Goal: Contribute content: Contribute content

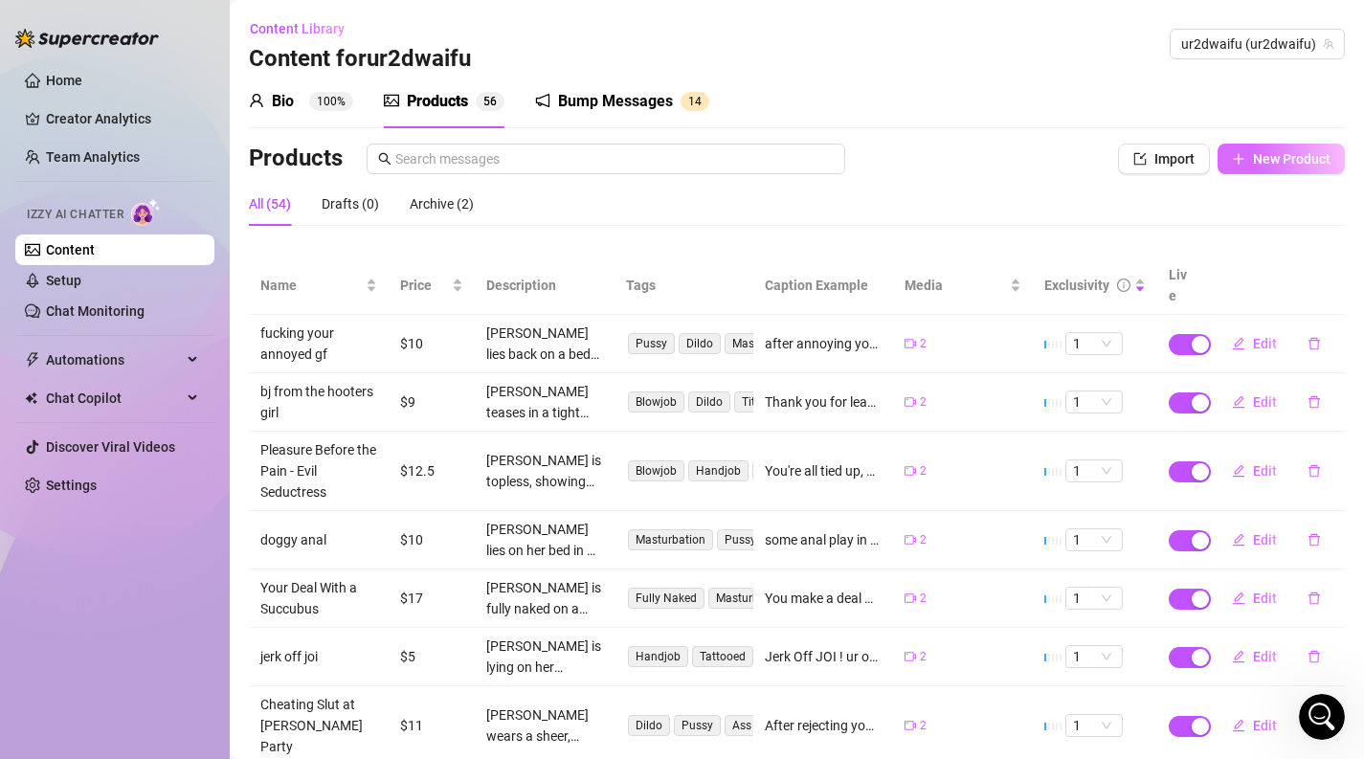
click at [1314, 146] on button "New Product" at bounding box center [1280, 159] width 127 height 31
type textarea "Type your message here..."
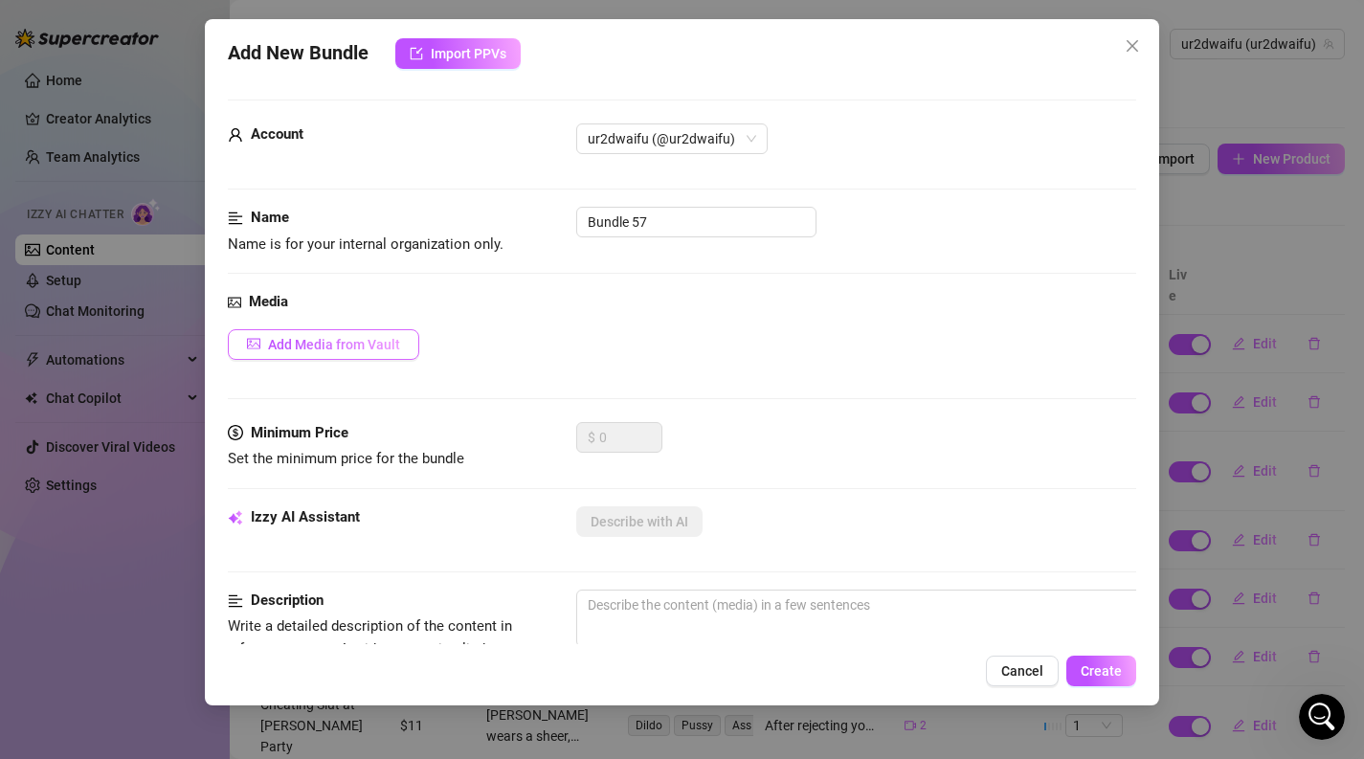
click at [400, 352] on button "Add Media from Vault" at bounding box center [323, 344] width 191 height 31
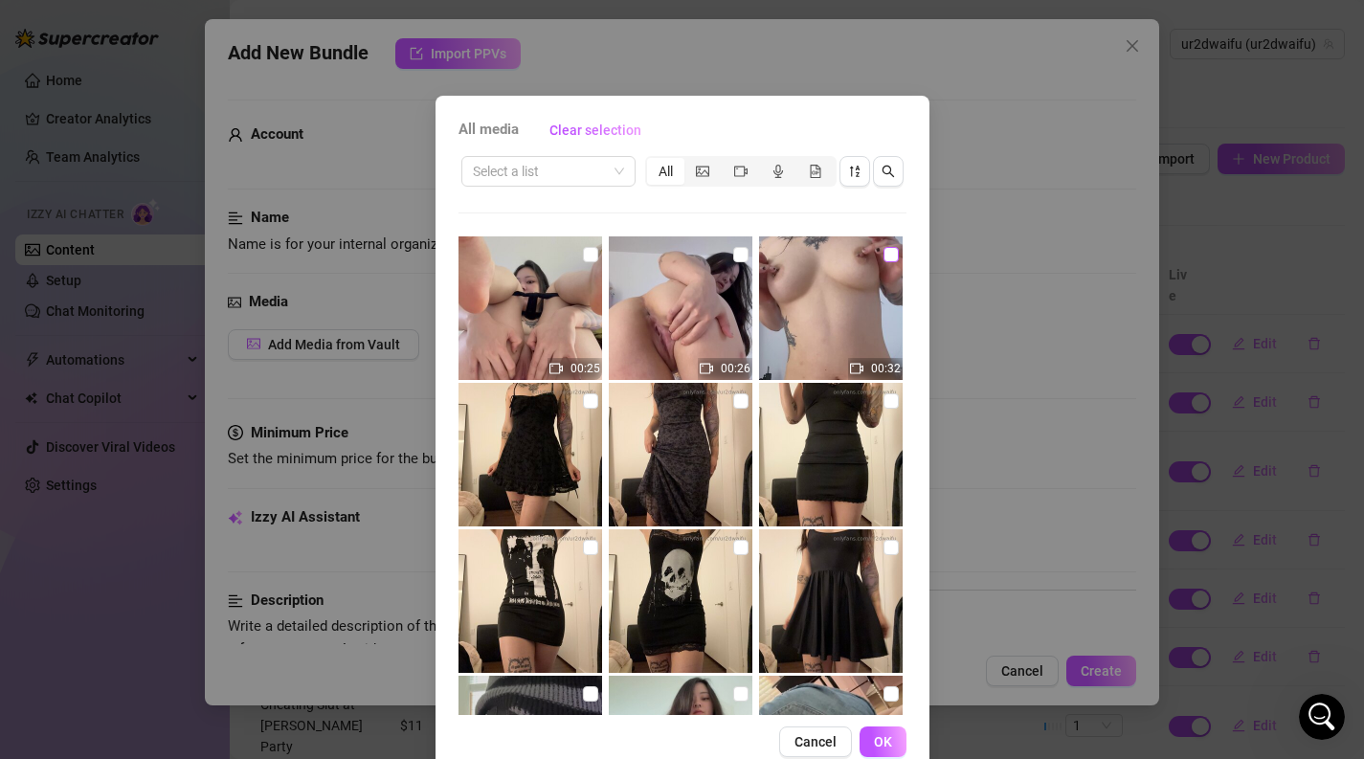
click at [898, 261] on input "checkbox" at bounding box center [890, 254] width 15 height 15
checkbox input "true"
click at [883, 737] on span "OK" at bounding box center [883, 741] width 18 height 15
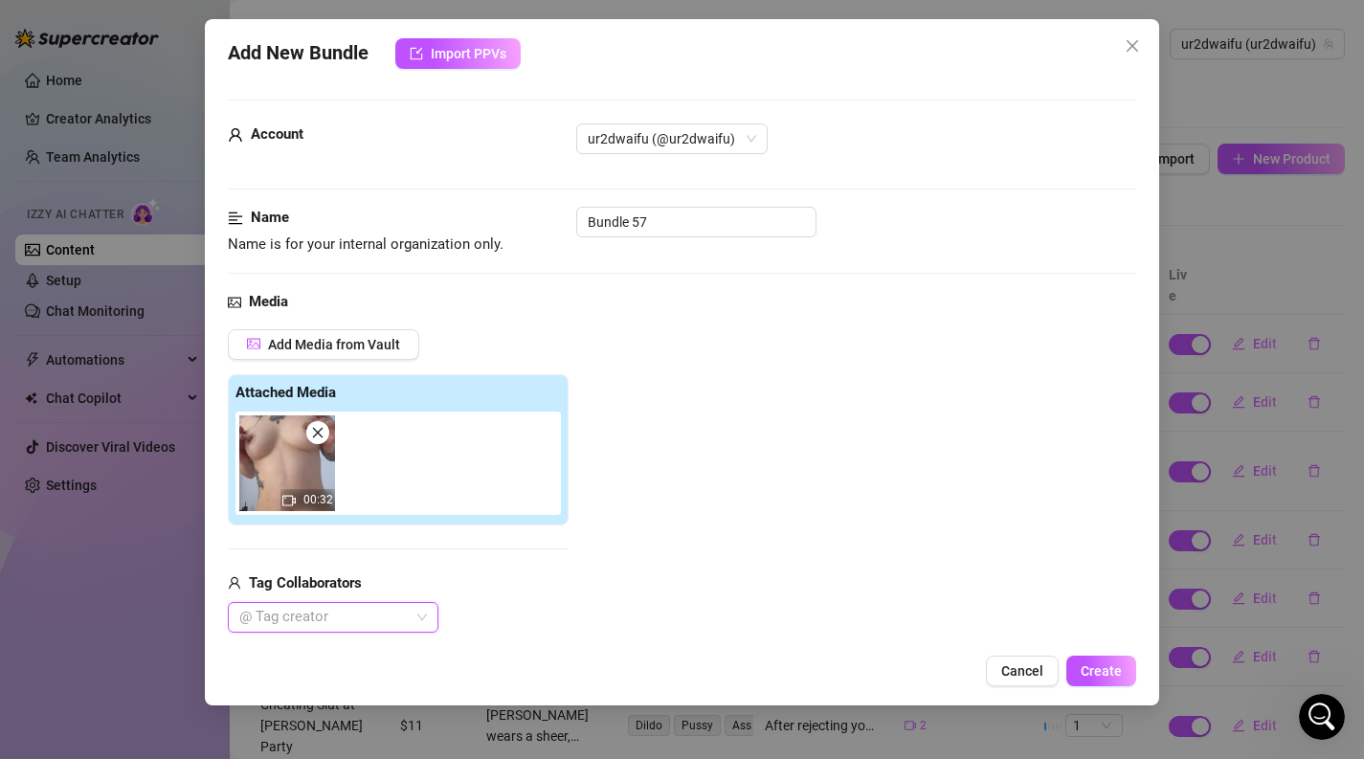
click at [693, 237] on div "Name Name is for your internal organization only. Bundle 57" at bounding box center [682, 231] width 909 height 49
click at [692, 232] on input "Bundle 57" at bounding box center [696, 222] width 240 height 31
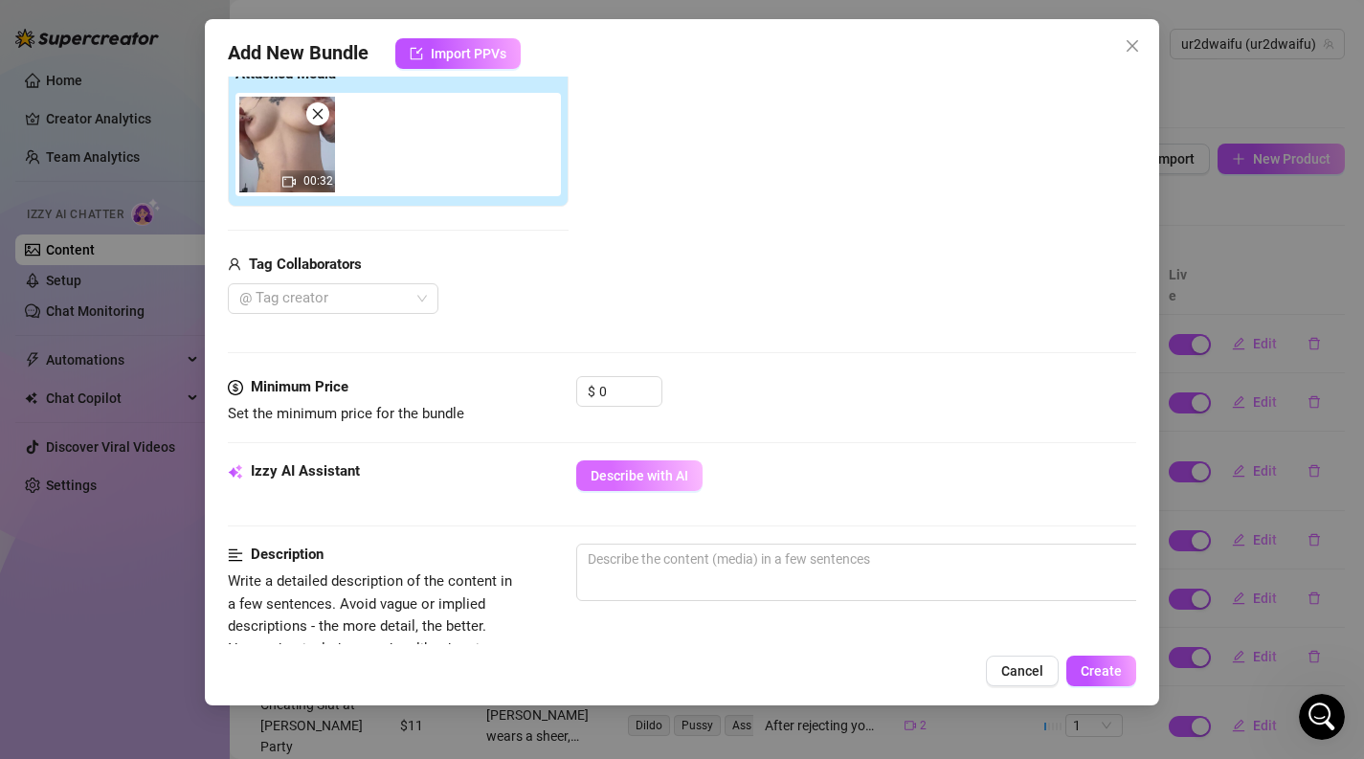
scroll to position [327, 0]
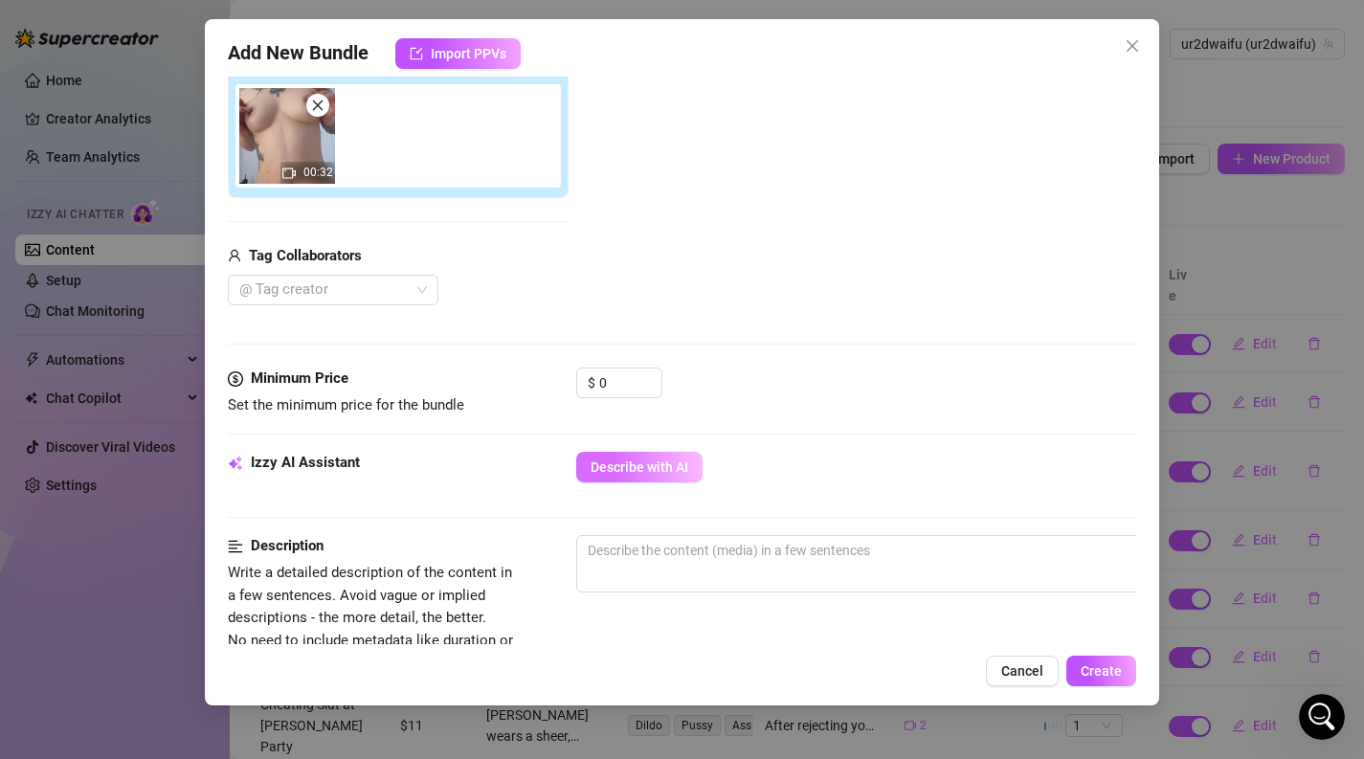
type input "nipples rubbing and pinching"
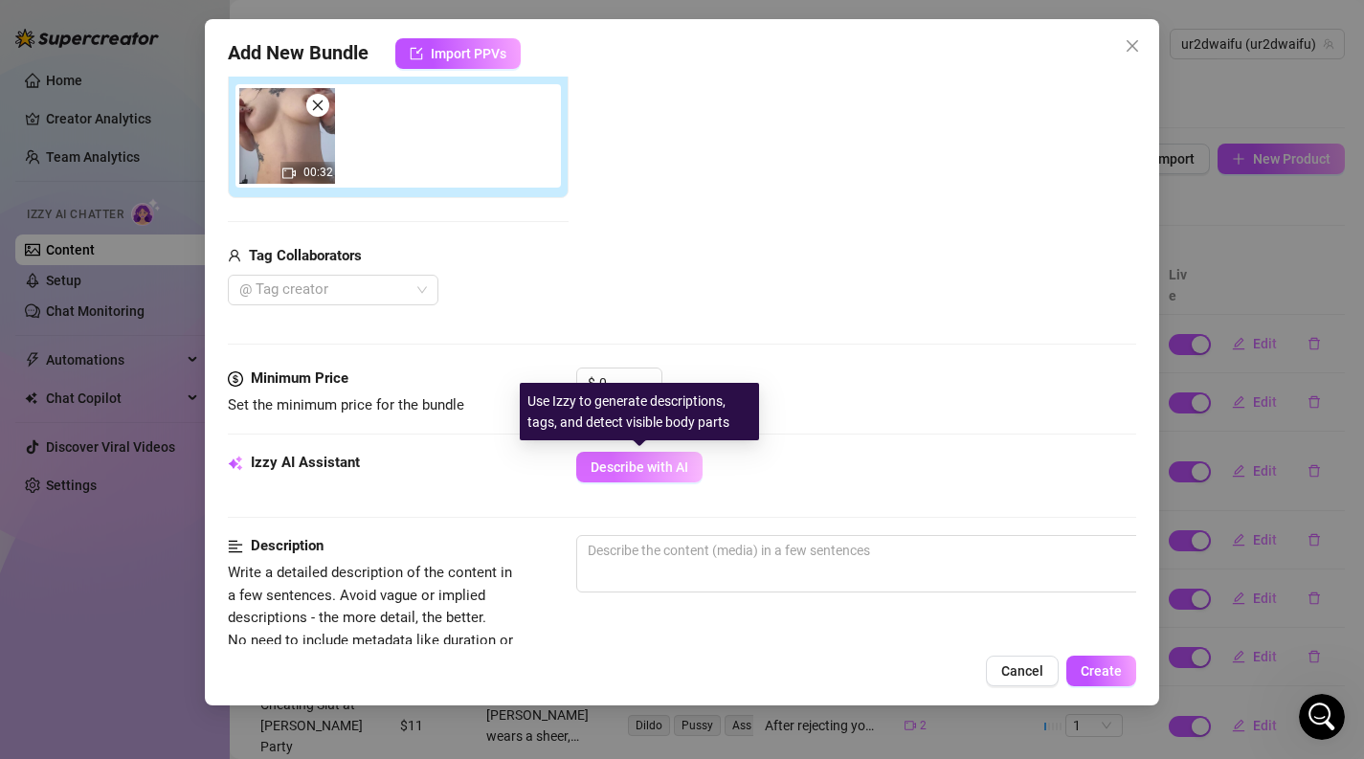
click at [654, 458] on button "Describe with AI" at bounding box center [639, 467] width 126 height 31
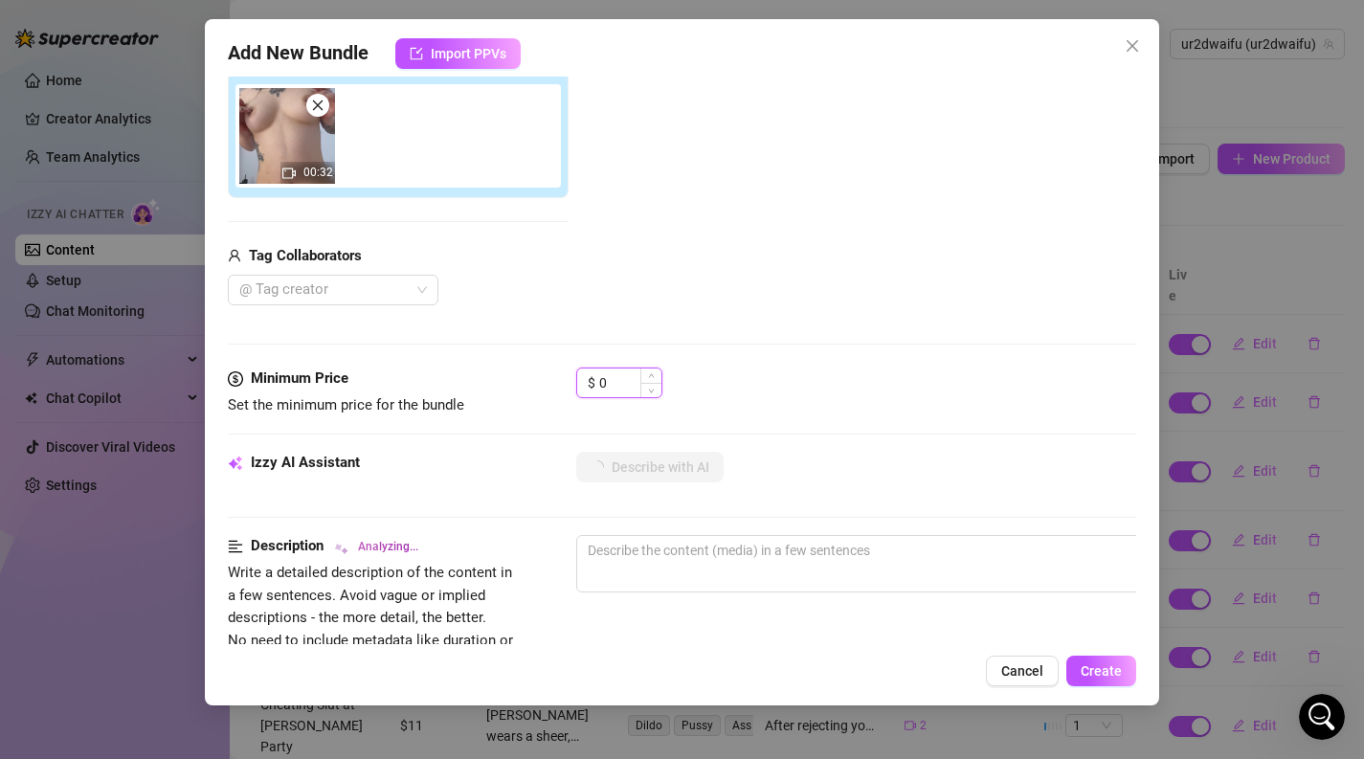
click at [614, 375] on input "0" at bounding box center [630, 382] width 62 height 29
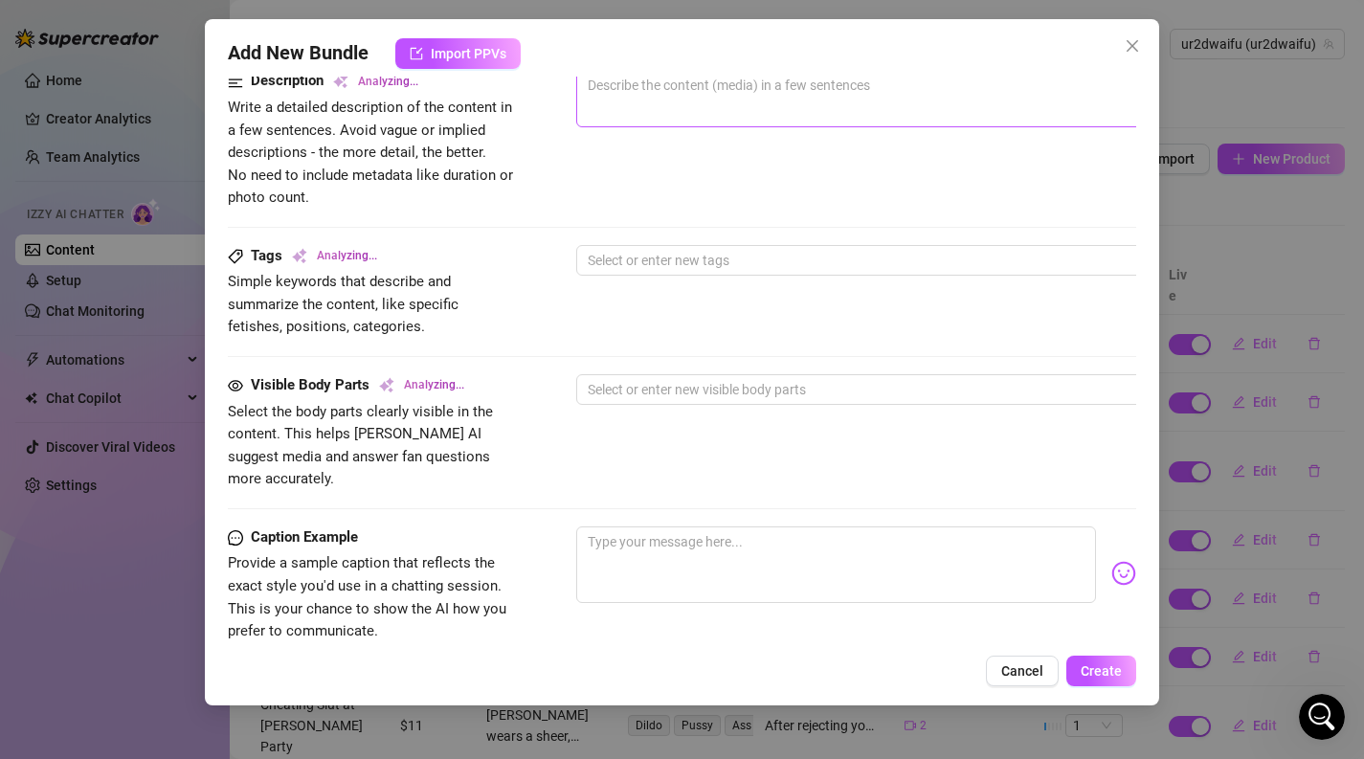
scroll to position [799, 0]
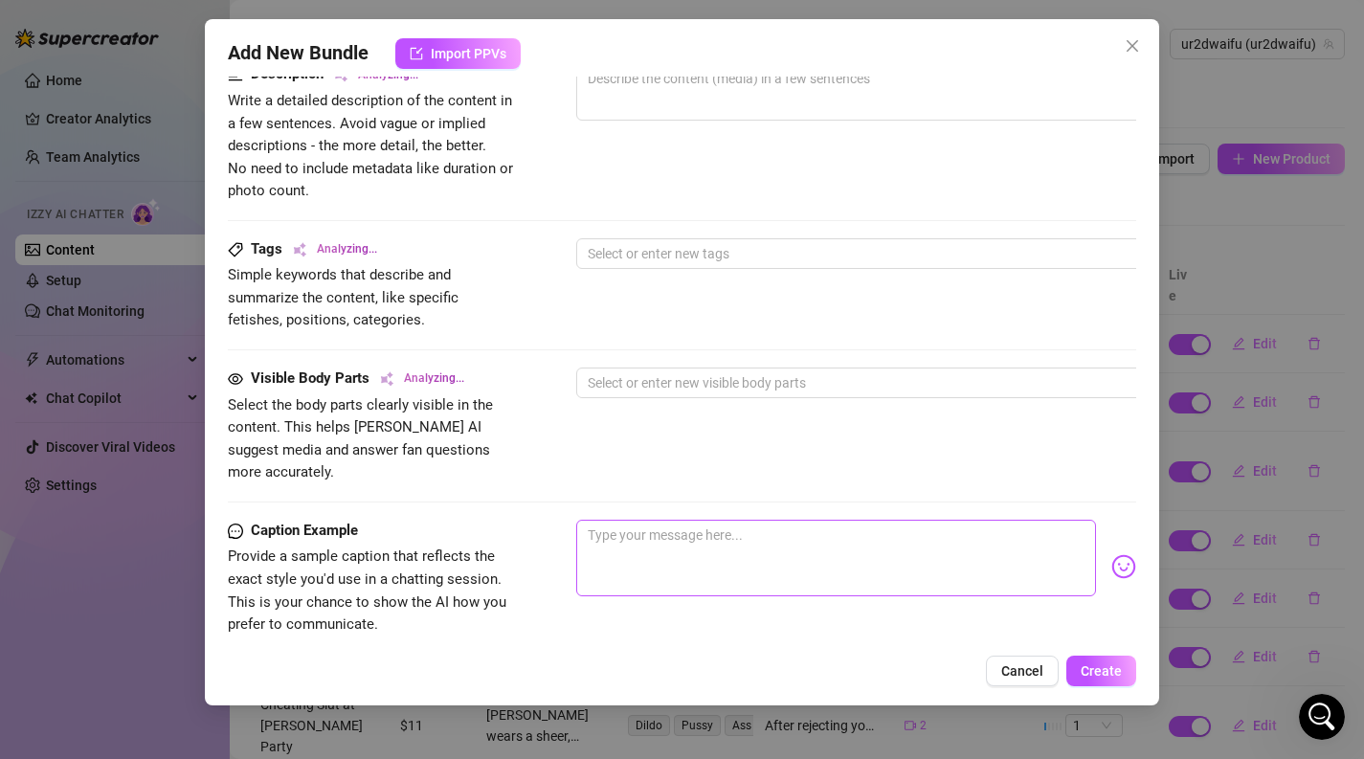
type input "5"
click at [610, 523] on textarea at bounding box center [836, 558] width 521 height 77
type textarea "r"
type textarea "ru"
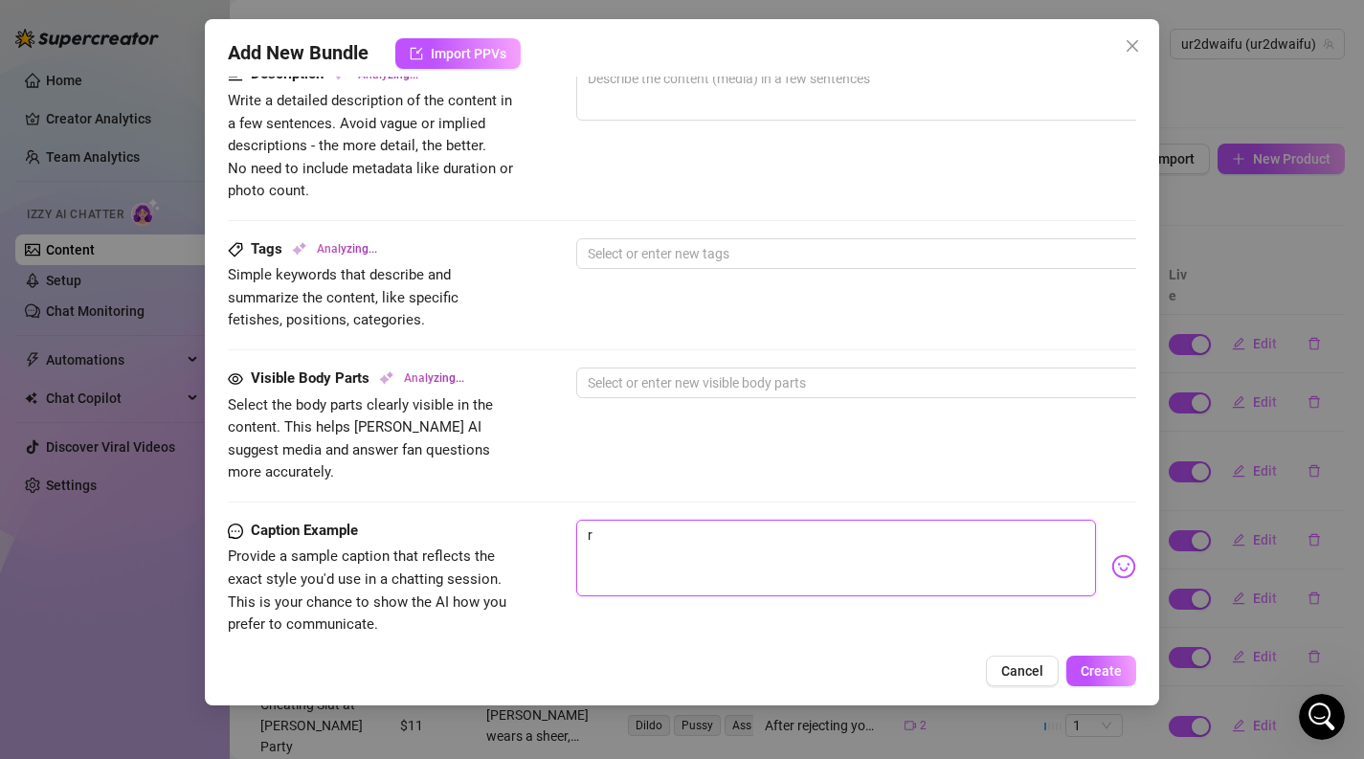
type textarea "ru"
type textarea "rub"
type textarea "rubb"
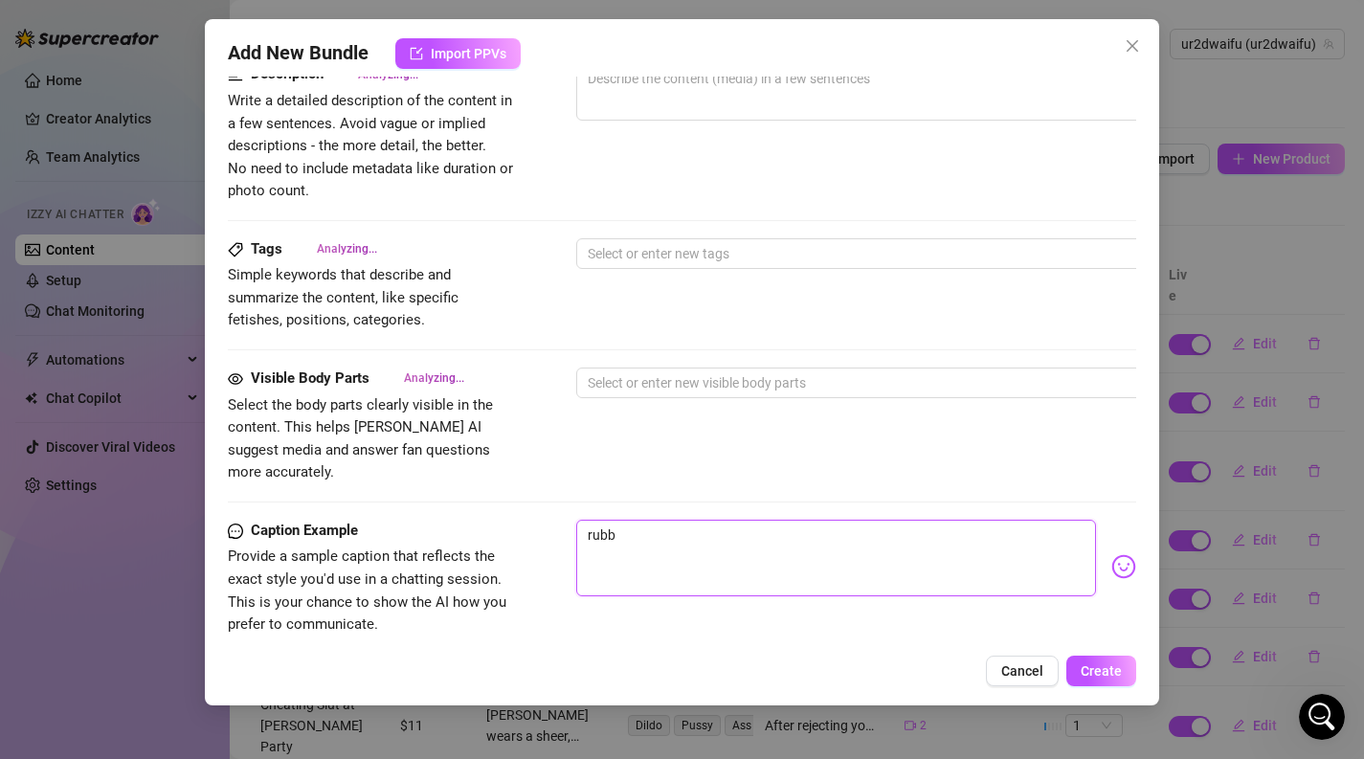
type textarea "rub"
type textarea "ru"
type textarea "r"
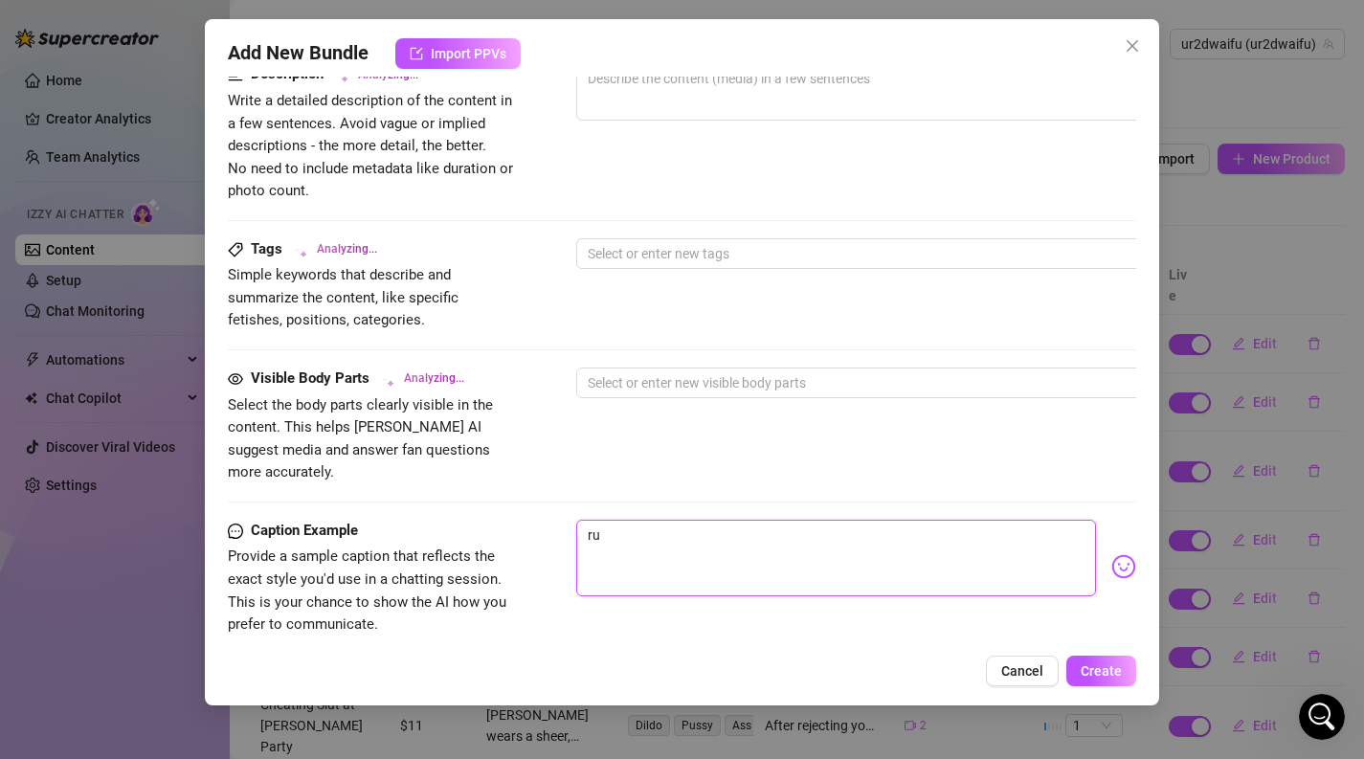
type textarea "r"
type textarea "Type your message here..."
type textarea "w"
type textarea "wi"
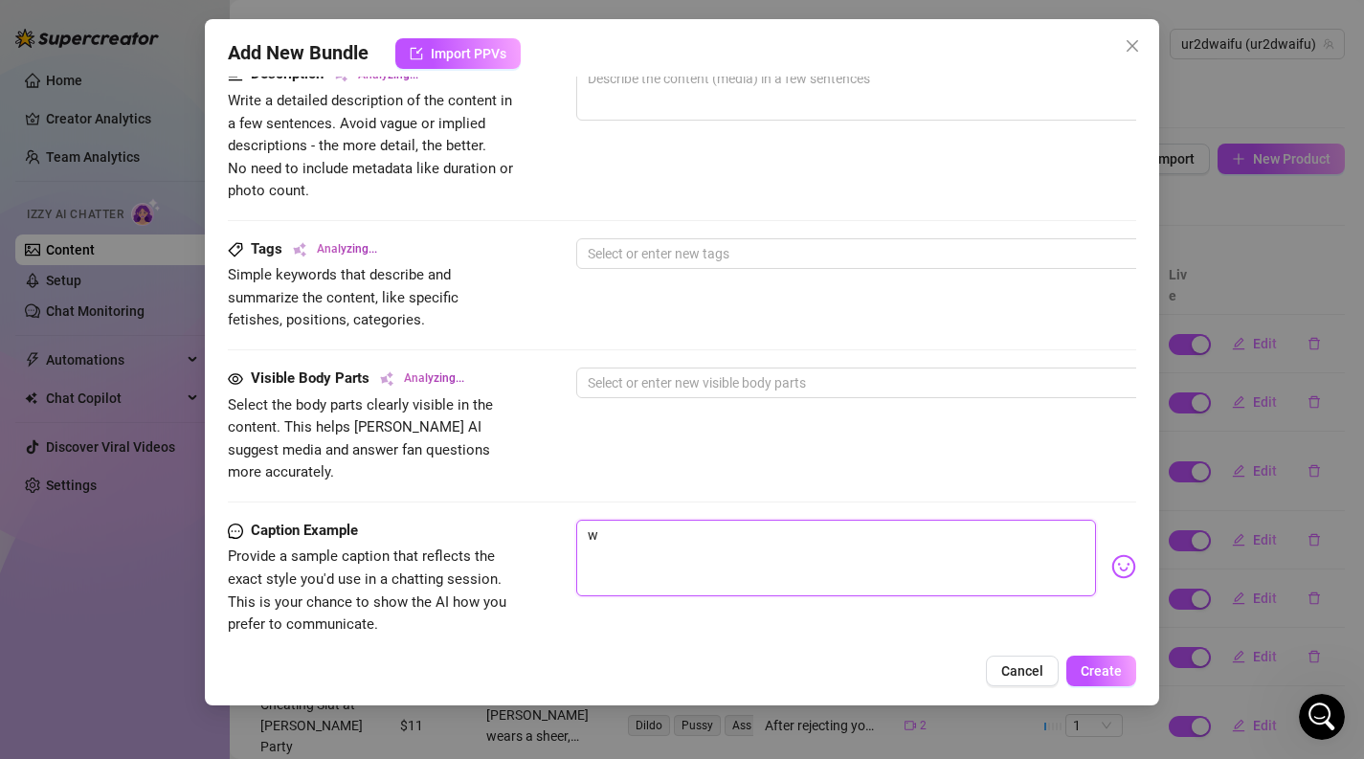
type textarea "wi"
type textarea "wis"
type textarea "wish"
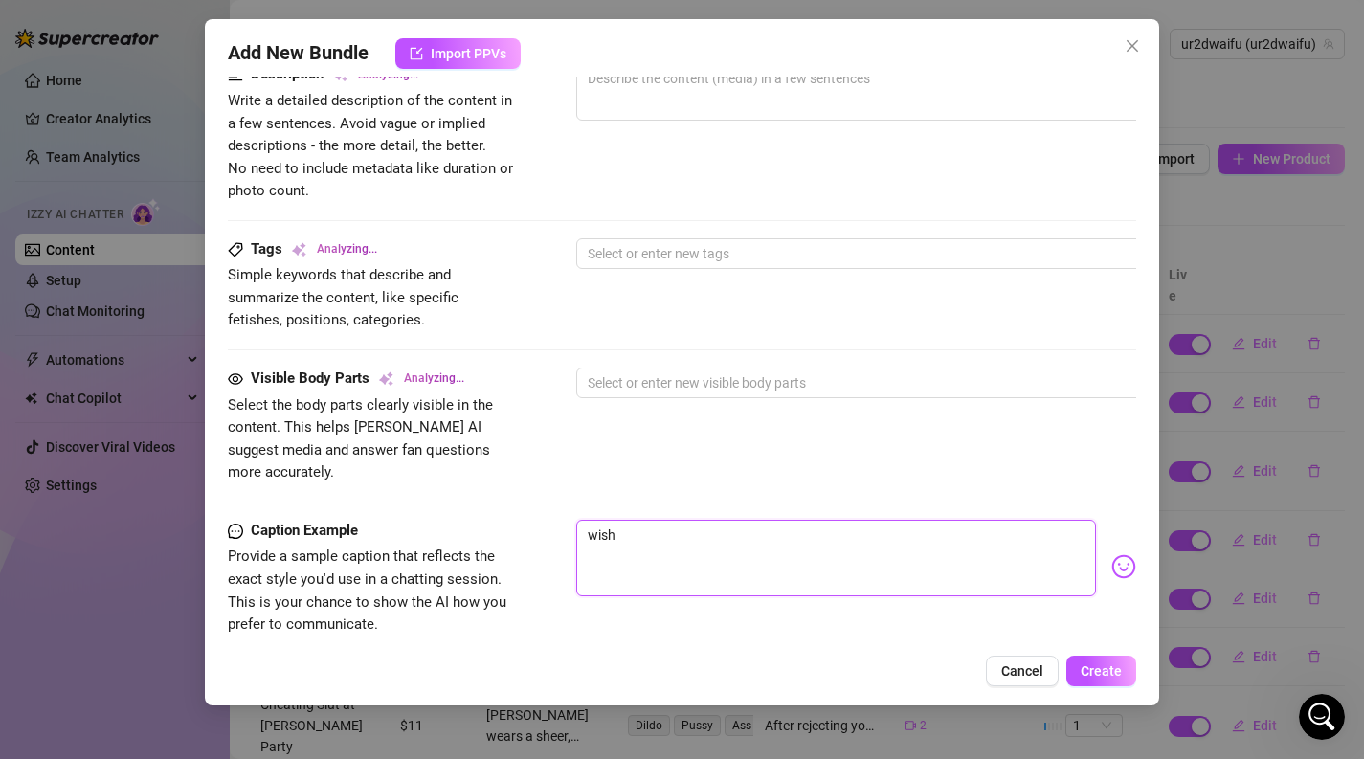
type textarea "wish"
type textarea "wish t"
type textarea "wish tr"
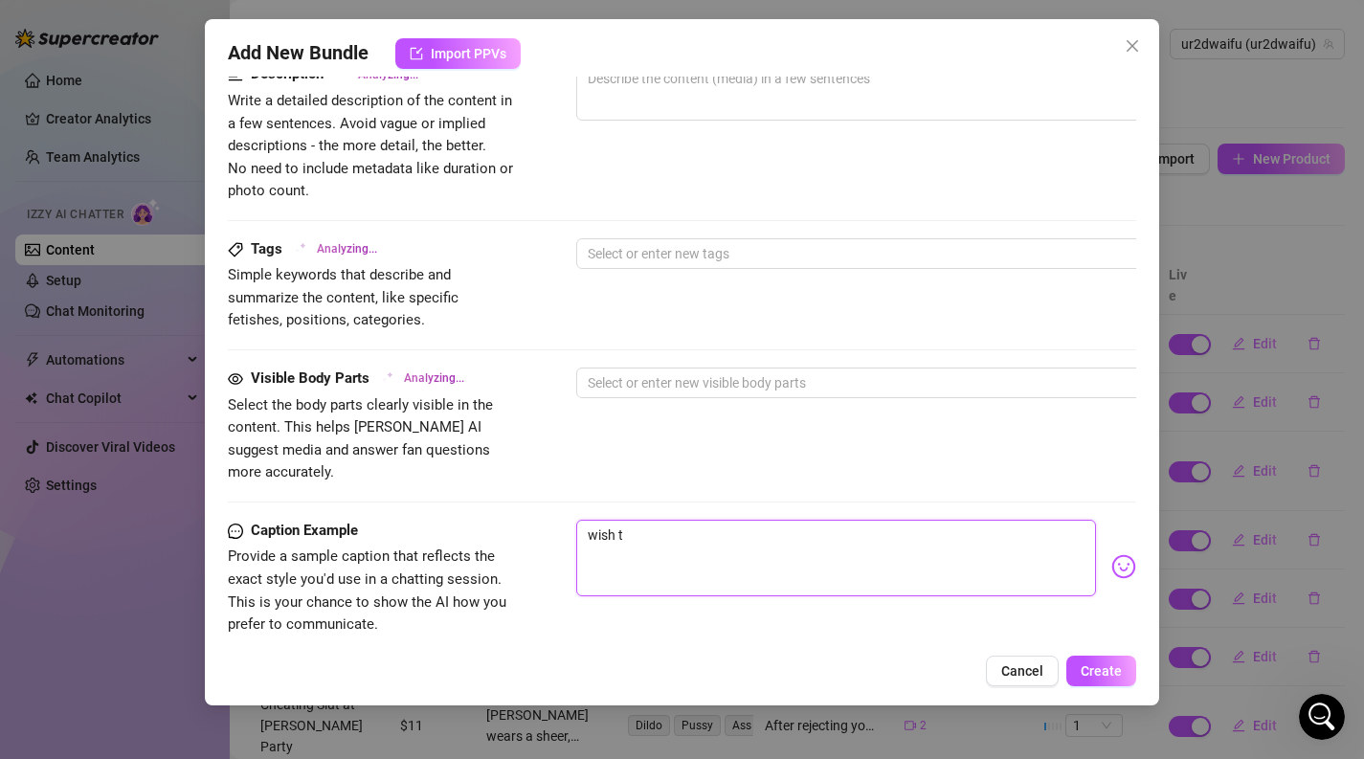
type textarea "wish tr"
type textarea "wish trh"
type textarea "wish trha"
type textarea "wish trh"
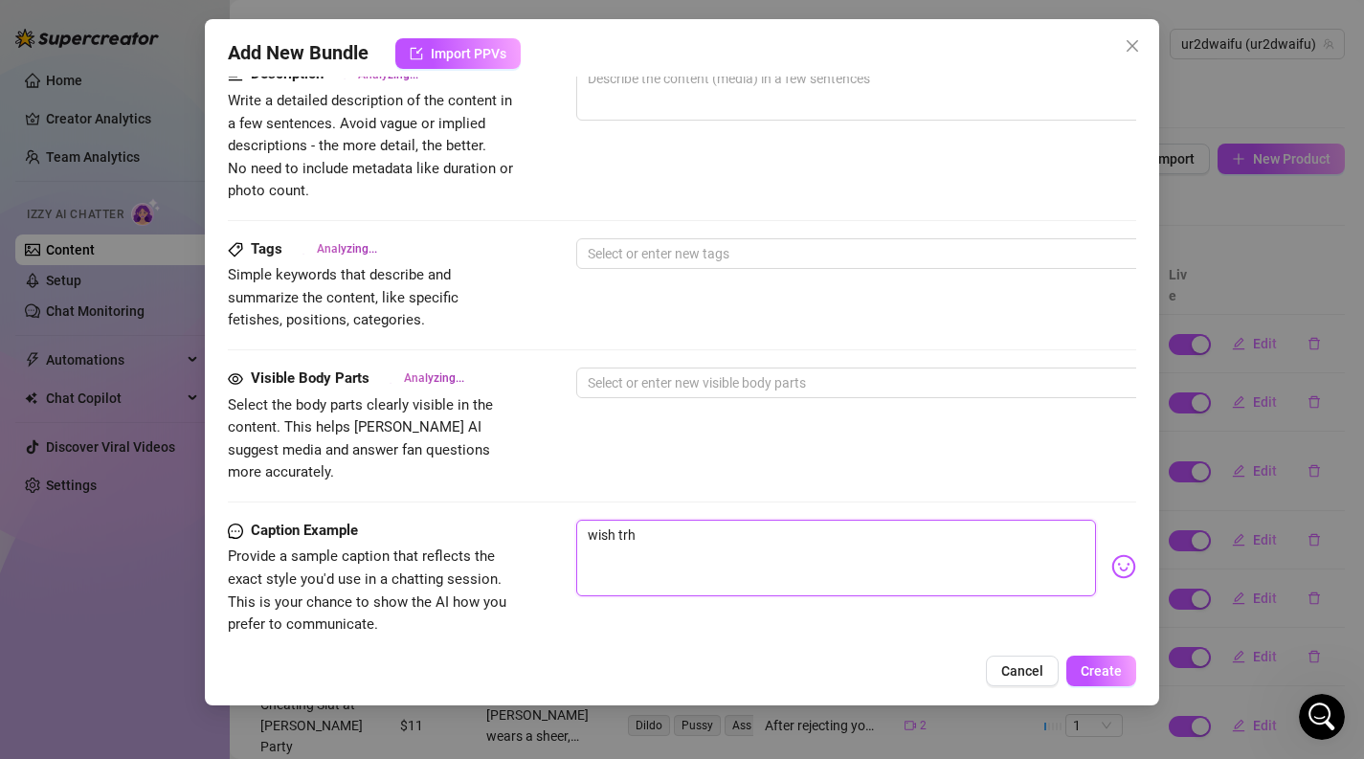
type textarea "wish tr"
type textarea "wish t"
type textarea "wish th"
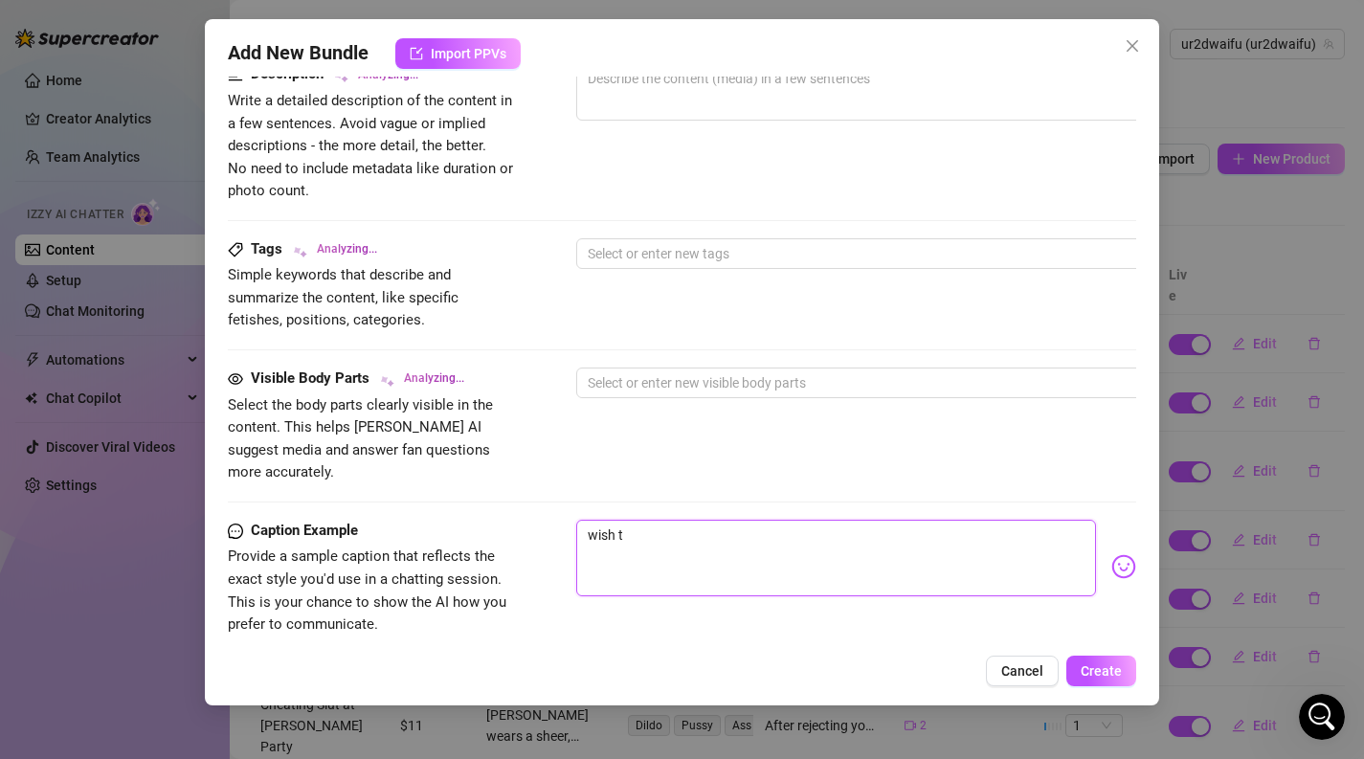
type textarea "wish th"
type textarea "wish tha"
type textarea "wish that"
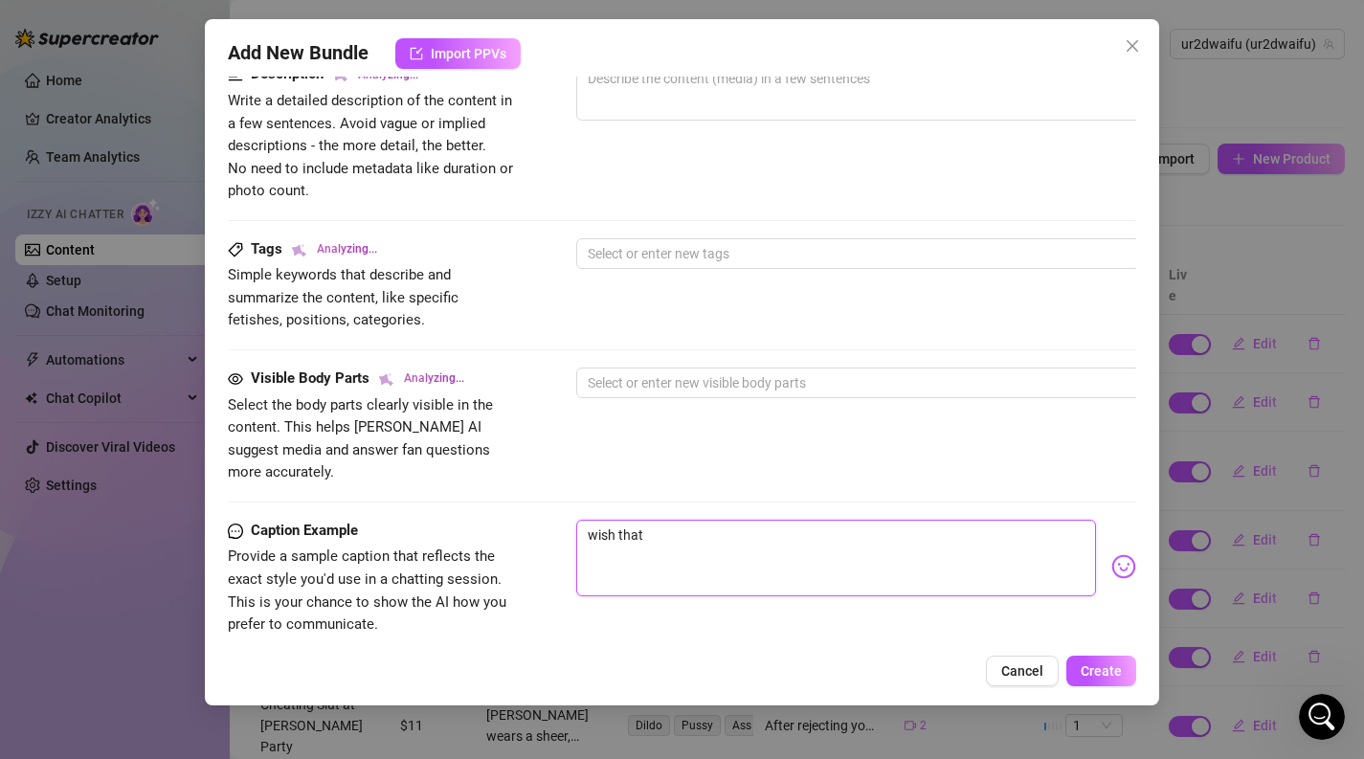
type textarea "wish that"
type textarea "wish that y"
type textarea "[PERSON_NAME]"
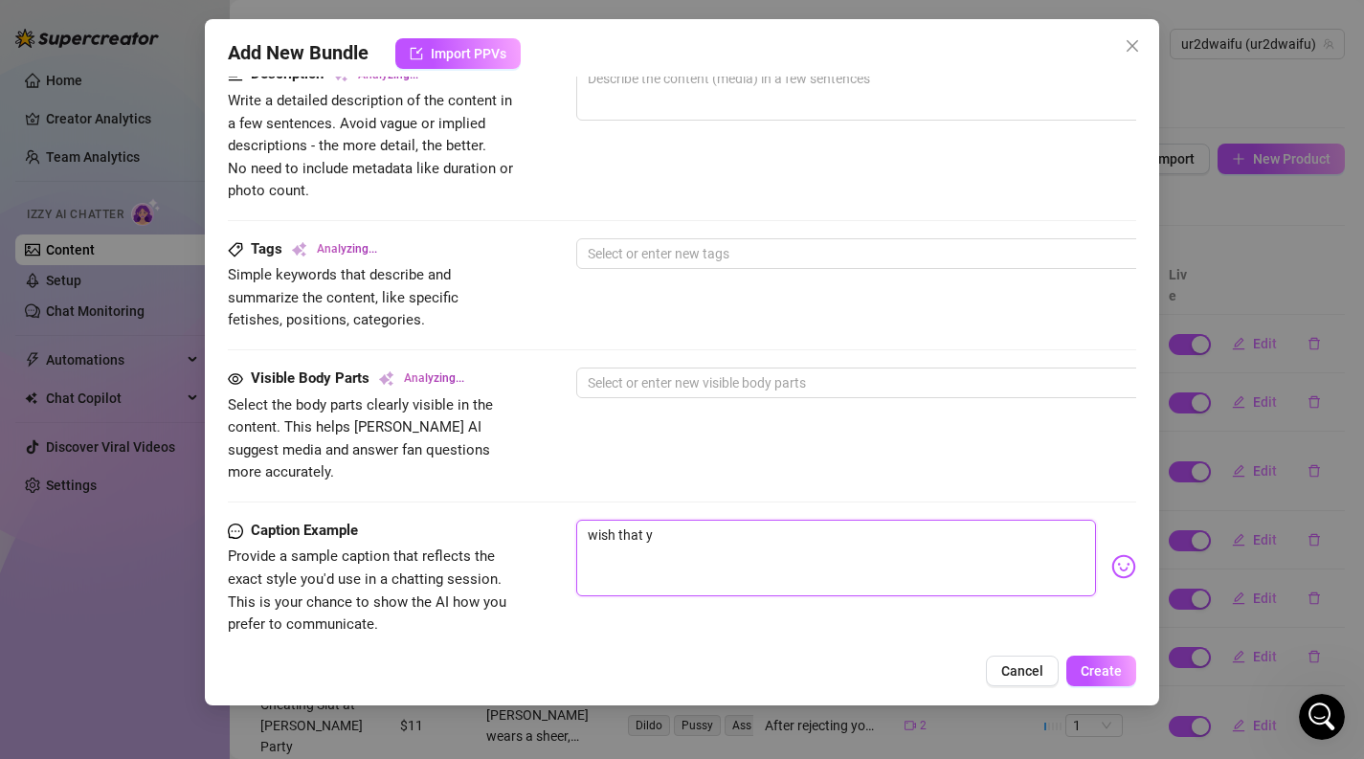
type textarea "[PERSON_NAME]"
type textarea "[PERSON_NAME] is"
type textarea "wish that yo"
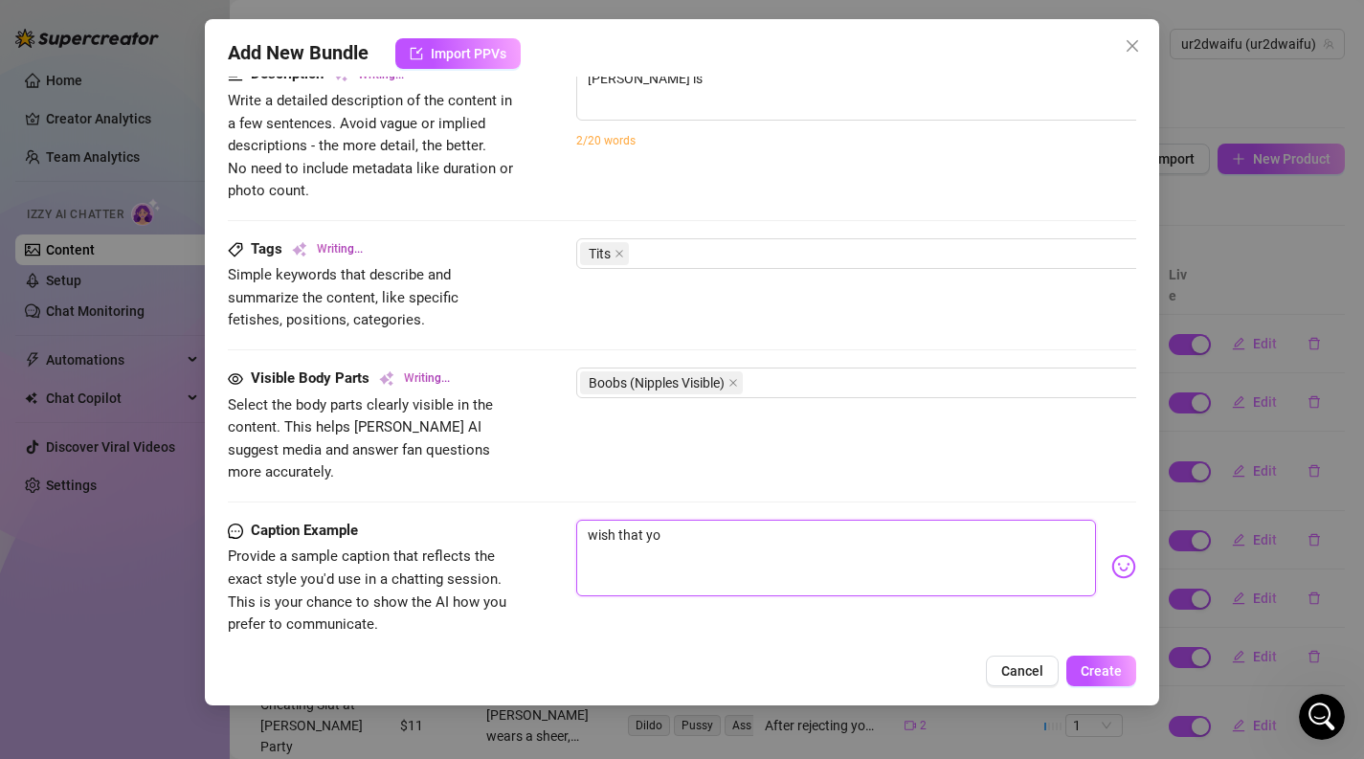
type textarea "[PERSON_NAME] is topless"
type textarea "[PERSON_NAME] is topless in"
type textarea "wish that you"
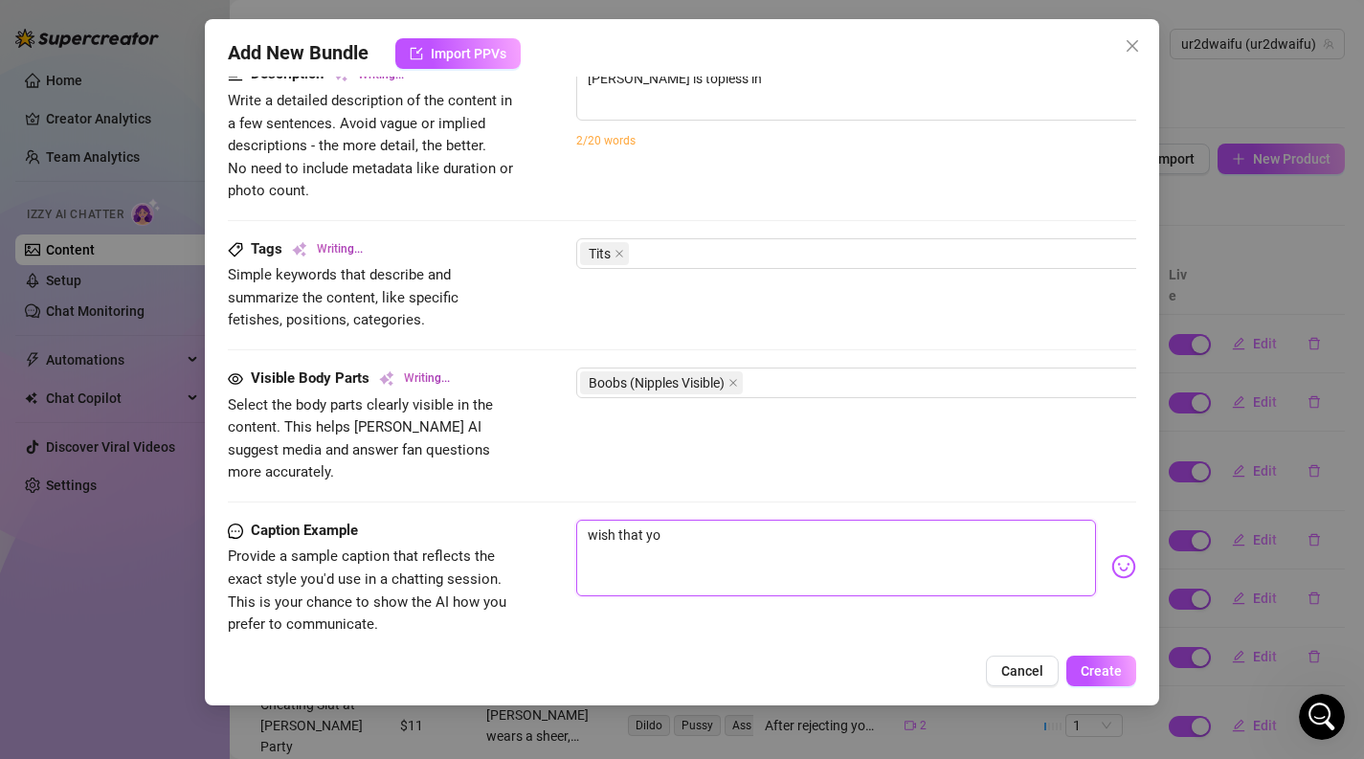
type textarea "wish that you"
type textarea "[PERSON_NAME] is topless in black"
type textarea "wish that you"
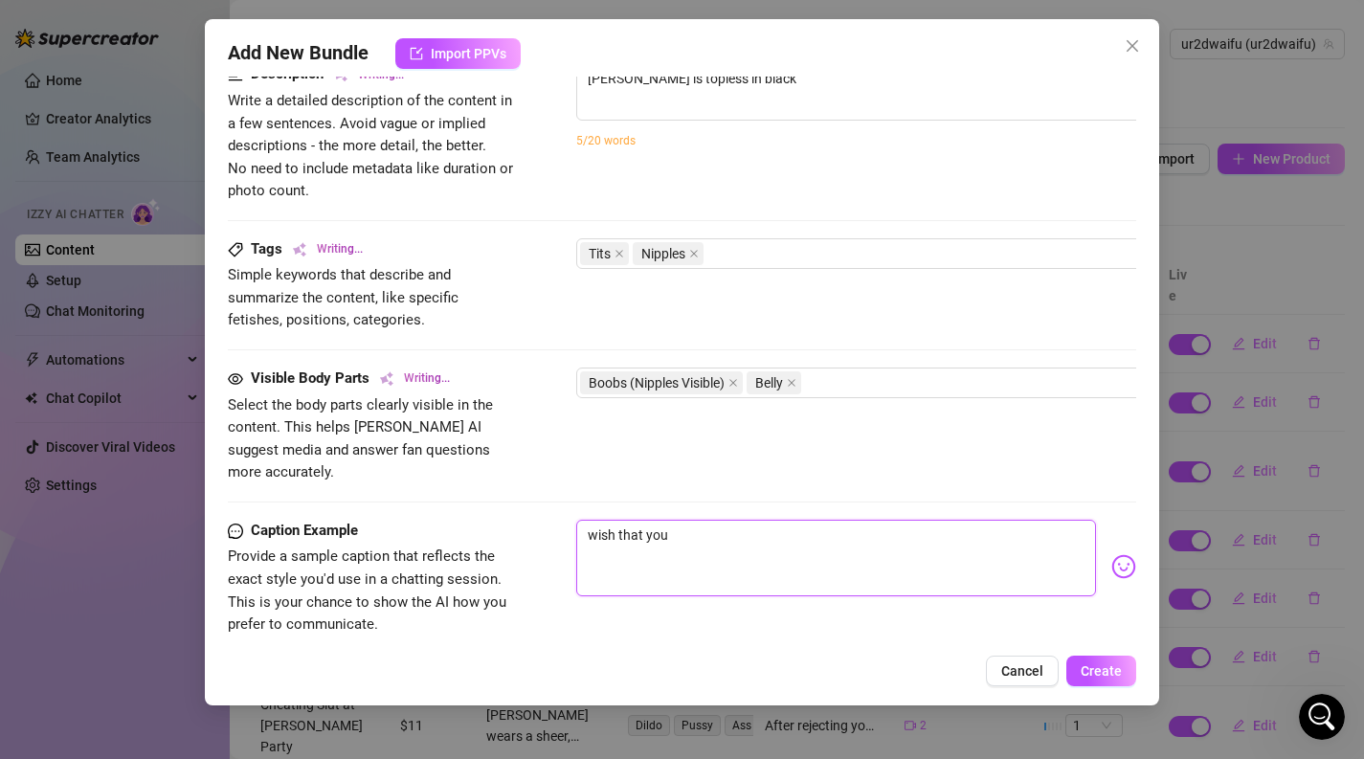
type textarea "[PERSON_NAME] is topless in black panties,"
type textarea "wish that you w"
type textarea "[PERSON_NAME] is topless in black panties, showing"
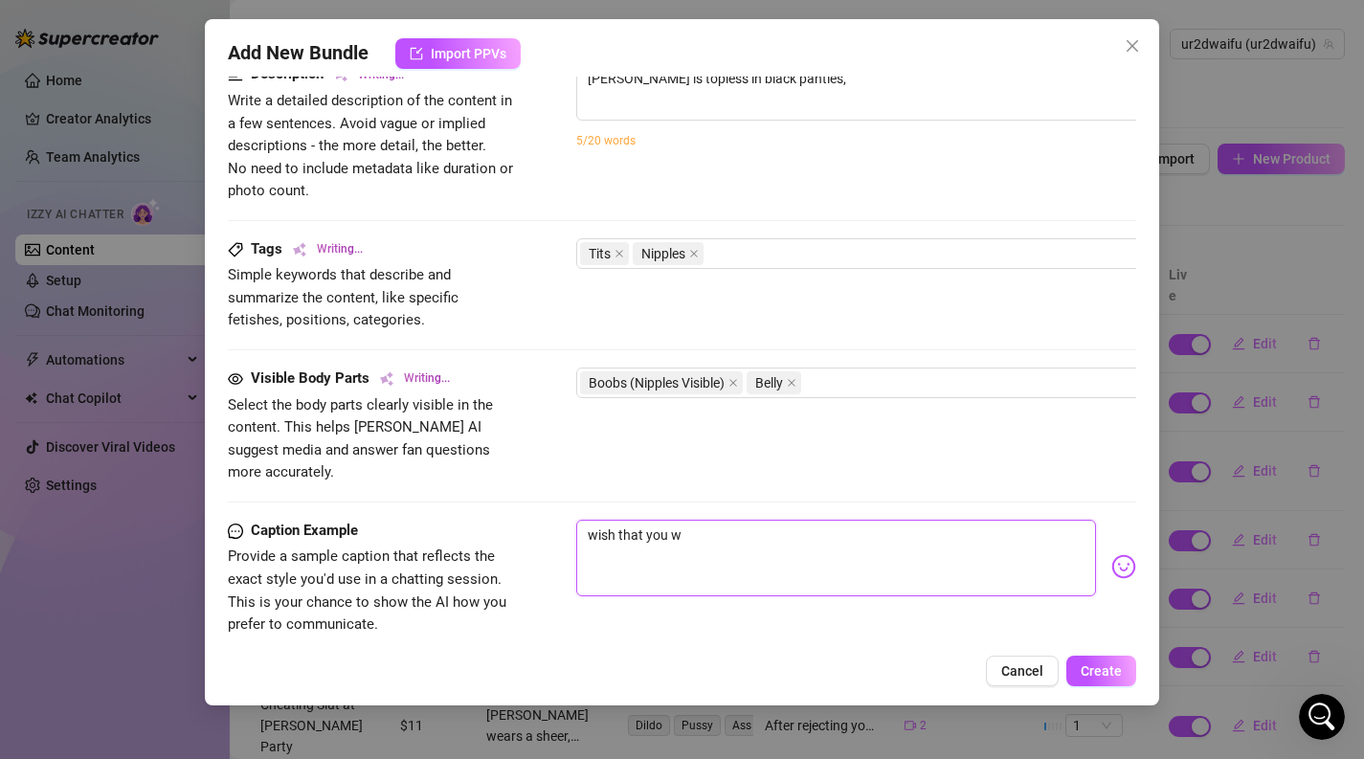
type textarea "[PERSON_NAME] is topless in black panties, showing"
type textarea "[PERSON_NAME] is topless in black panties, showing off"
type textarea "wish that you we"
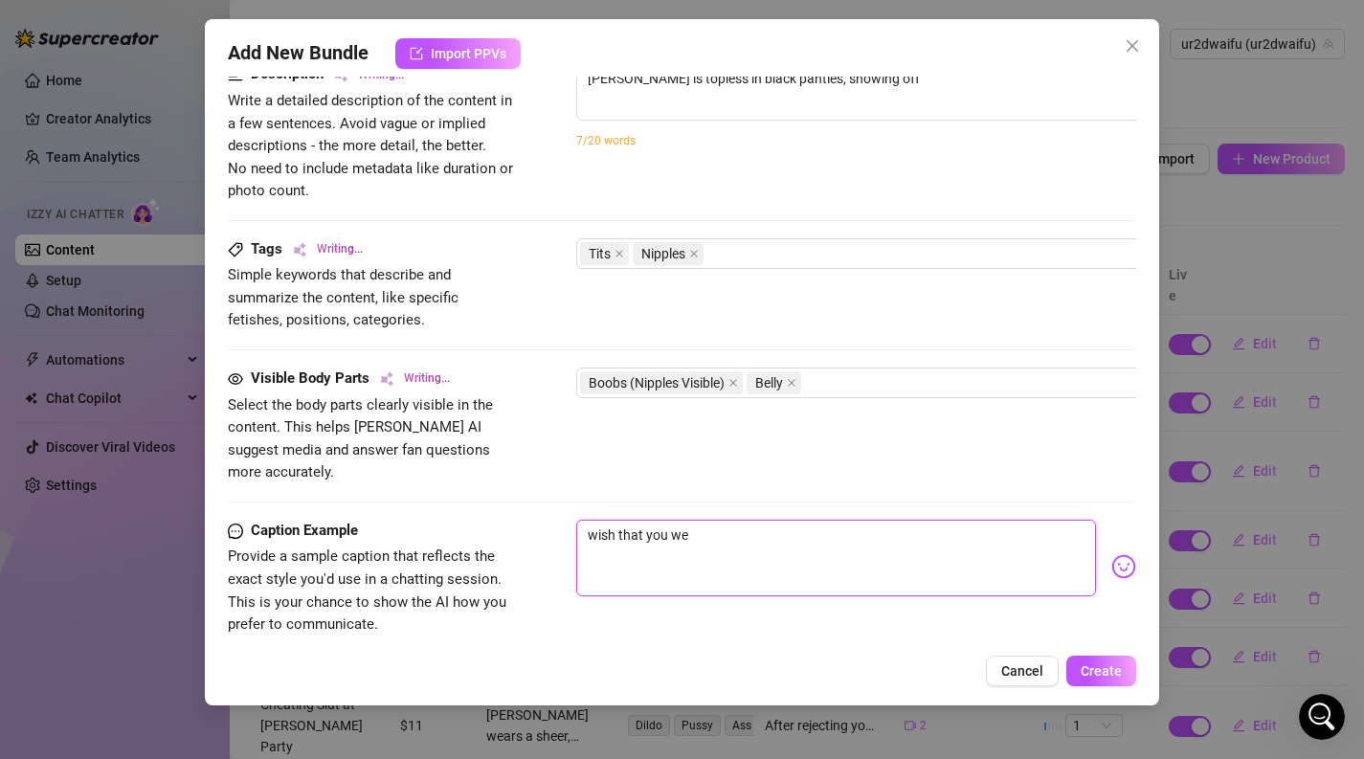
type textarea "[PERSON_NAME] is topless in black panties, showing off her"
type textarea "wish that you wer"
type textarea "[PERSON_NAME] is topless in black panties, showing off her pierced"
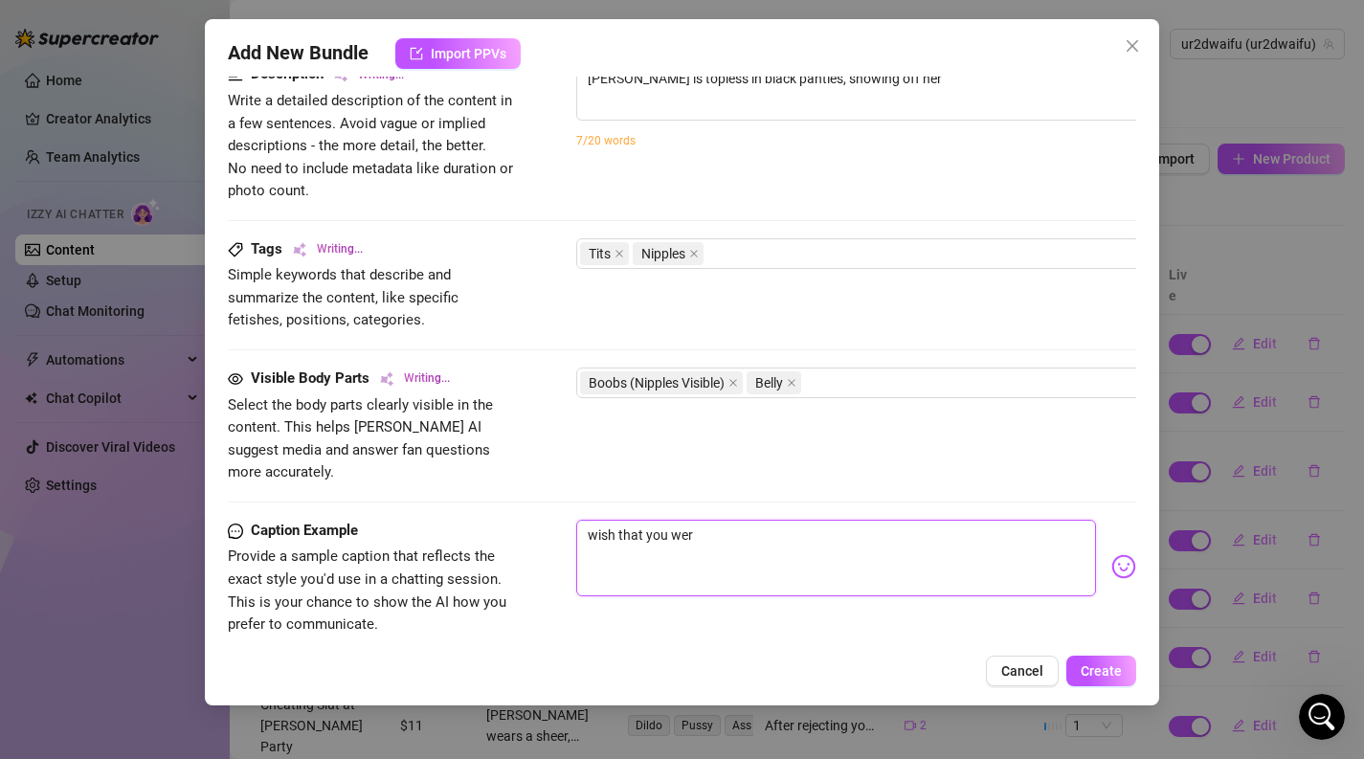
type textarea "[PERSON_NAME] is topless in black panties, showing off her pierced"
type textarea "[PERSON_NAME] is topless in black panties, showing off her pierced nipples"
type textarea "wish that you were"
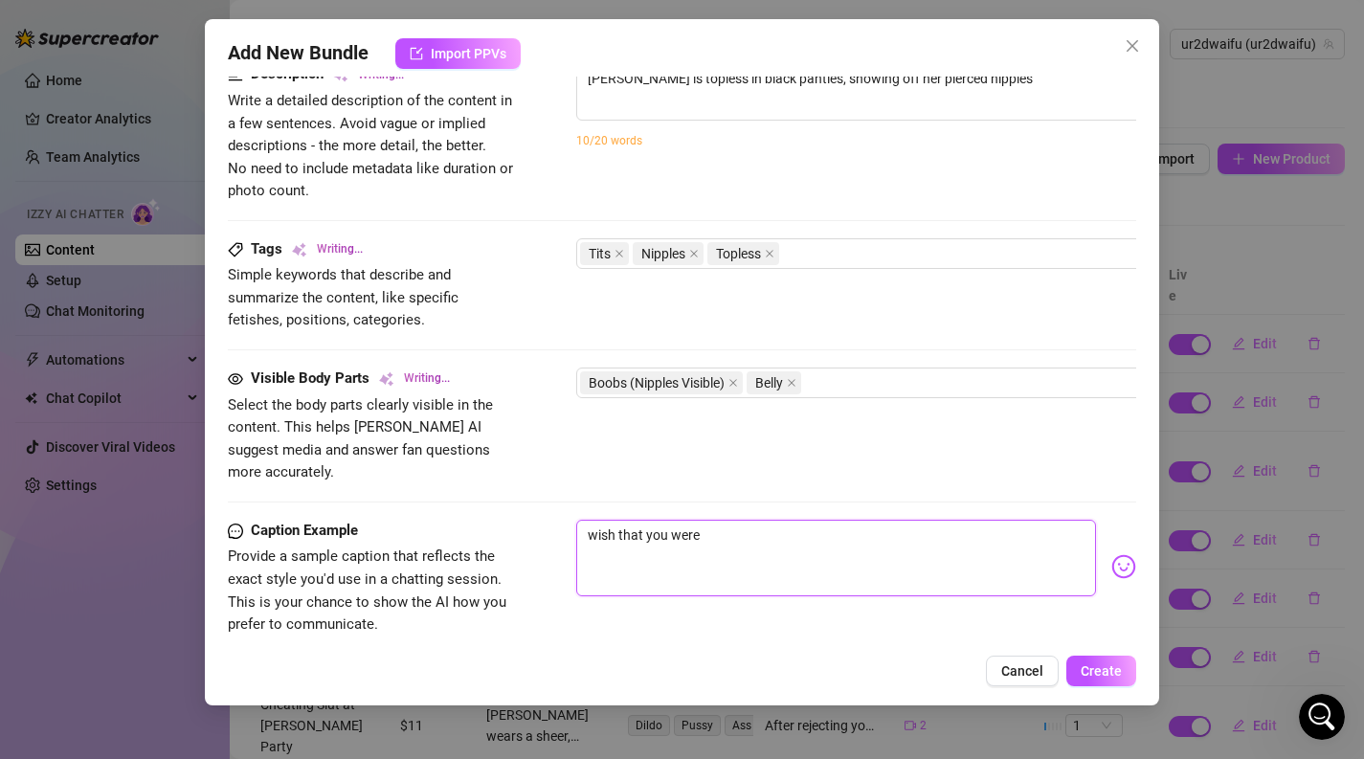
type textarea "[PERSON_NAME] is topless in black panties, showing off her pierced nipples and"
type textarea "wish that you were"
type textarea "[PERSON_NAME] is topless in black panties, showing off her pierced nipples and …"
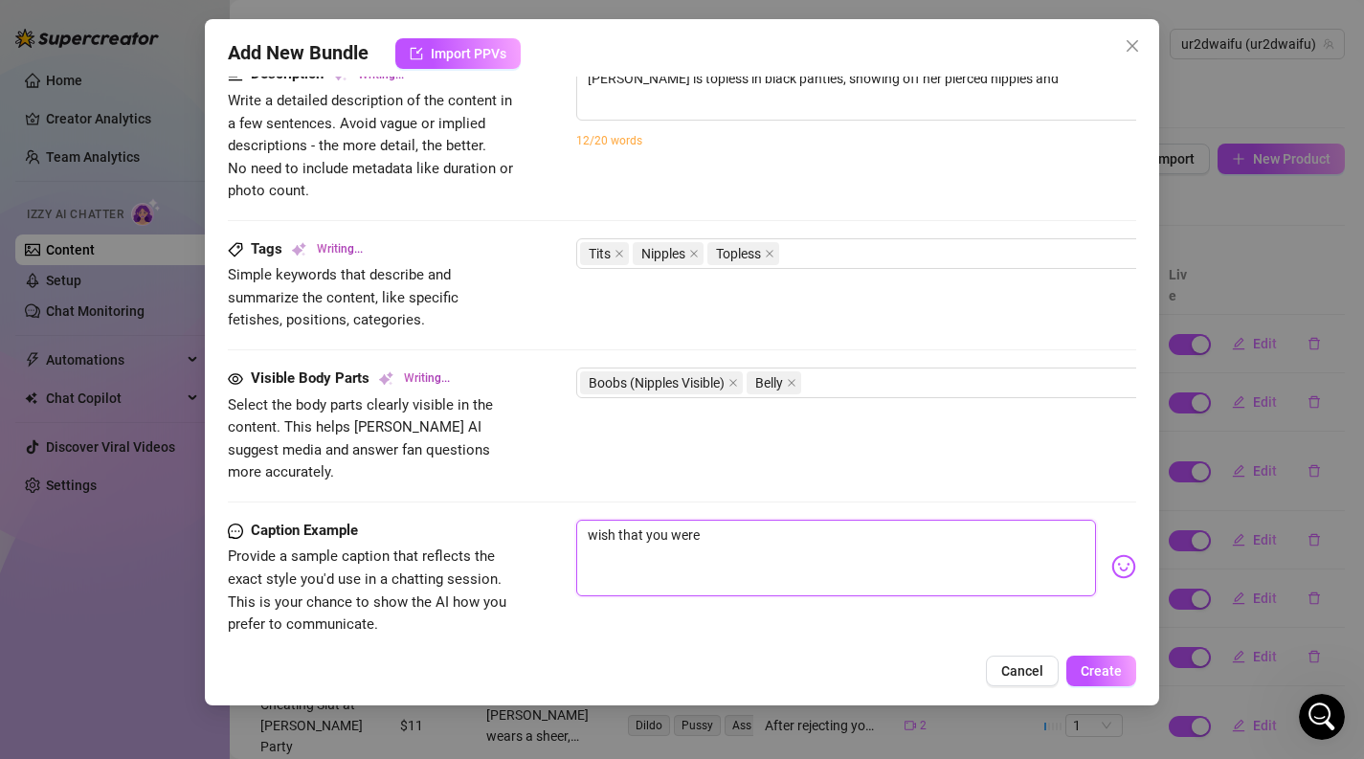
type textarea "[PERSON_NAME] is topless in black panties, showing off her pierced nipples and …"
type textarea "wish that you were p"
type textarea "[PERSON_NAME] is topless in black panties, showing off her pierced nipples and …"
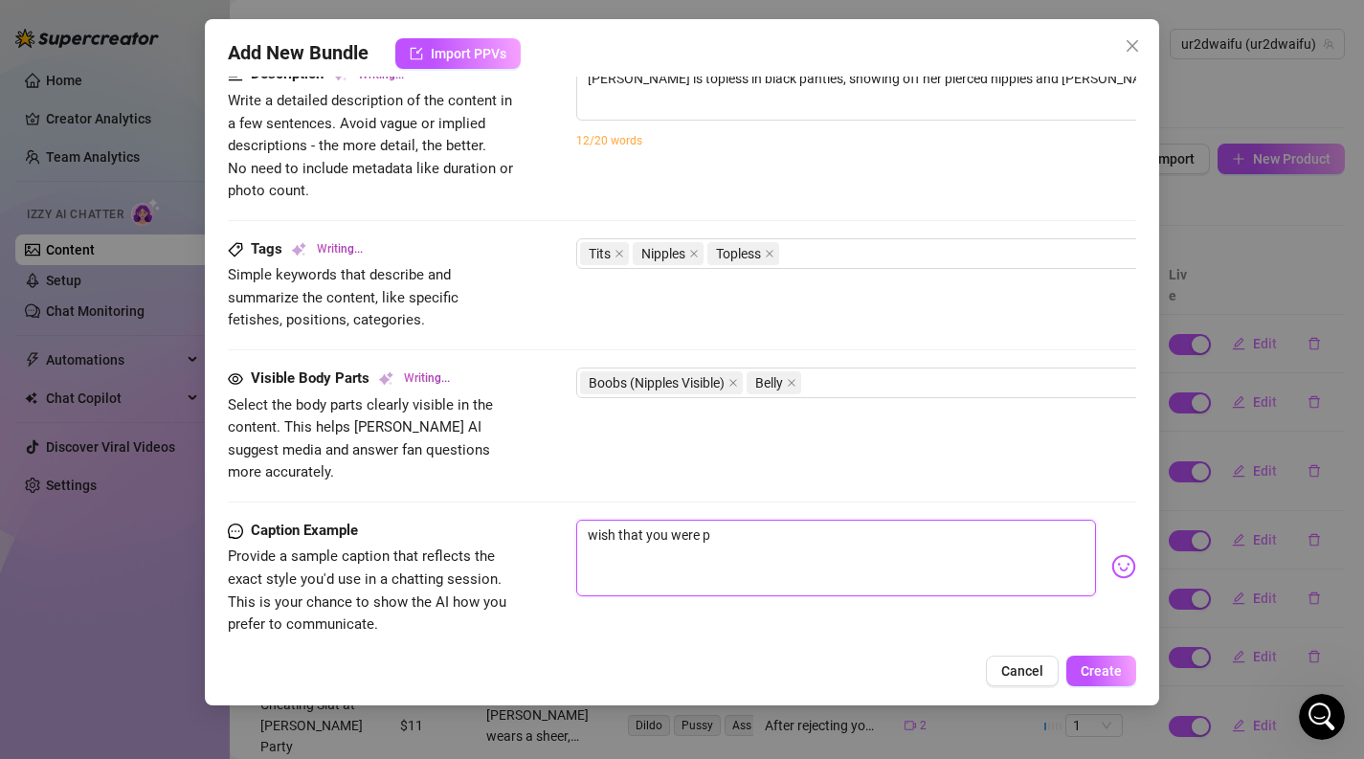
type textarea "[PERSON_NAME] is topless in black panties, showing off her pierced nipples and …"
type textarea "wish that you were pl"
type textarea "wish that you were pla"
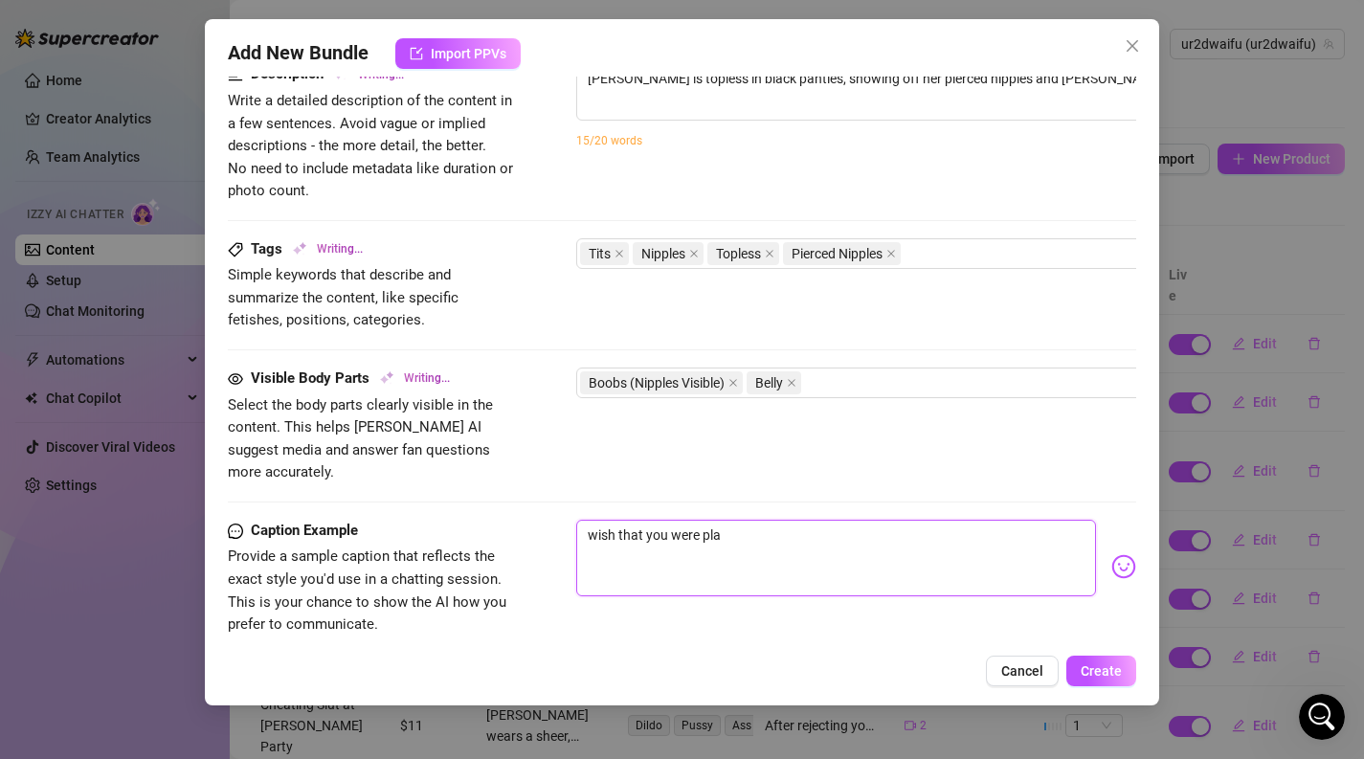
type textarea "[PERSON_NAME] is topless in black panties, showing off her pierced nipples and …"
type textarea "wish that you were play"
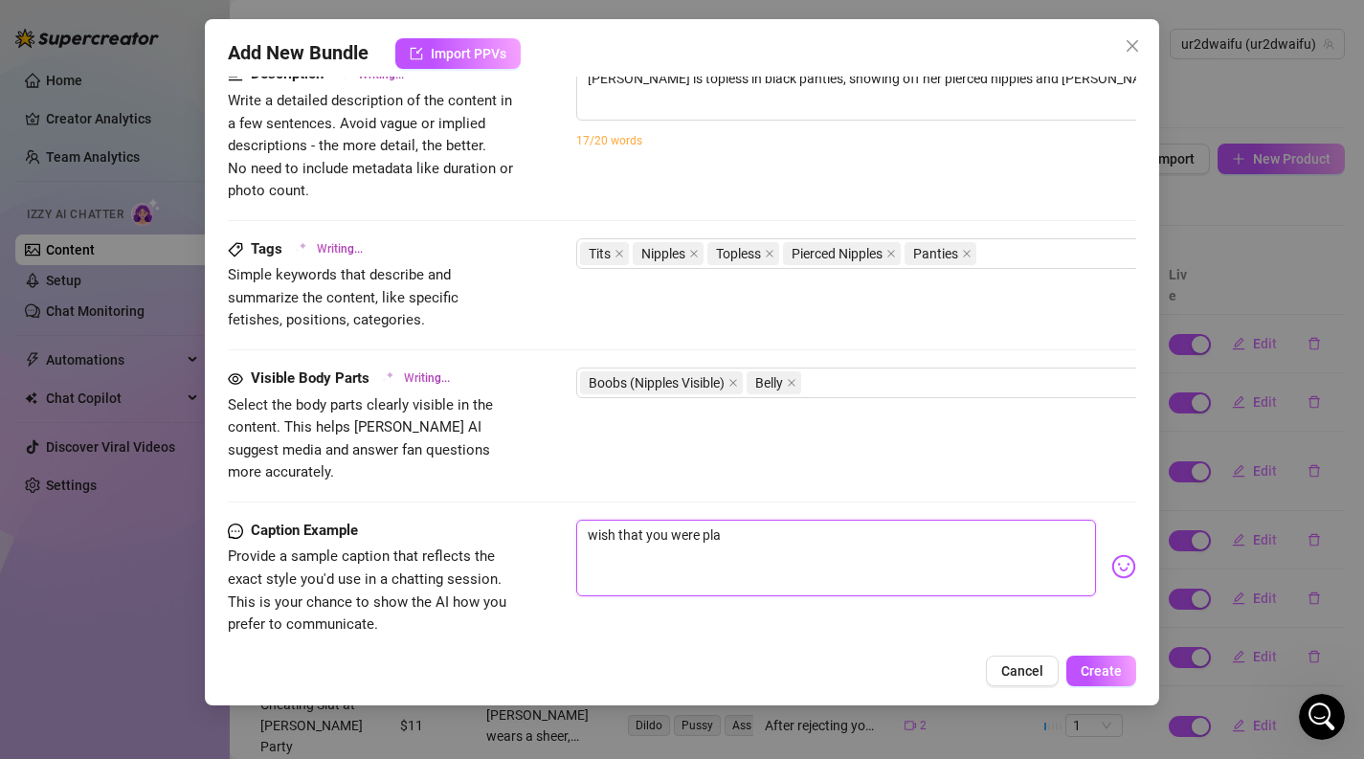
type textarea "wish that you were play"
type textarea "[PERSON_NAME] is topless in black panties, showing off her pierced nipples and …"
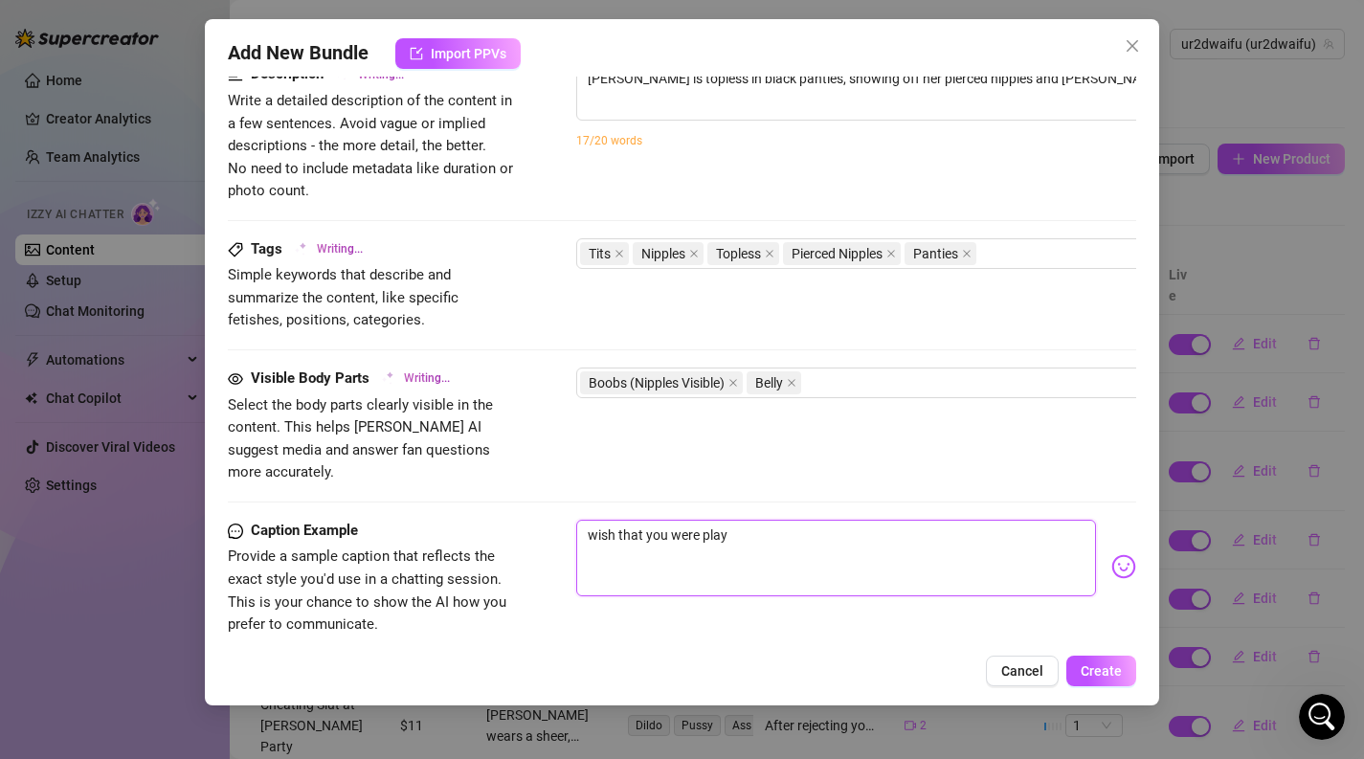
type textarea "wish that you were playi"
type textarea "[PERSON_NAME] is topless in black panties, showing off her pierced nipples and …"
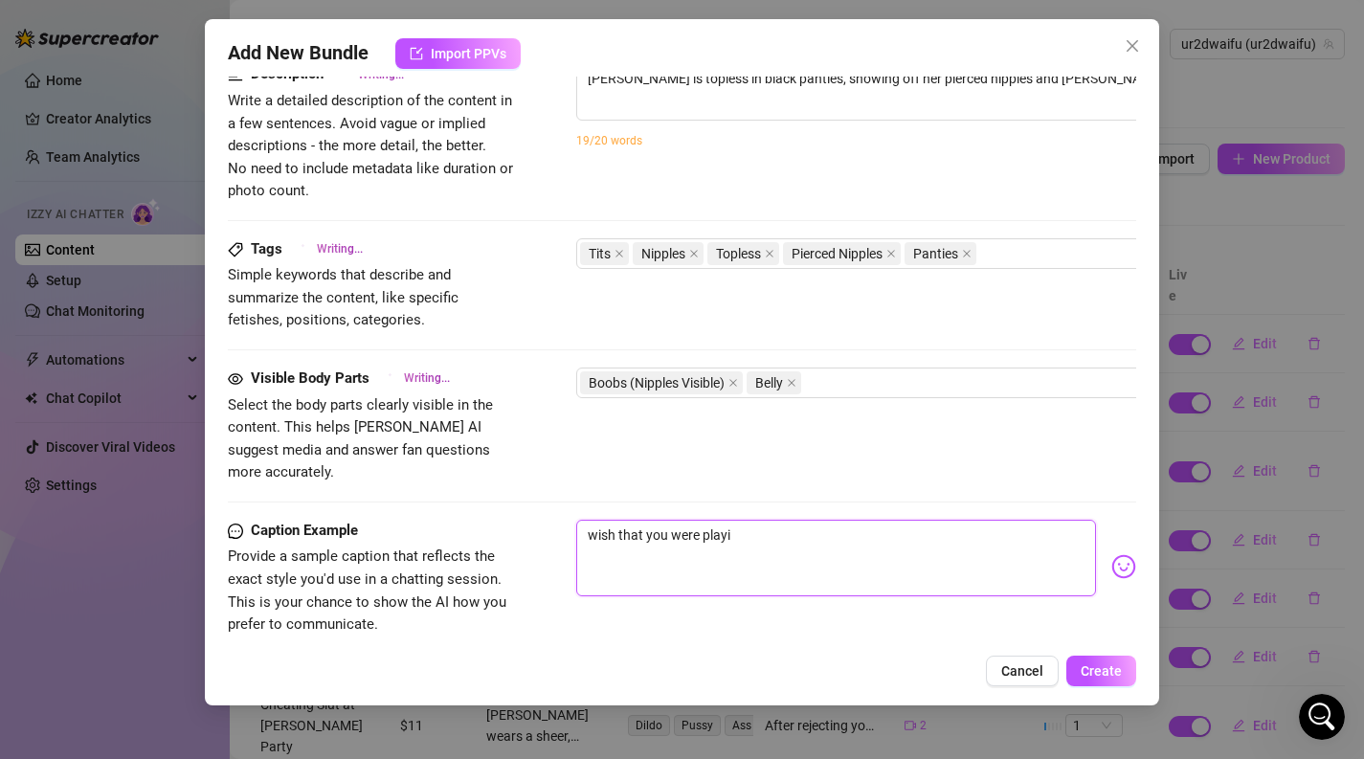
type textarea "[PERSON_NAME] is topless in black panties, showing off her pierced nipples and …"
type textarea "wish that you were playin"
type textarea "[PERSON_NAME] is topless in black panties, showing off her pierced nipples and …"
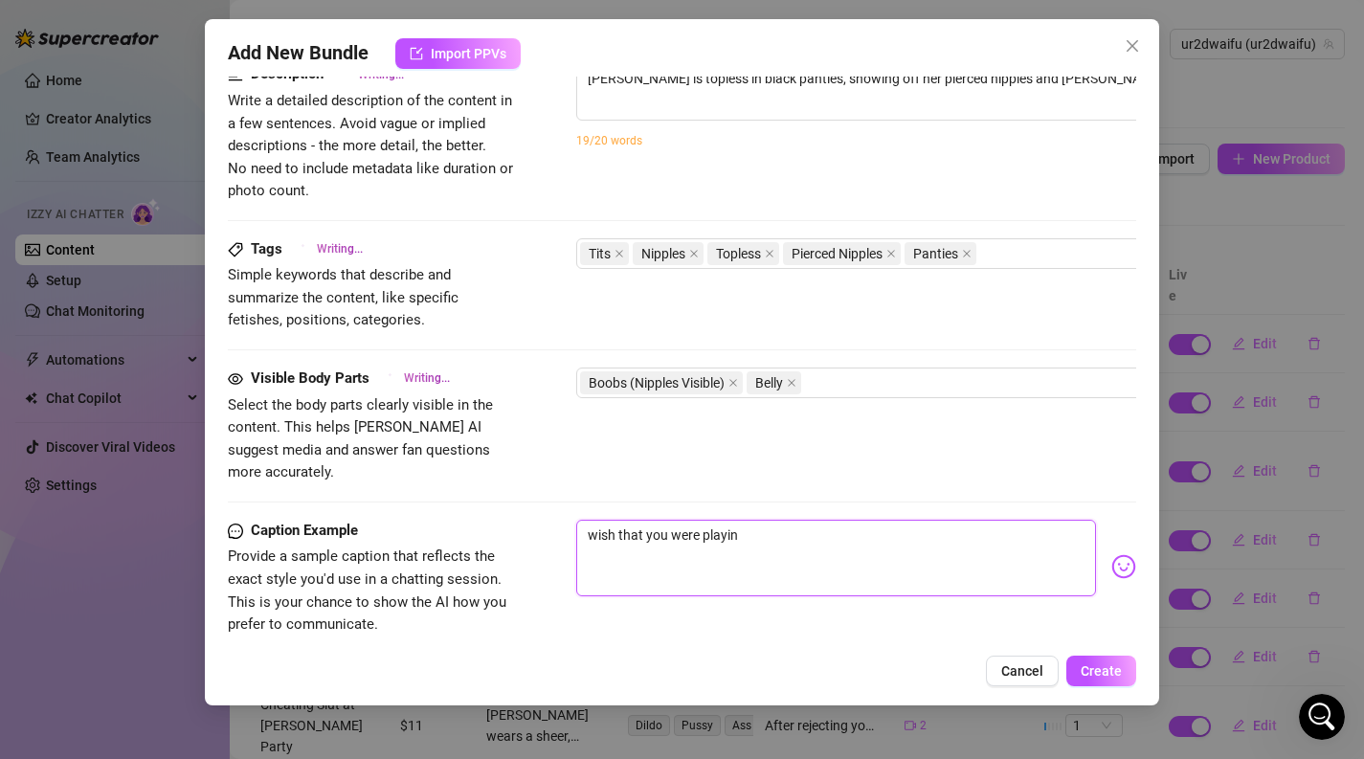
type textarea "[PERSON_NAME] is topless in black panties, showing off her pierced nipples and …"
type textarea "wish that you were playing"
type textarea "[PERSON_NAME] is topless in black panties, showing off her pierced nipples and …"
type textarea "wish that you were playing"
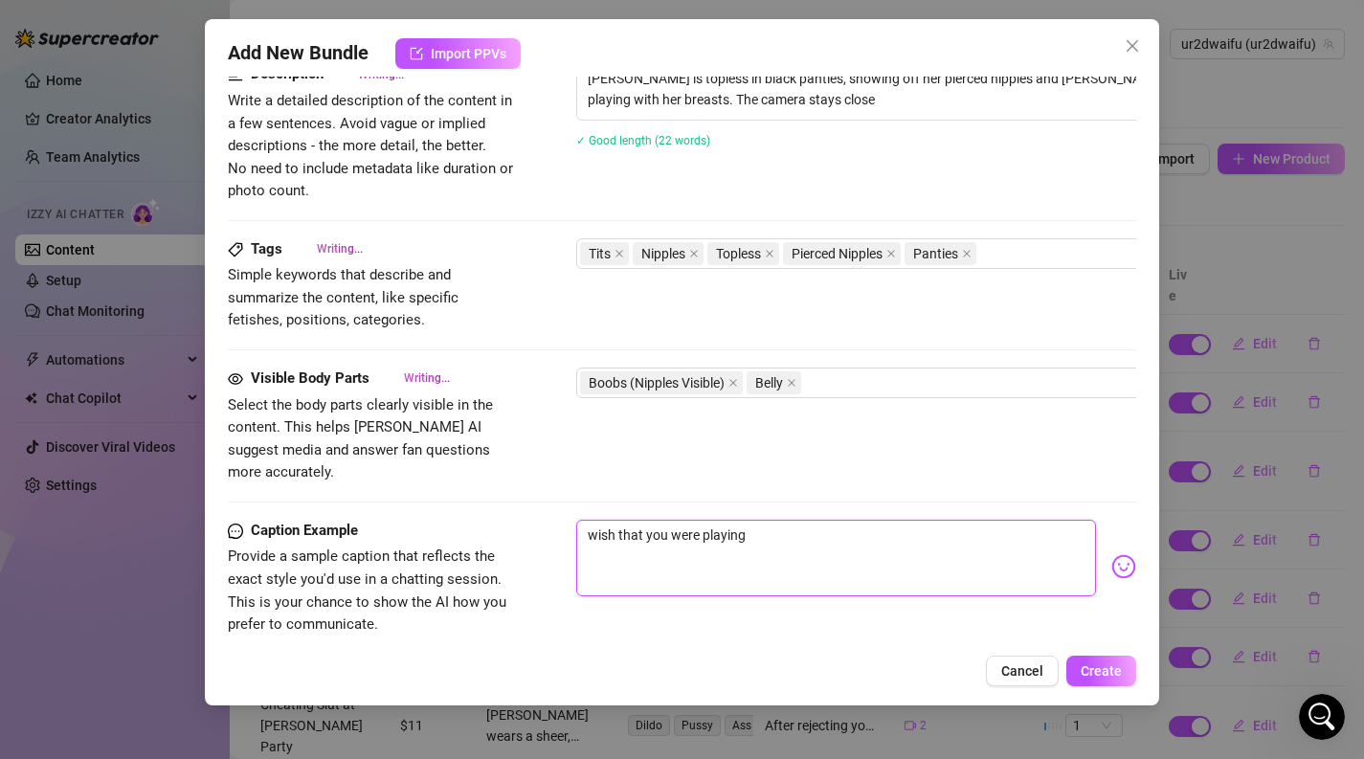
type textarea "wish that you were playing"
type textarea "[PERSON_NAME] is topless in black panties, showing off her pierced nipples and …"
type textarea "wish that you were playing w"
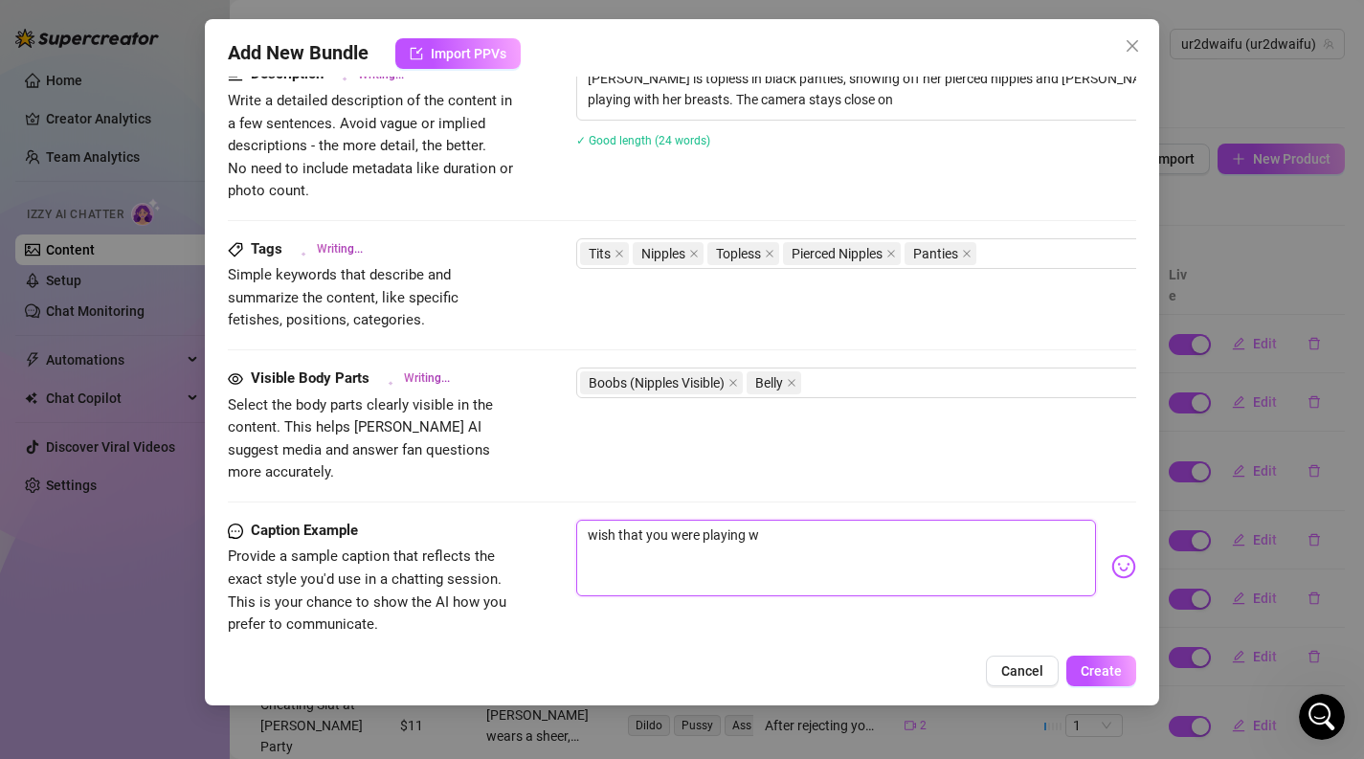
type textarea "[PERSON_NAME] is topless in black panties, showing off her pierced nipples and …"
type textarea "wish that you were playing wt"
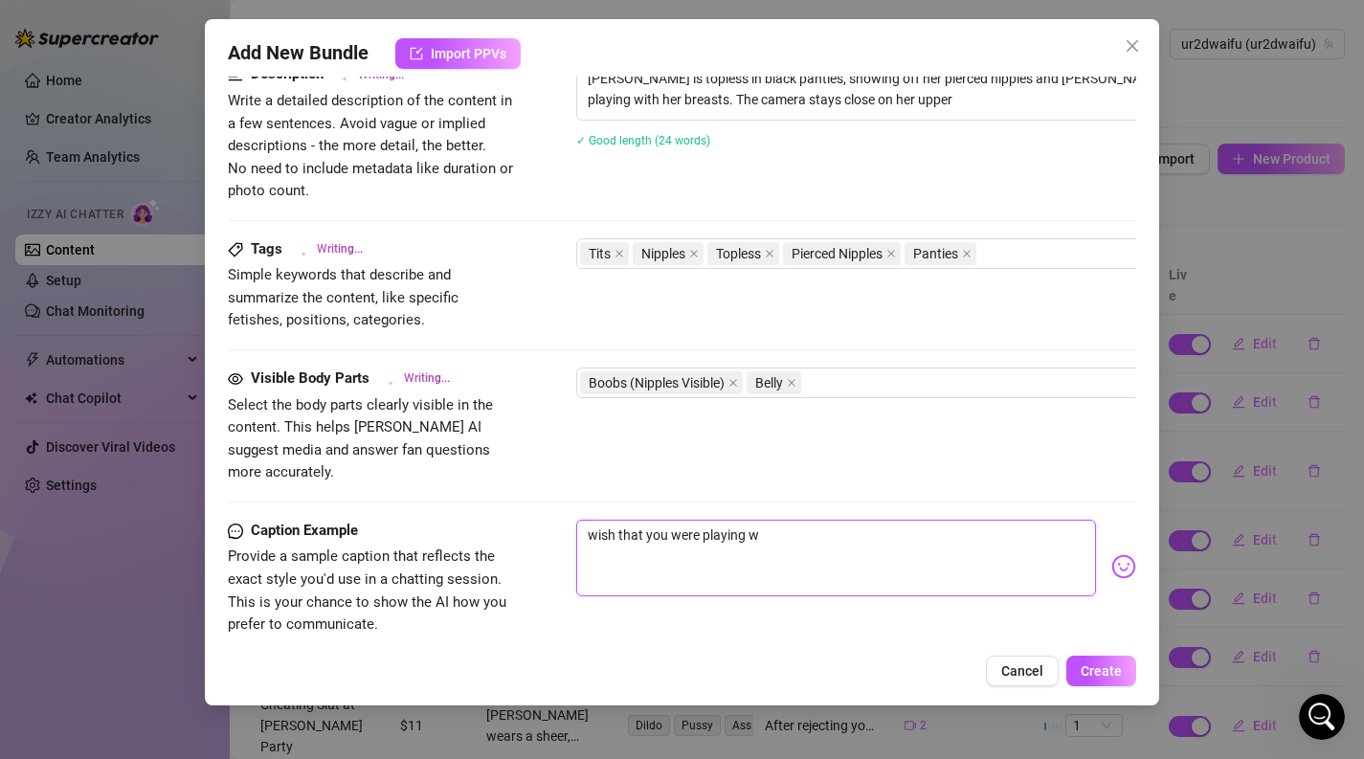
type textarea "wish that you were playing wt"
type textarea "[PERSON_NAME] is topless in black panties, showing off her pierced nipples and …"
type textarea "wish that you were playing wti"
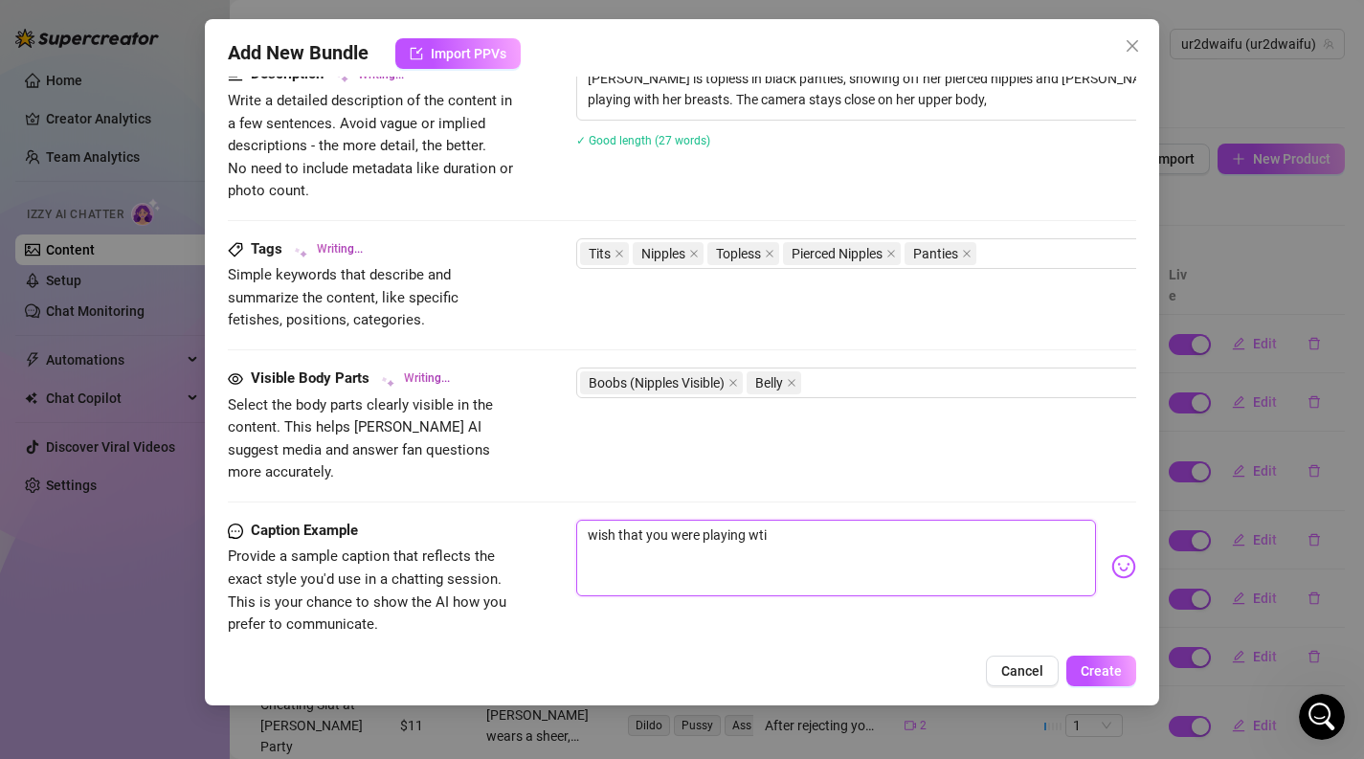
type textarea "[PERSON_NAME] is topless in black panties, showing off her pierced nipples and …"
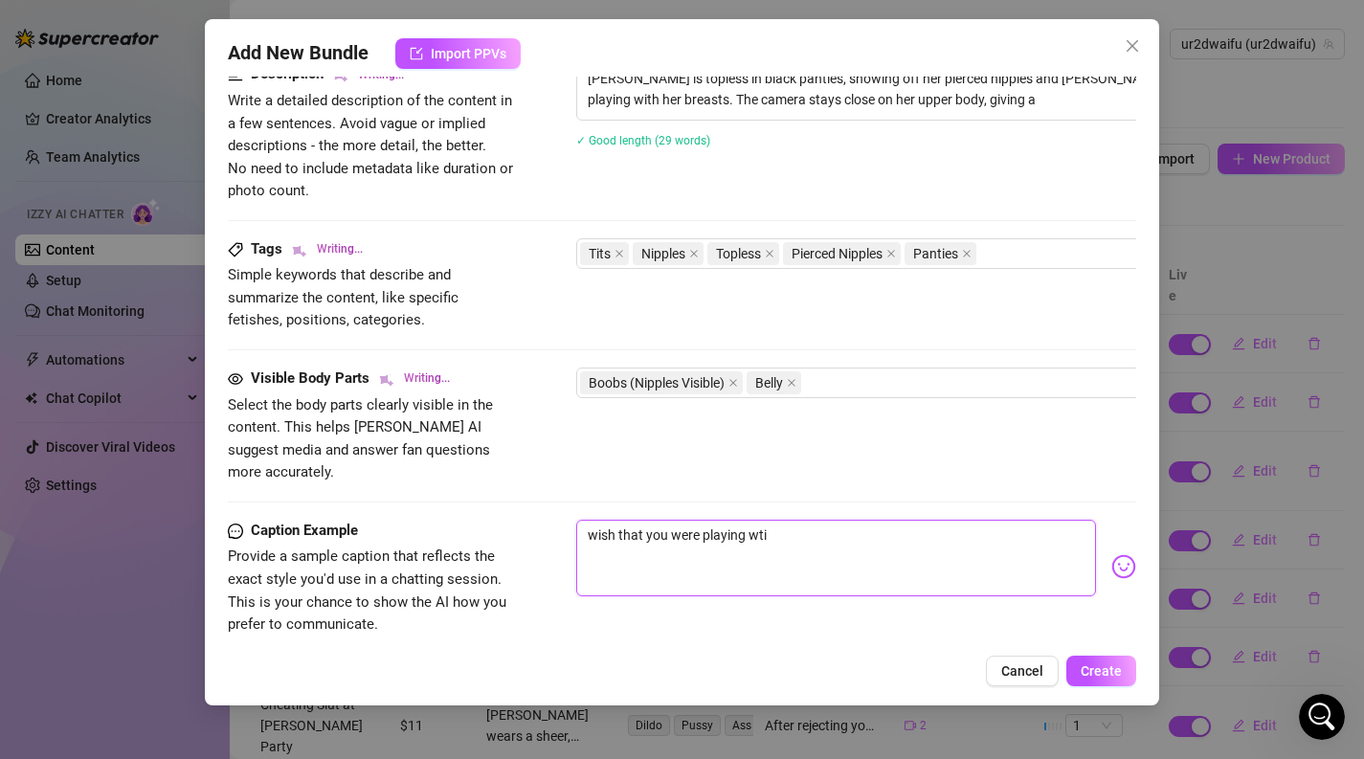
type textarea "[PERSON_NAME] is topless in black panties, showing off her pierced nipples and …"
type textarea "wish that you were playing wt"
type textarea "[PERSON_NAME] is topless in black panties, showing off her pierced nipples and …"
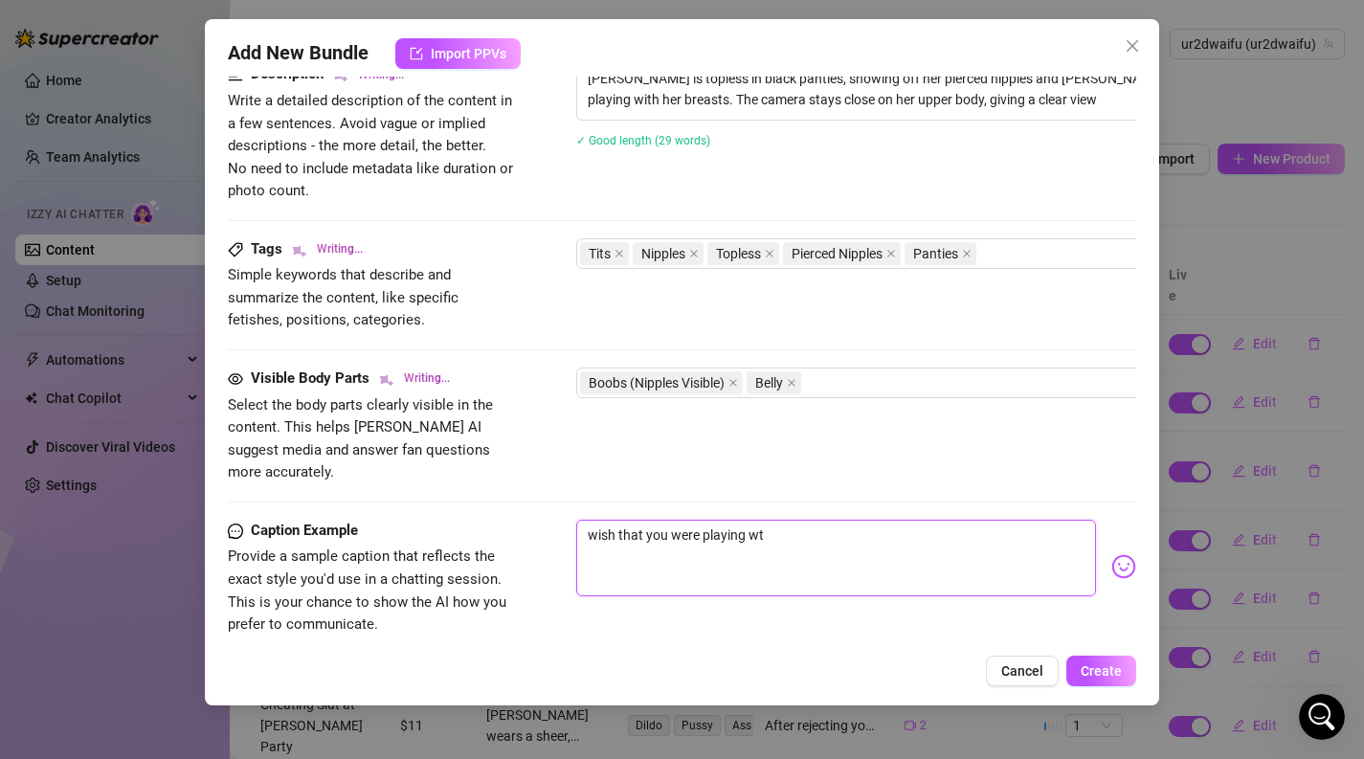
type textarea "wish that you were playing w"
type textarea "[PERSON_NAME] is topless in black panties, showing off her pierced nipples and …"
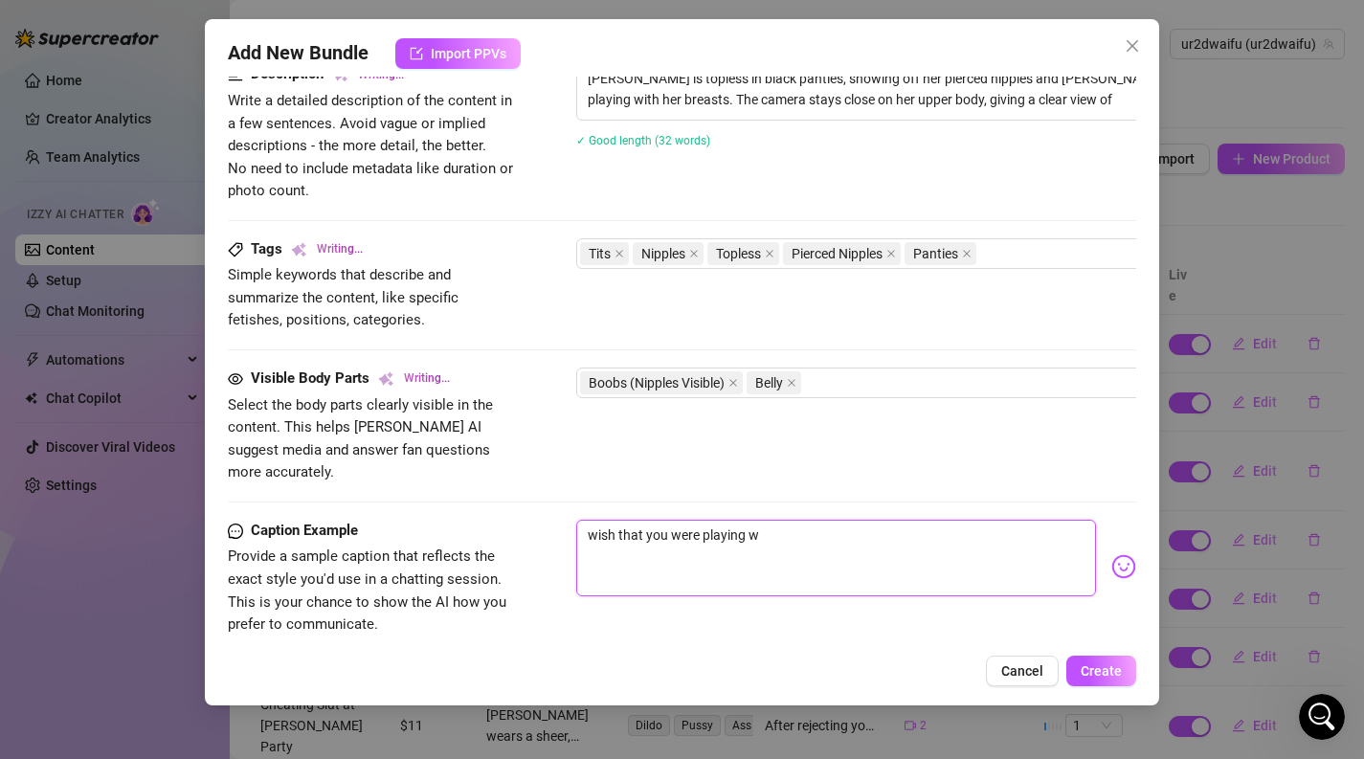
type textarea "[PERSON_NAME] is topless in black panties, showing off her pierced nipples and …"
type textarea "wish that you were playing wi"
type textarea "[PERSON_NAME] is topless in black panties, showing off her pierced nipples and …"
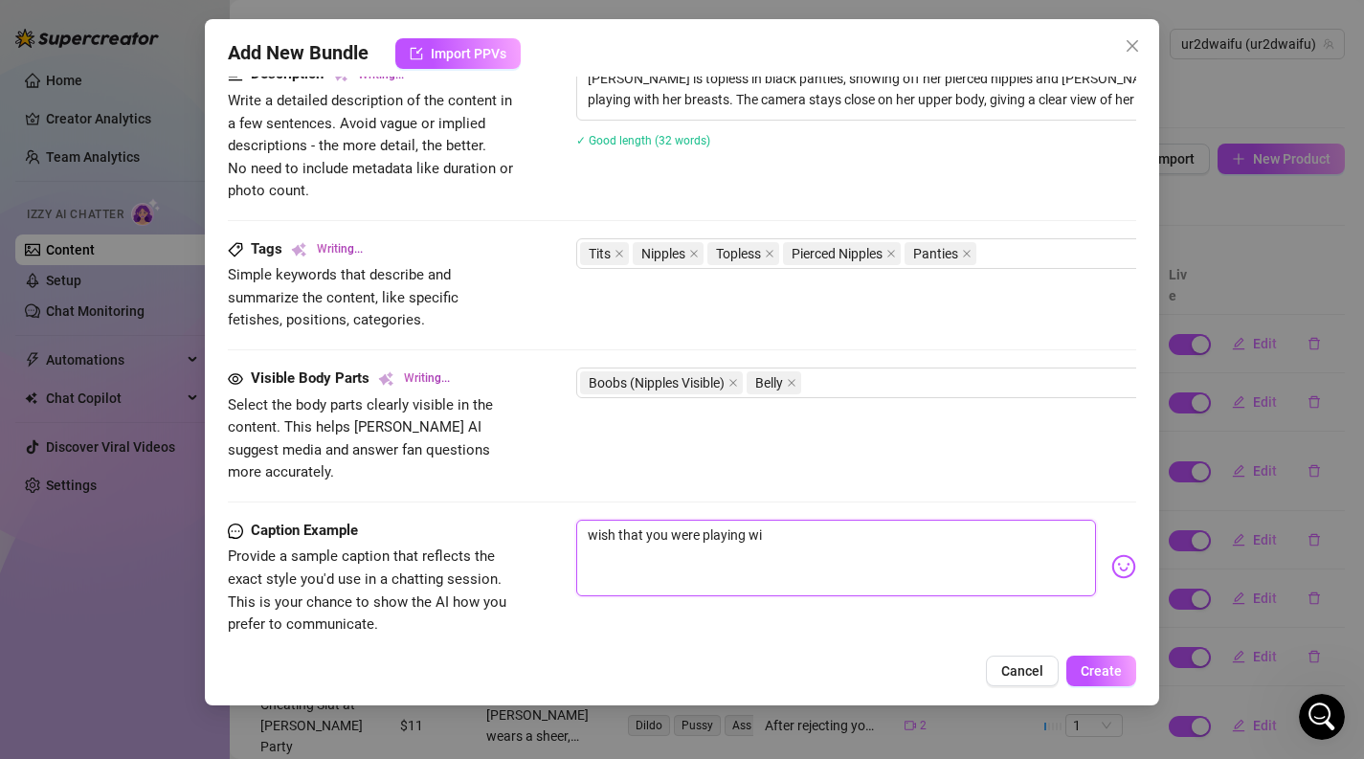
type textarea "wish that you were playing wit"
type textarea "[PERSON_NAME] is topless in black panties, showing off her pierced nipples and …"
type textarea "wish that you were playing with"
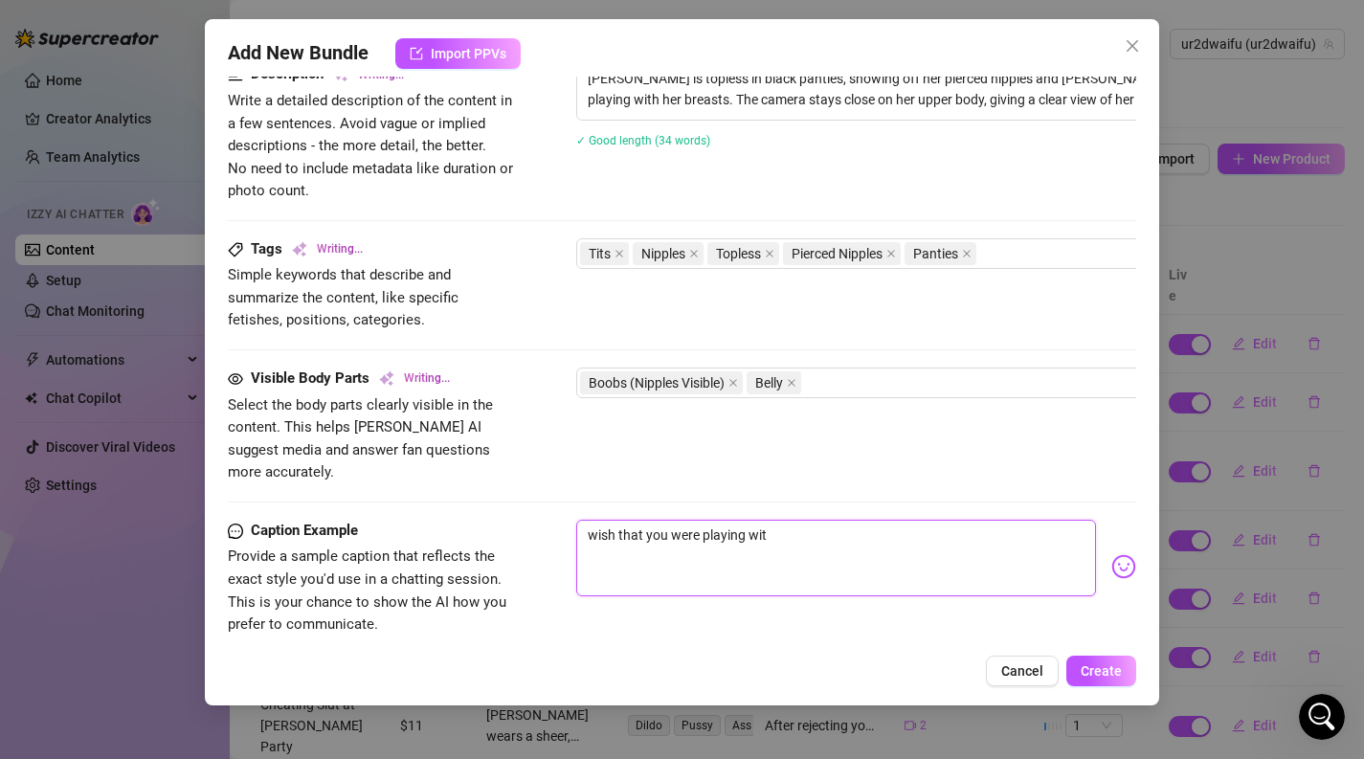
type textarea "wish that you were playing with"
type textarea "[PERSON_NAME] is topless in black panties, showing off her pierced nipples and …"
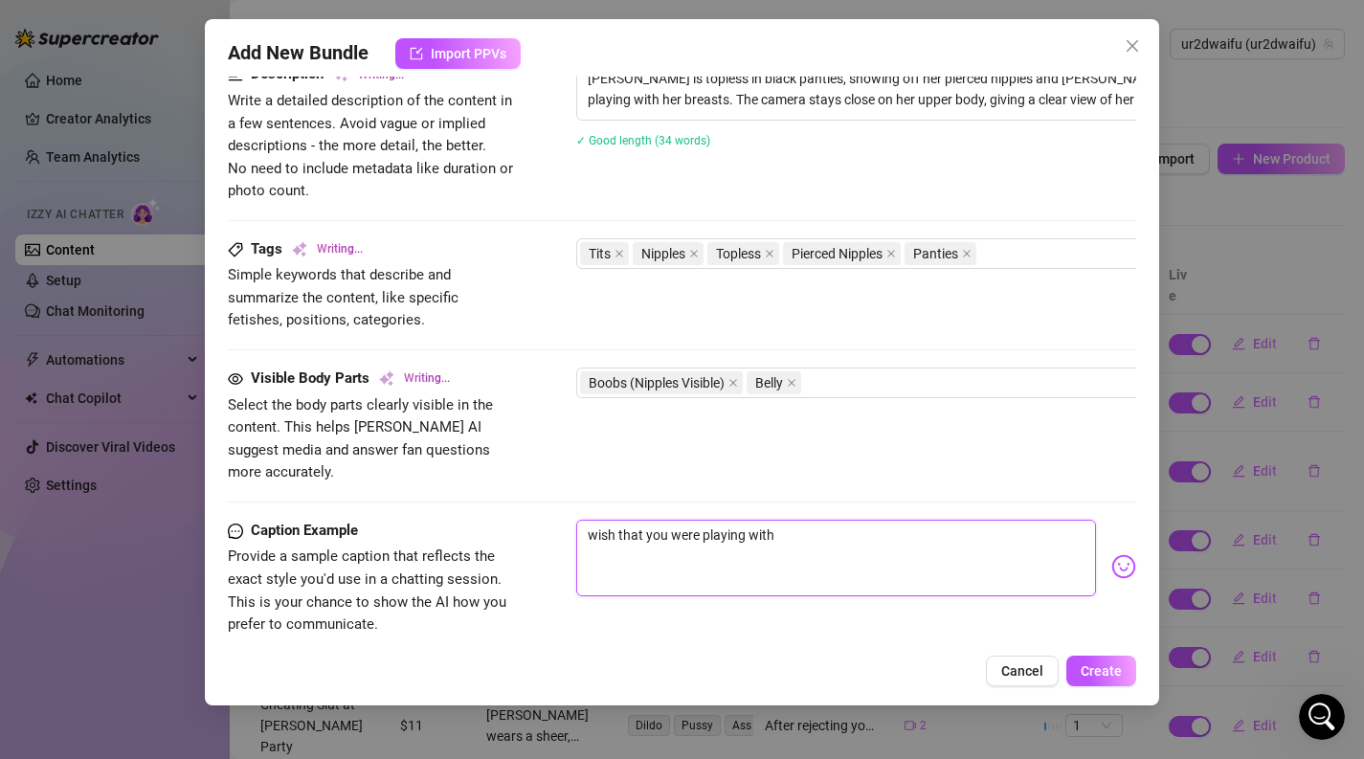
type textarea "wish that you were playing with"
type textarea "wish that you were playing with t"
type textarea "[PERSON_NAME] is topless in black panties, showing off her pierced nipples and …"
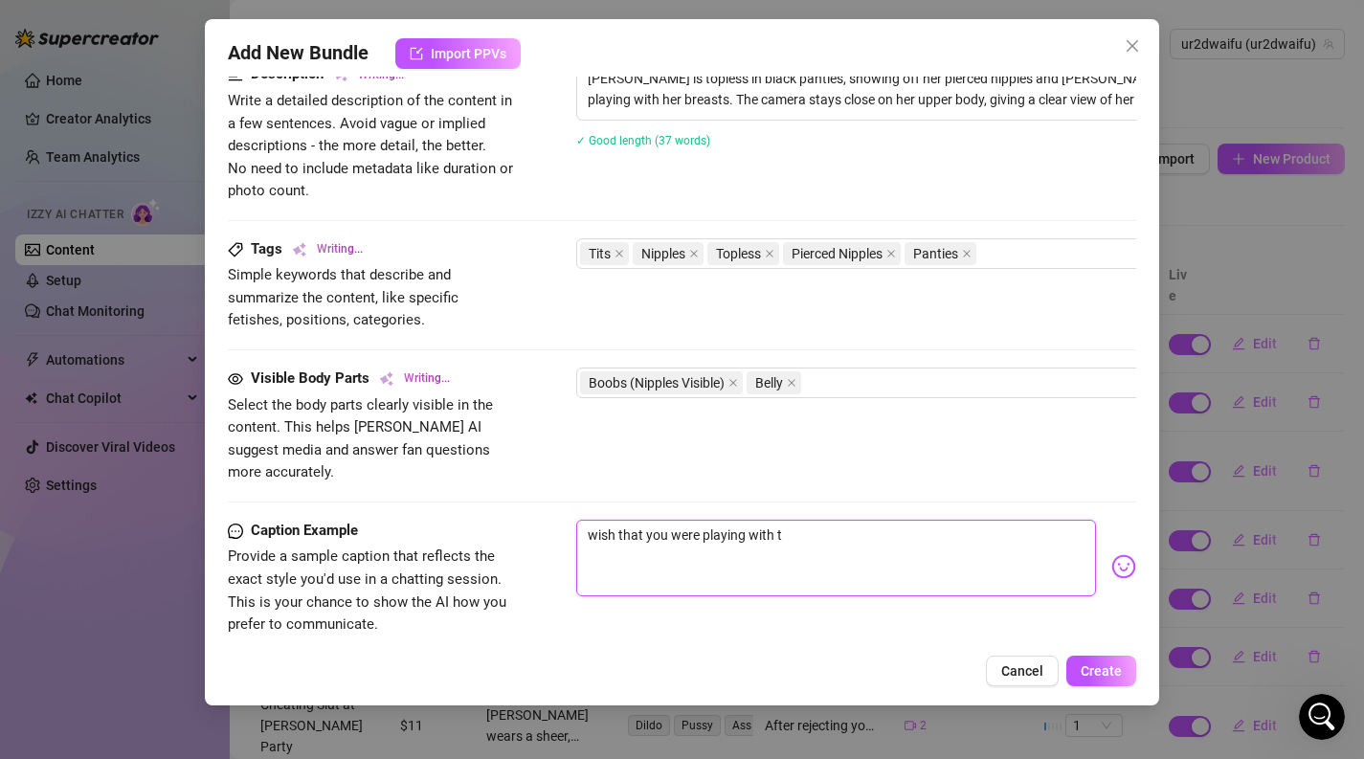
type textarea "[PERSON_NAME] is topless in black panties, showing off her pierced nipples and …"
type textarea "wish that you were playing with th"
type textarea "[PERSON_NAME] is topless in black panties, showing off her pierced nipples and …"
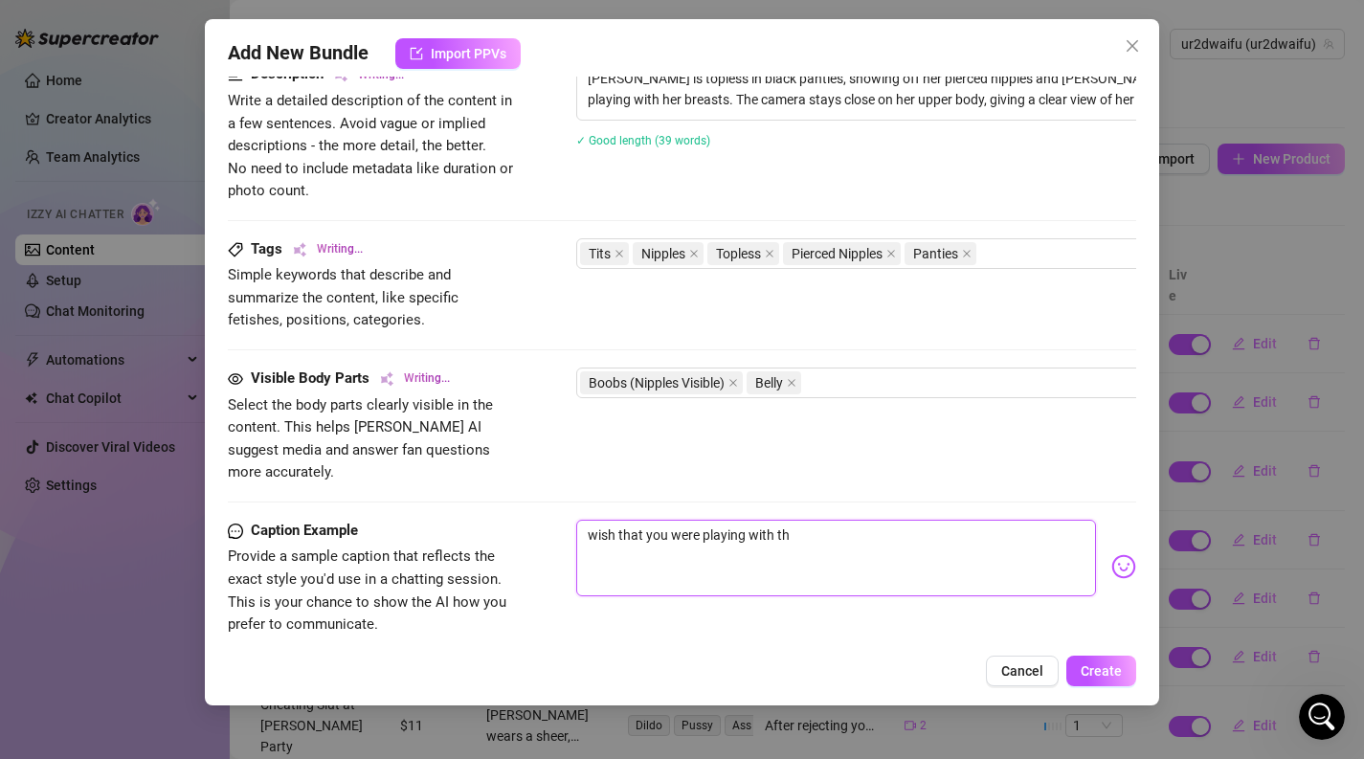
type textarea "wish that you were playing with the"
type textarea "wish that you were playing with them"
type textarea "wish that you were playing with them."
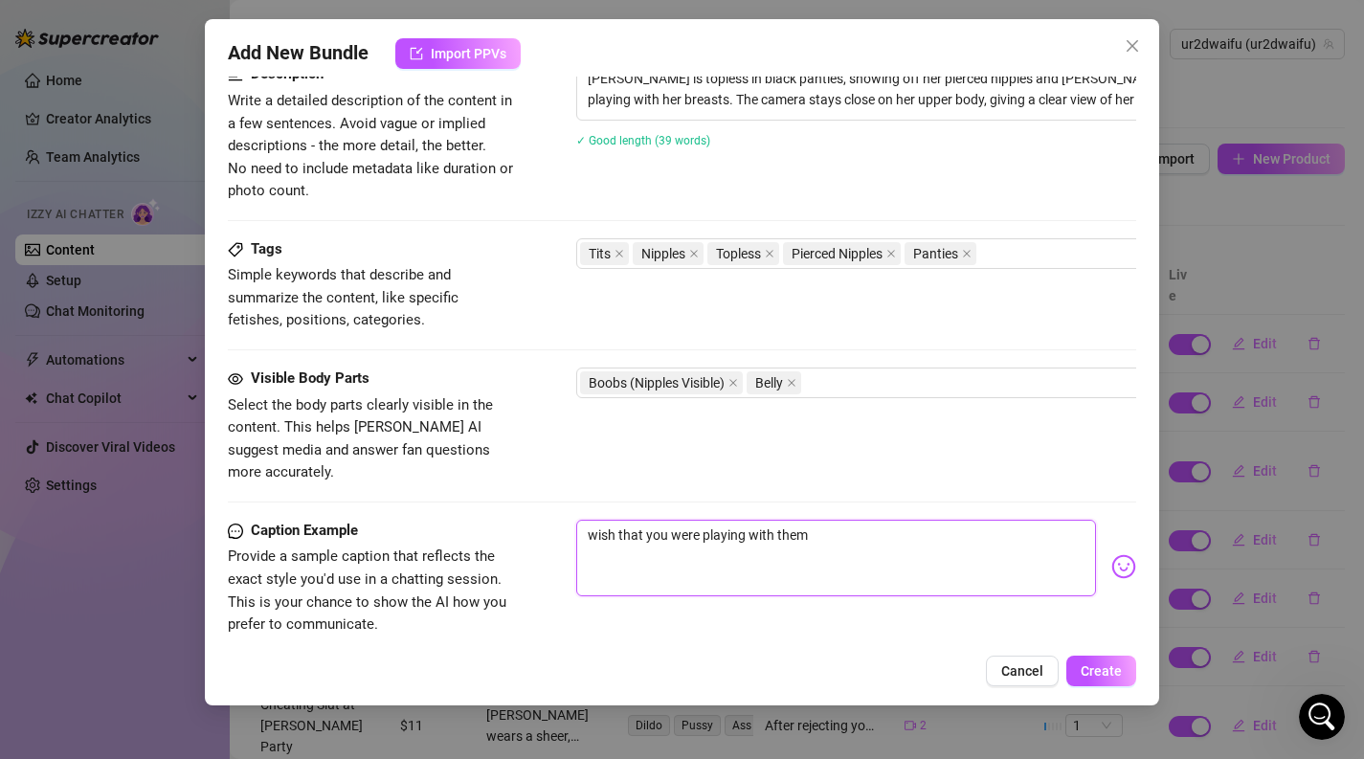
type textarea "wish that you were playing with them."
type textarea "wish that you were playing with them.."
type textarea "wish that you were playing with them..."
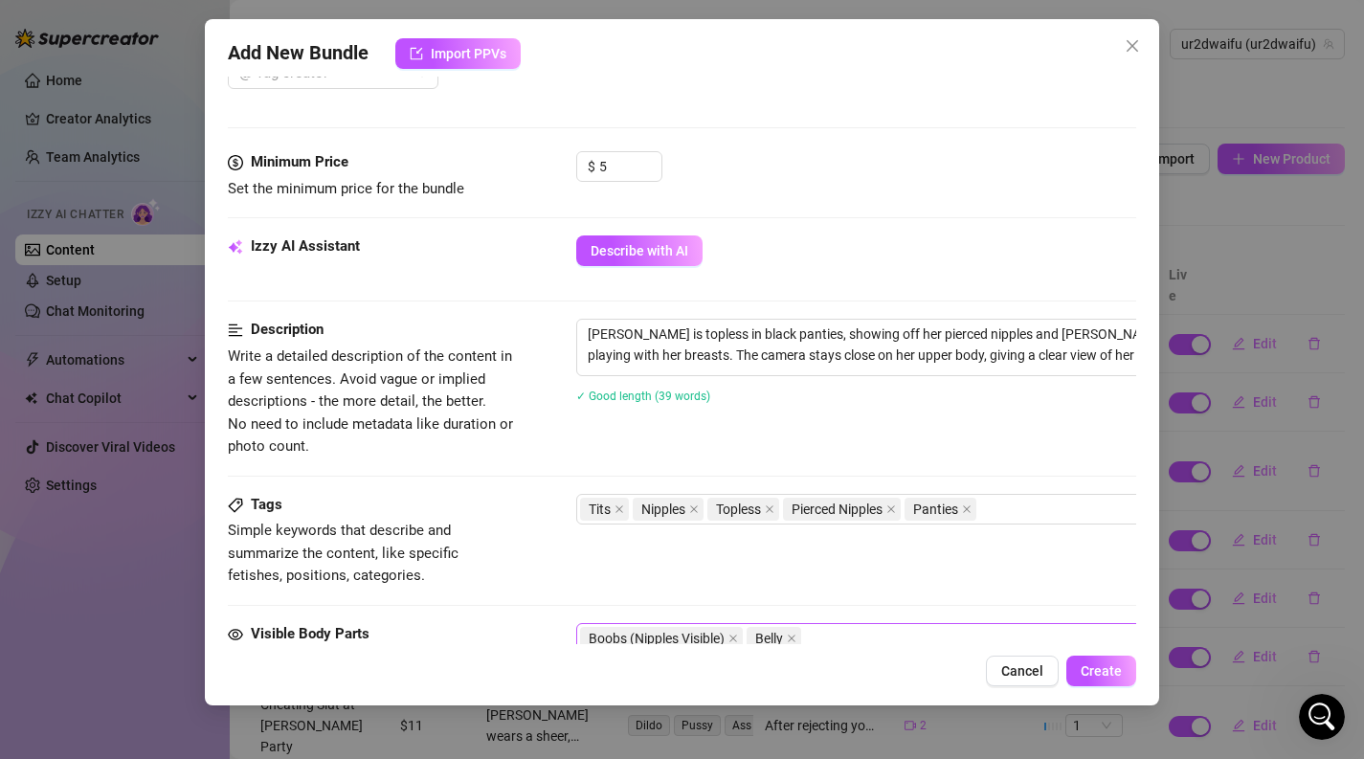
scroll to position [1040, 0]
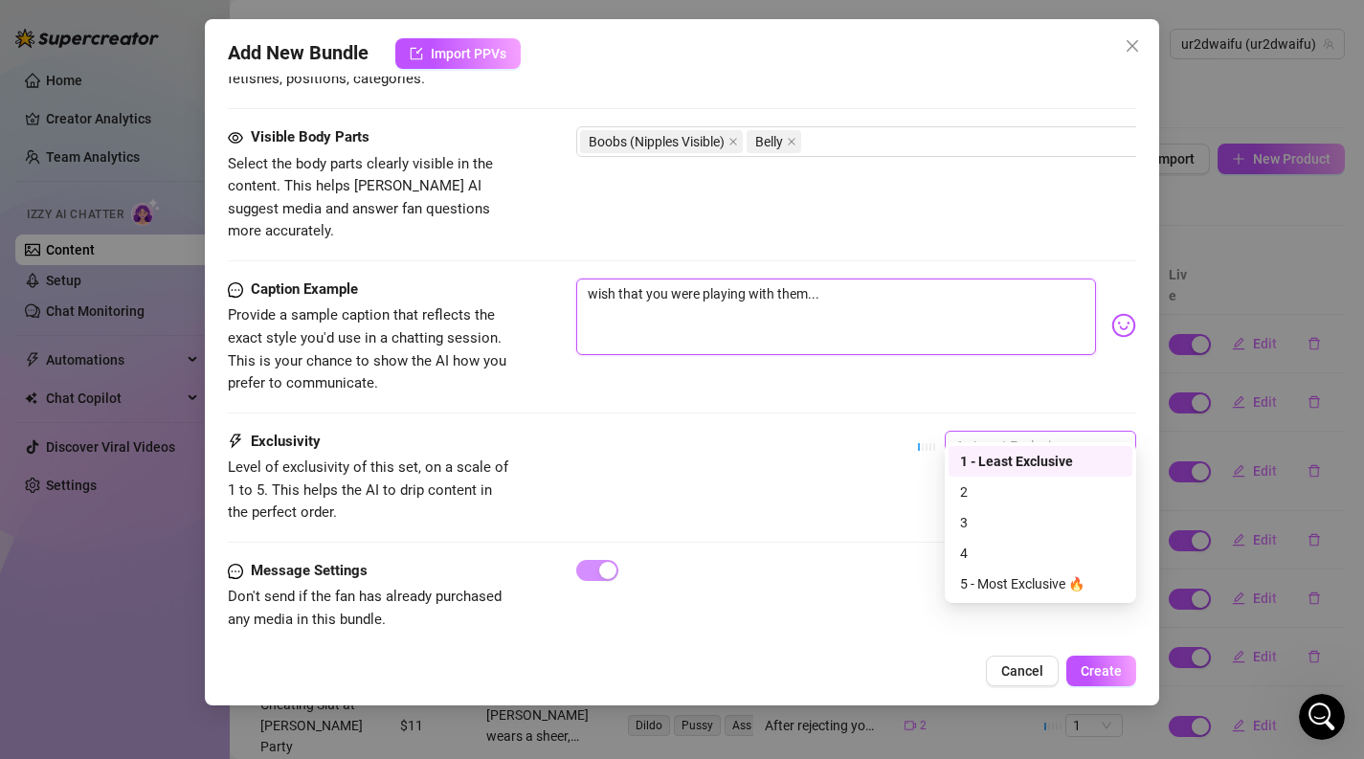
click at [980, 432] on span "1 - Least Exclusive" at bounding box center [1040, 446] width 168 height 29
type textarea "wish that you were playing with them..."
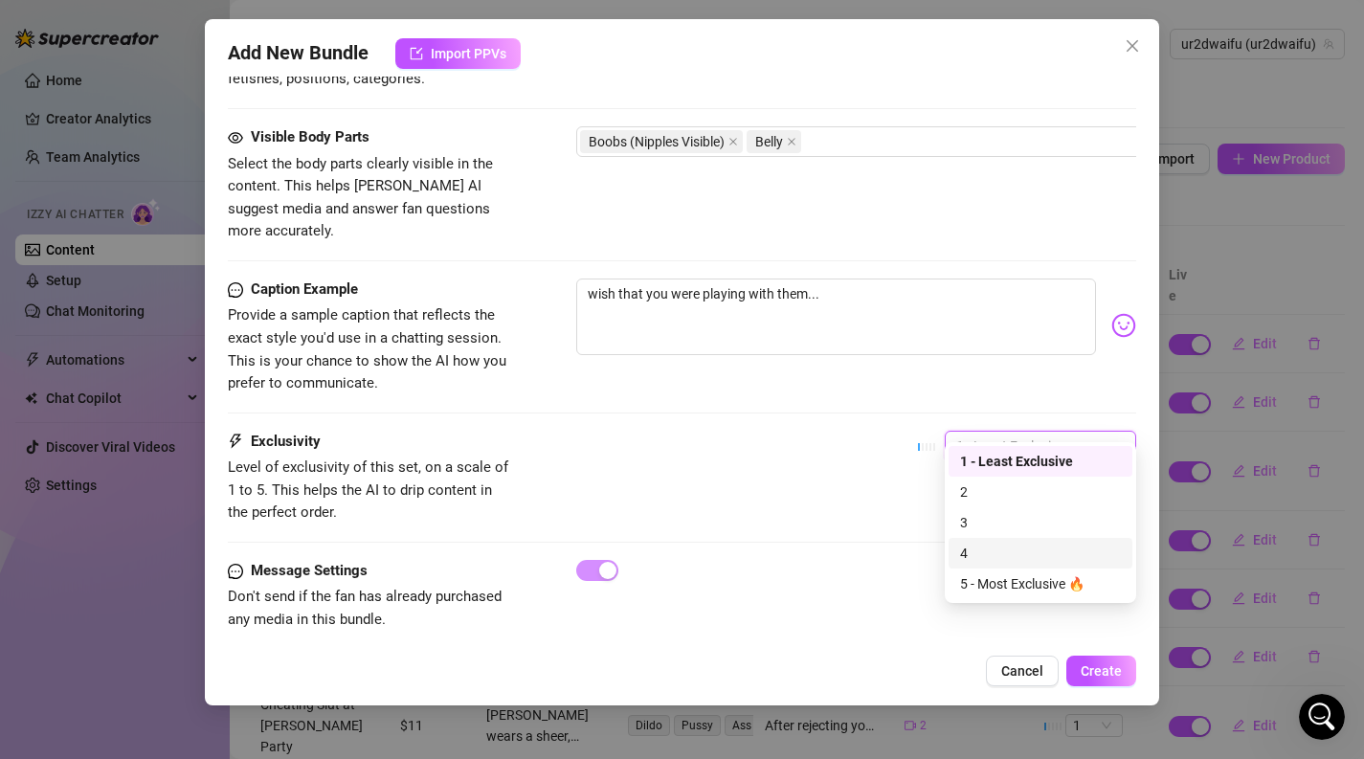
click at [996, 555] on div "4" at bounding box center [1040, 553] width 161 height 21
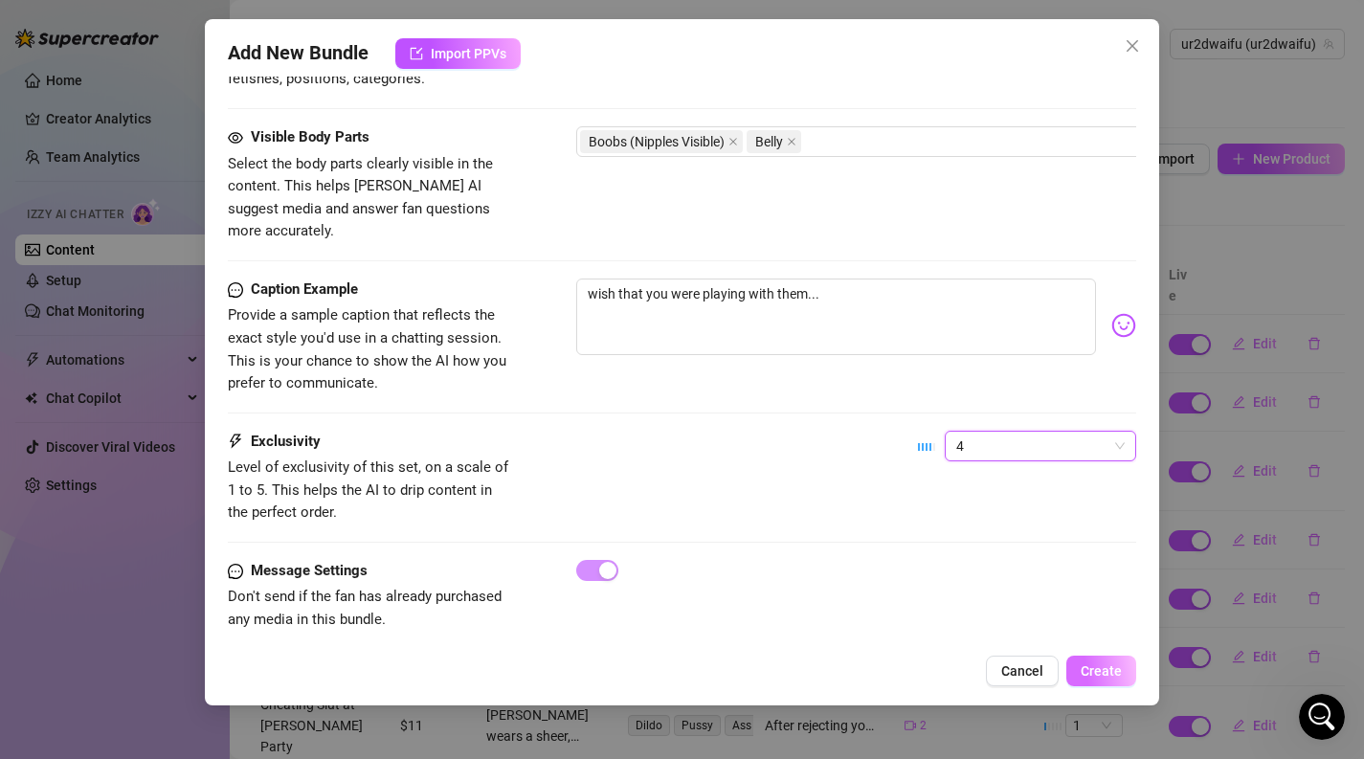
click at [1122, 676] on button "Create" at bounding box center [1101, 671] width 70 height 31
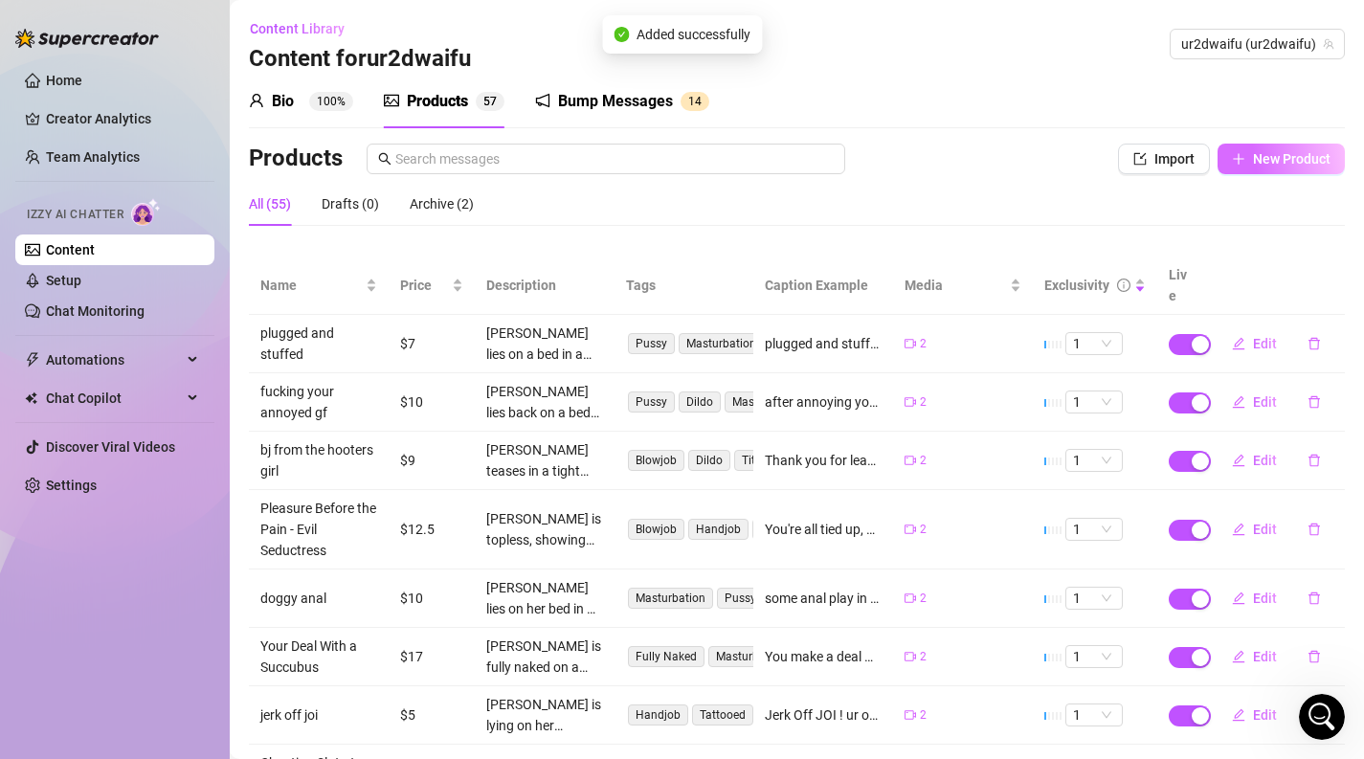
click at [1326, 154] on span "New Product" at bounding box center [1292, 158] width 78 height 15
type textarea "Type your message here..."
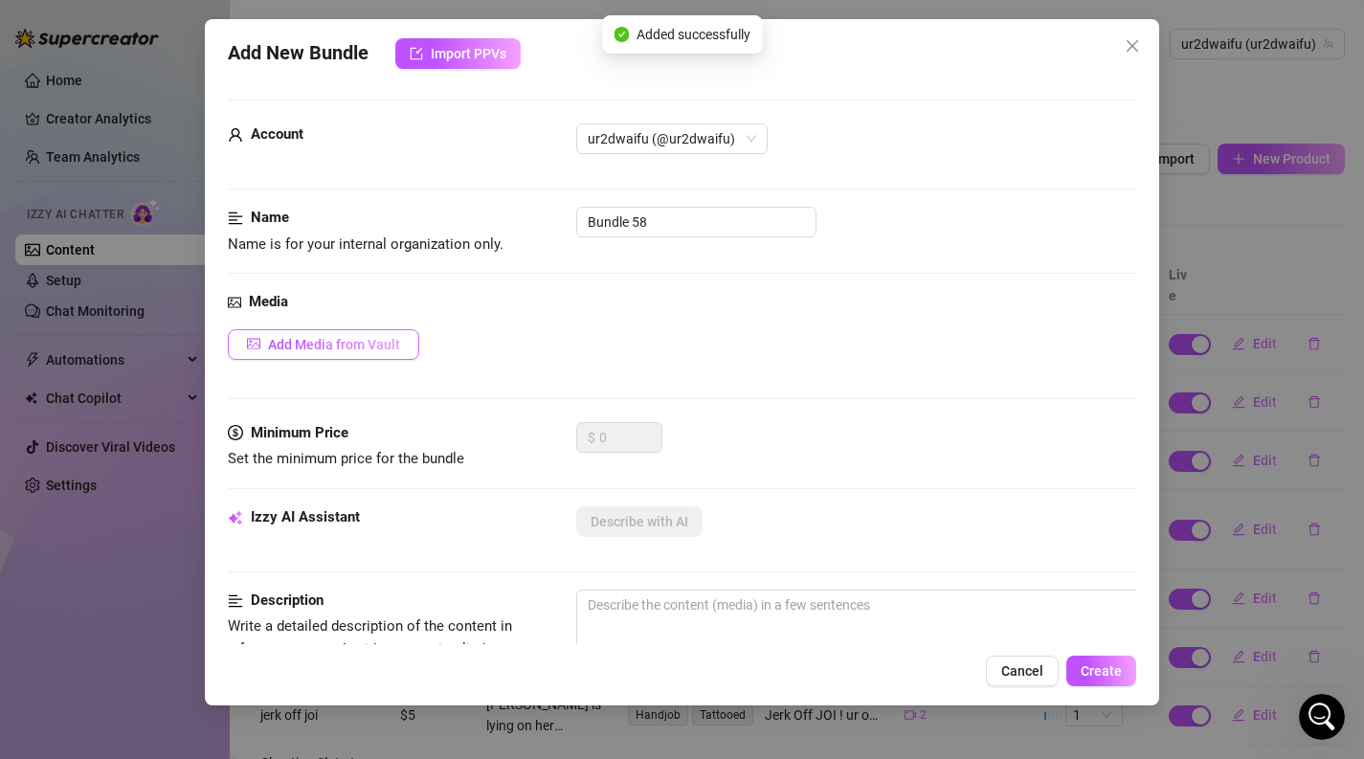
click at [356, 358] on button "Add Media from Vault" at bounding box center [323, 344] width 191 height 31
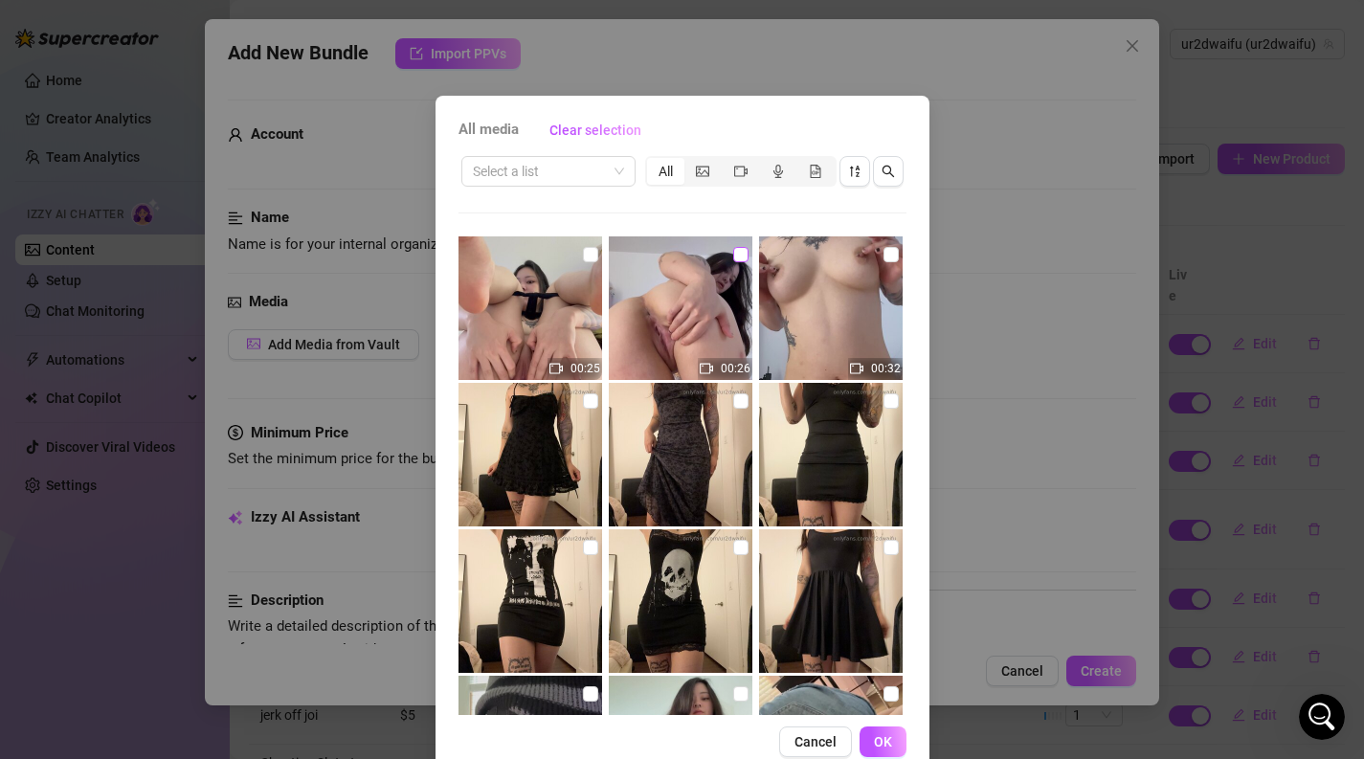
click at [733, 254] on input "checkbox" at bounding box center [740, 254] width 15 height 15
checkbox input "true"
click at [883, 744] on span "OK" at bounding box center [883, 741] width 18 height 15
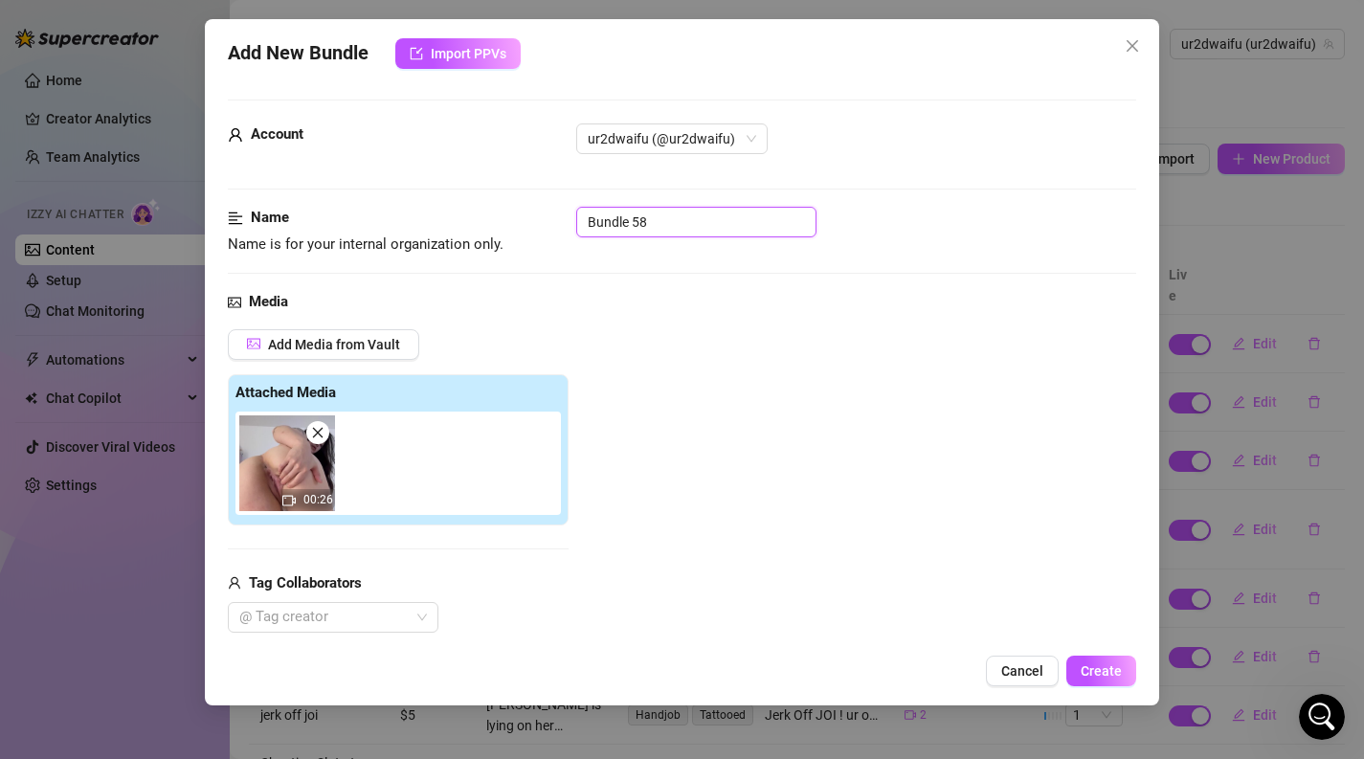
click at [750, 219] on input "Bundle 58" at bounding box center [696, 222] width 240 height 31
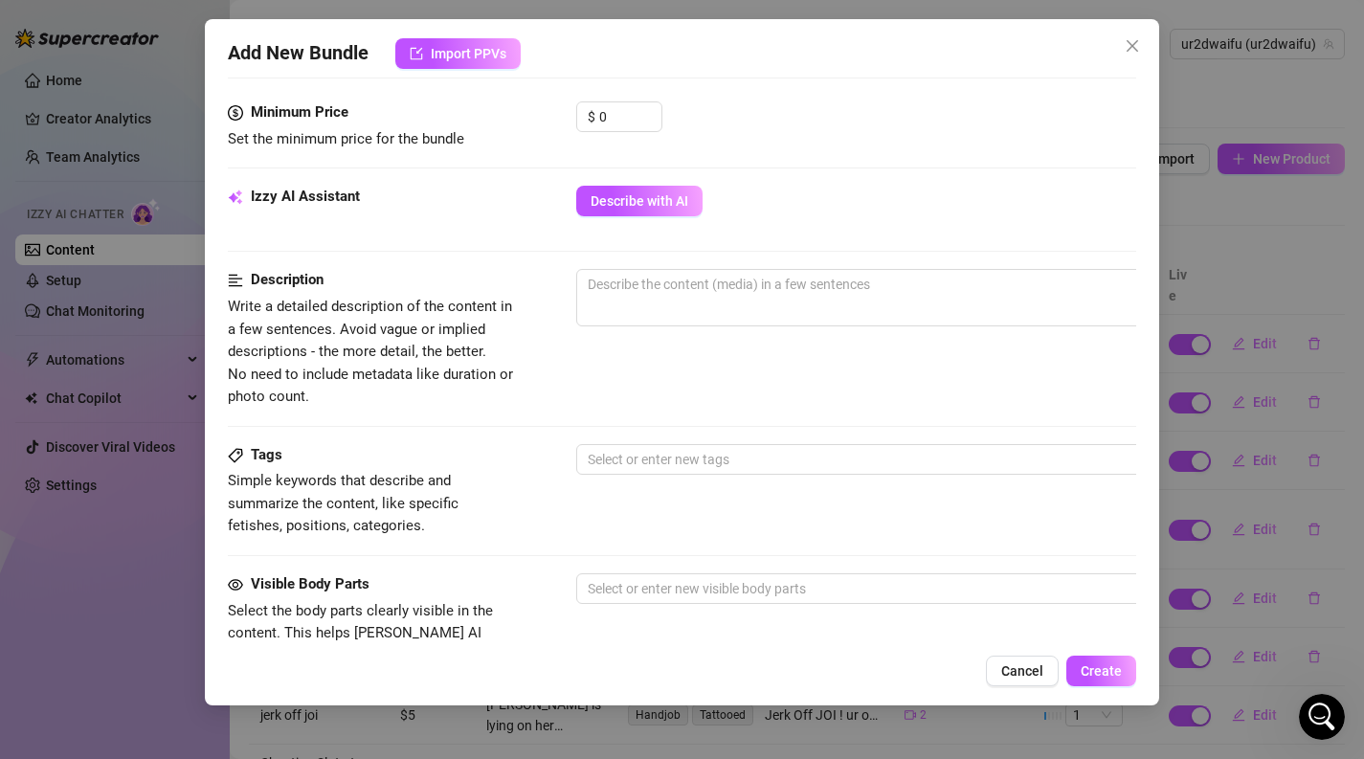
scroll to position [600, 0]
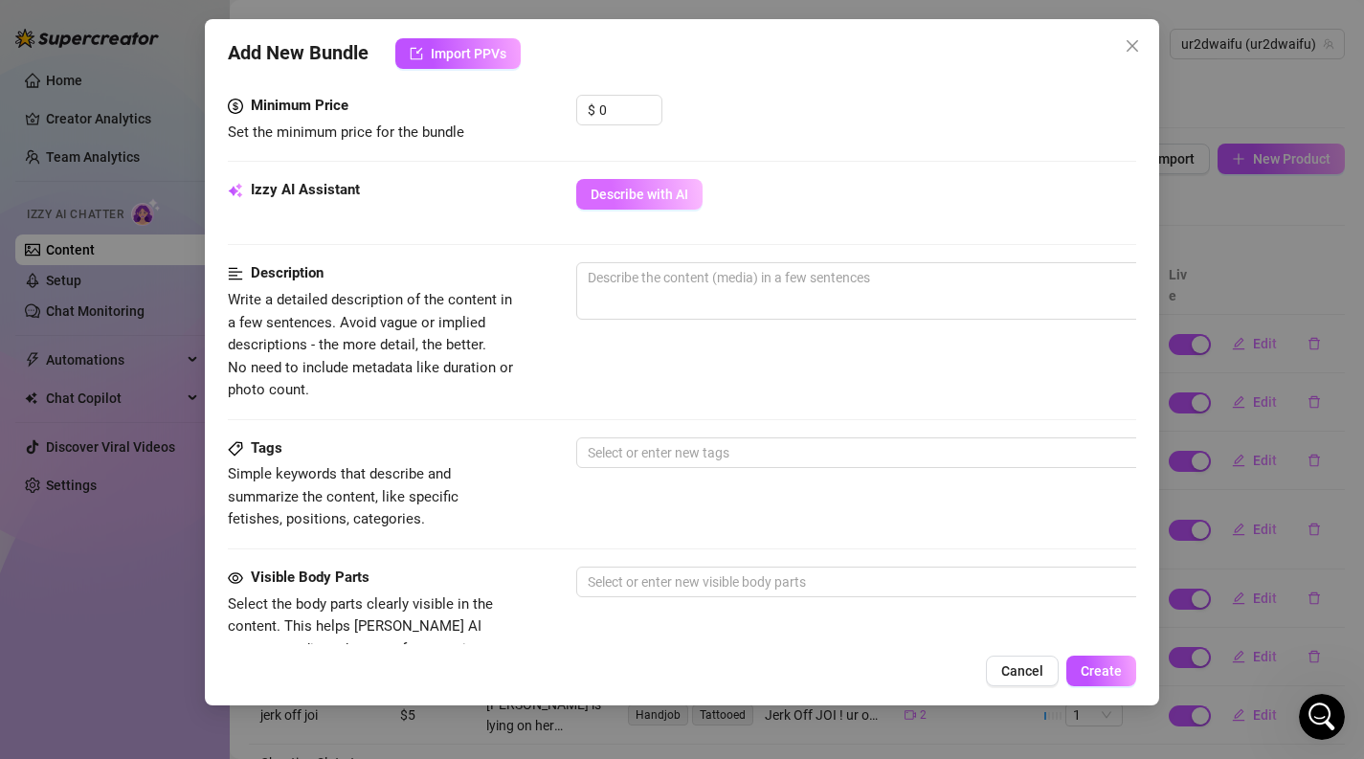
type input "spanks and spread"
click at [675, 204] on button "Describe with AI" at bounding box center [639, 194] width 126 height 31
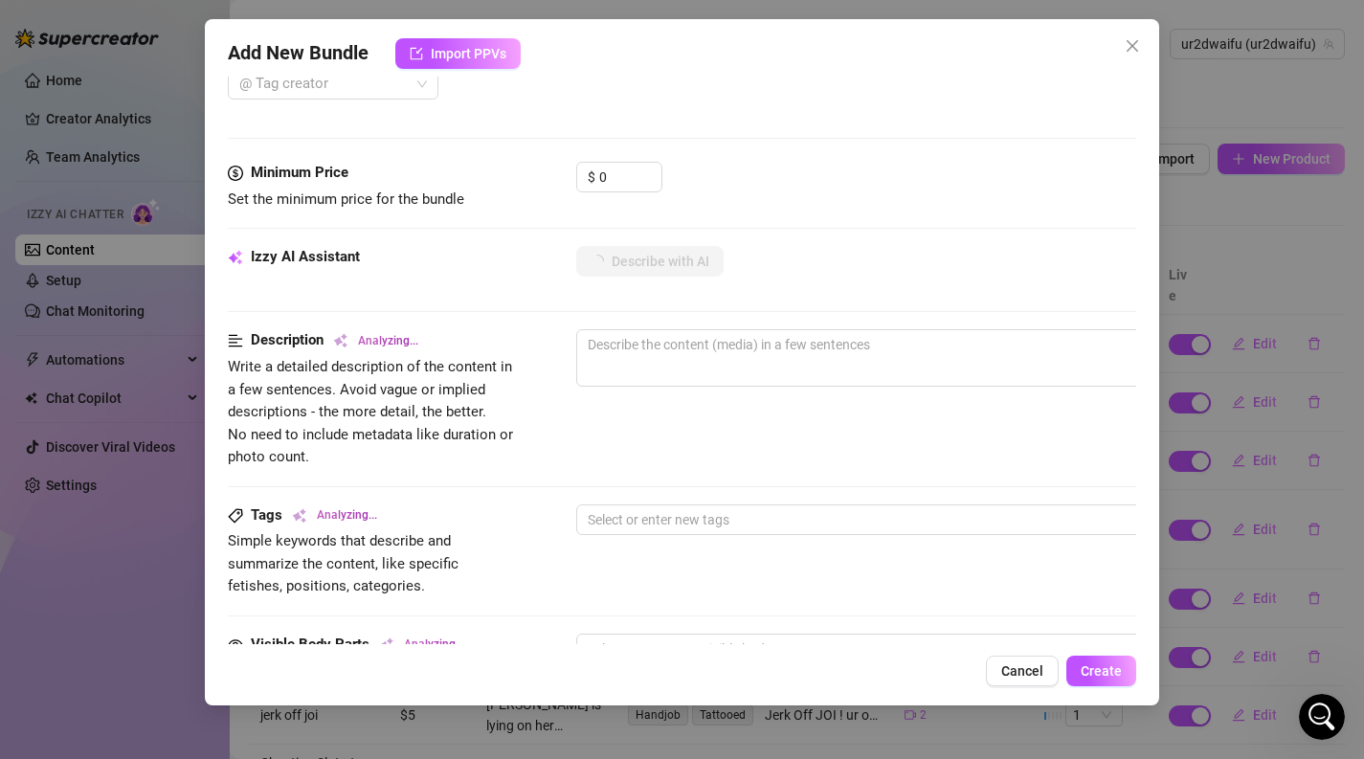
scroll to position [513, 2]
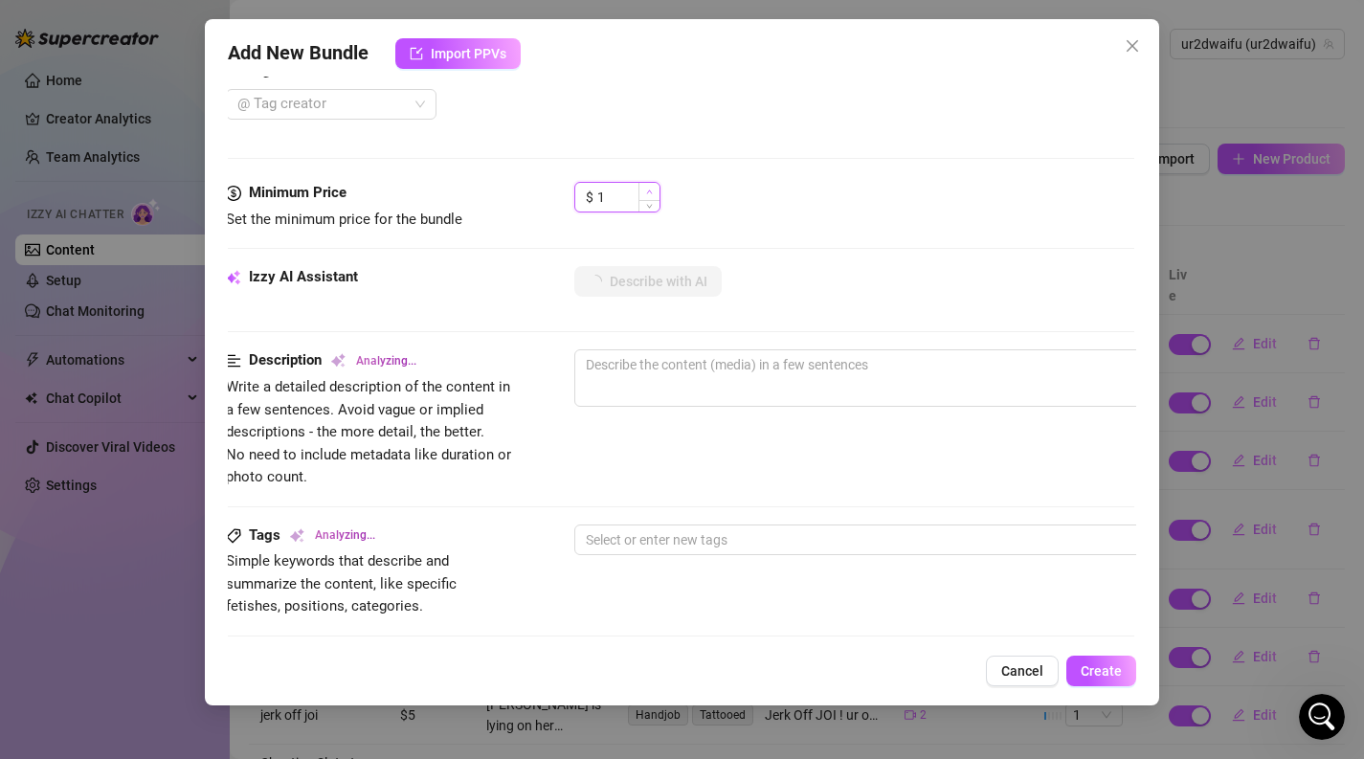
click at [650, 185] on span "Increase Value" at bounding box center [648, 191] width 21 height 17
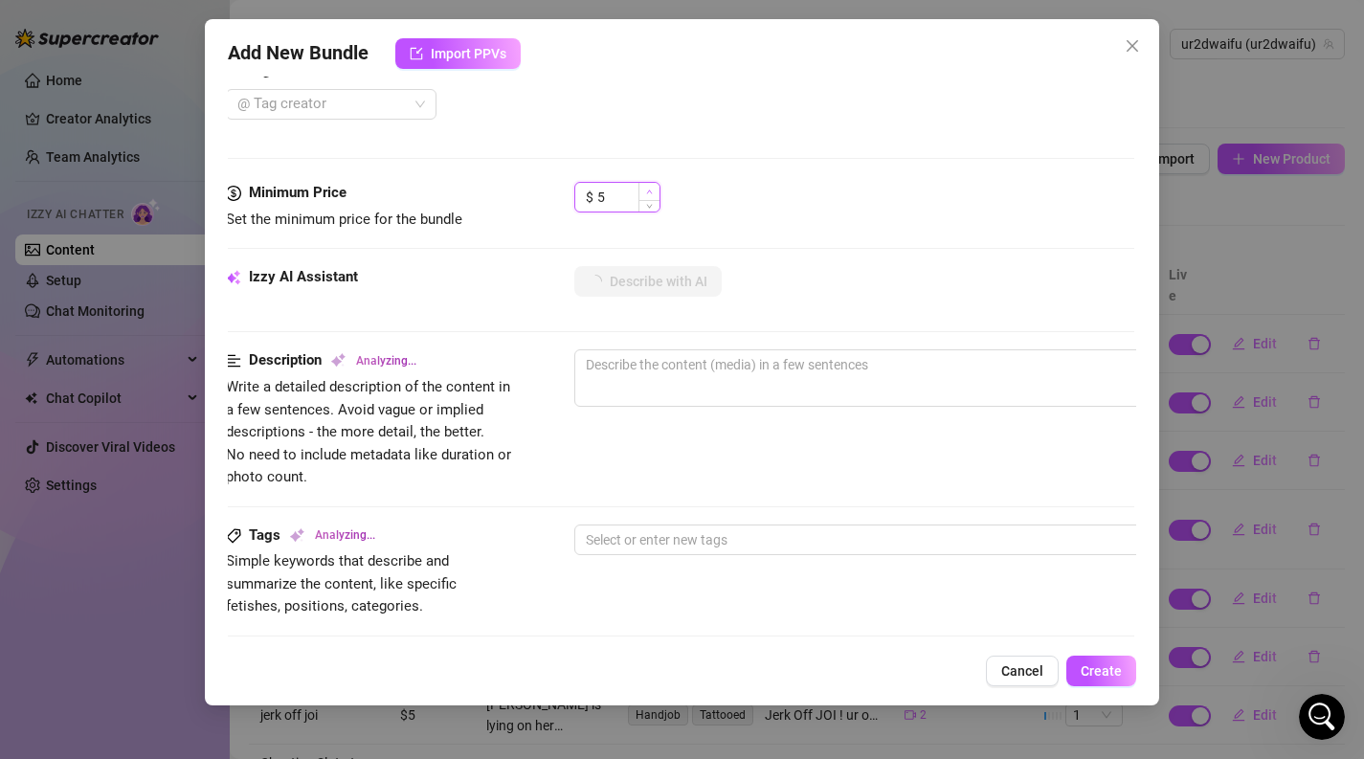
type input "6"
click at [650, 185] on span "Increase Value" at bounding box center [648, 191] width 21 height 17
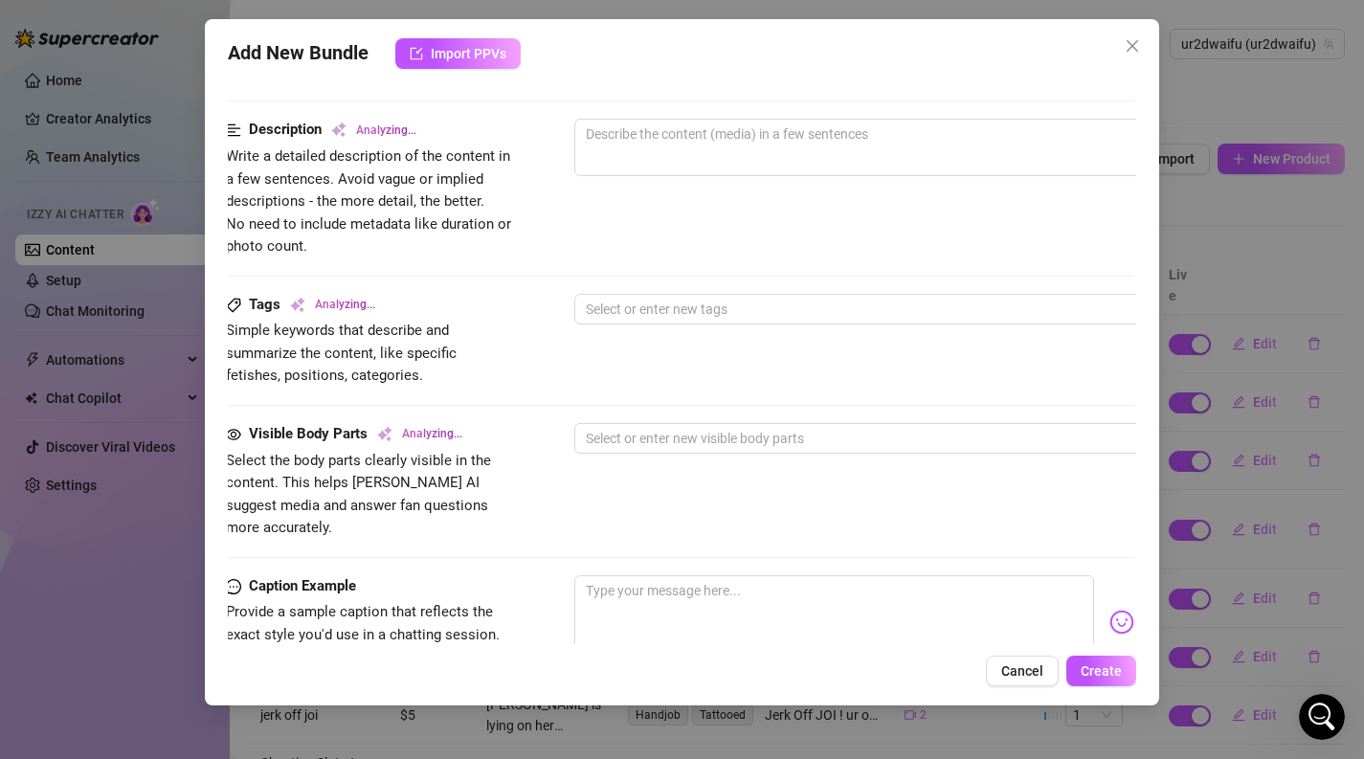
scroll to position [967, 2]
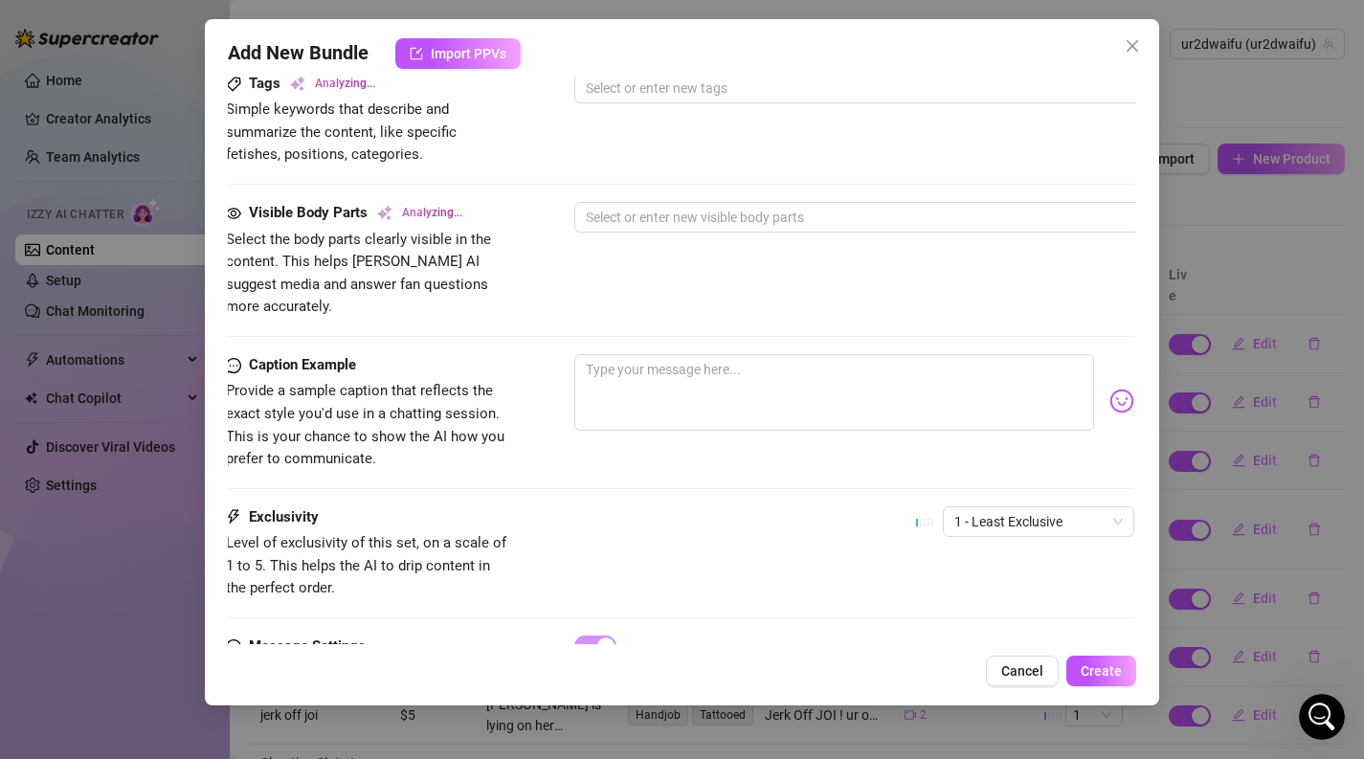
type textarea "[PERSON_NAME]"
type textarea "Ellie teases"
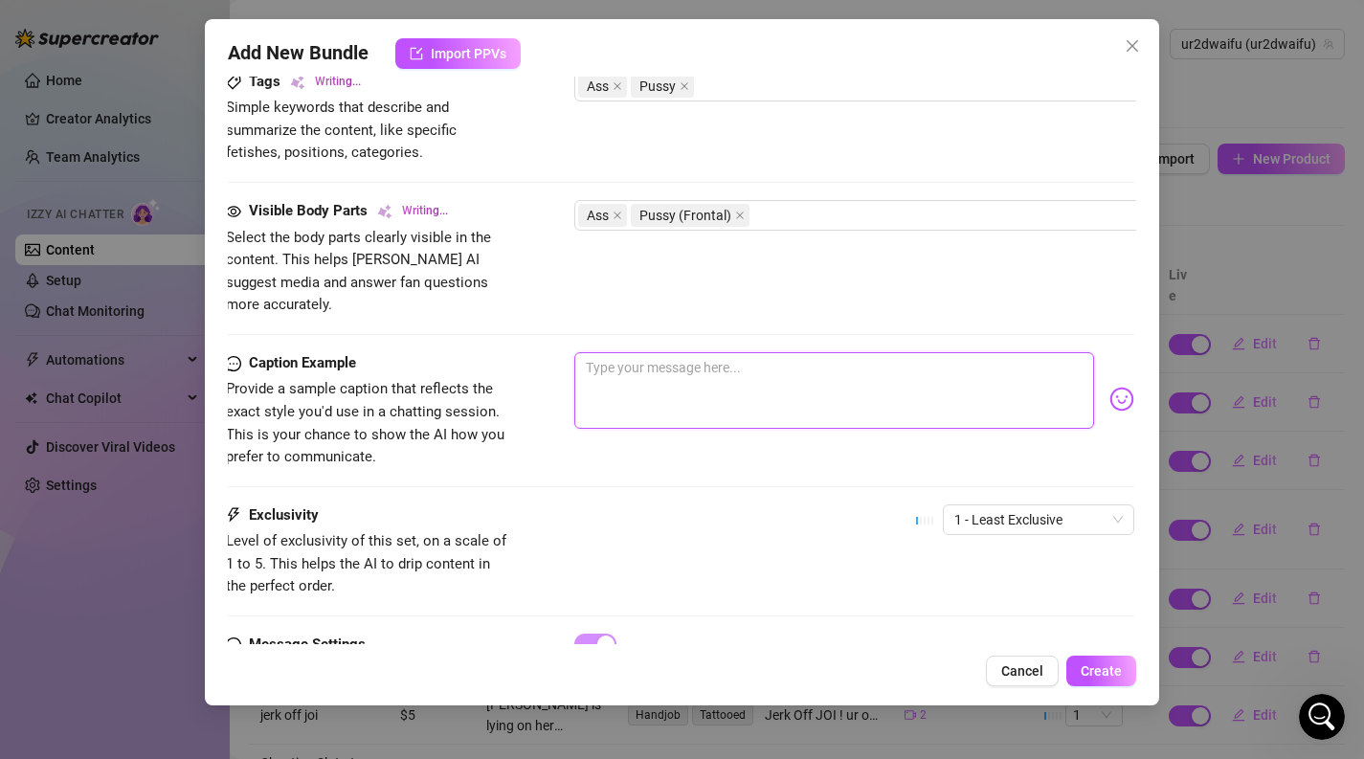
click at [647, 397] on textarea at bounding box center [834, 390] width 521 height 77
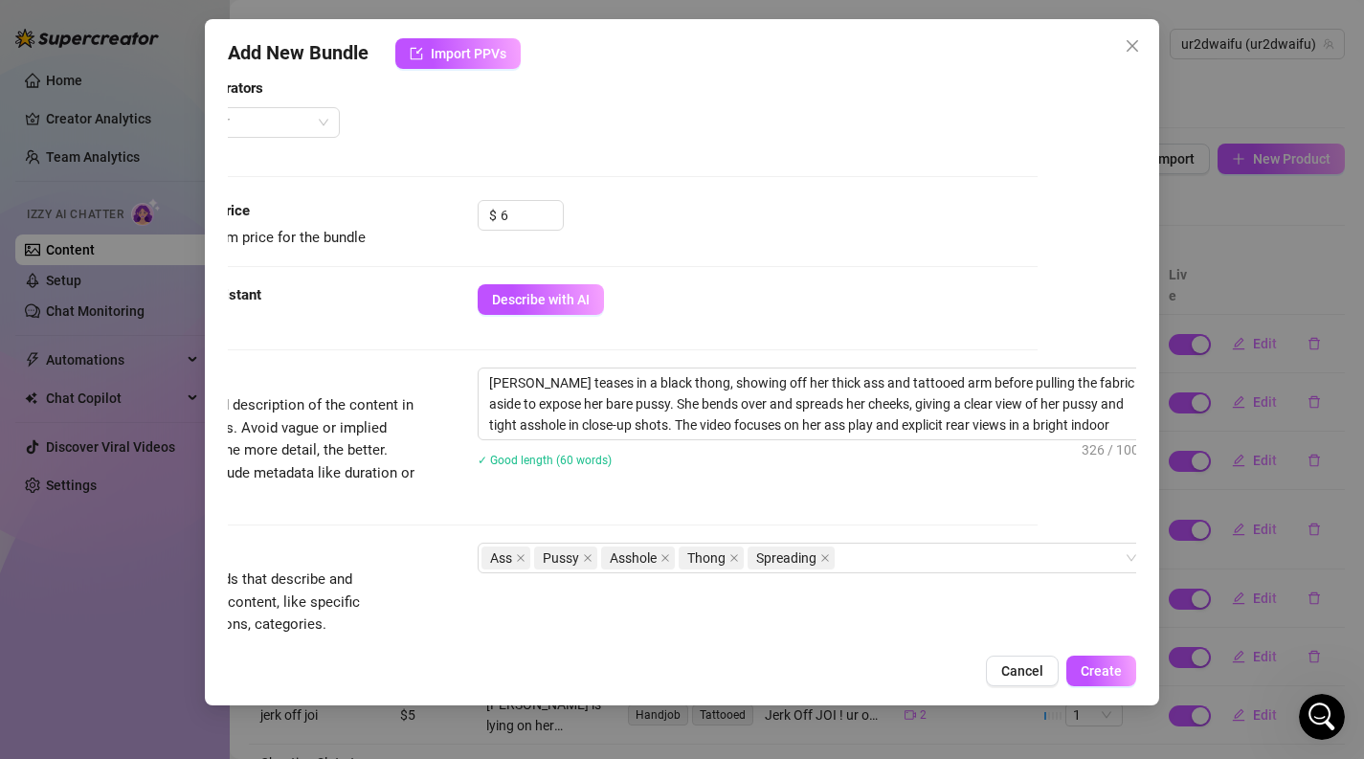
scroll to position [500, 109]
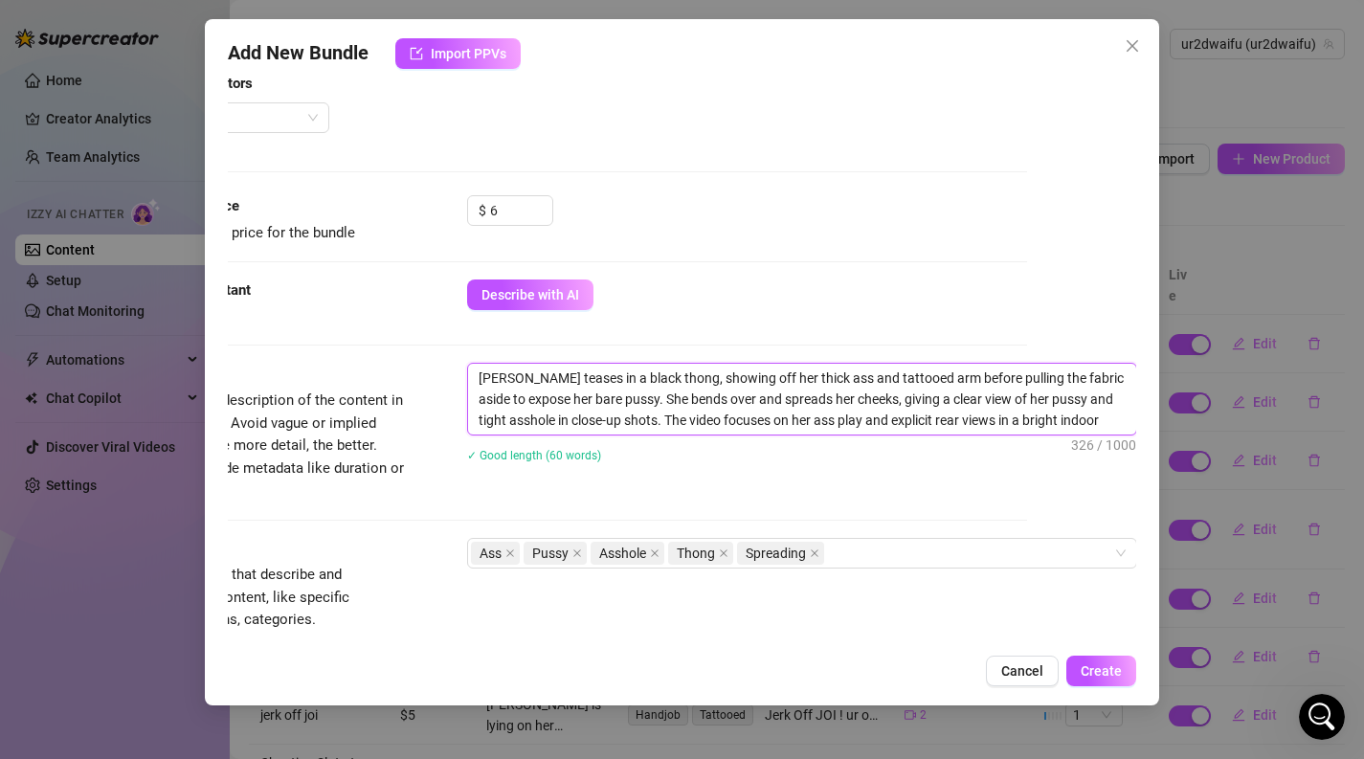
drag, startPoint x: 837, startPoint y: 419, endPoint x: 770, endPoint y: 413, distance: 67.2
click at [769, 413] on textarea "[PERSON_NAME] teases in a black thong, showing off her thick ass and tattooed a…" at bounding box center [802, 399] width 668 height 71
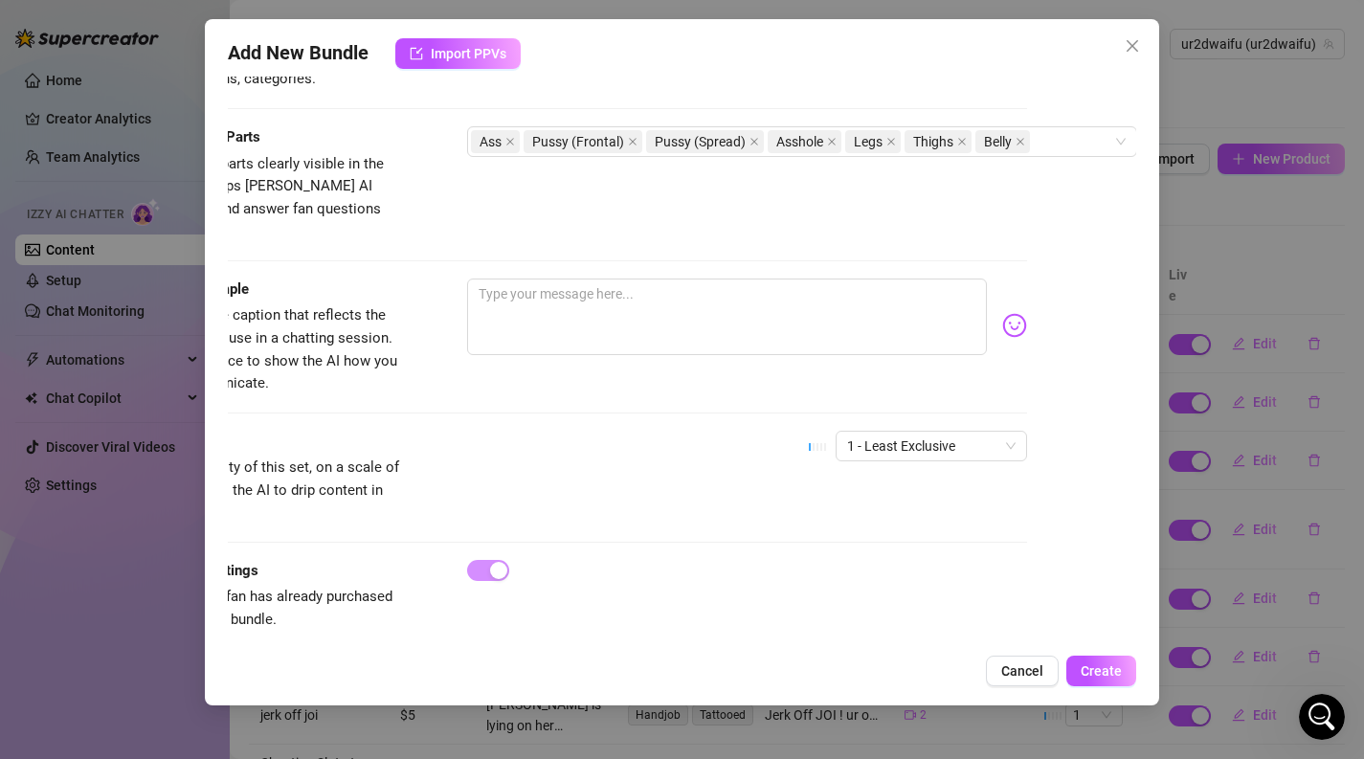
scroll to position [1015, 109]
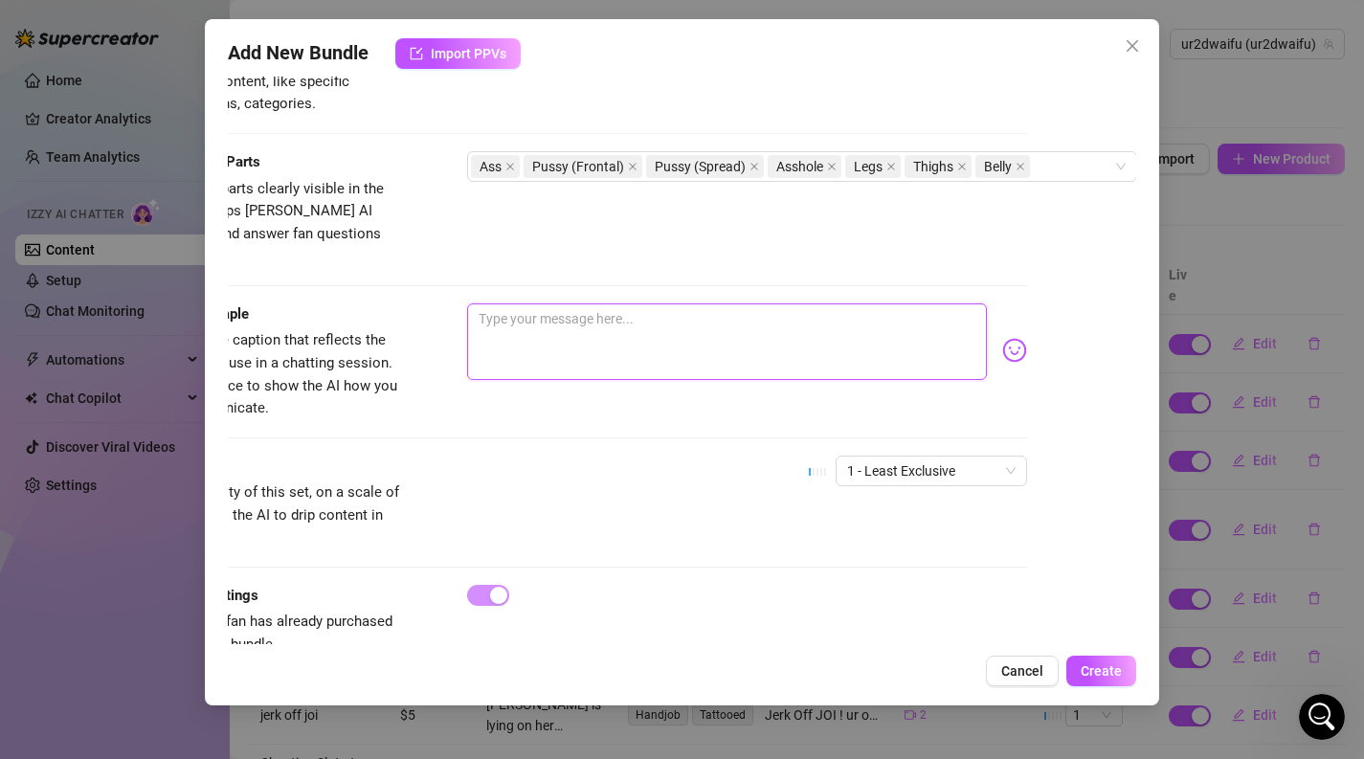
click at [740, 334] on textarea at bounding box center [727, 341] width 521 height 77
click at [871, 457] on span "1 - Least Exclusive" at bounding box center [931, 471] width 168 height 29
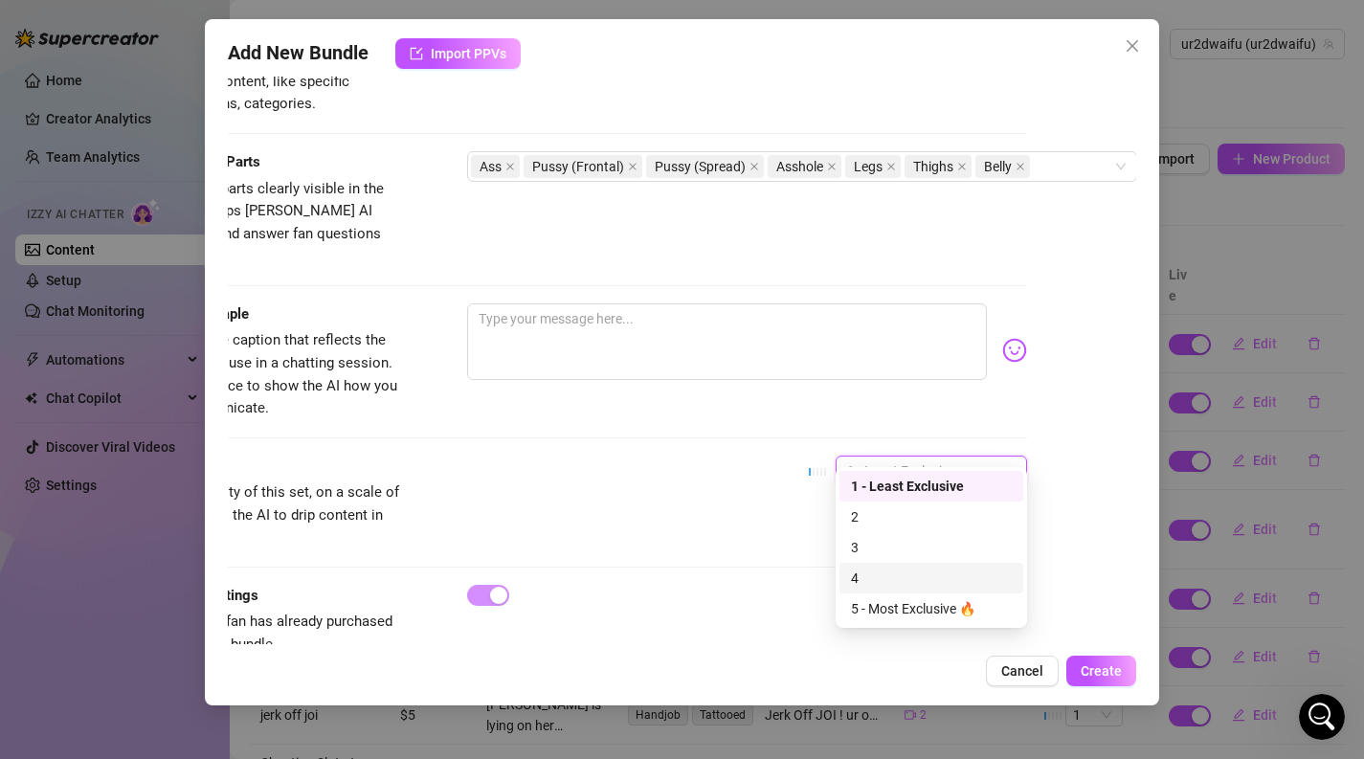
click at [886, 565] on div "4" at bounding box center [931, 578] width 184 height 31
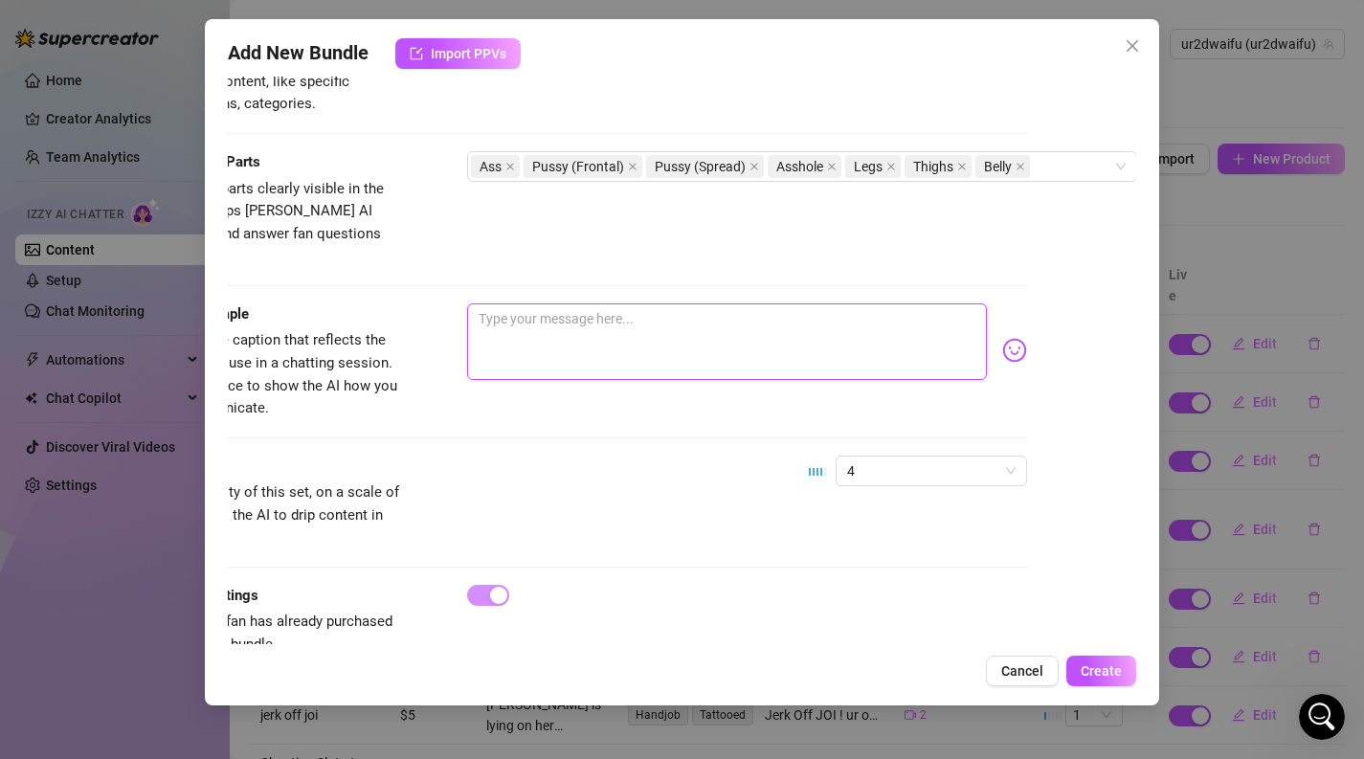
click at [807, 325] on textarea at bounding box center [727, 341] width 521 height 77
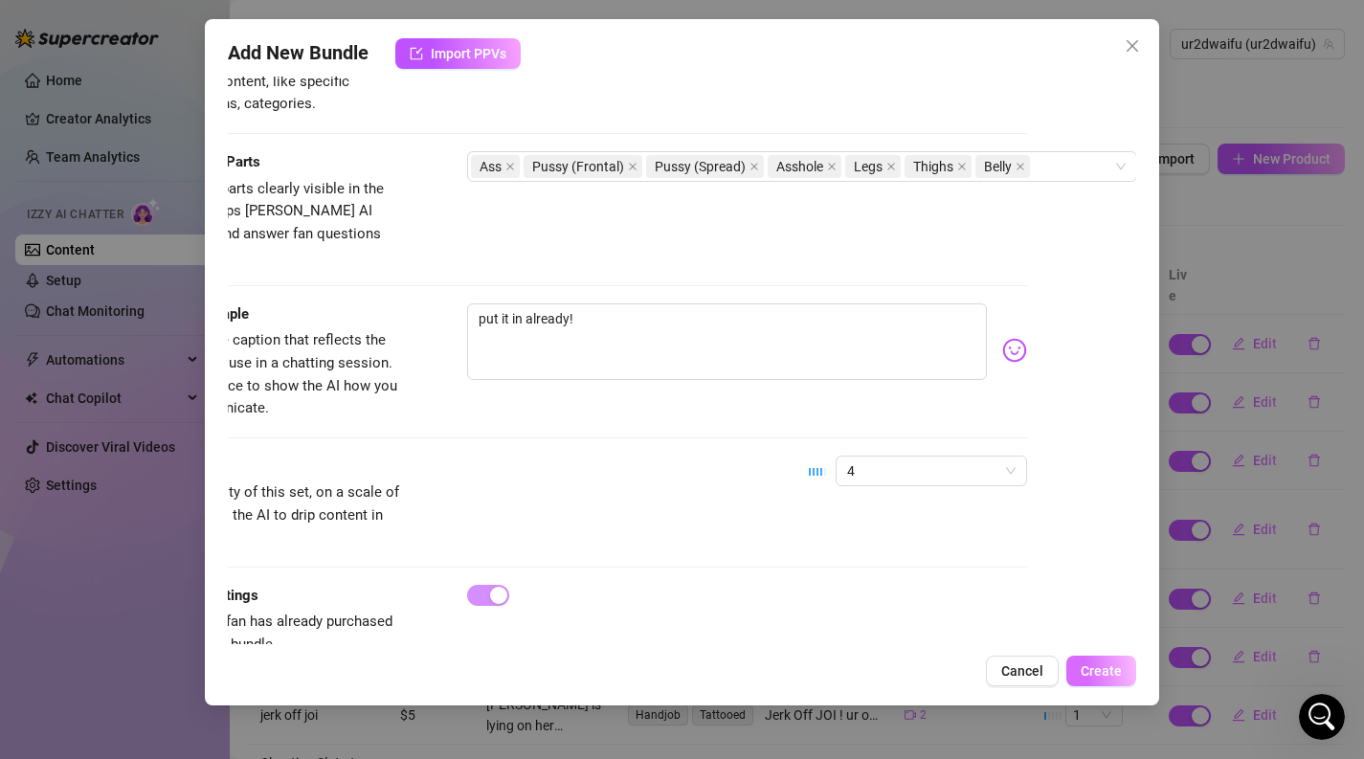
click at [1123, 670] on button "Create" at bounding box center [1101, 671] width 70 height 31
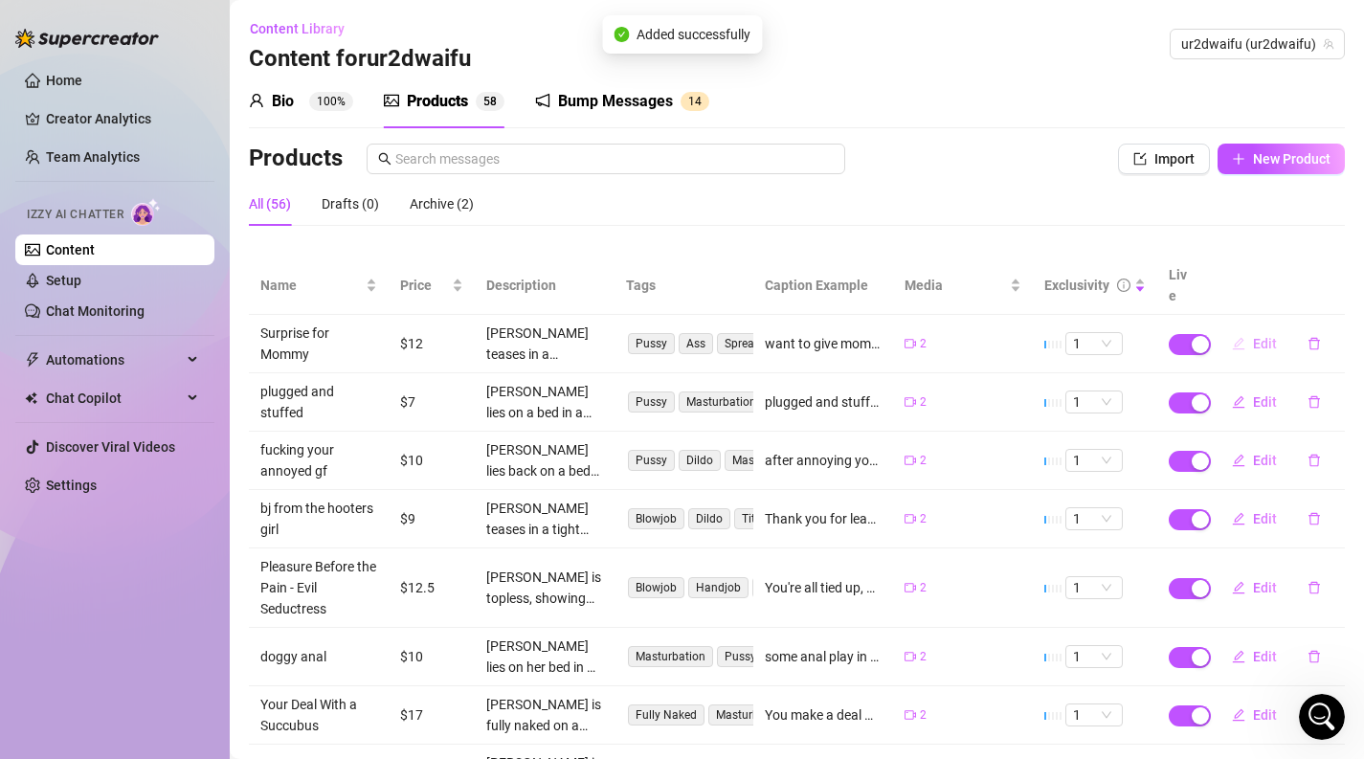
click at [1272, 328] on button "Edit" at bounding box center [1254, 343] width 76 height 31
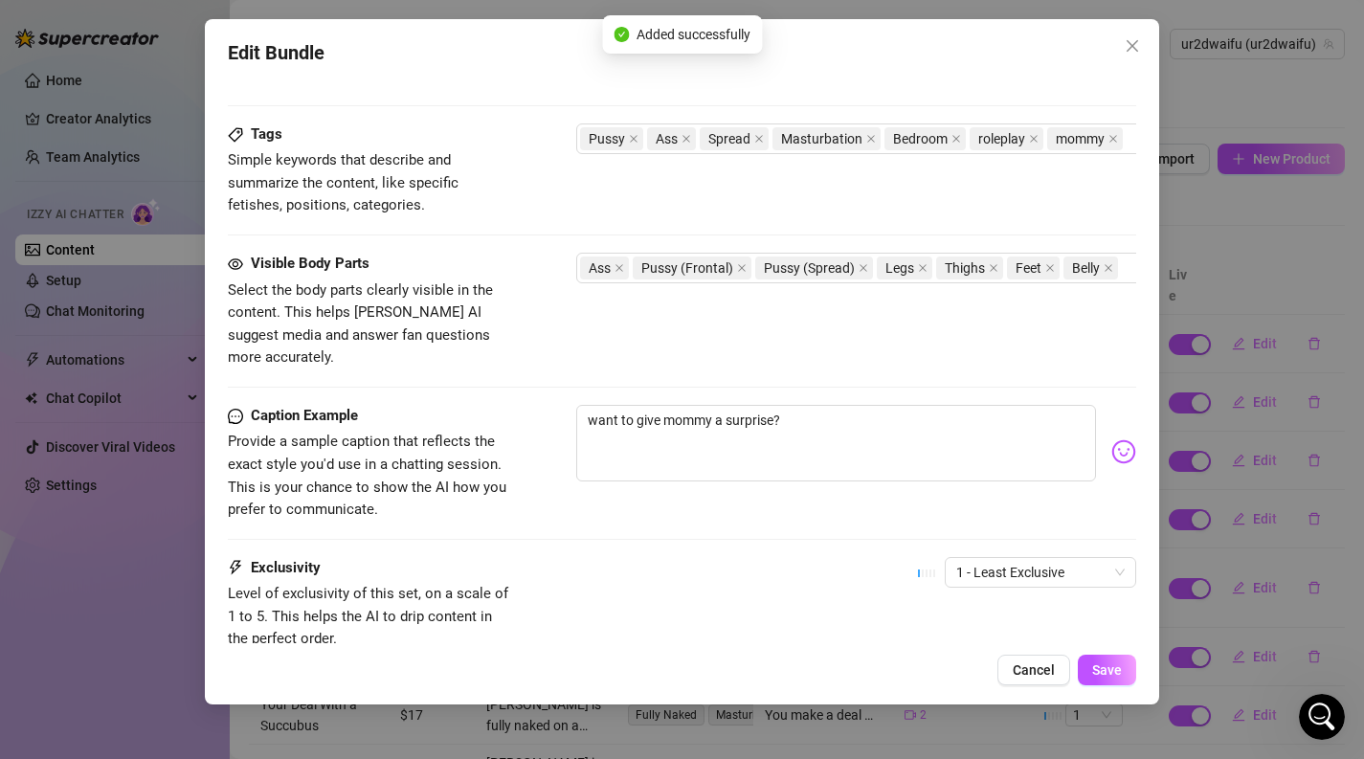
scroll to position [1089, 0]
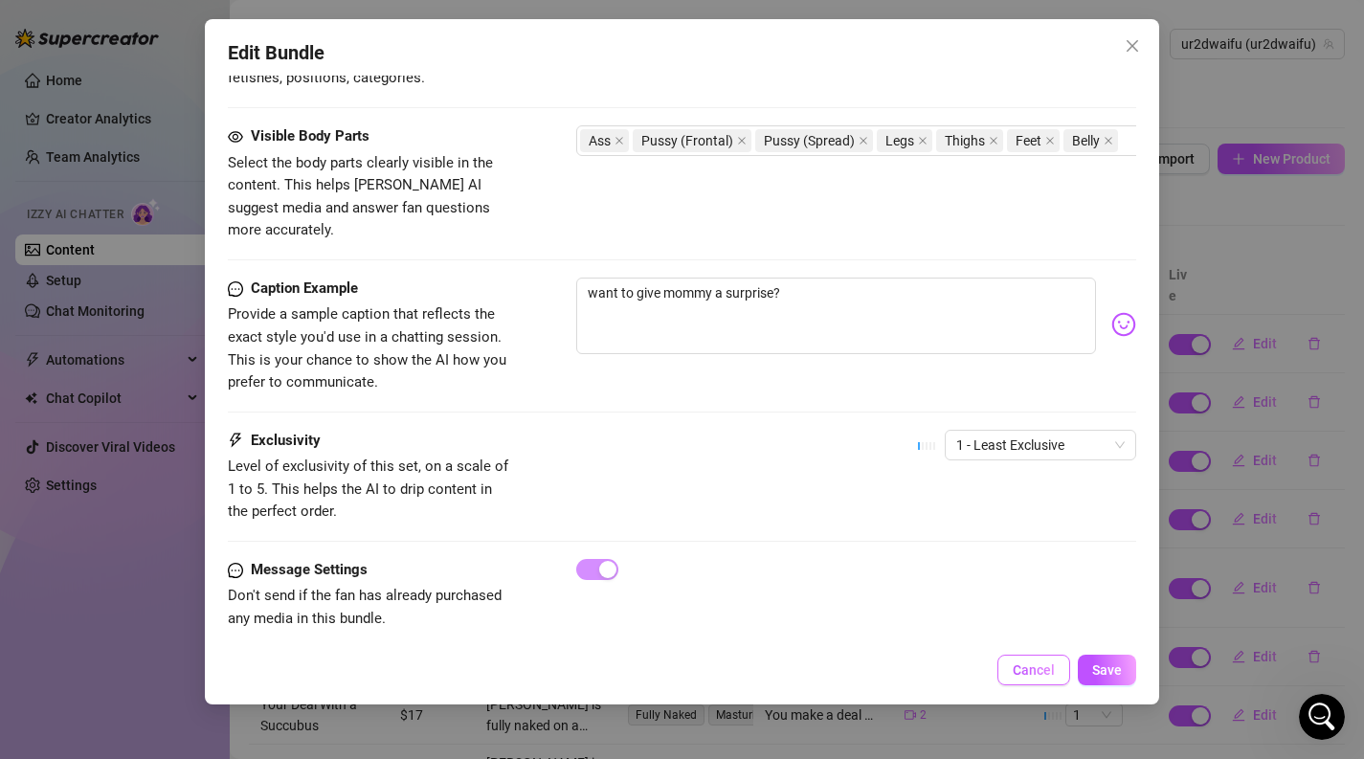
click at [1037, 661] on button "Cancel" at bounding box center [1033, 670] width 73 height 31
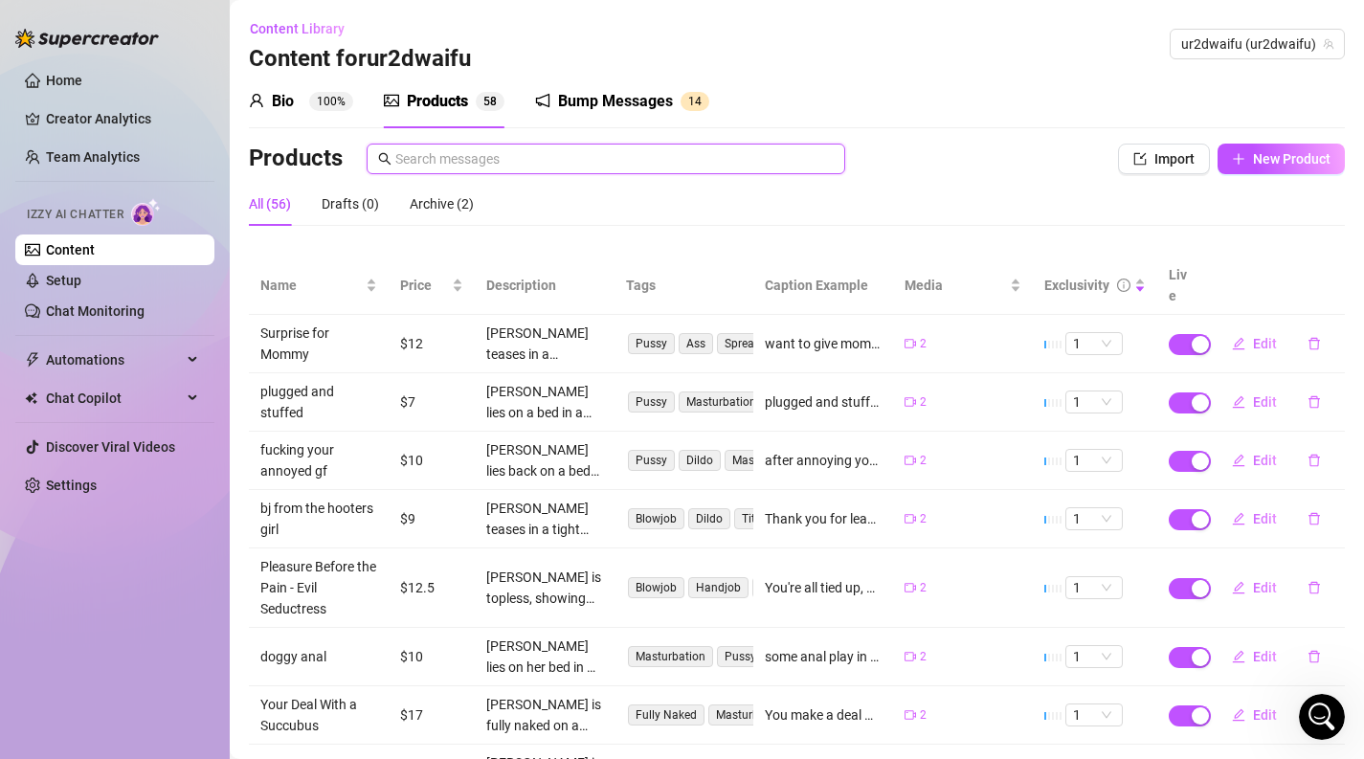
click at [664, 166] on input "text" at bounding box center [614, 158] width 438 height 21
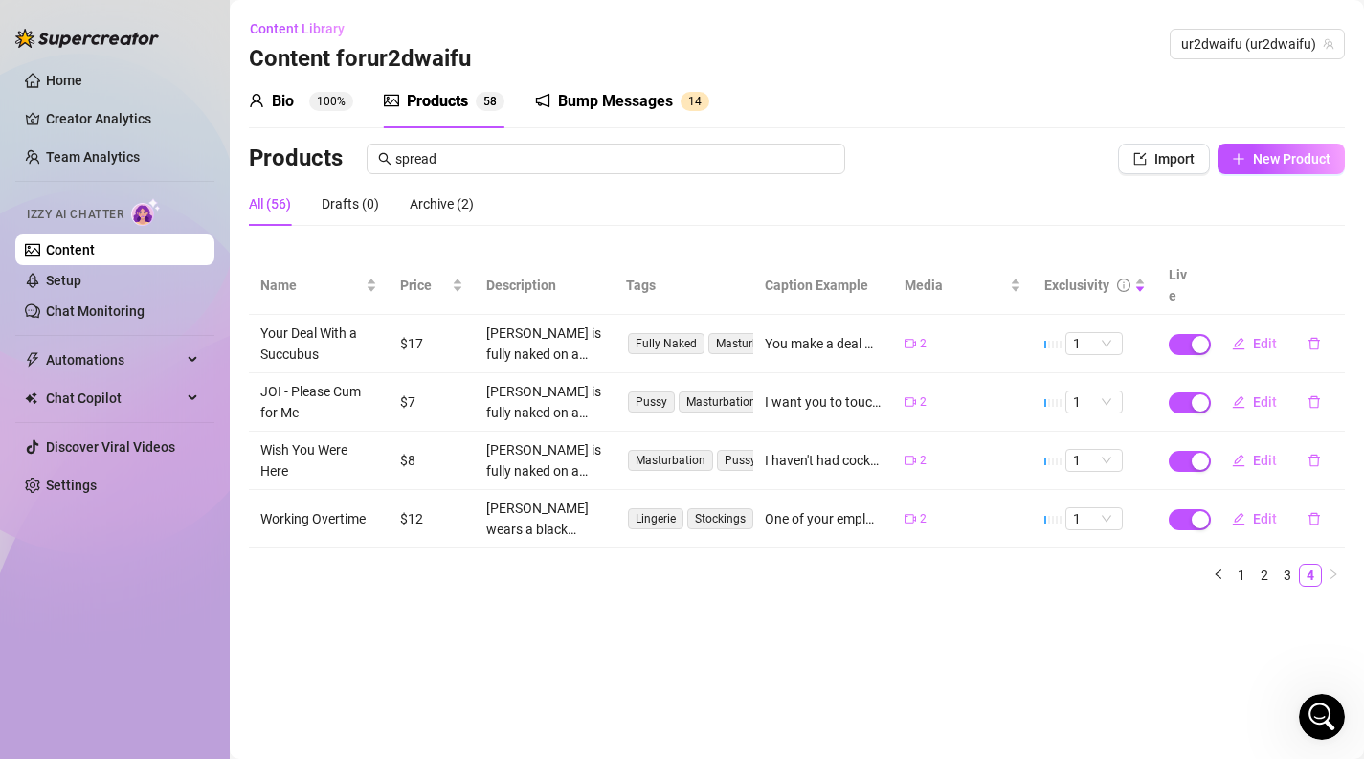
click at [663, 138] on div "Bio 100% Products 5 8 Bump Messages 1 4 Bio Import Bio from other creator Perso…" at bounding box center [797, 338] width 1096 height 527
click at [658, 171] on span "spread" at bounding box center [606, 159] width 479 height 31
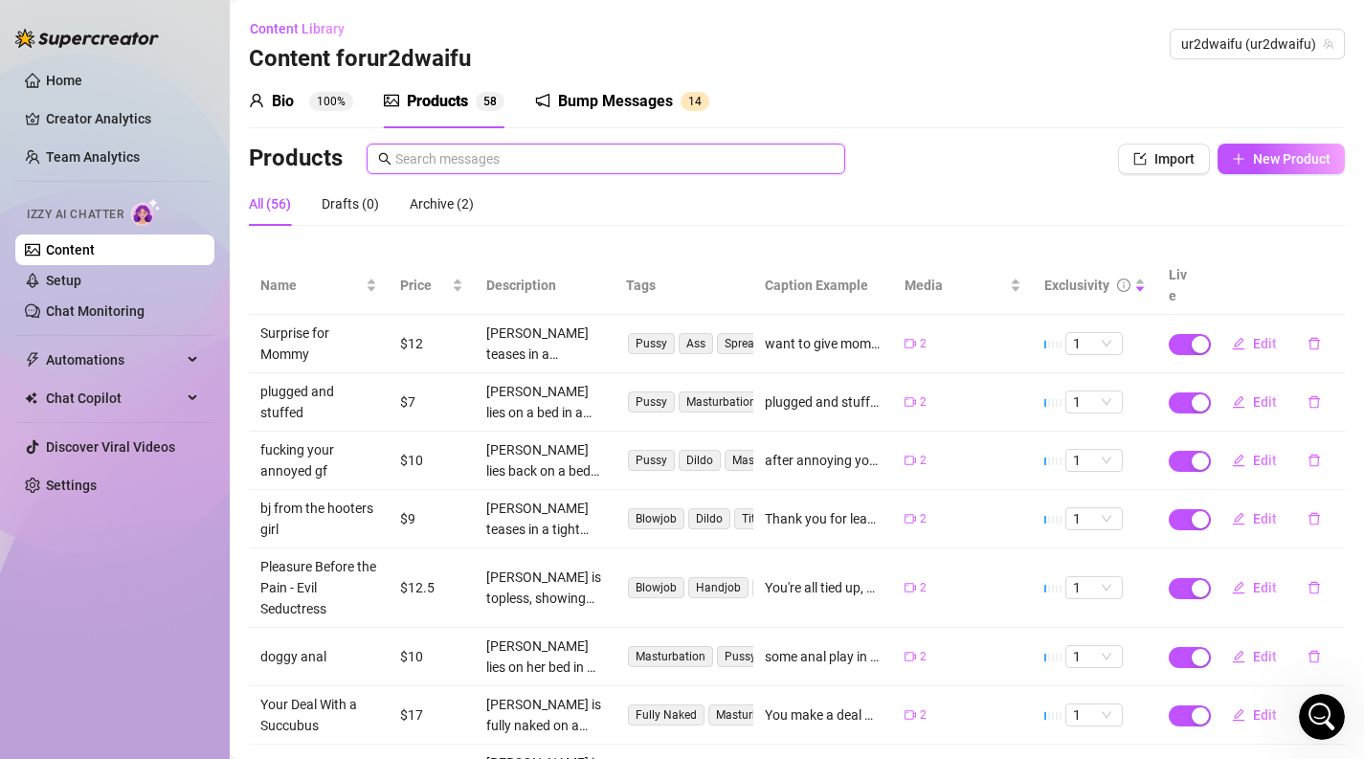
scroll to position [251, 0]
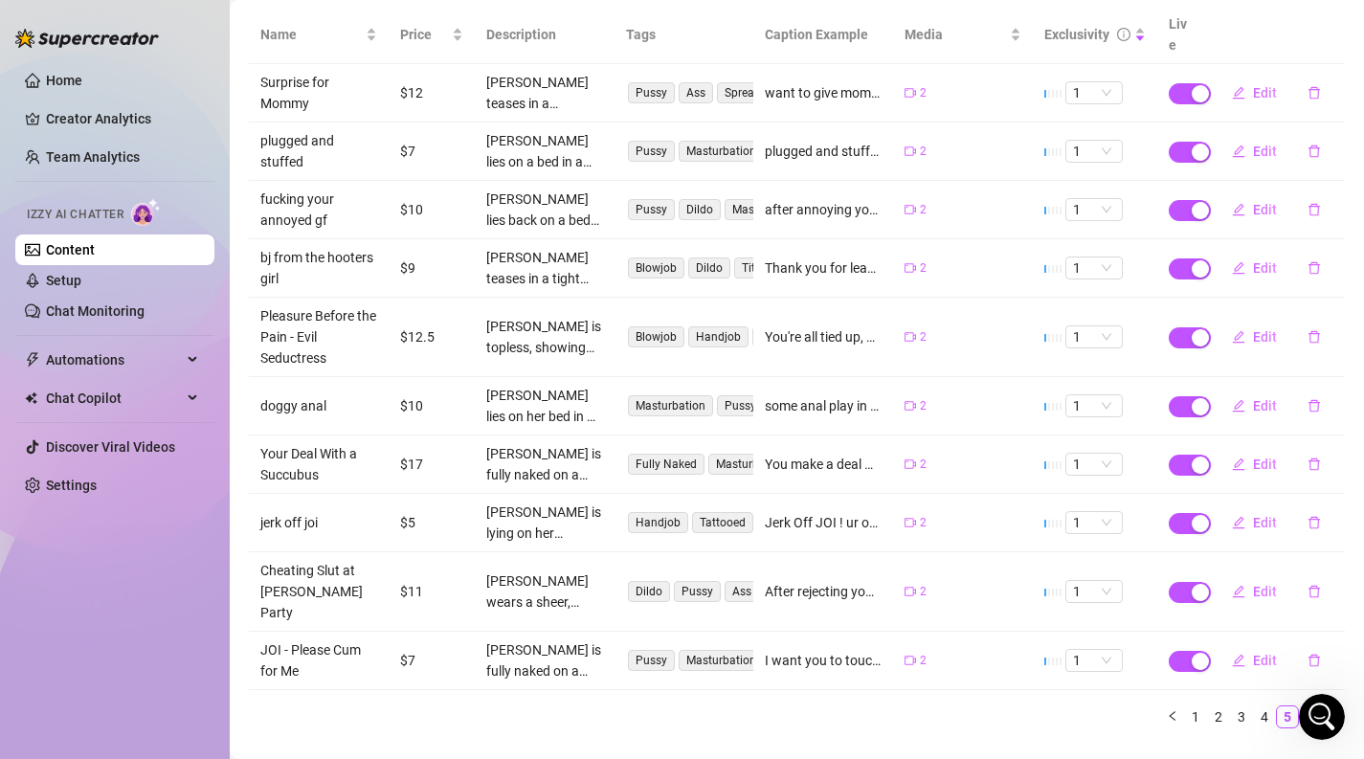
click at [1306, 706] on link "6" at bounding box center [1310, 716] width 21 height 21
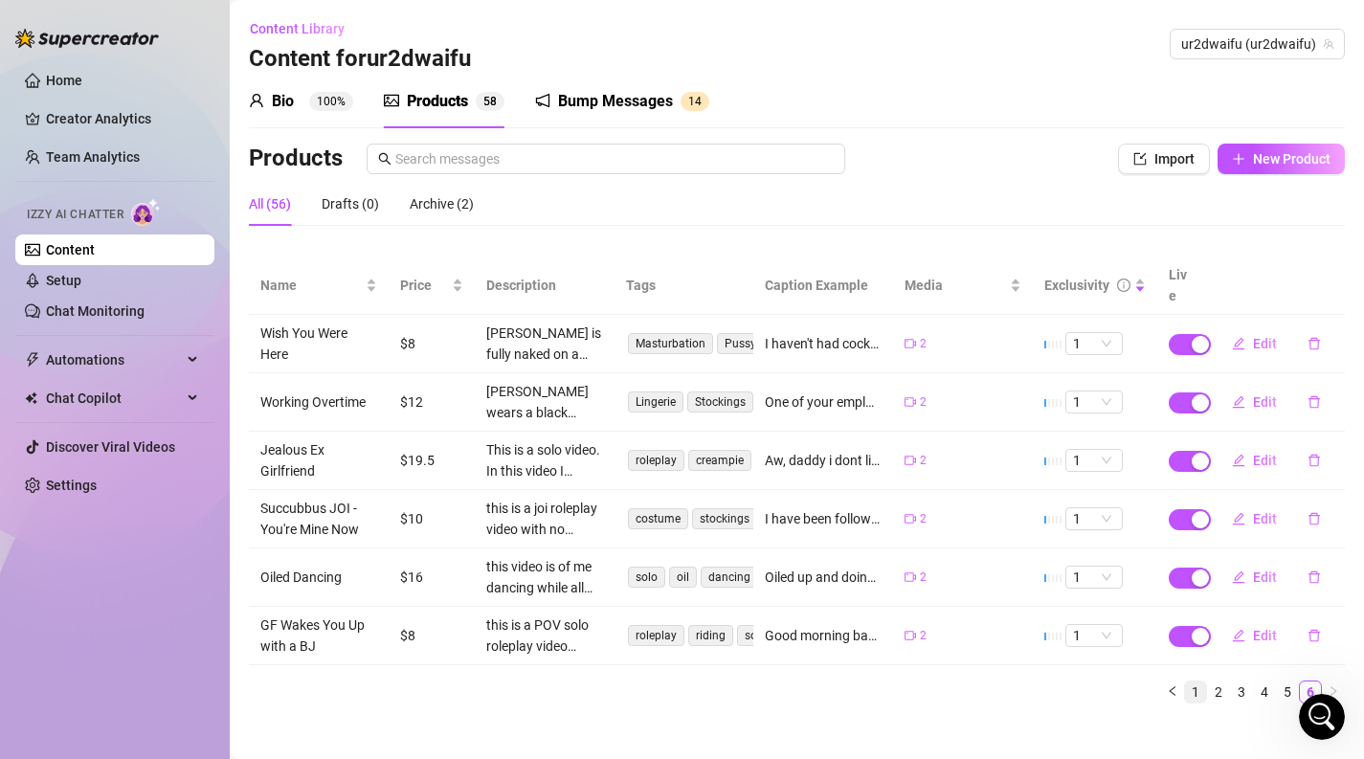
click at [1200, 681] on link "1" at bounding box center [1195, 691] width 21 height 21
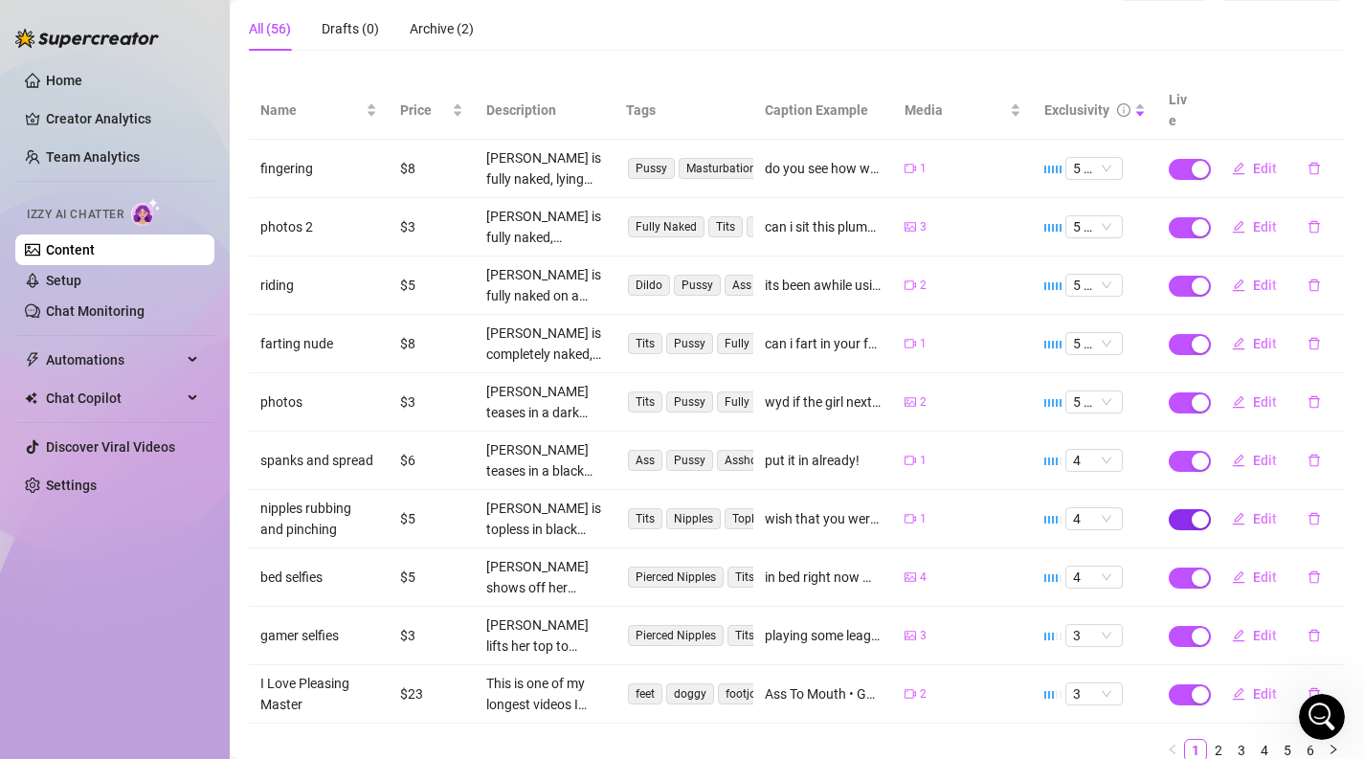
scroll to position [181, 0]
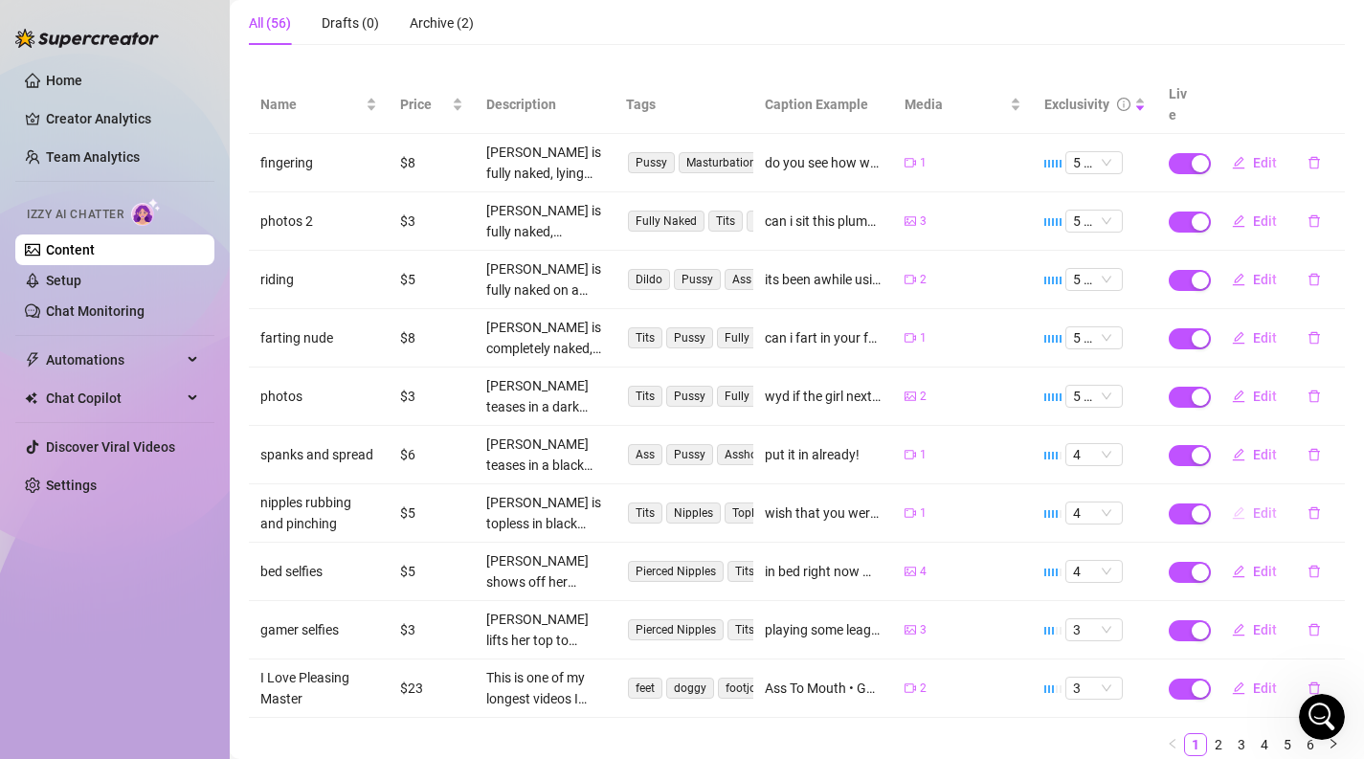
click at [1257, 505] on span "Edit" at bounding box center [1265, 512] width 24 height 15
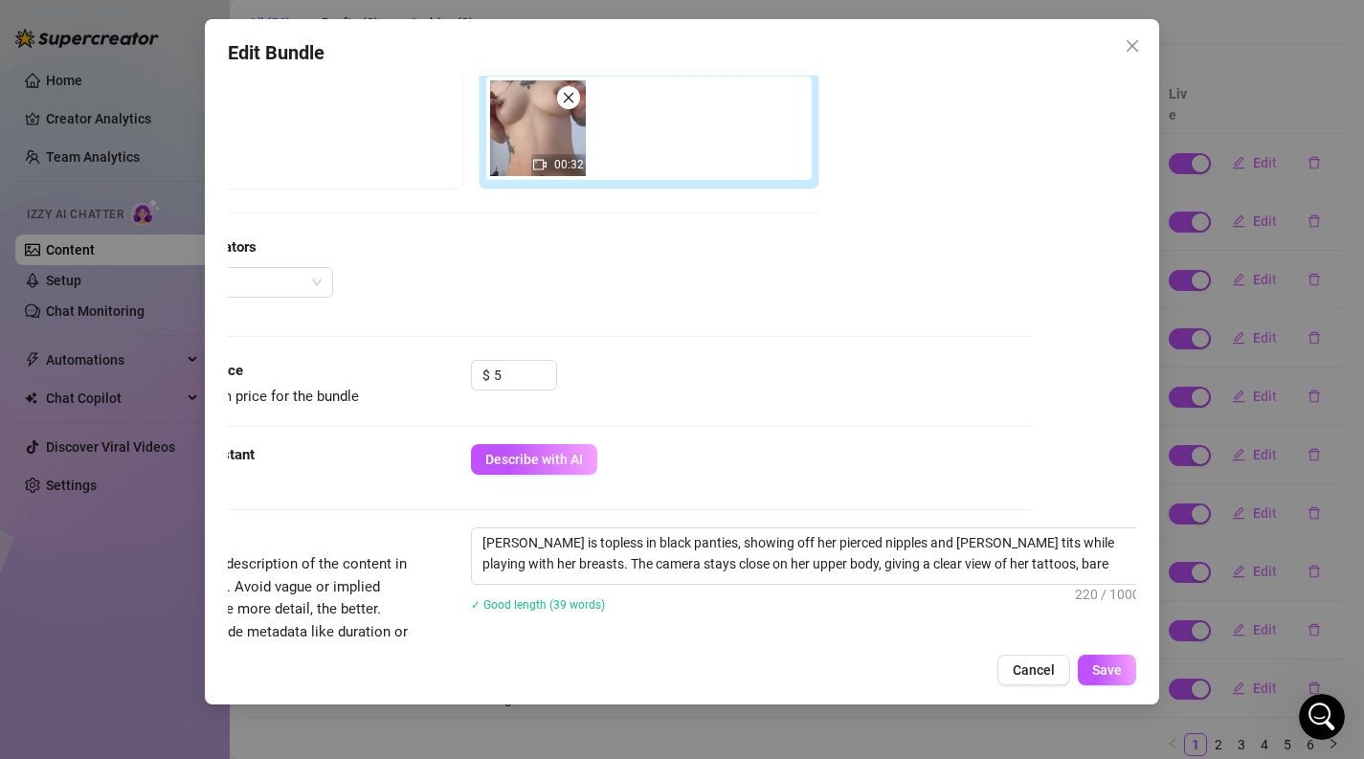
scroll to position [335, 109]
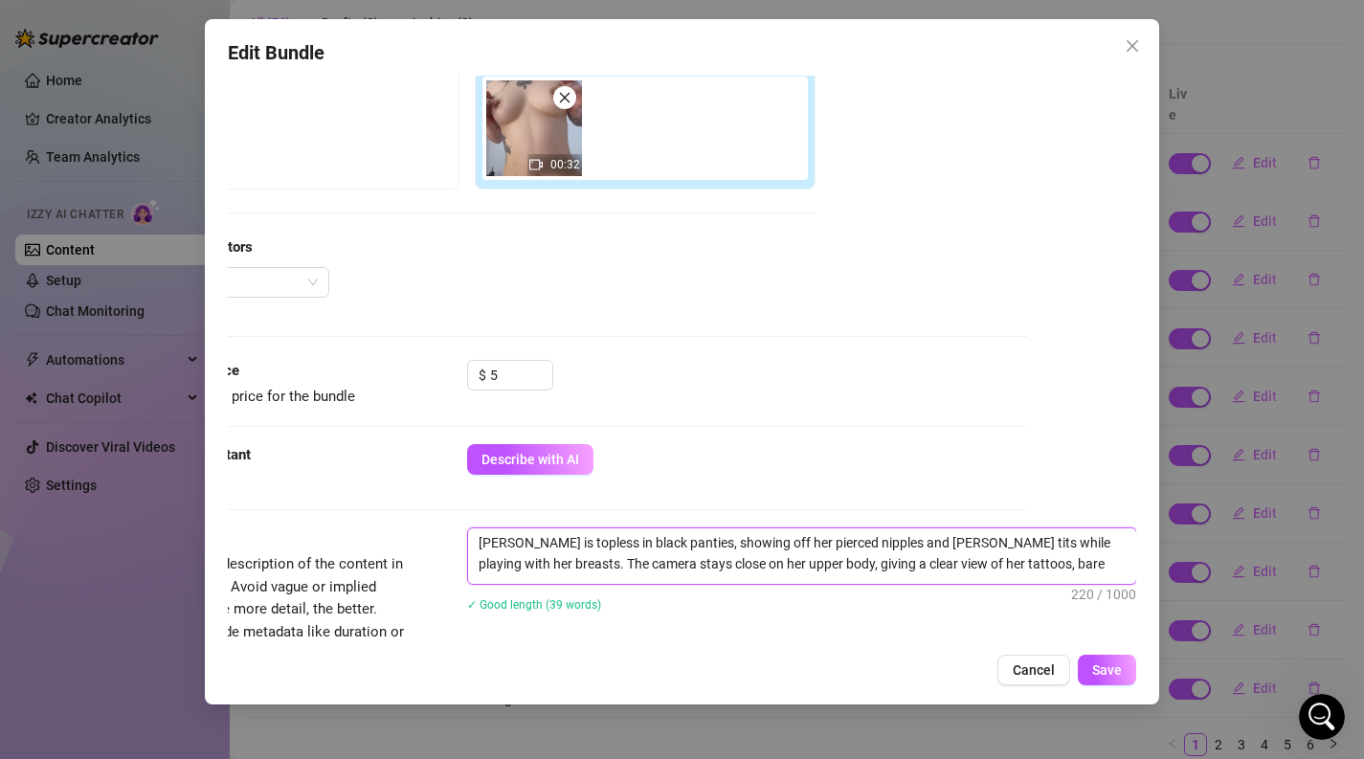
click at [1115, 574] on textarea "[PERSON_NAME] is topless in black panties, showing off her pierced nipples and …" at bounding box center [802, 553] width 668 height 50
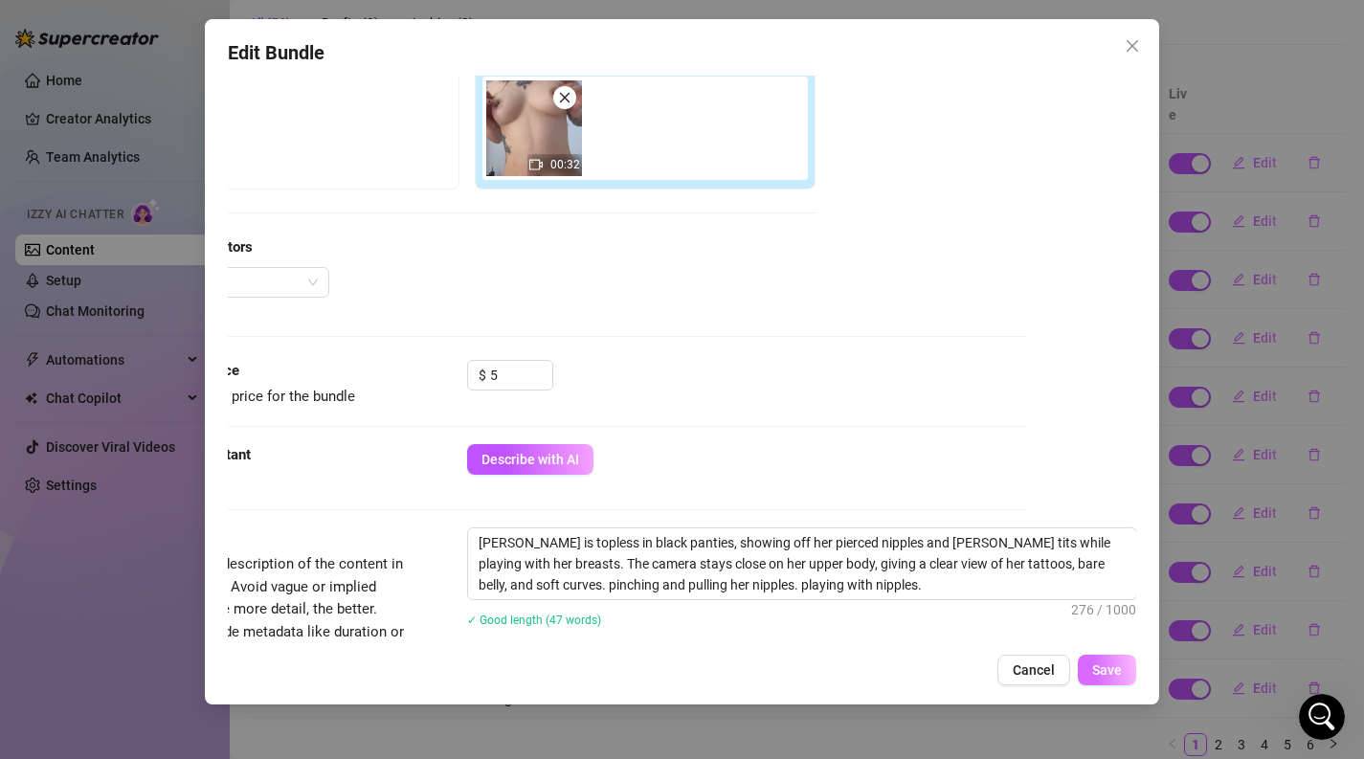
click at [1121, 678] on span "Save" at bounding box center [1107, 669] width 30 height 15
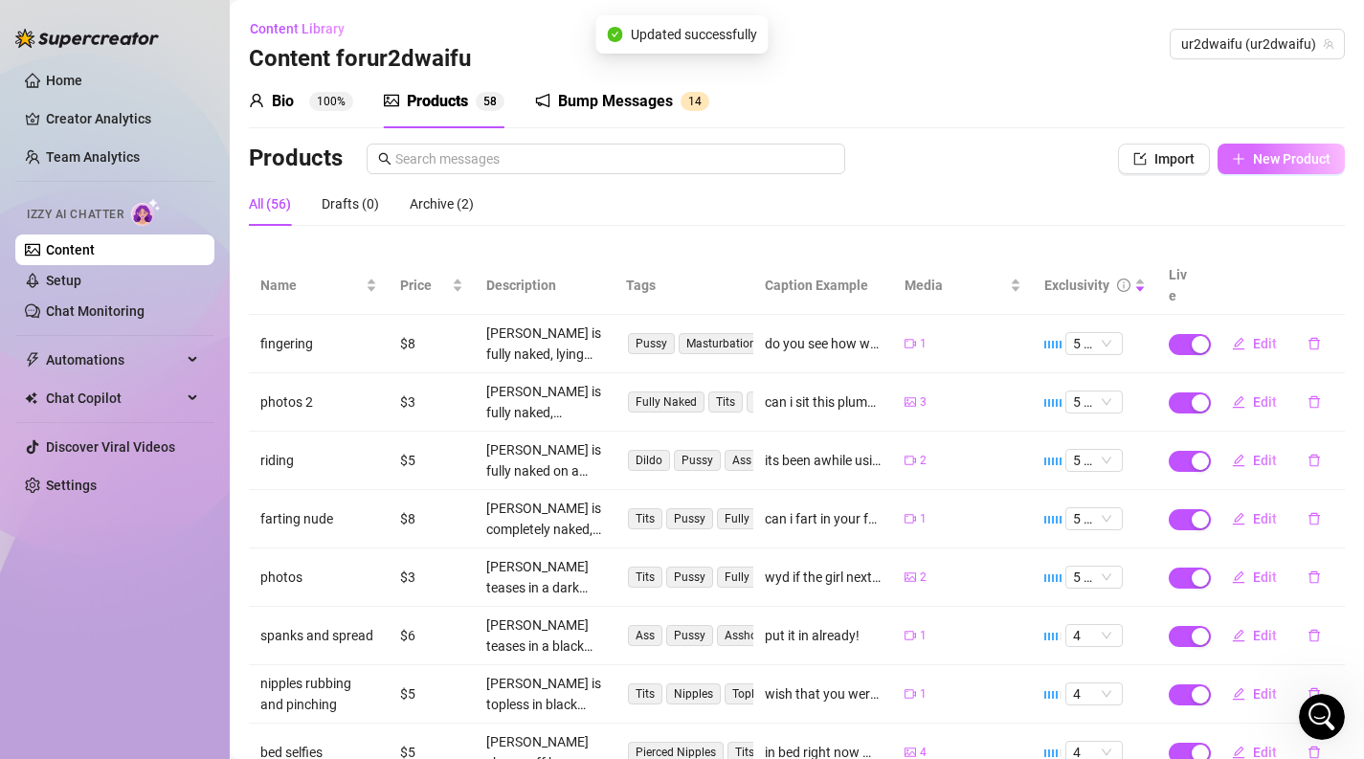
click at [1254, 159] on span "New Product" at bounding box center [1292, 158] width 78 height 15
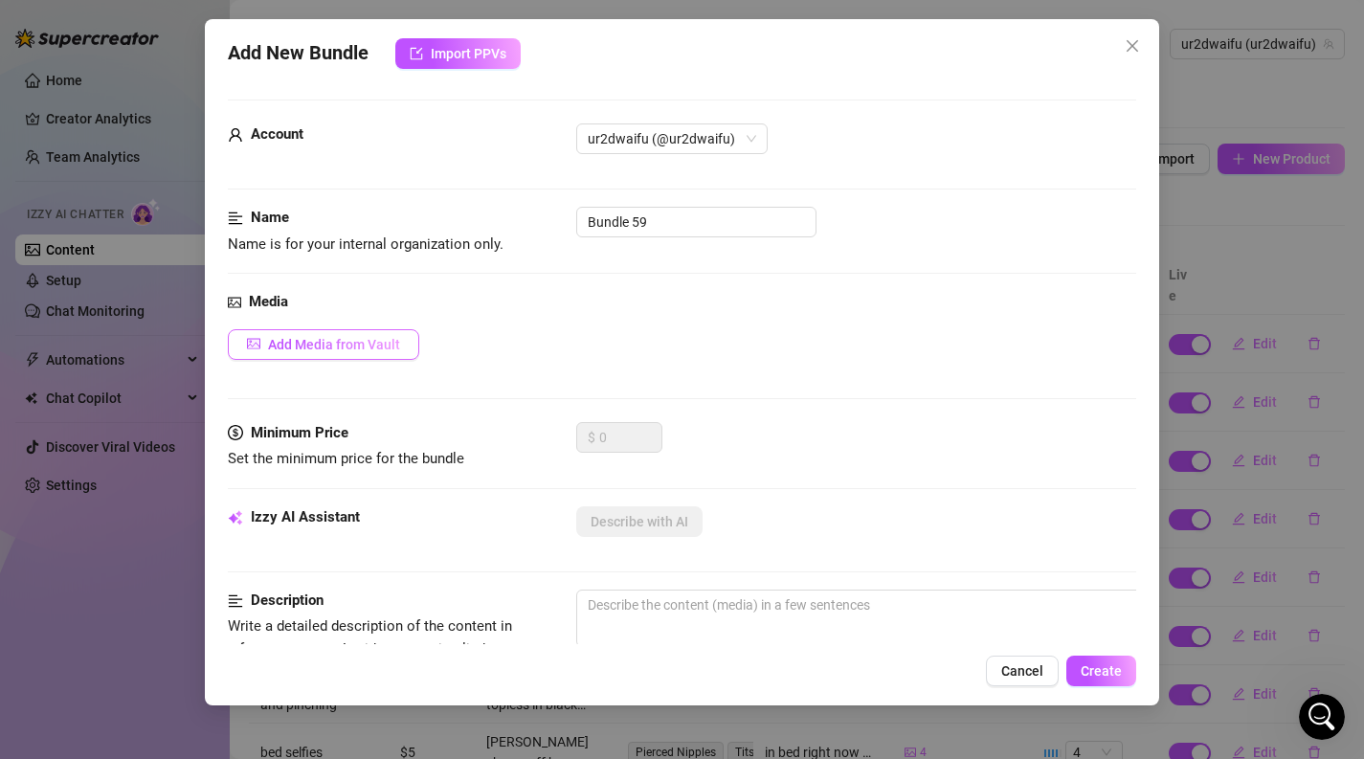
click at [356, 345] on span "Add Media from Vault" at bounding box center [334, 344] width 132 height 15
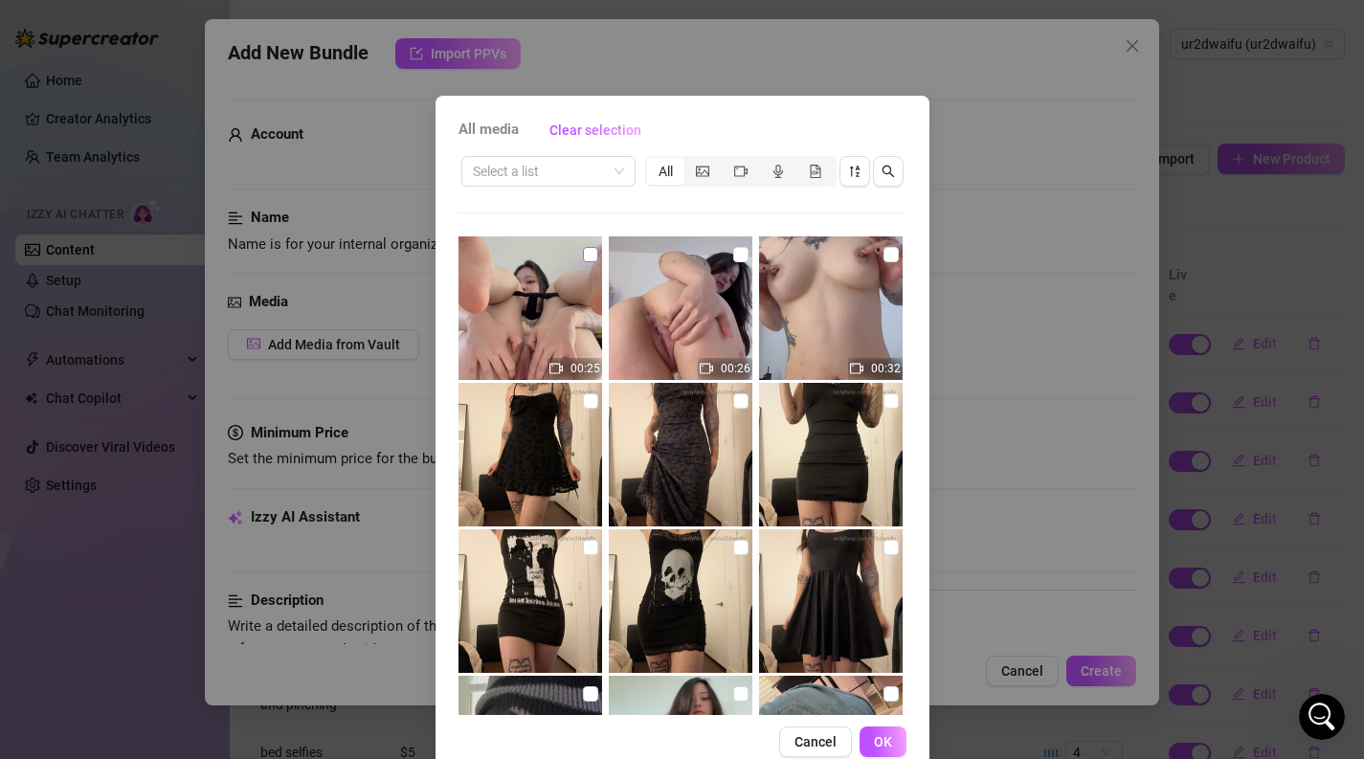
click at [590, 255] on input "checkbox" at bounding box center [590, 254] width 15 height 15
click at [891, 751] on button "OK" at bounding box center [882, 741] width 47 height 31
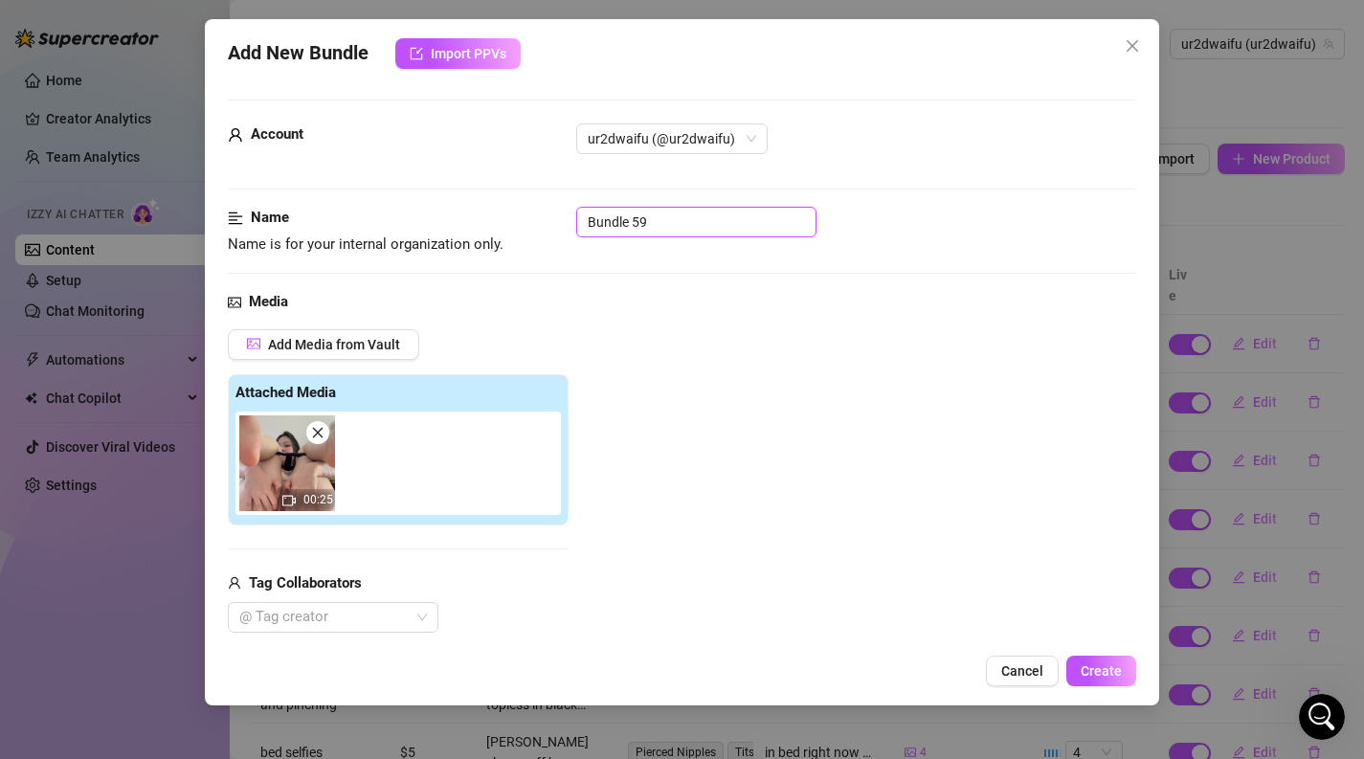
click at [720, 220] on input "Bundle 59" at bounding box center [696, 222] width 240 height 31
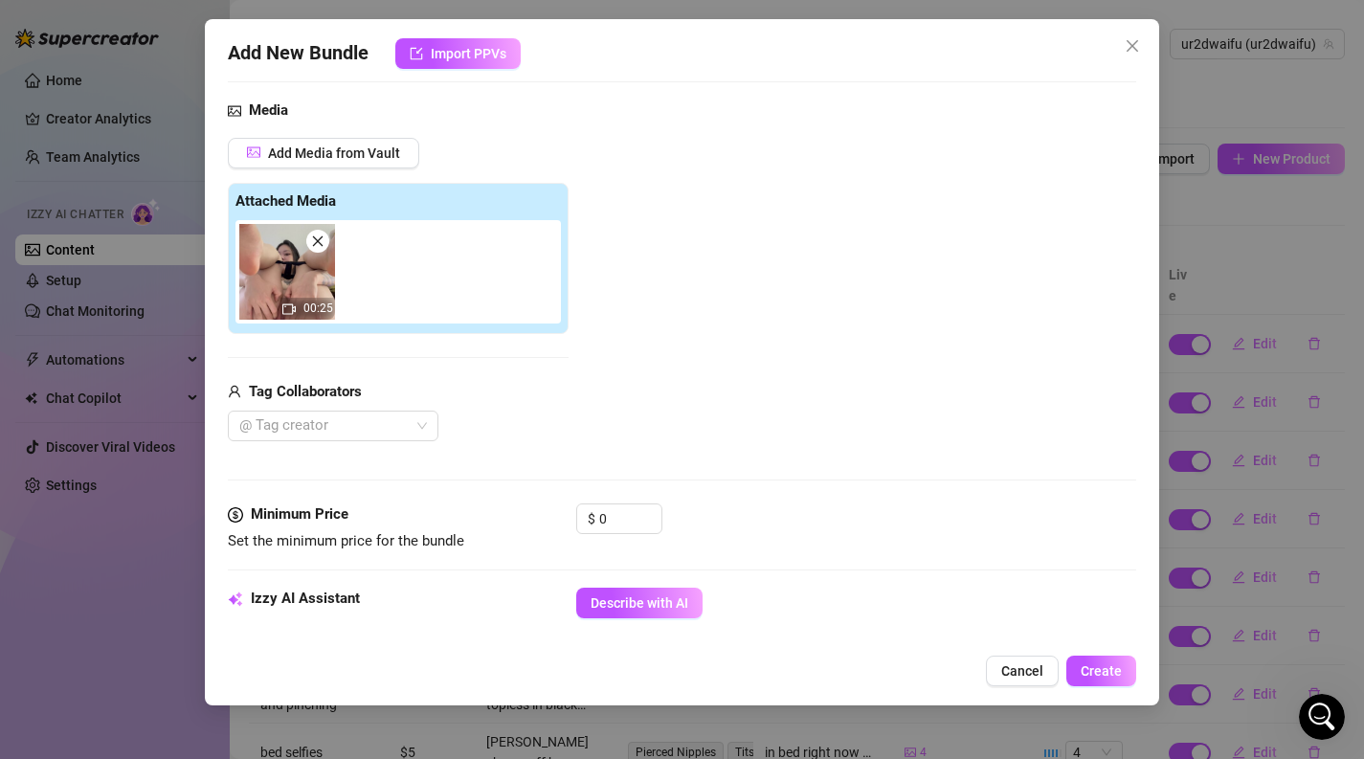
scroll to position [194, 0]
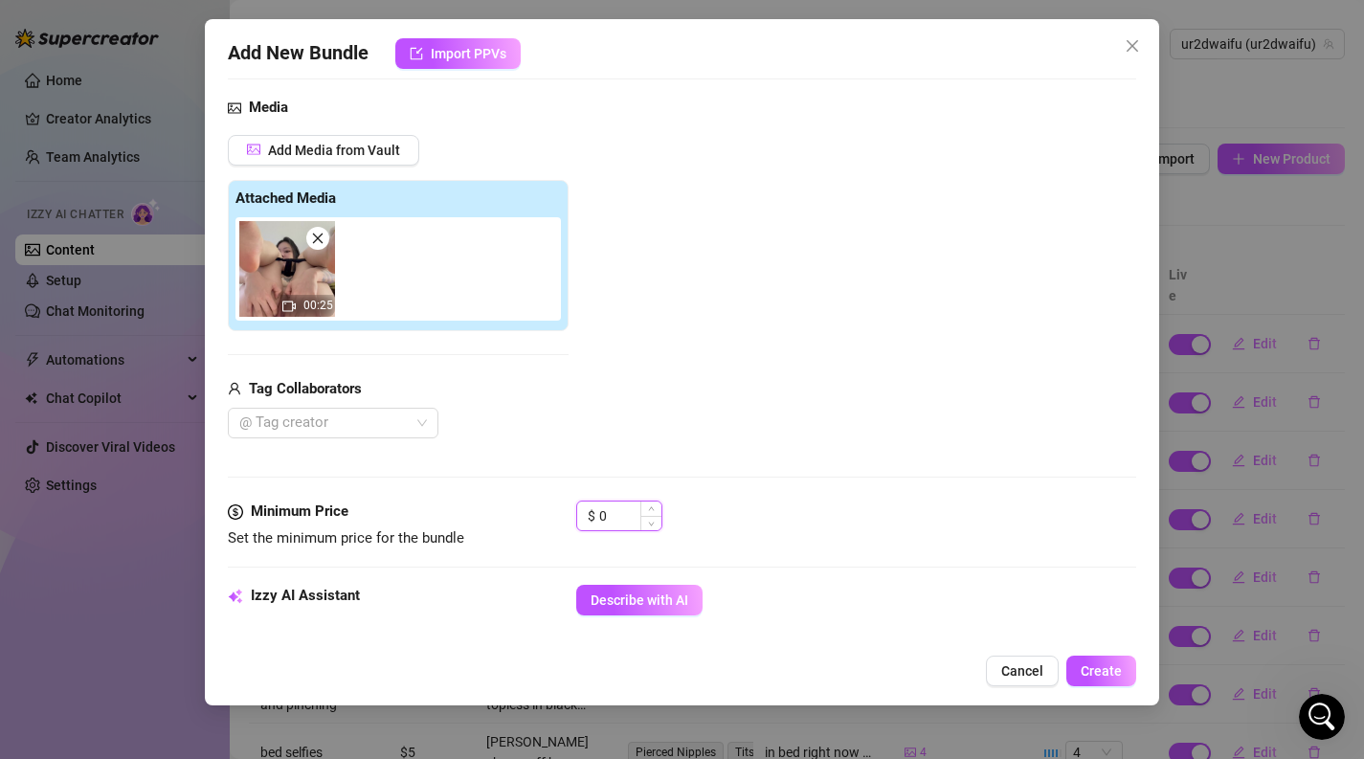
click at [619, 511] on input "0" at bounding box center [630, 515] width 62 height 29
click at [652, 513] on span "Increase Value" at bounding box center [650, 509] width 21 height 17
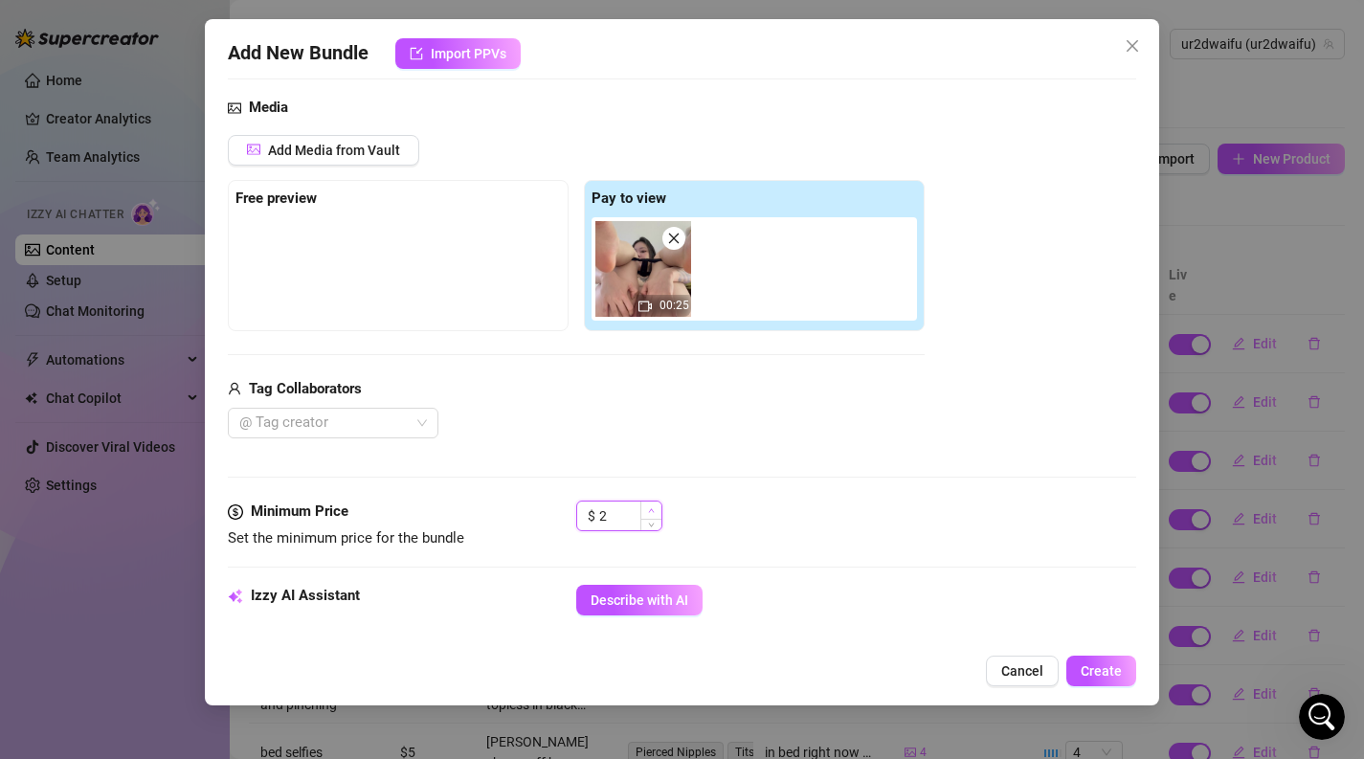
click at [652, 513] on span "Increase Value" at bounding box center [650, 509] width 21 height 17
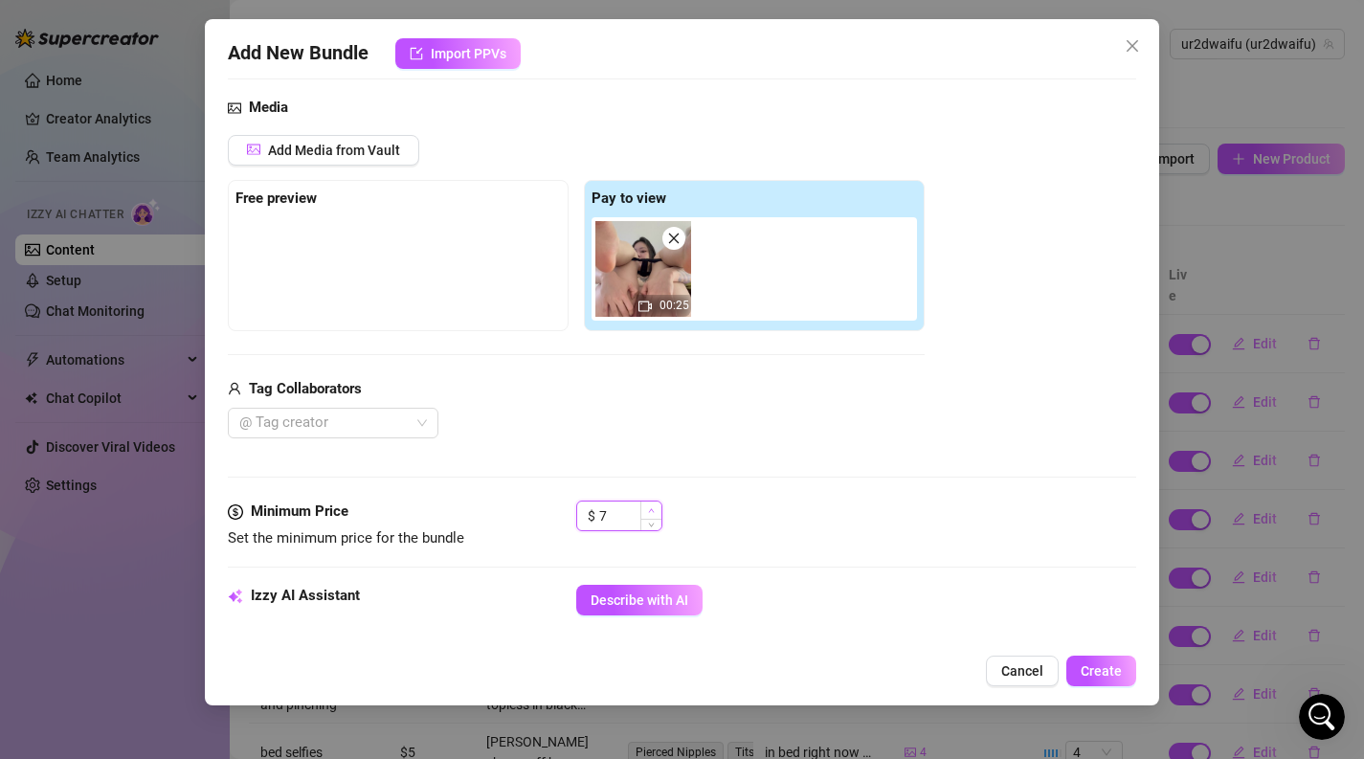
click at [652, 513] on span "Increase Value" at bounding box center [650, 509] width 21 height 17
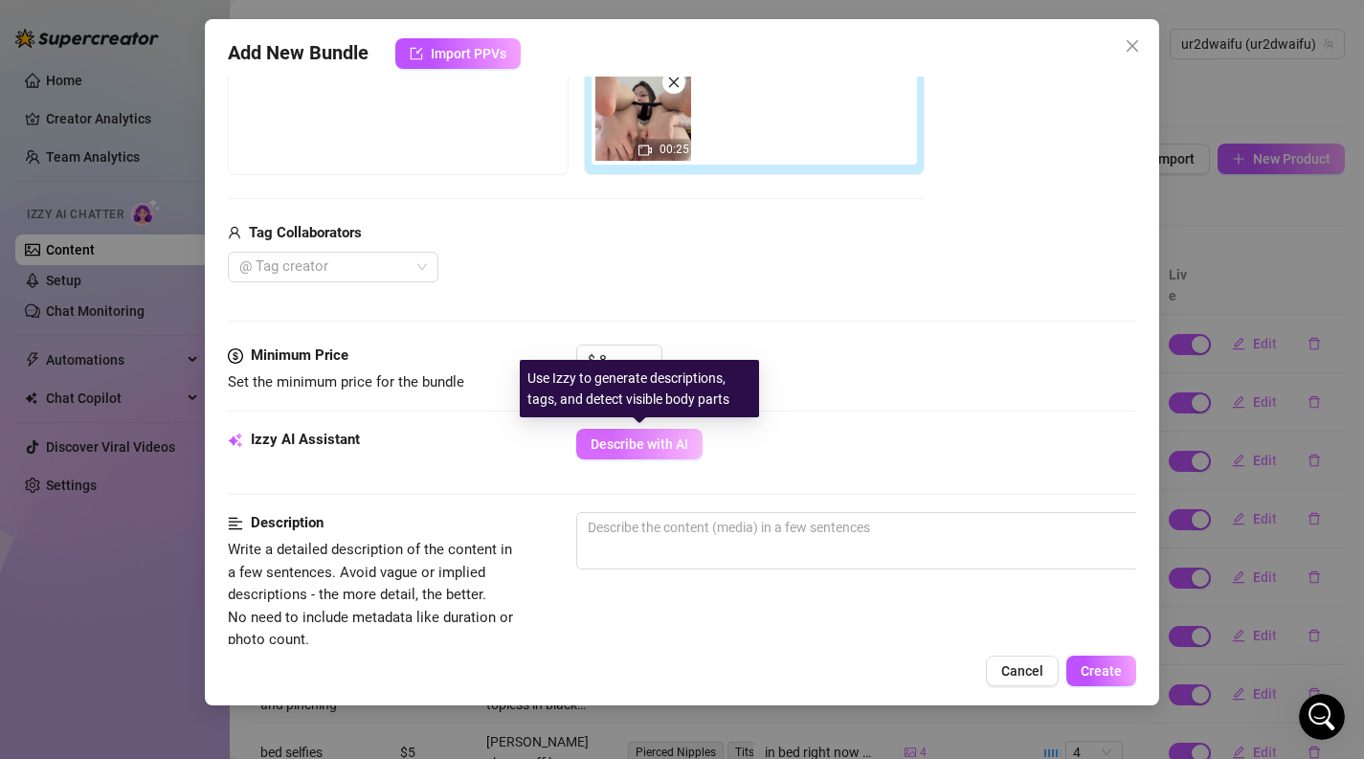
click at [648, 439] on span "Describe with AI" at bounding box center [639, 443] width 98 height 15
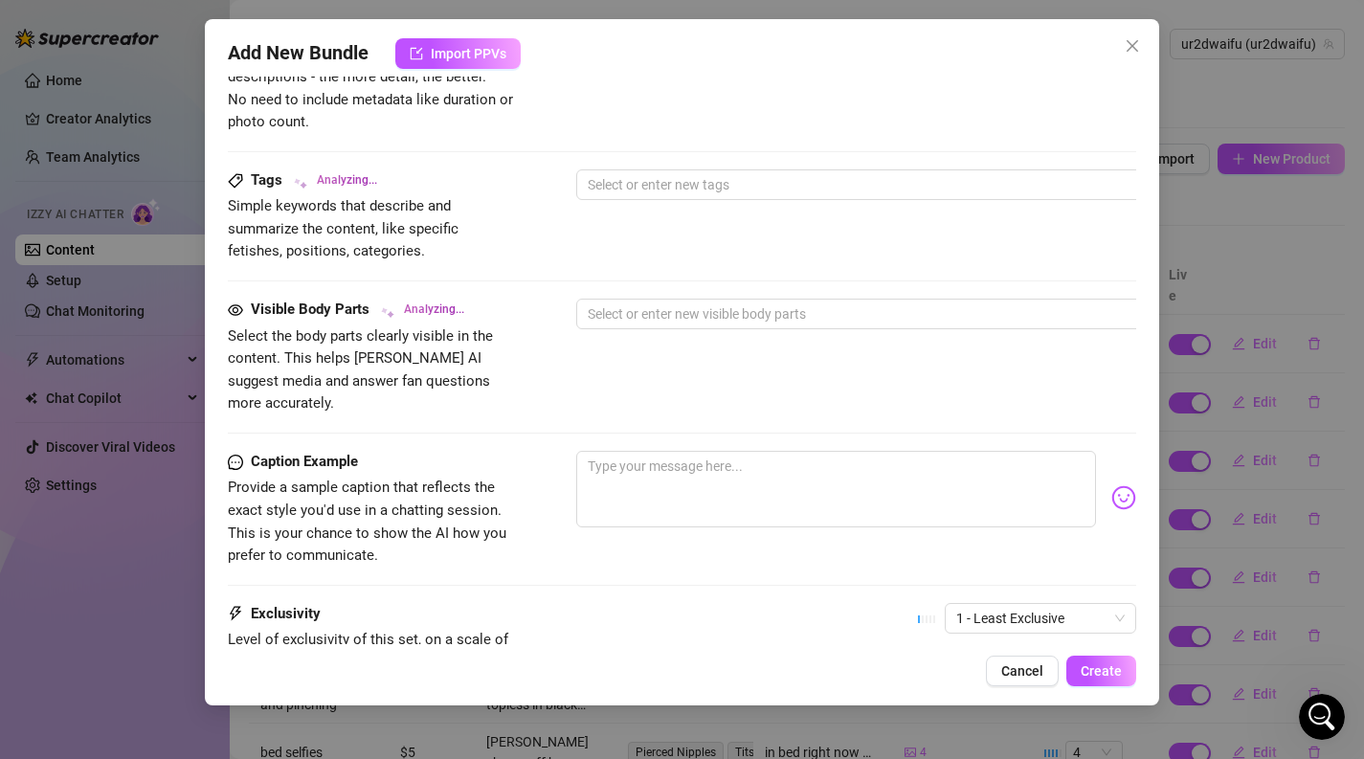
scroll to position [1040, 0]
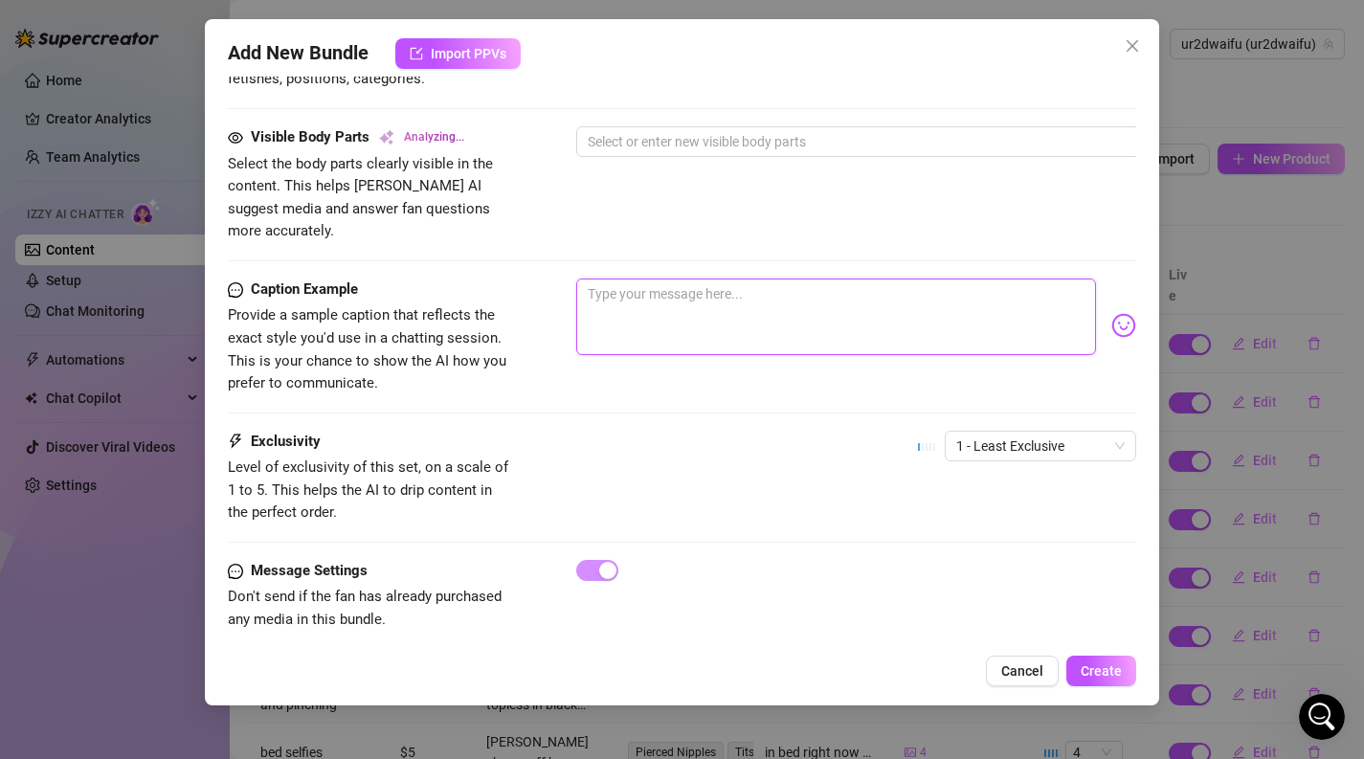
click at [657, 282] on textarea at bounding box center [836, 316] width 521 height 77
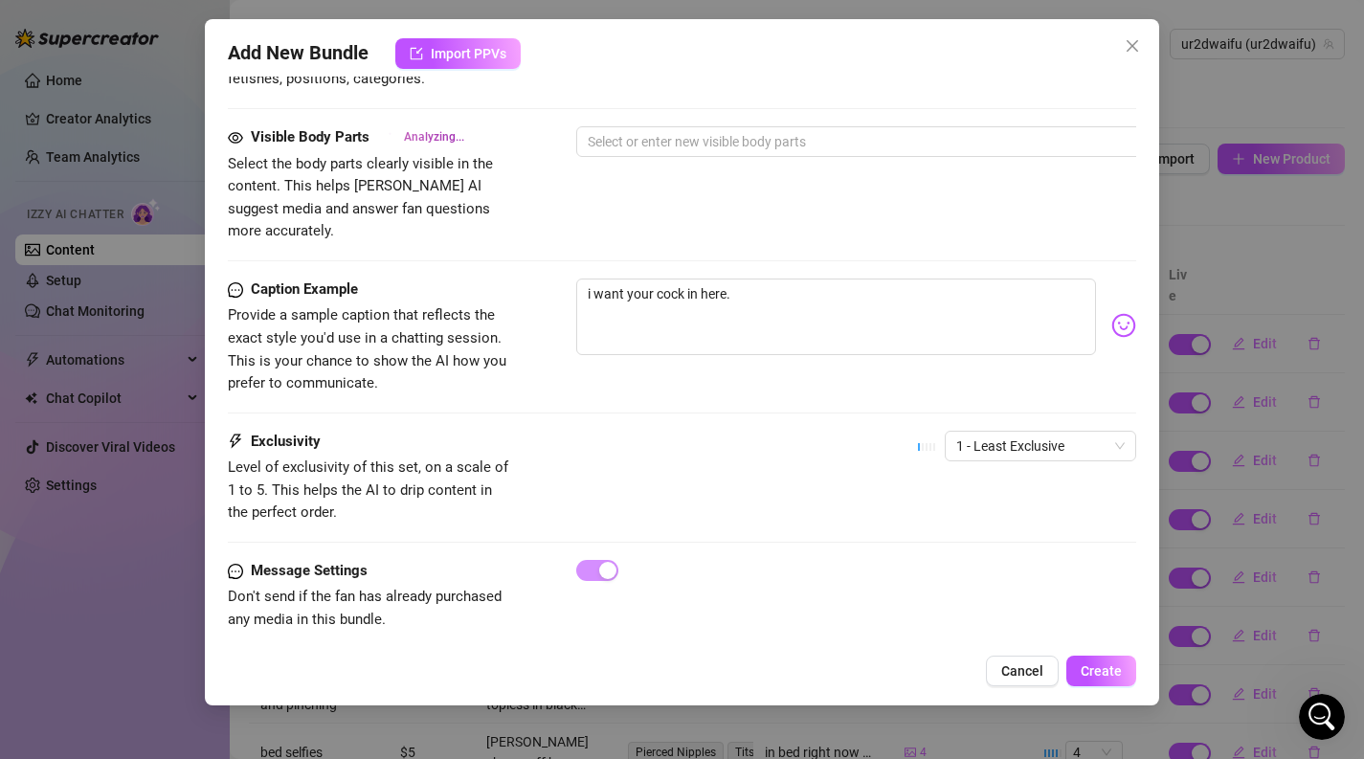
click at [955, 395] on div "Caption Example Provide a sample caption that reflects the exact style you'd us…" at bounding box center [682, 354] width 909 height 152
click at [959, 432] on span "1 - Least Exclusive" at bounding box center [1040, 446] width 168 height 29
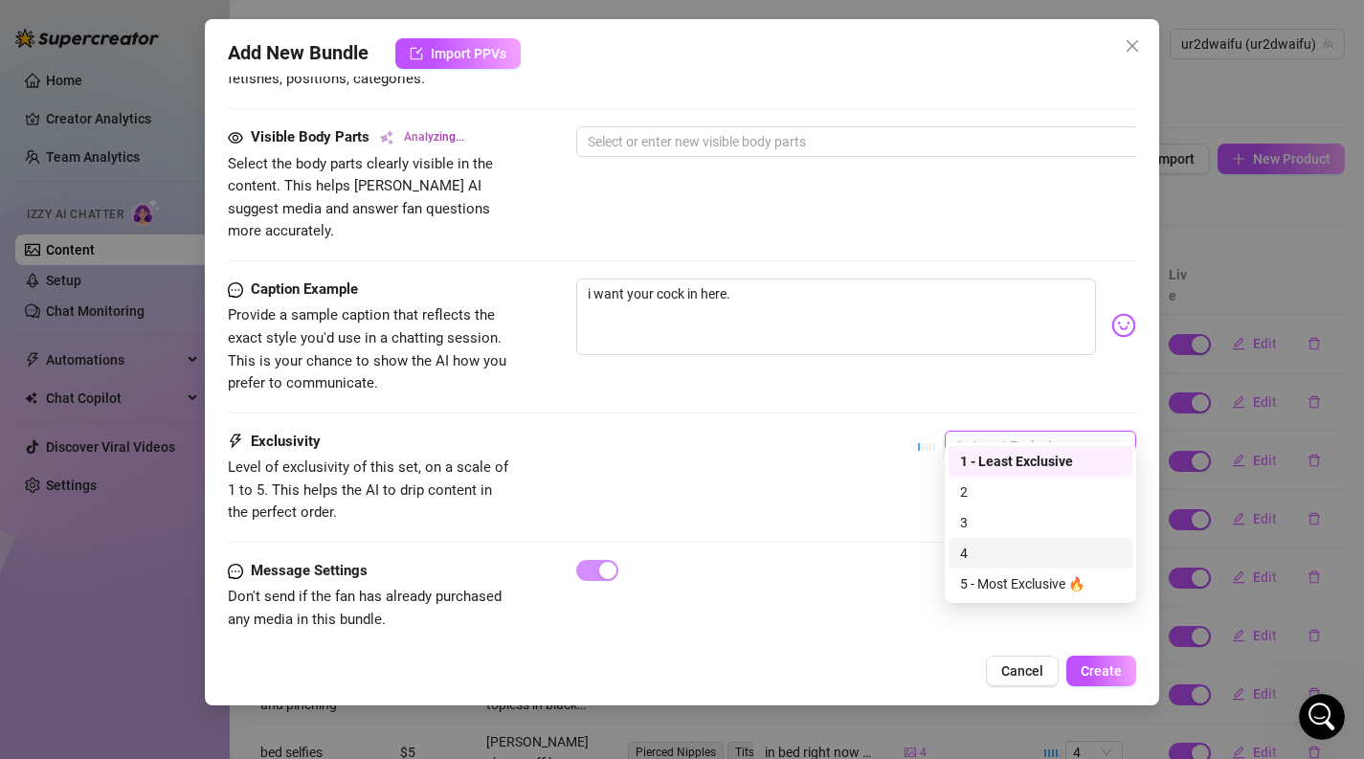
click at [991, 546] on div "4" at bounding box center [1040, 553] width 161 height 21
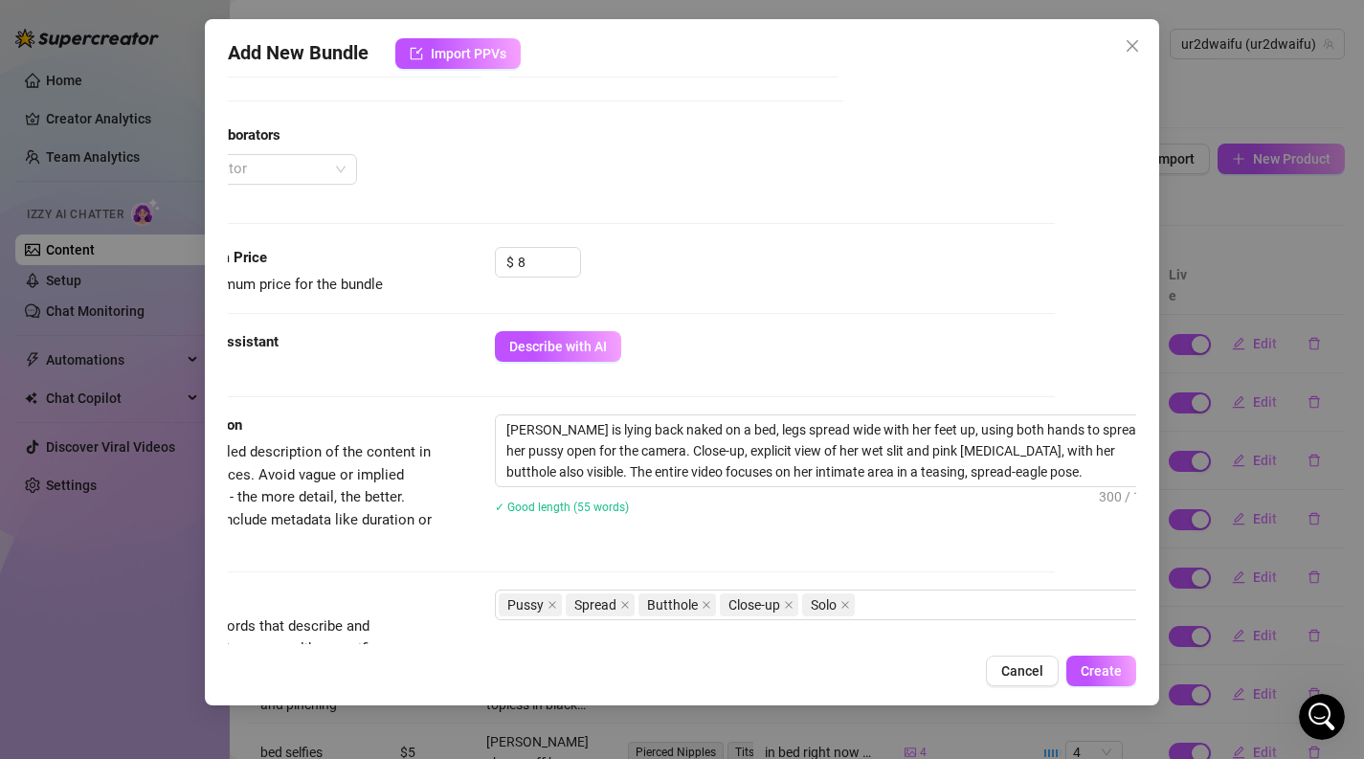
scroll to position [457, 81]
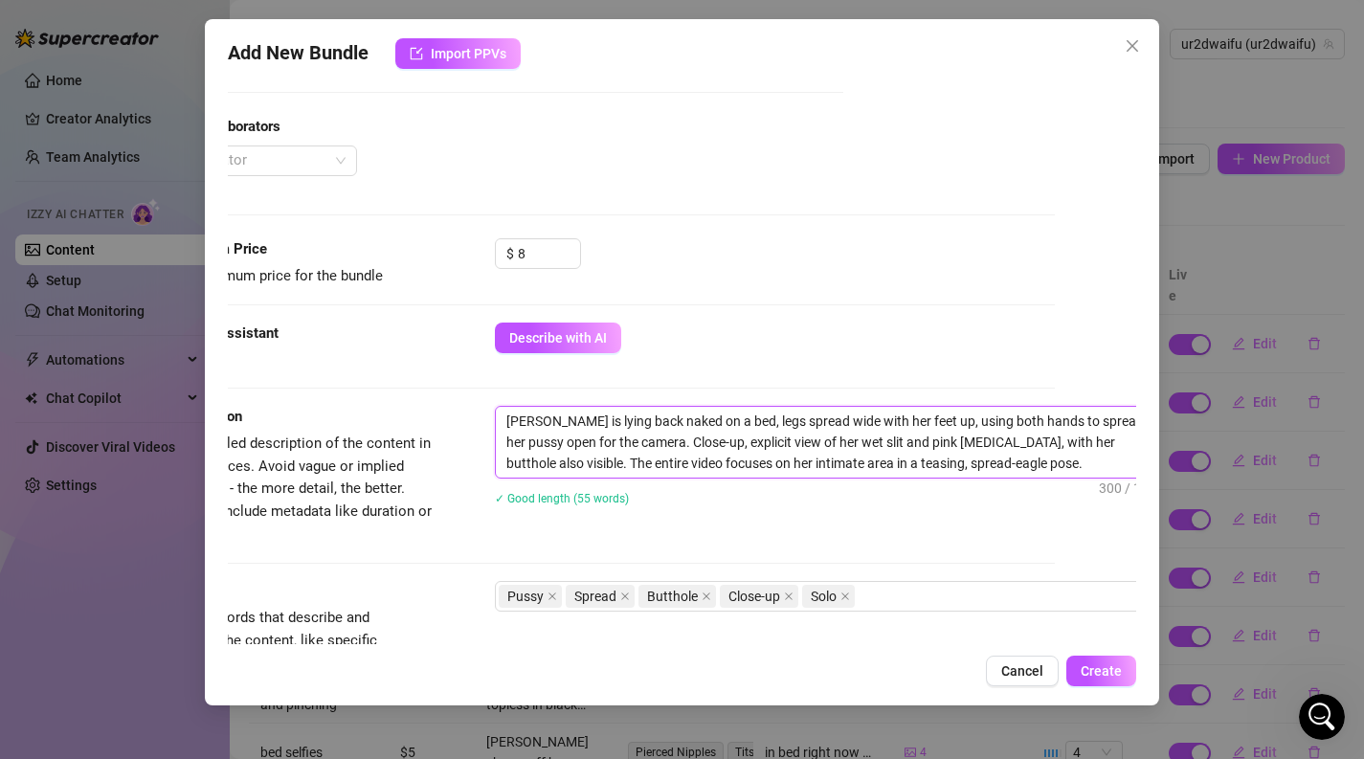
drag, startPoint x: 977, startPoint y: 467, endPoint x: 849, endPoint y: 464, distance: 128.3
click at [847, 463] on textarea "[PERSON_NAME] is lying back naked on a bed, legs spread wide with her feet up, …" at bounding box center [830, 442] width 668 height 71
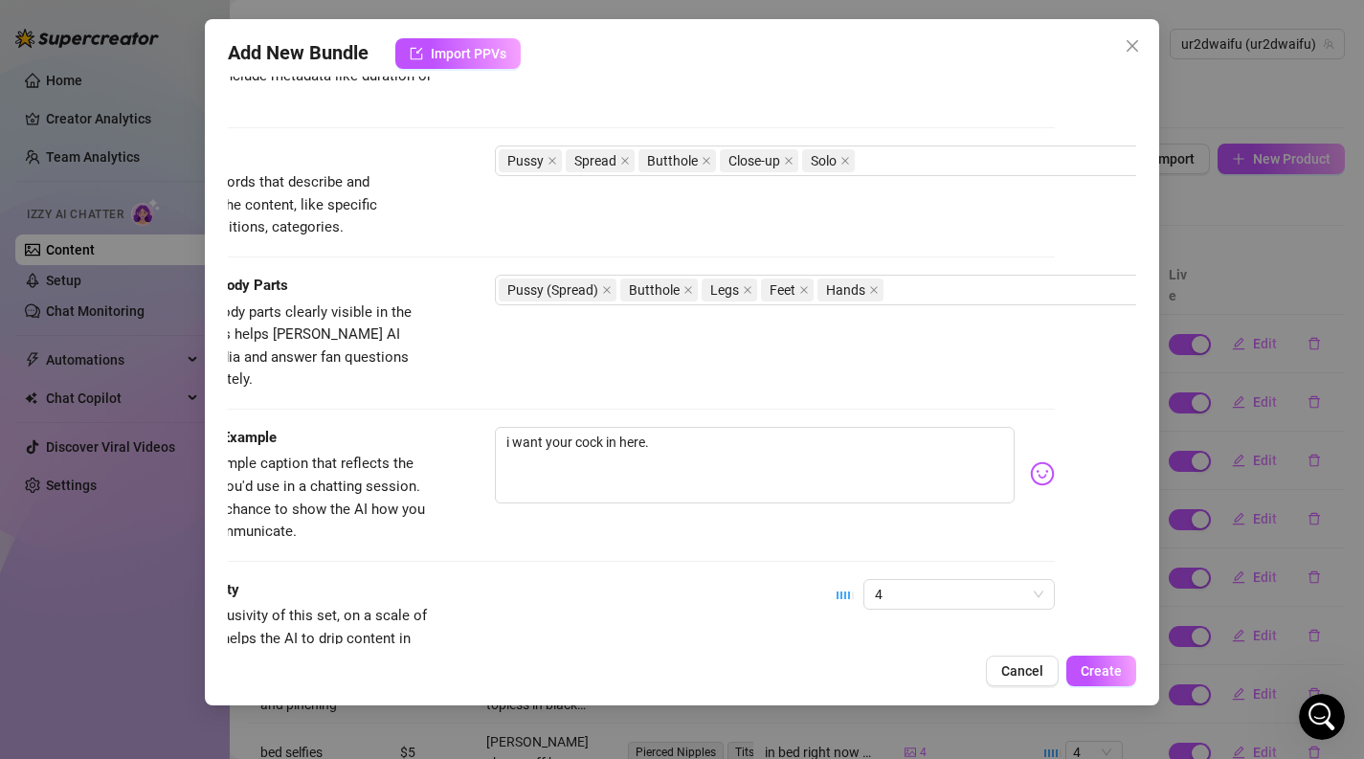
scroll to position [1040, 81]
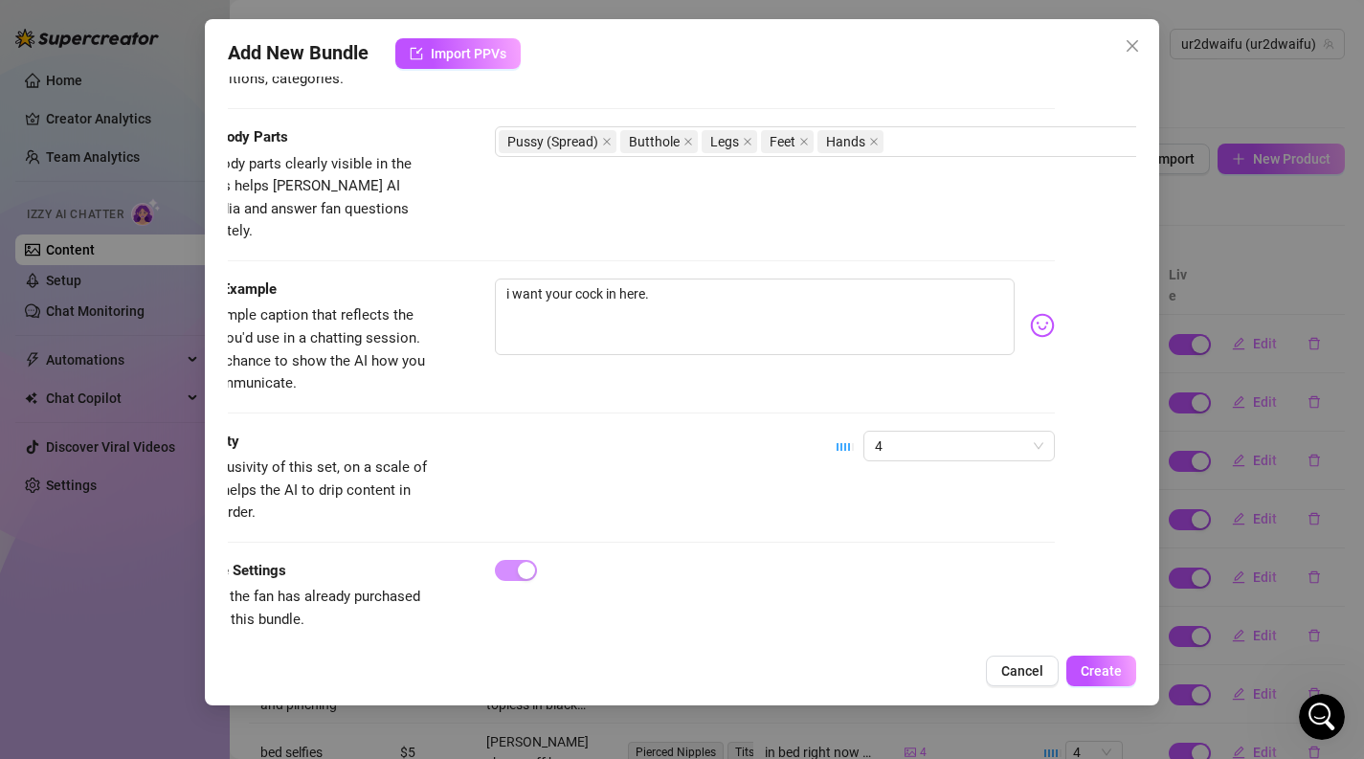
click at [1094, 691] on div "Add New Bundle Import PPVs Account ur2dwaifu (@ur2dwaifu) Name Name is for your…" at bounding box center [682, 362] width 955 height 686
click at [1095, 678] on span "Create" at bounding box center [1100, 670] width 41 height 15
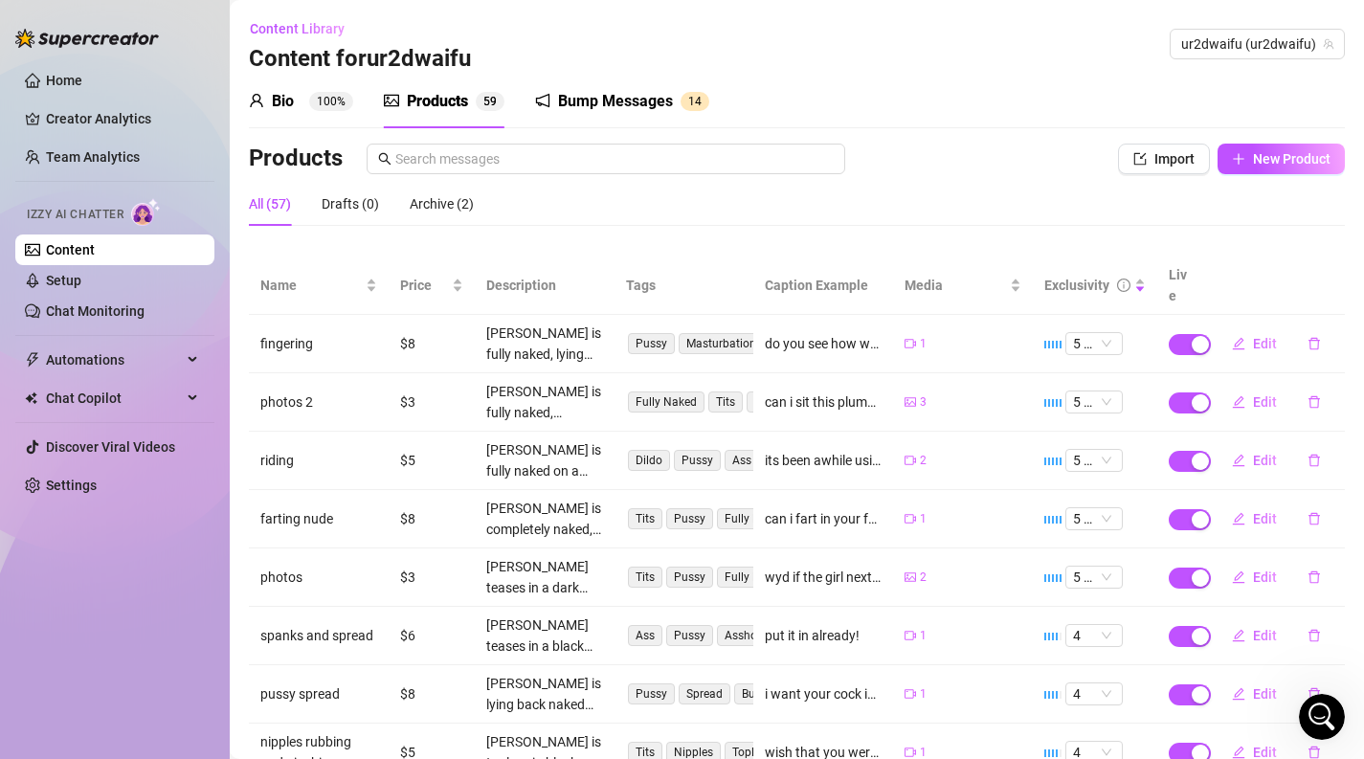
click at [338, 99] on sup "100%" at bounding box center [331, 101] width 44 height 19
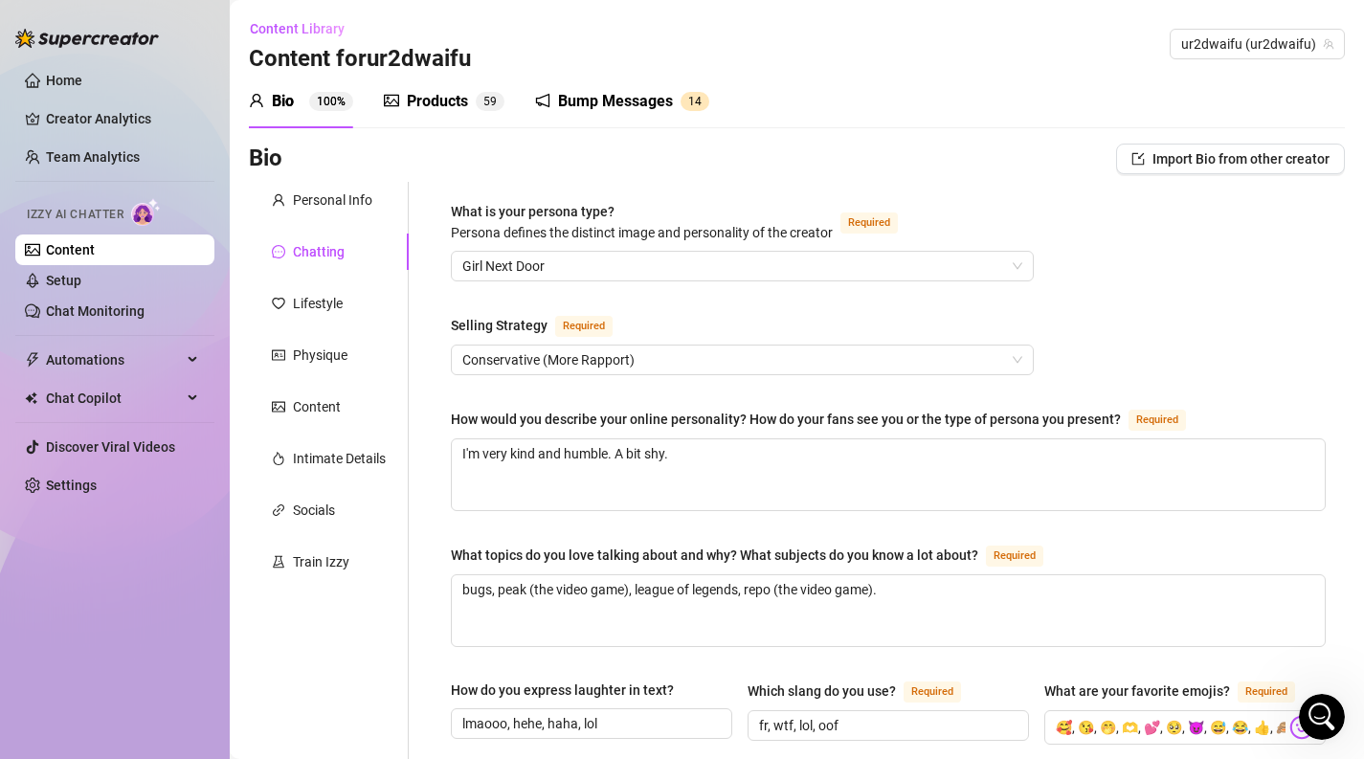
click at [476, 102] on sup "5 9" at bounding box center [490, 101] width 29 height 19
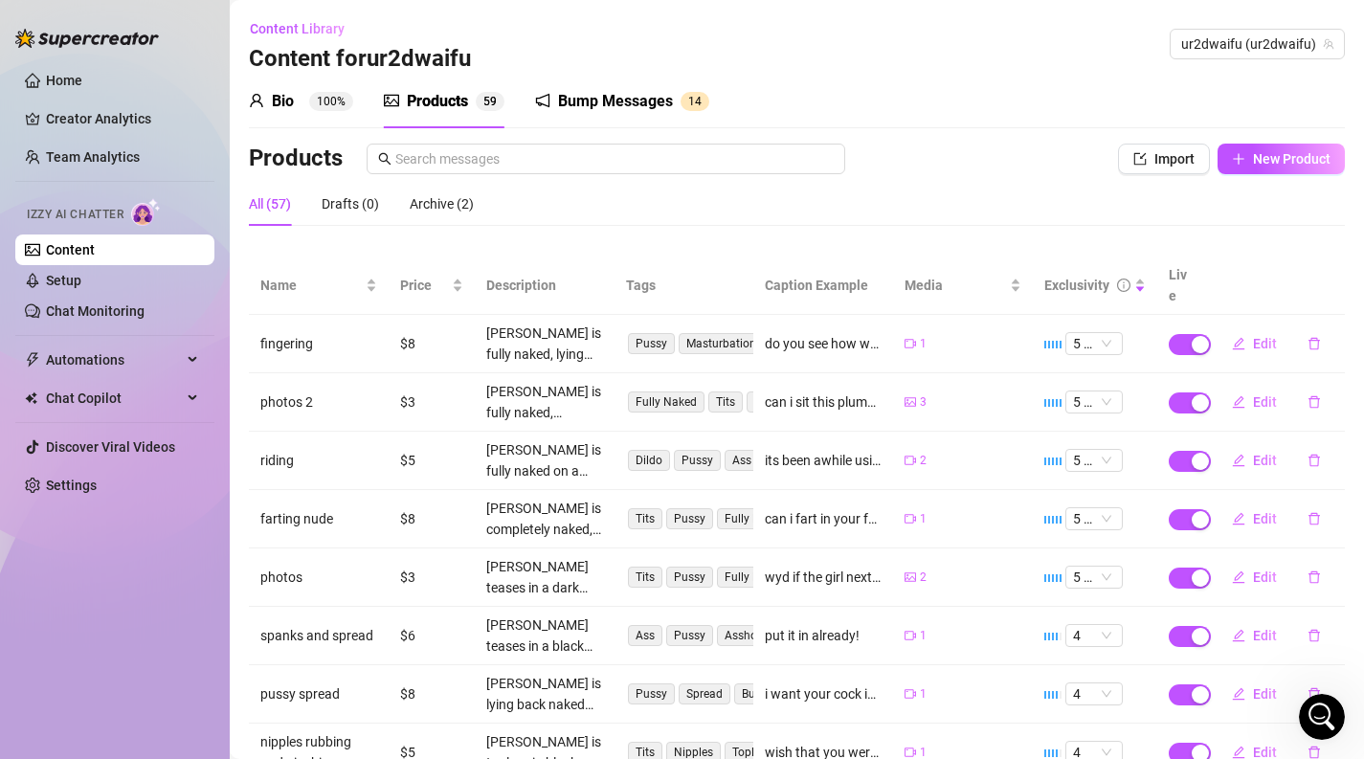
scroll to position [230, 0]
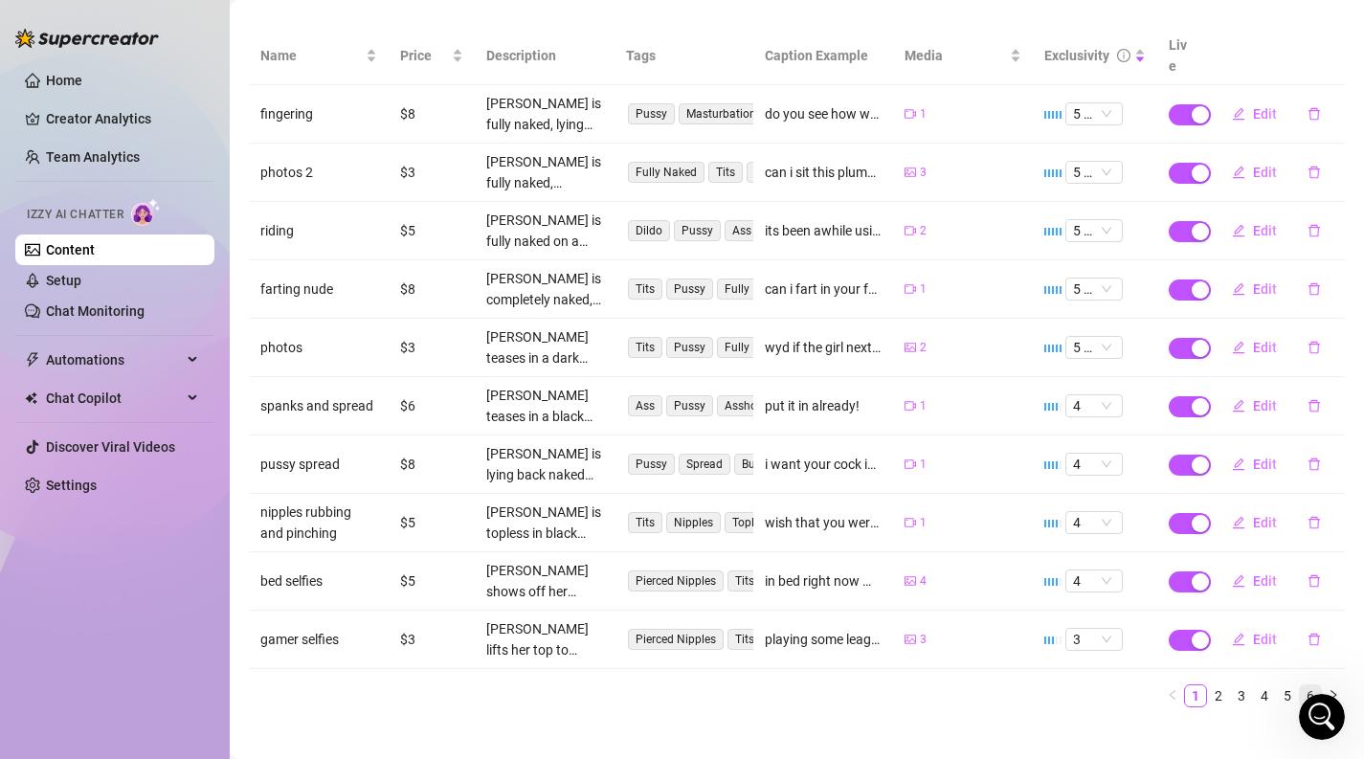
click at [1318, 685] on link "6" at bounding box center [1310, 695] width 21 height 21
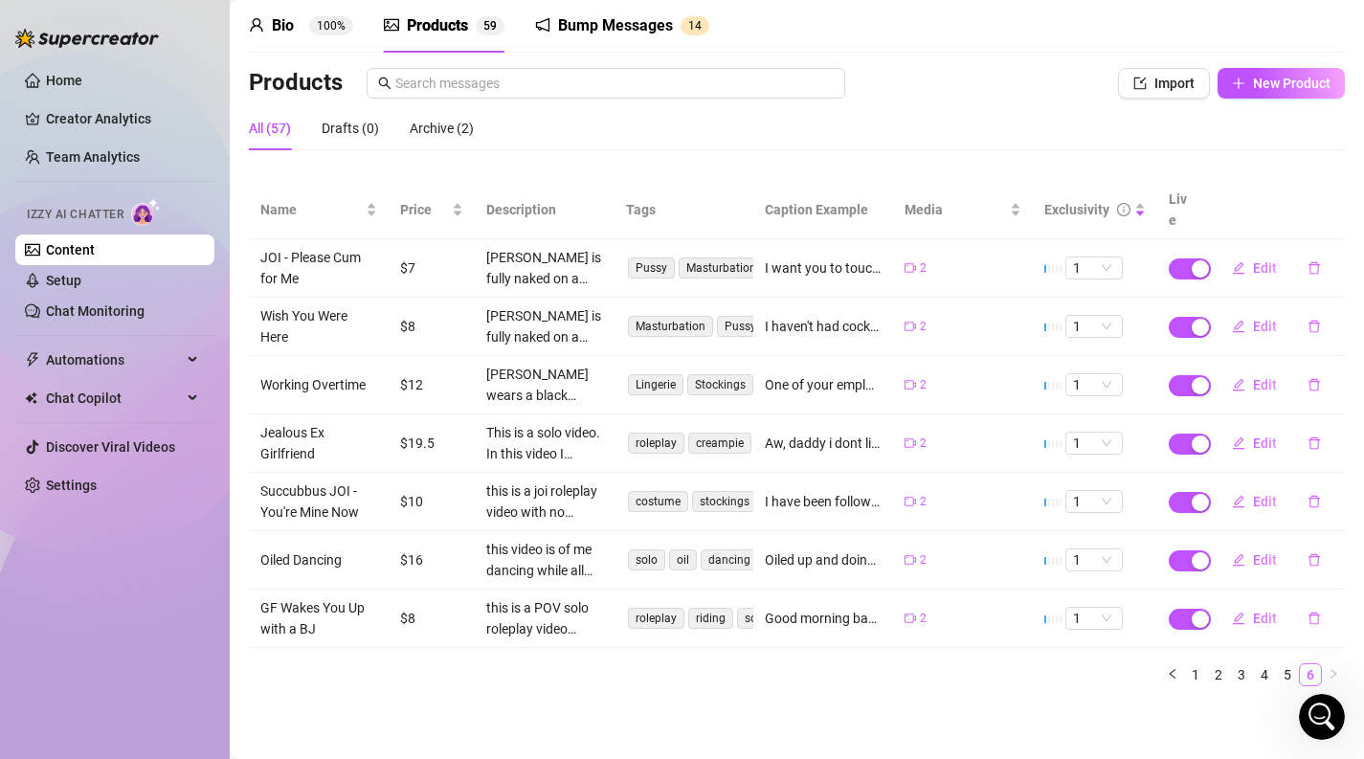
scroll to position [55, 0]
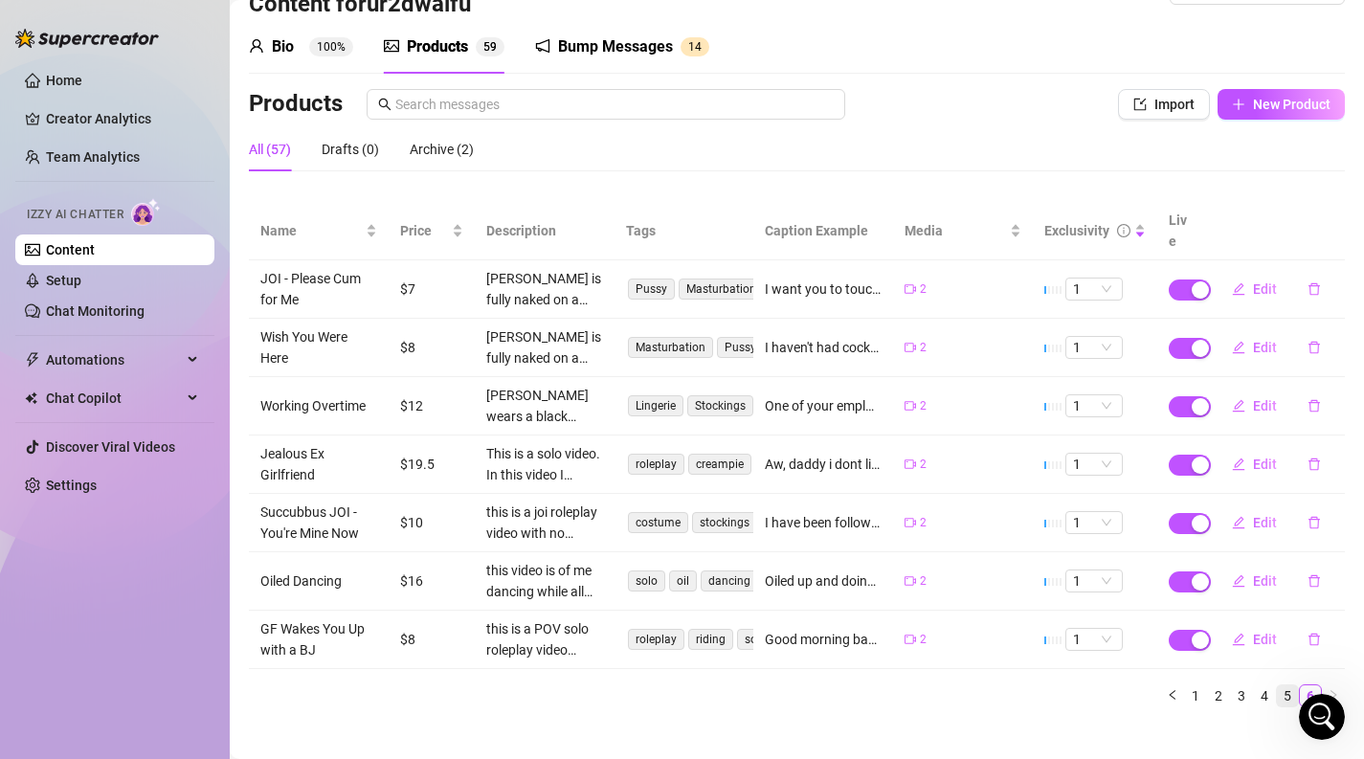
click at [1289, 685] on link "5" at bounding box center [1287, 695] width 21 height 21
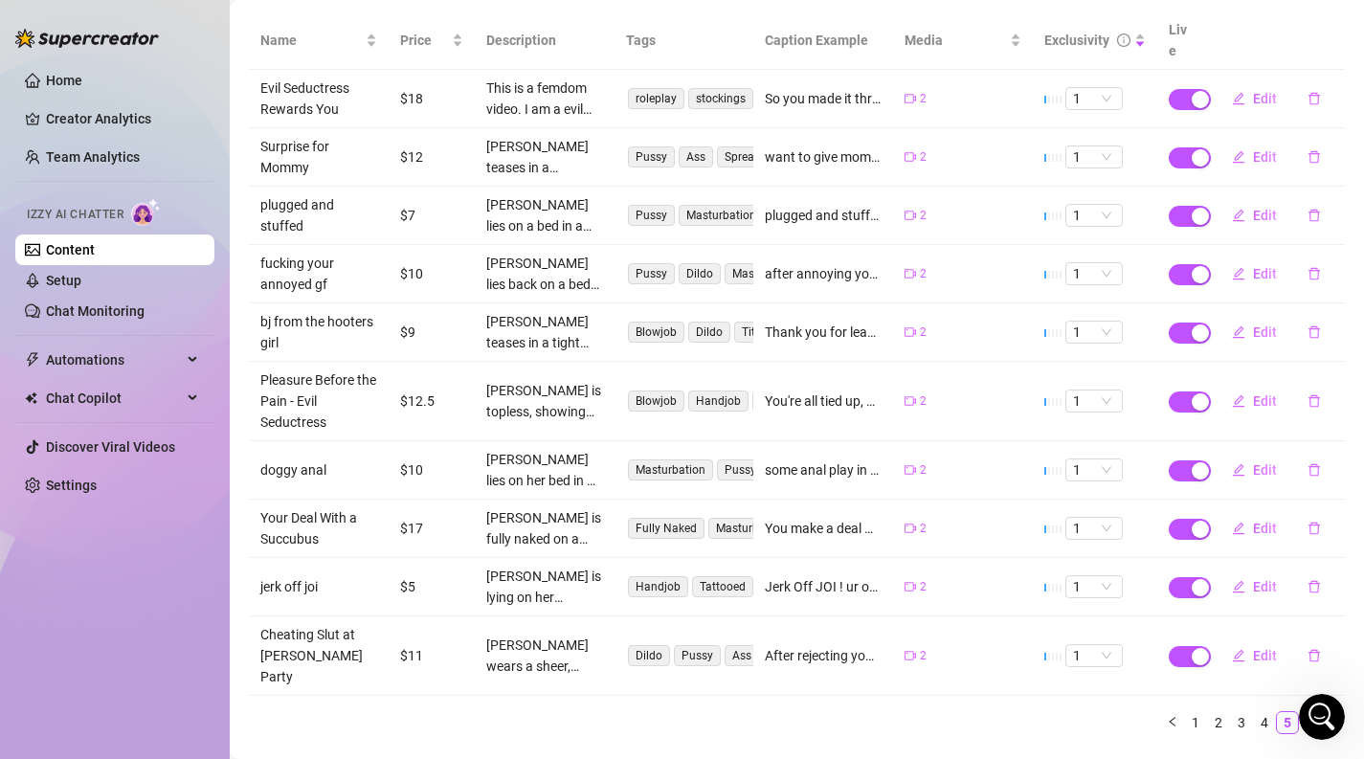
scroll to position [251, 0]
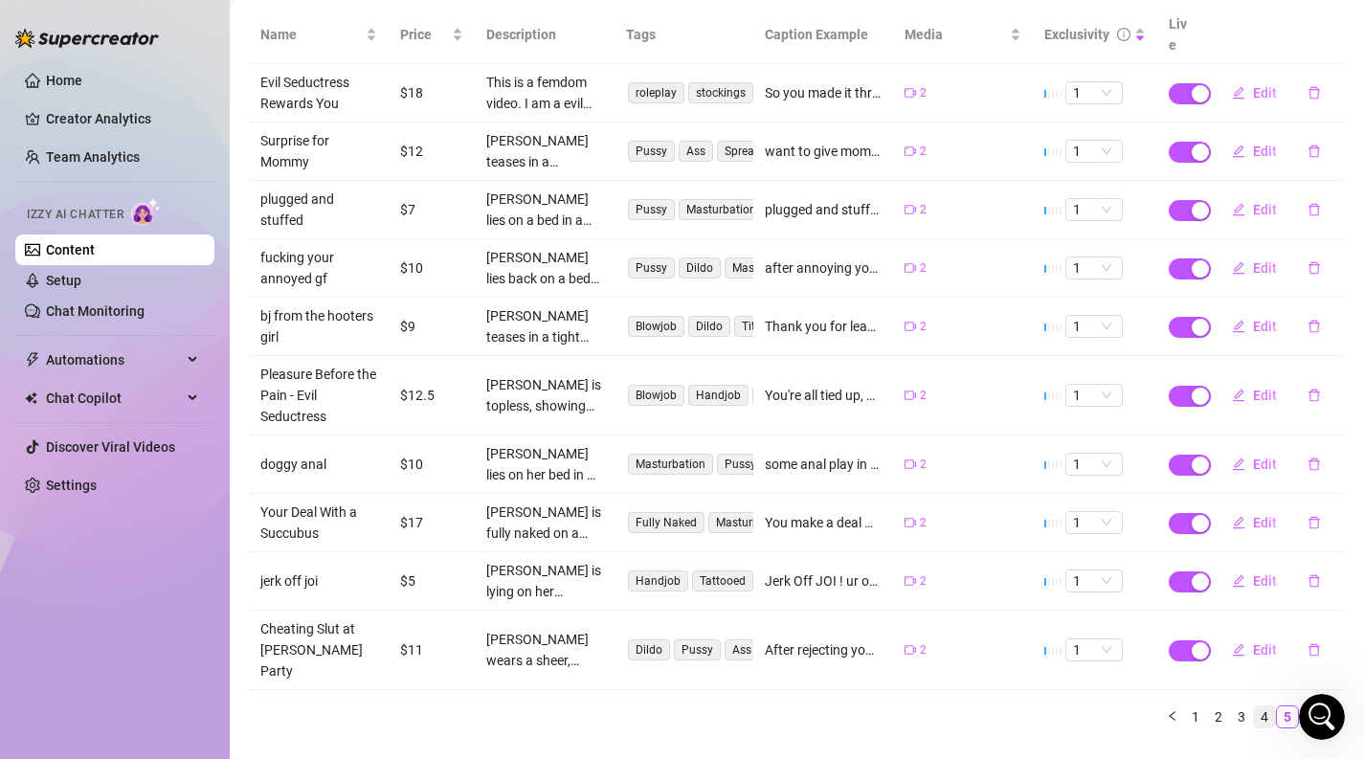
click at [1260, 706] on link "4" at bounding box center [1264, 716] width 21 height 21
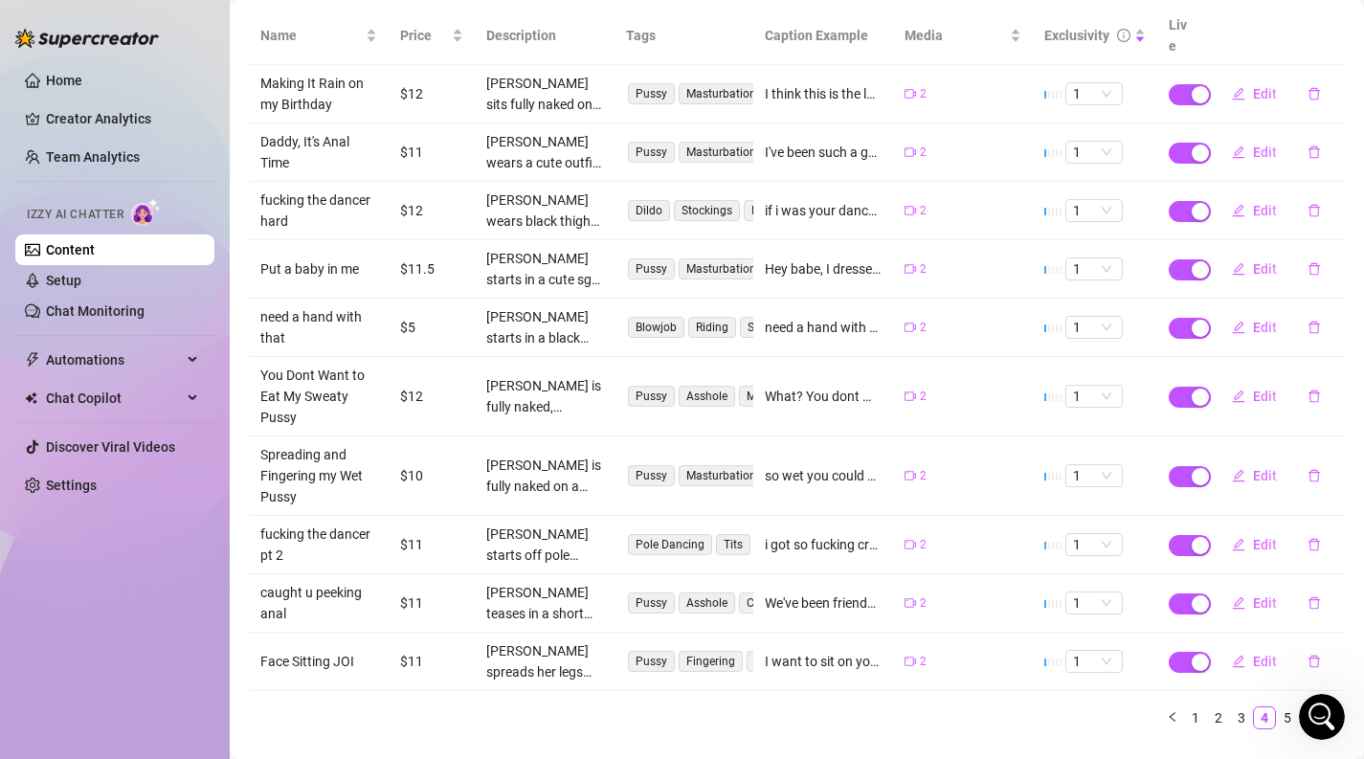
scroll to position [272, 0]
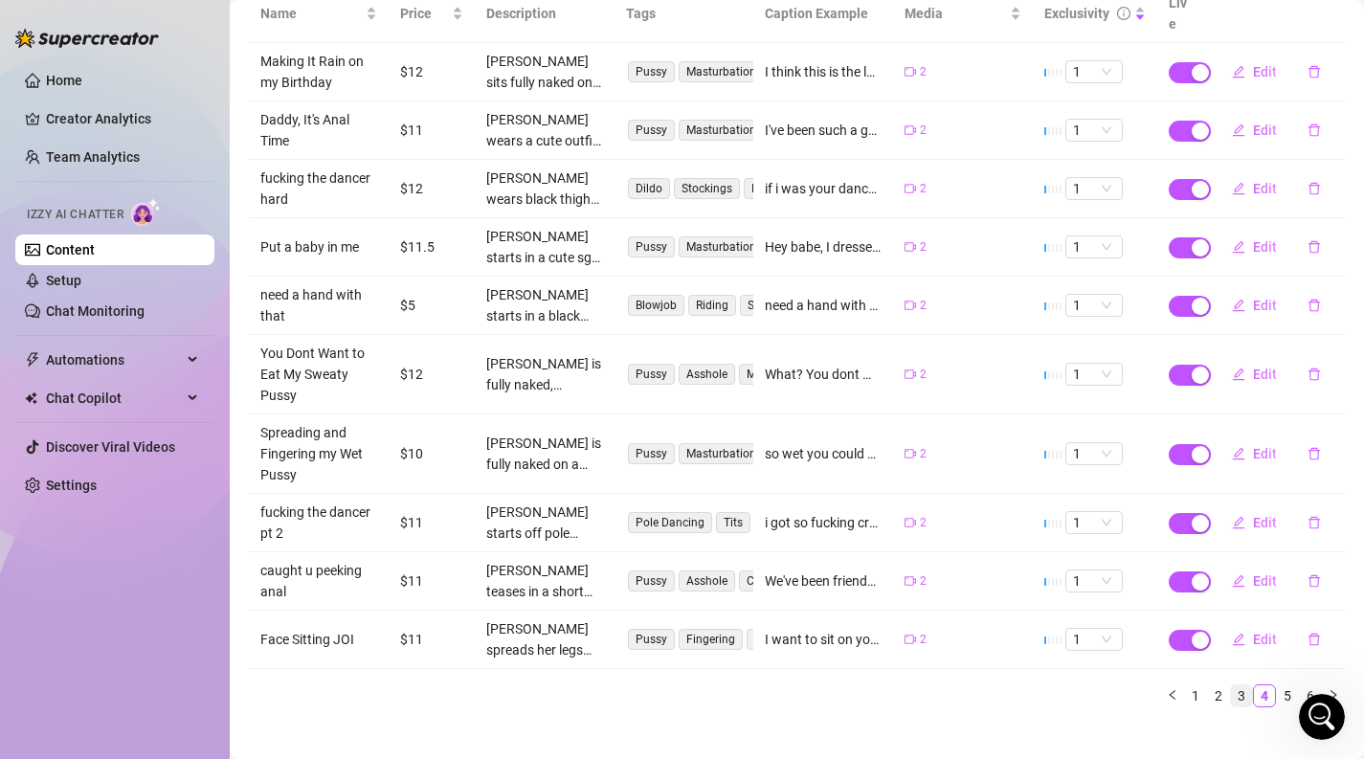
click at [1245, 685] on link "3" at bounding box center [1241, 695] width 21 height 21
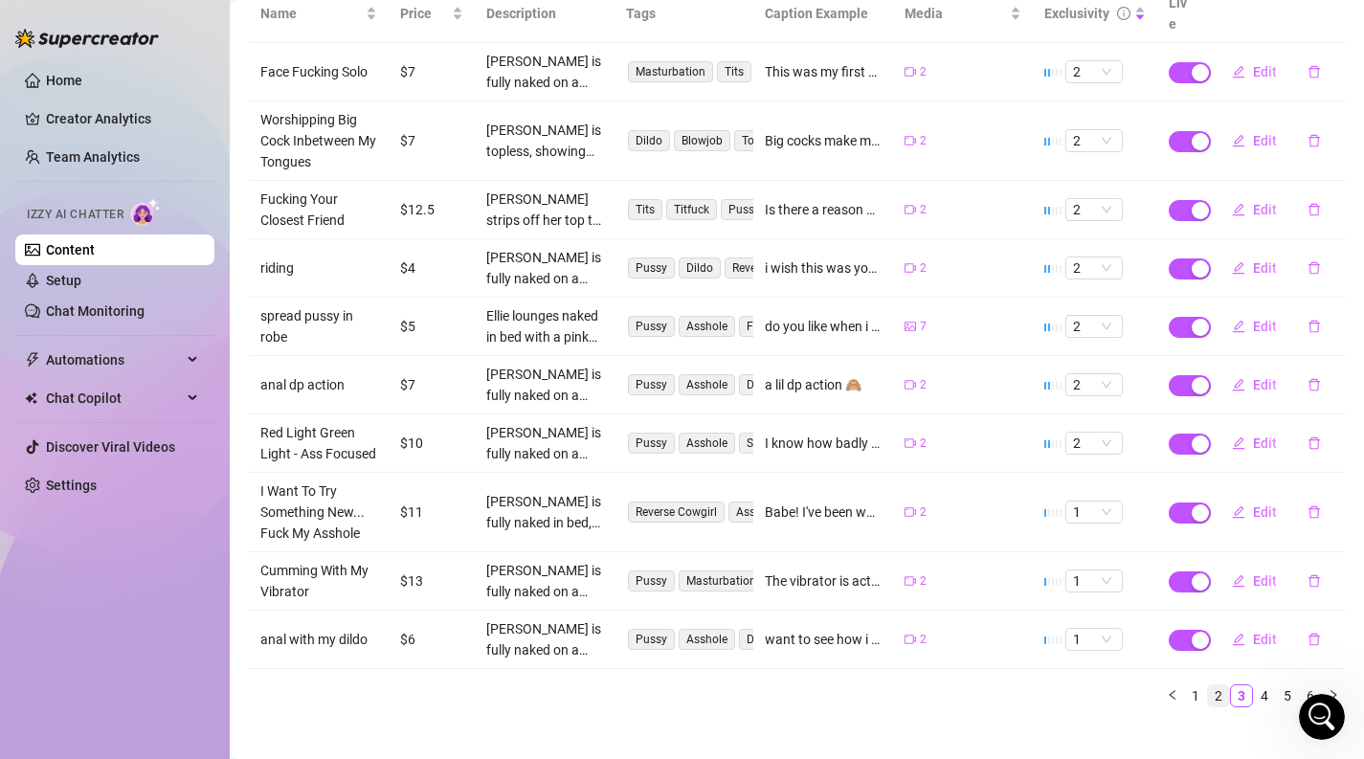
click at [1223, 702] on link "2" at bounding box center [1218, 695] width 21 height 21
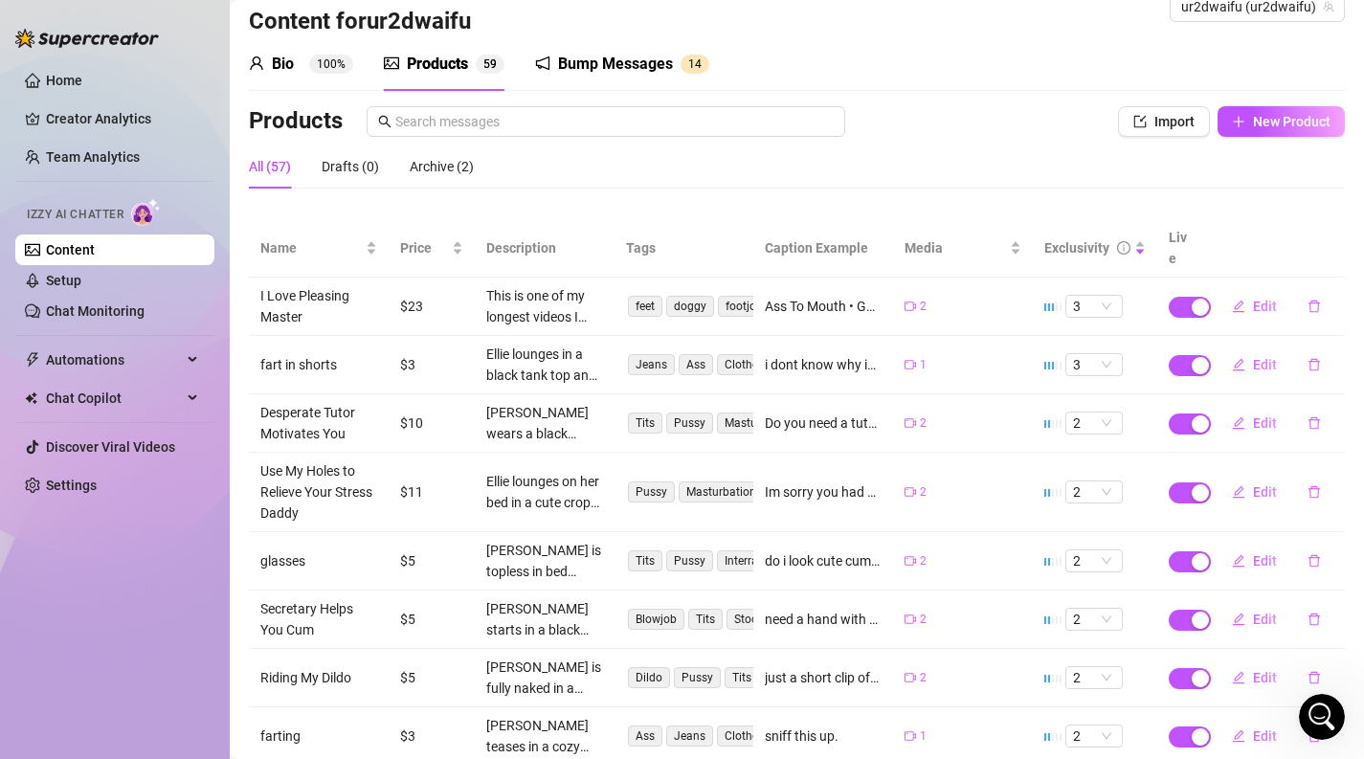
scroll to position [0, 0]
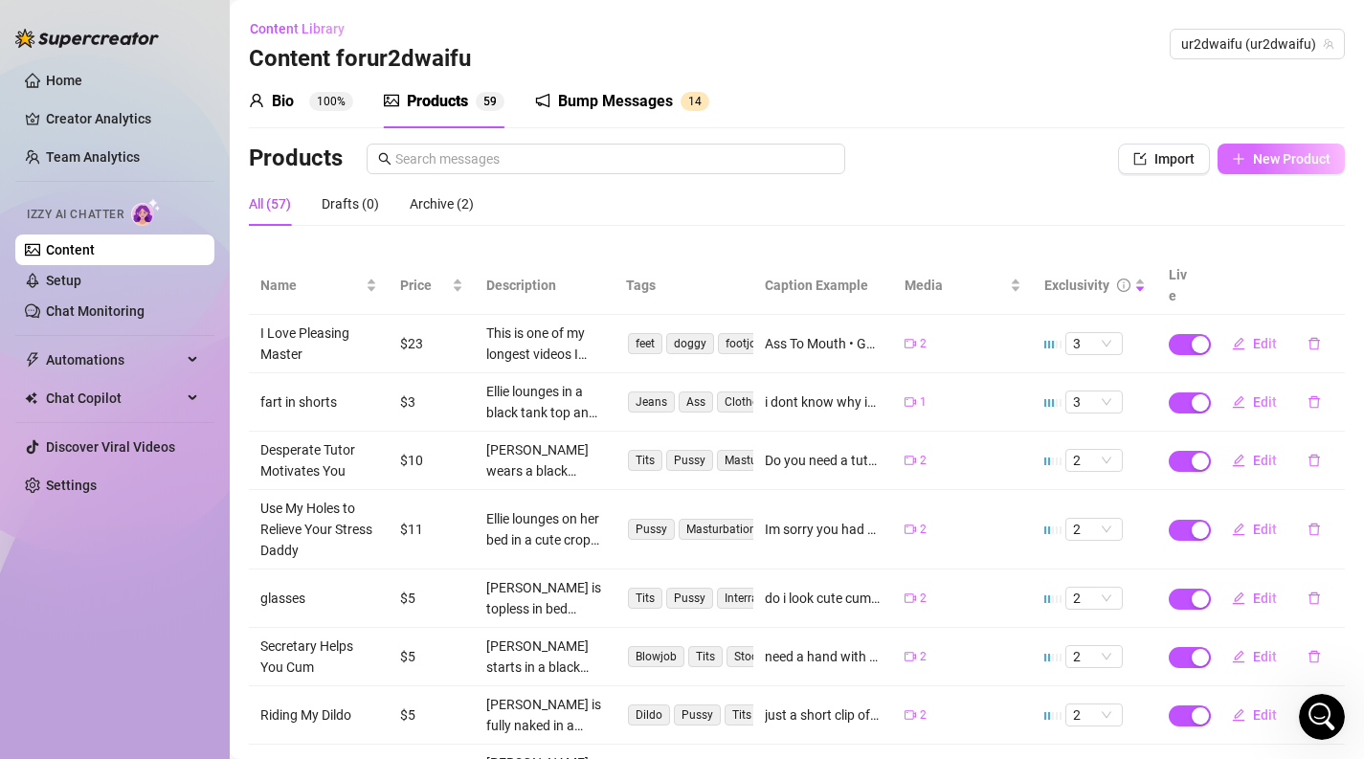
click at [1274, 171] on button "New Product" at bounding box center [1280, 159] width 127 height 31
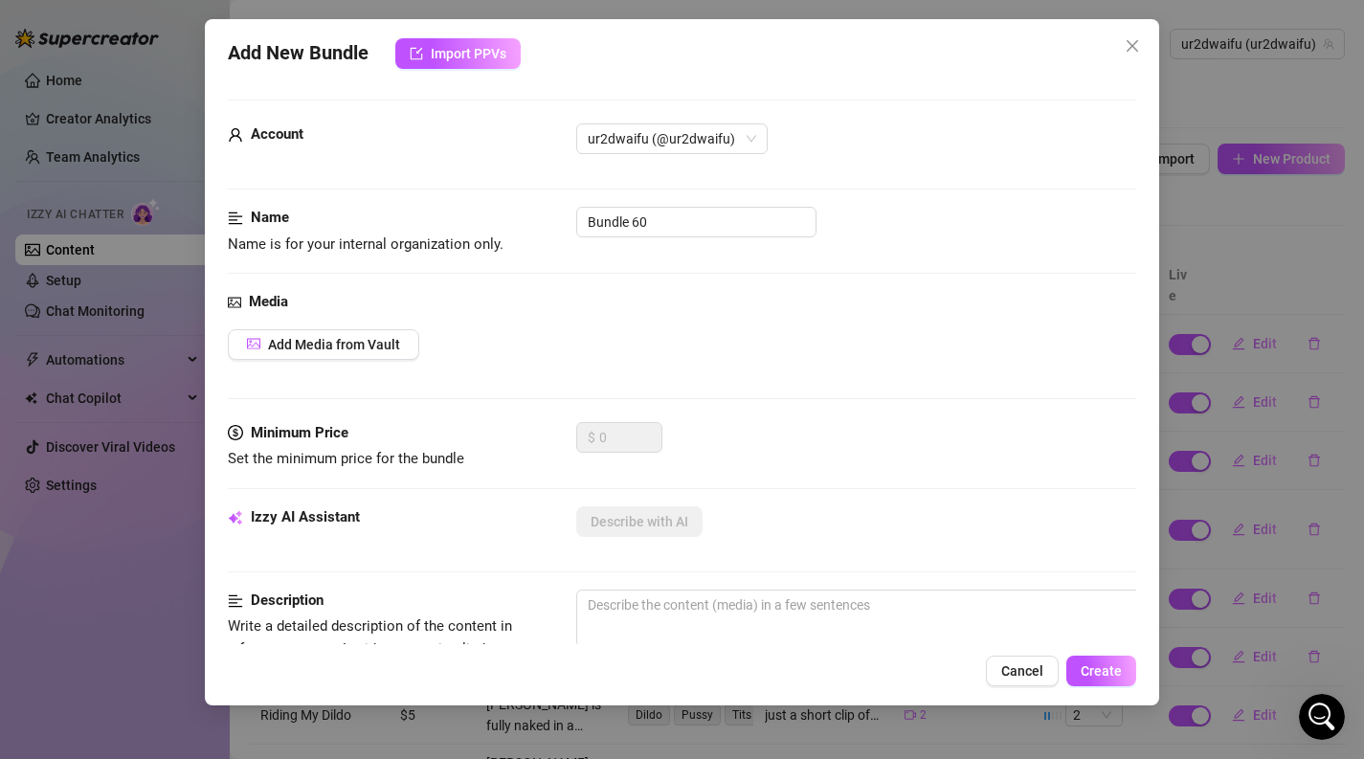
click at [368, 327] on div "Media Add Media from Vault" at bounding box center [682, 356] width 909 height 131
click at [677, 217] on input "Bundle 60" at bounding box center [696, 222] width 240 height 31
click at [329, 354] on button "Add Media from Vault" at bounding box center [323, 344] width 191 height 31
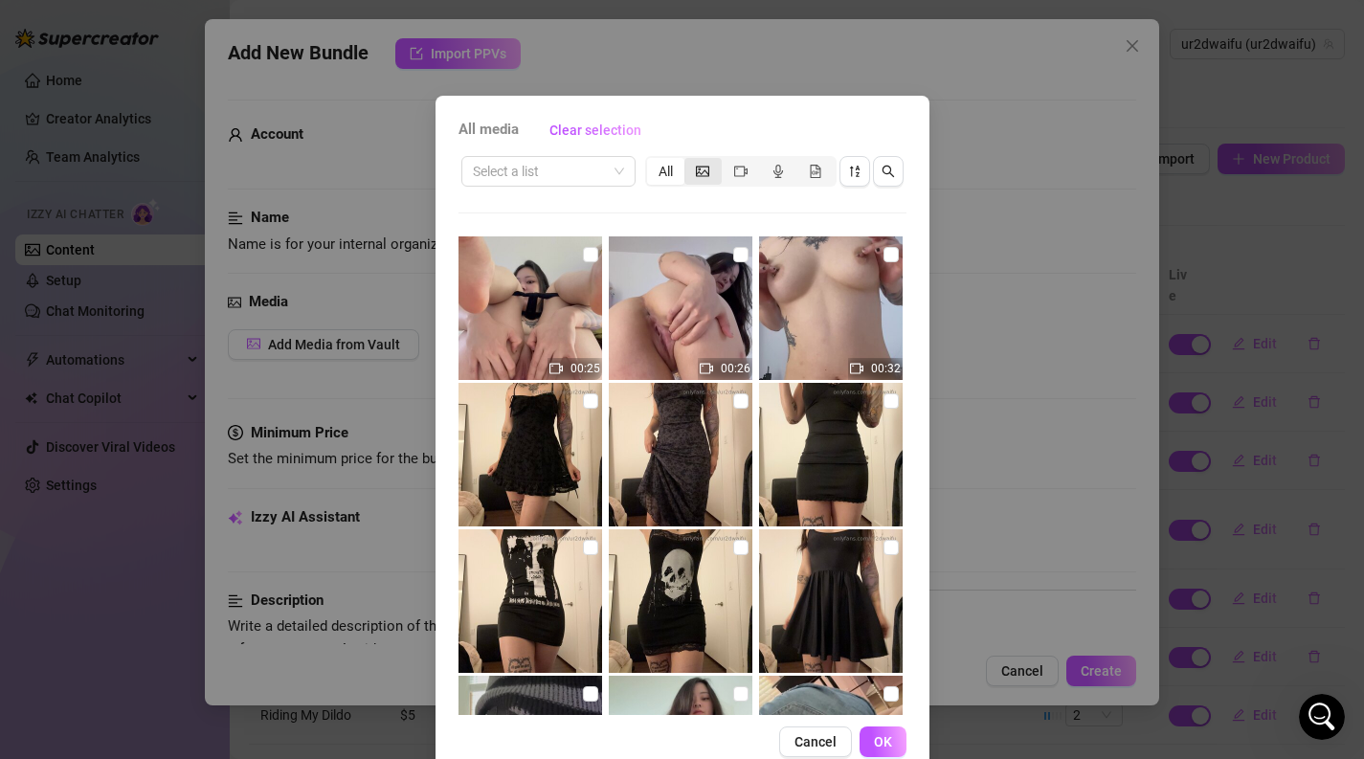
click at [710, 169] on div "segmented control" at bounding box center [702, 171] width 37 height 27
click at [689, 161] on input "segmented control" at bounding box center [689, 161] width 0 height 0
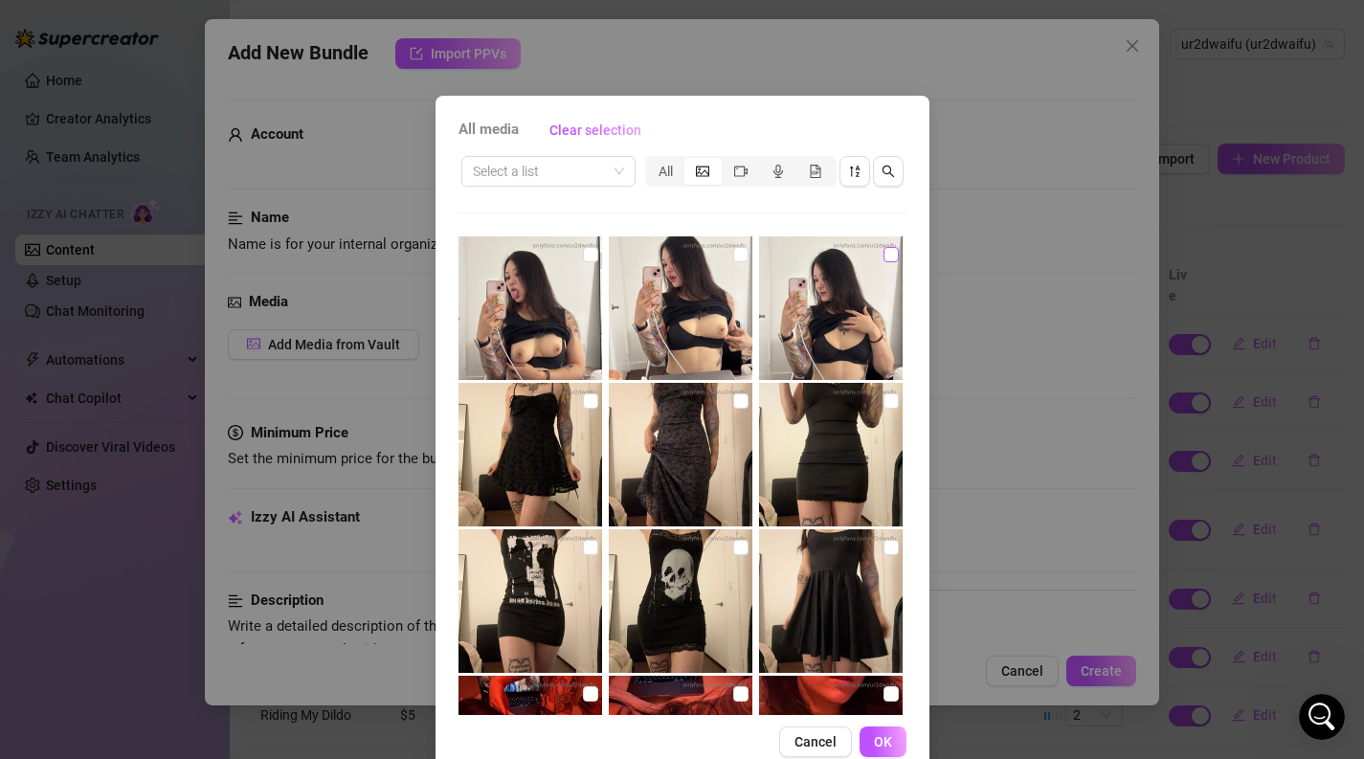
click at [889, 254] on input "checkbox" at bounding box center [890, 254] width 15 height 15
click at [746, 252] on input "checkbox" at bounding box center [740, 254] width 15 height 15
click at [590, 259] on input "checkbox" at bounding box center [590, 254] width 15 height 15
click at [871, 744] on button "OK" at bounding box center [882, 741] width 47 height 31
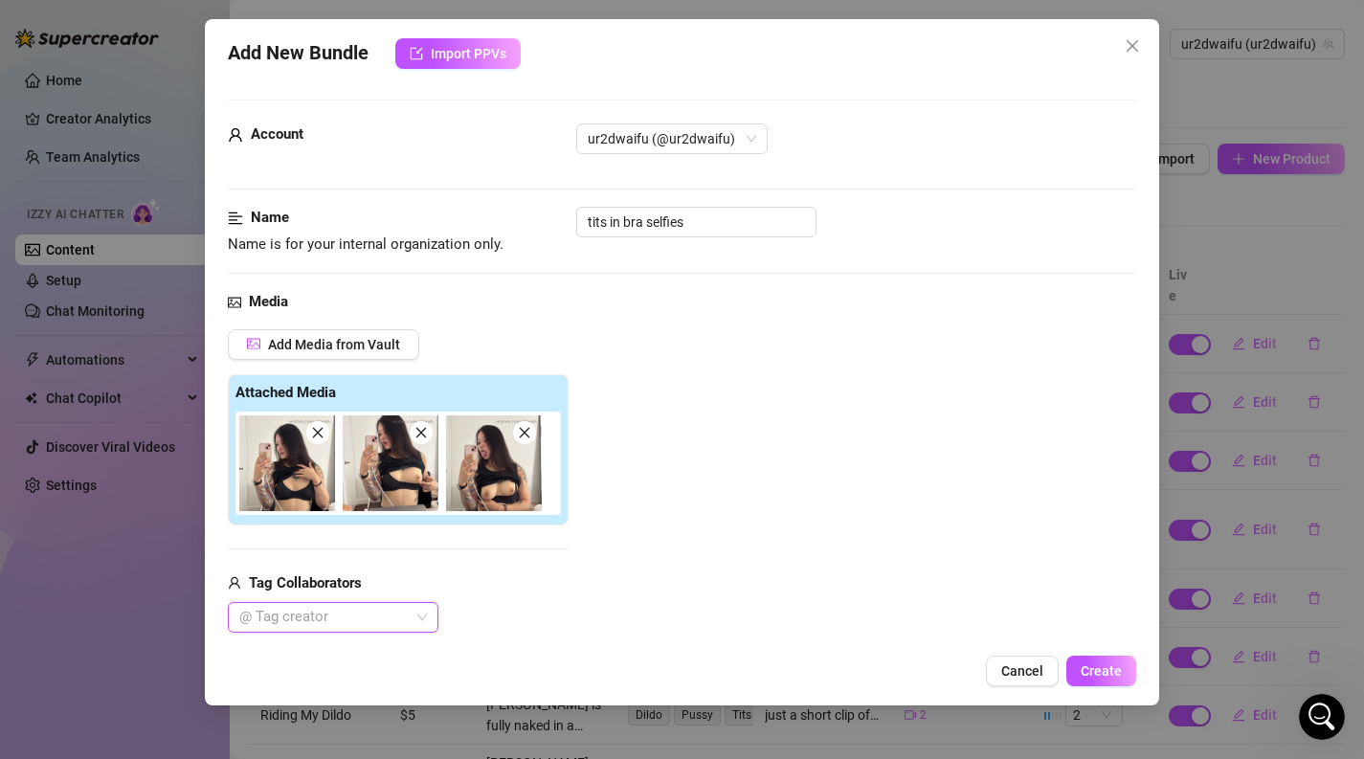
scroll to position [191, 0]
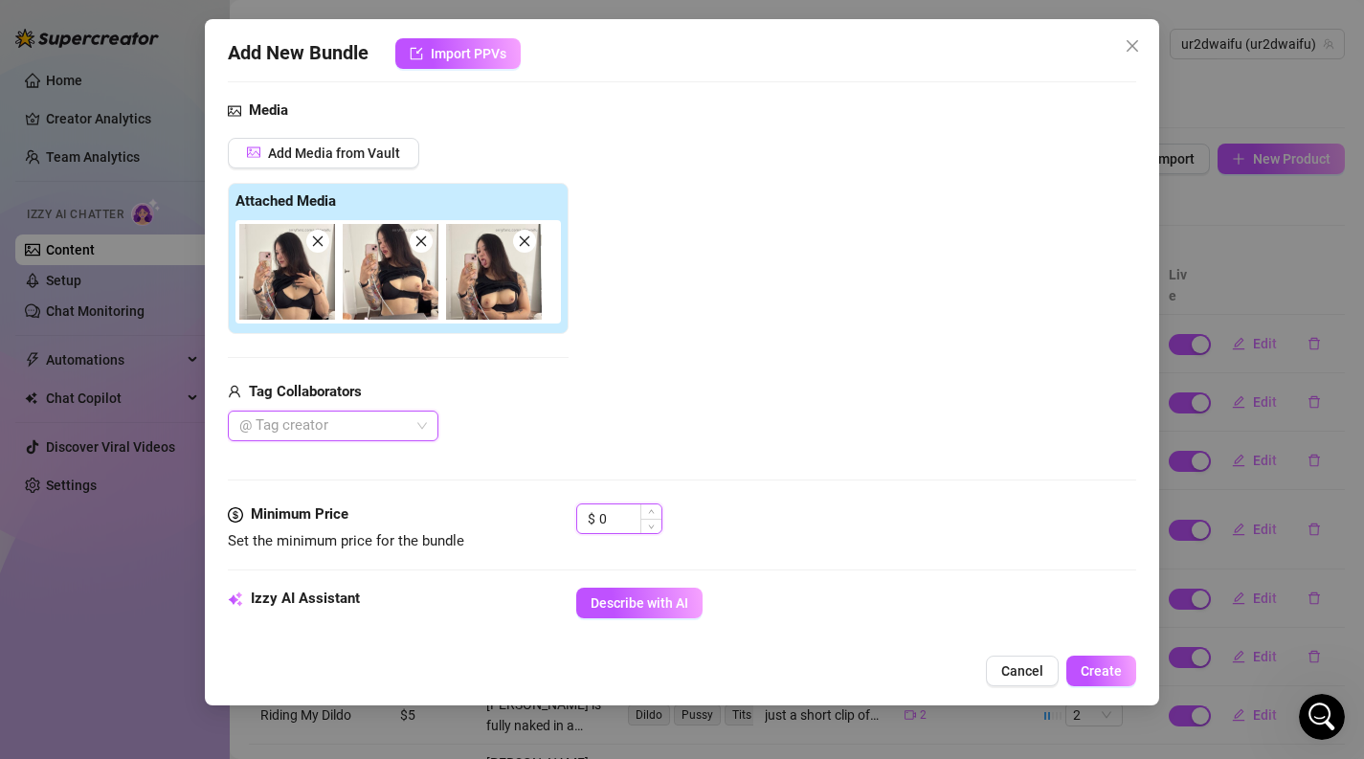
click at [634, 515] on input "0" at bounding box center [630, 518] width 62 height 29
click at [656, 515] on span "Increase Value" at bounding box center [650, 512] width 21 height 17
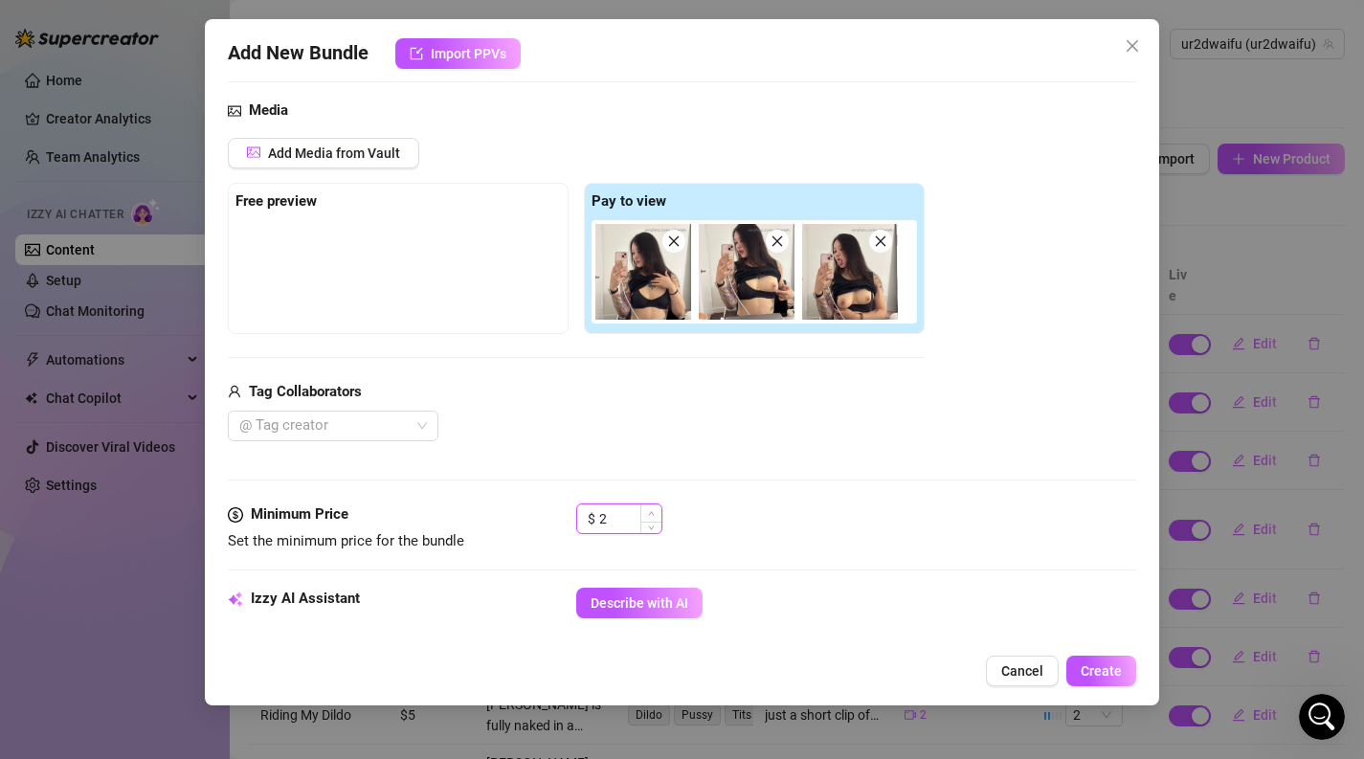
click at [656, 515] on span "Increase Value" at bounding box center [650, 512] width 21 height 17
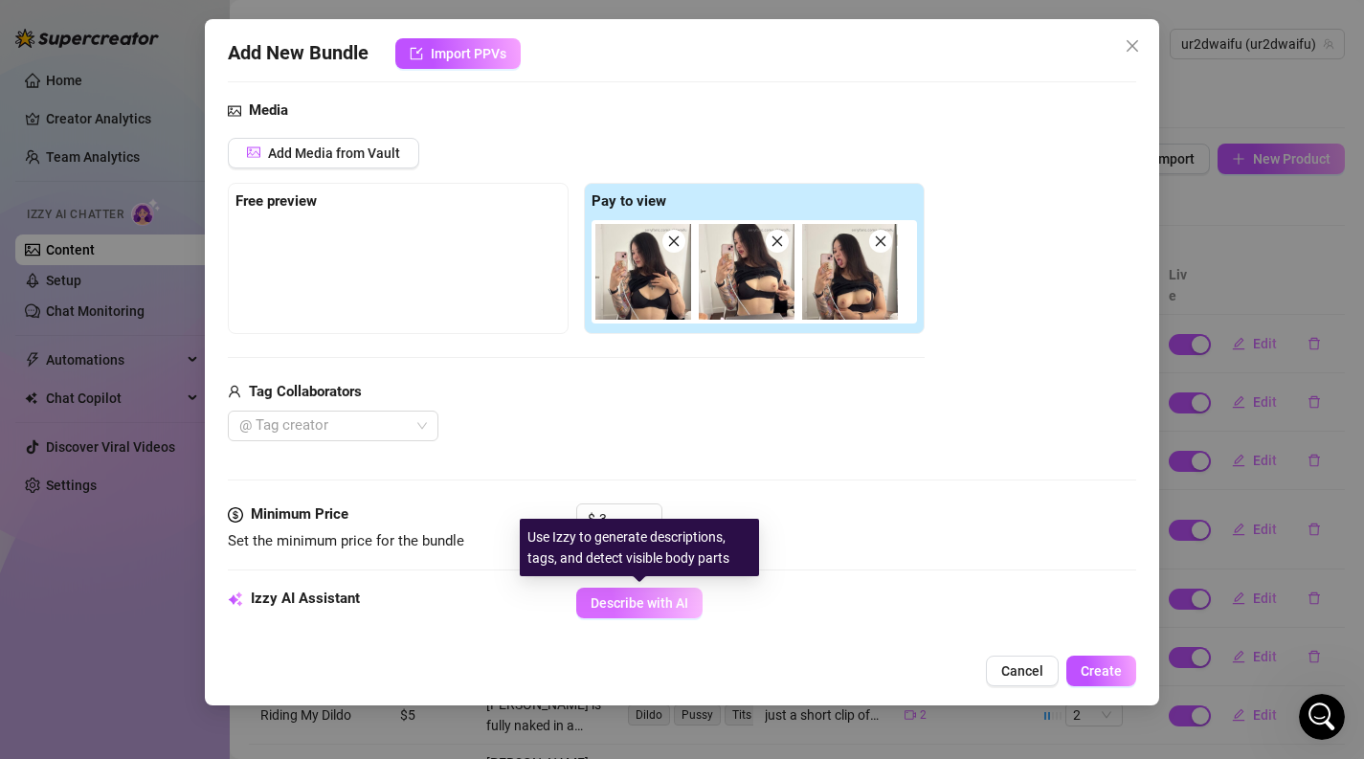
click at [669, 597] on span "Describe with AI" at bounding box center [639, 602] width 98 height 15
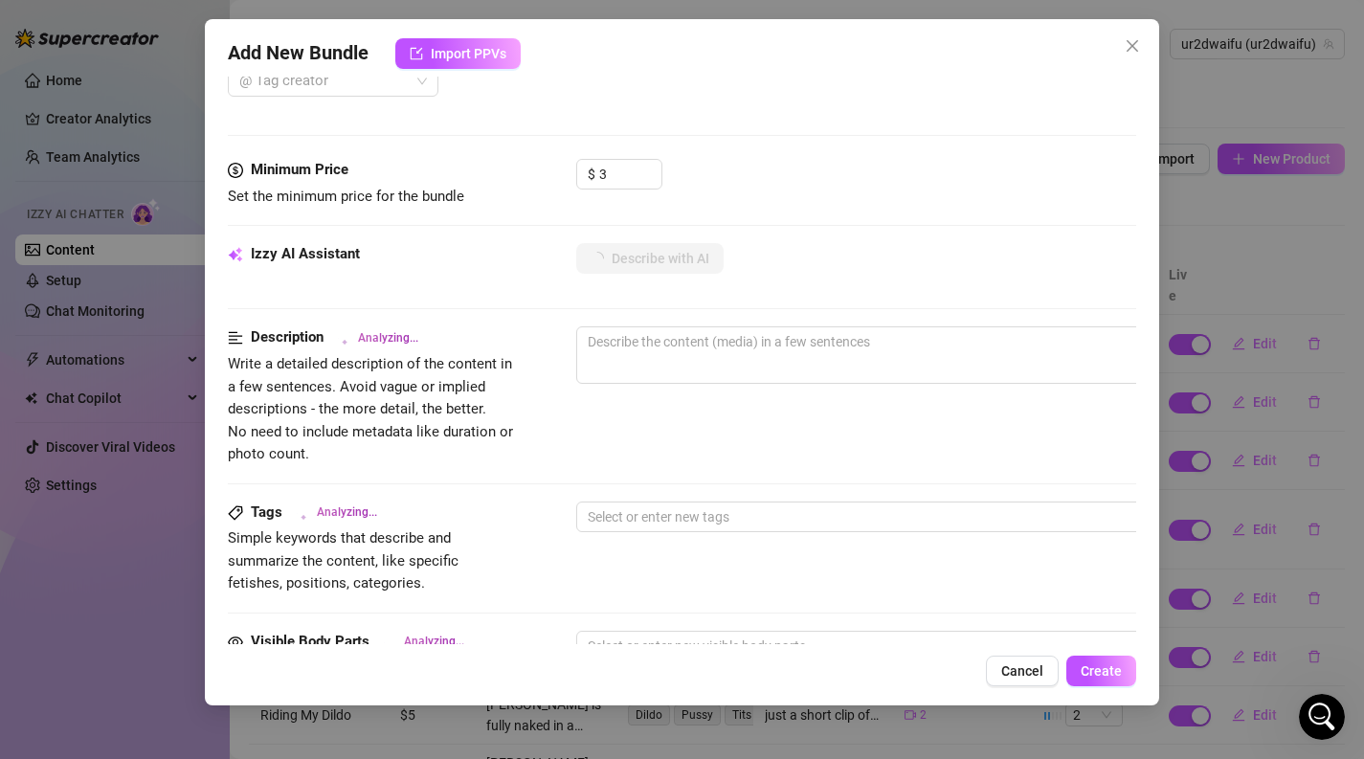
scroll to position [942, 0]
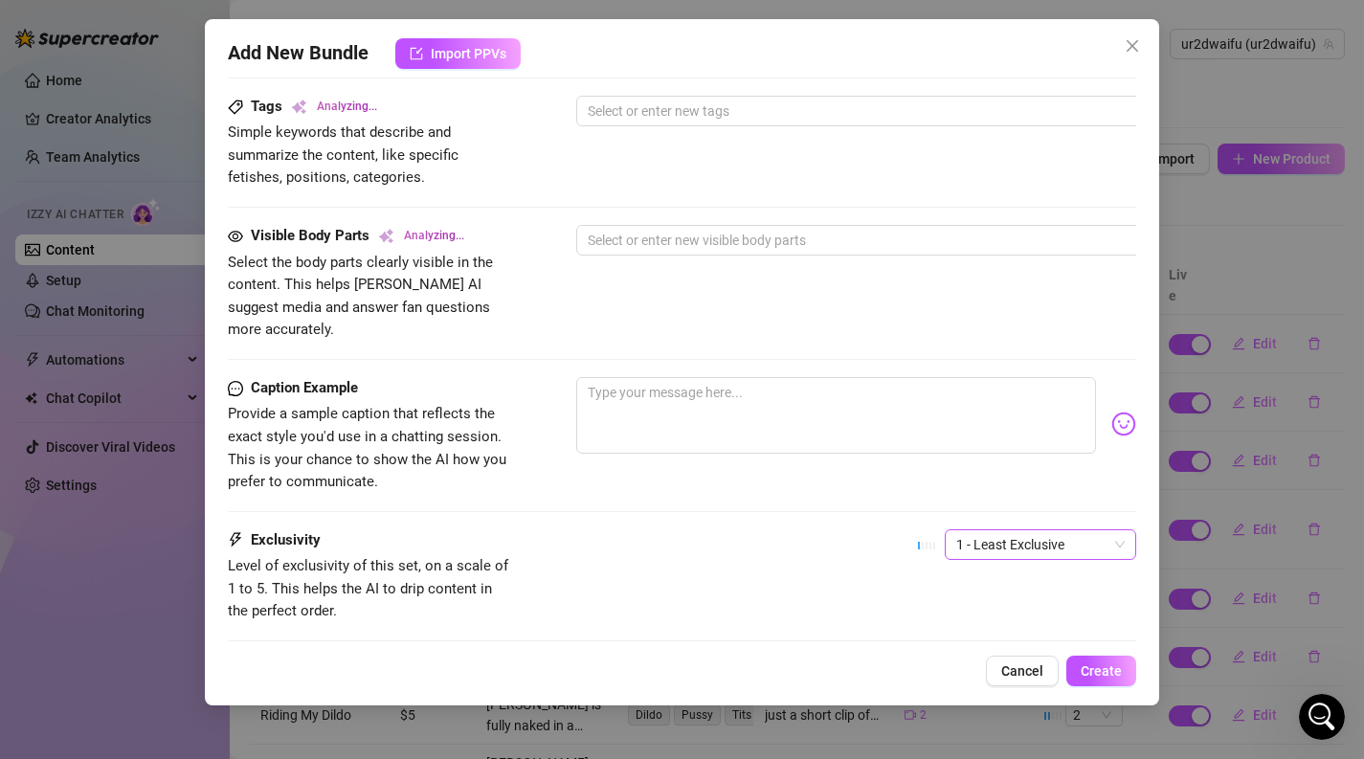
click at [980, 534] on span "1 - Least Exclusive" at bounding box center [1040, 544] width 168 height 29
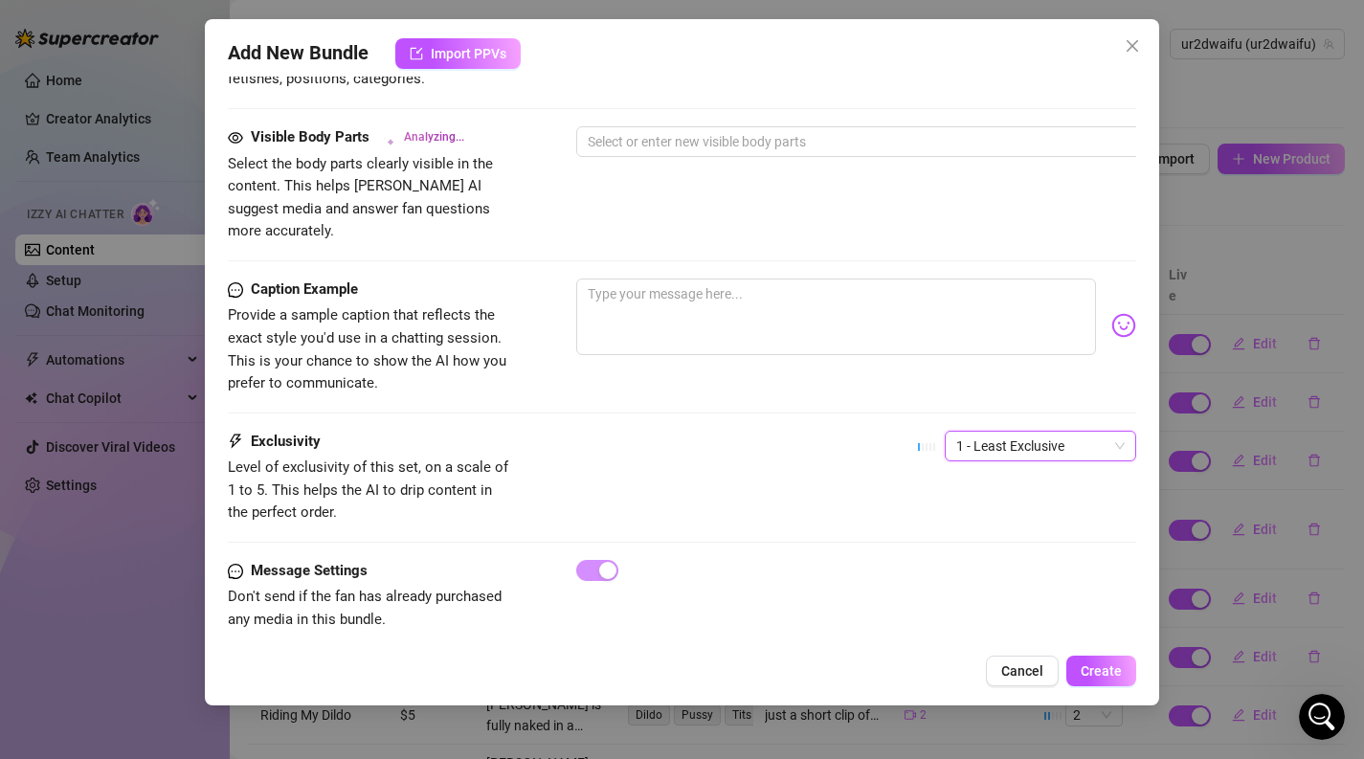
scroll to position [992, 0]
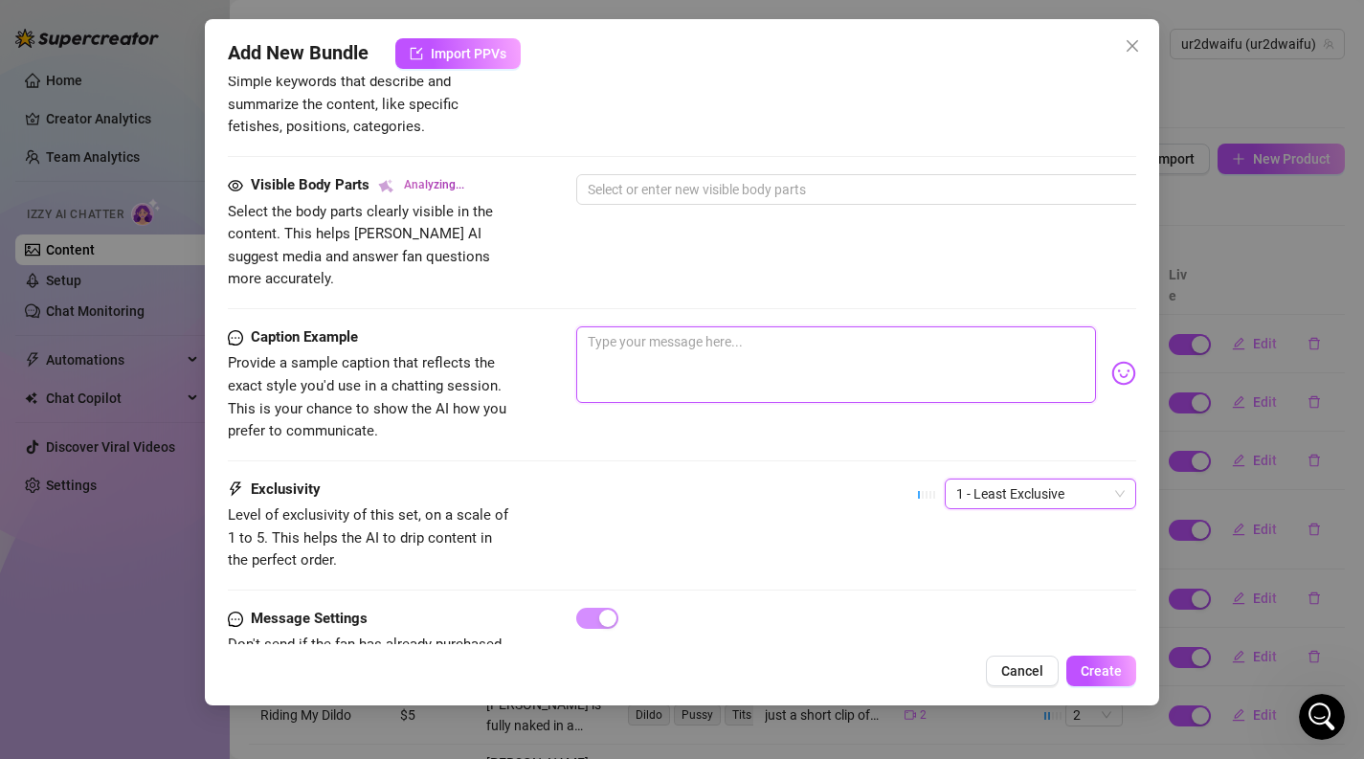
click at [881, 357] on textarea at bounding box center [836, 364] width 521 height 77
click at [882, 358] on textarea at bounding box center [836, 364] width 521 height 77
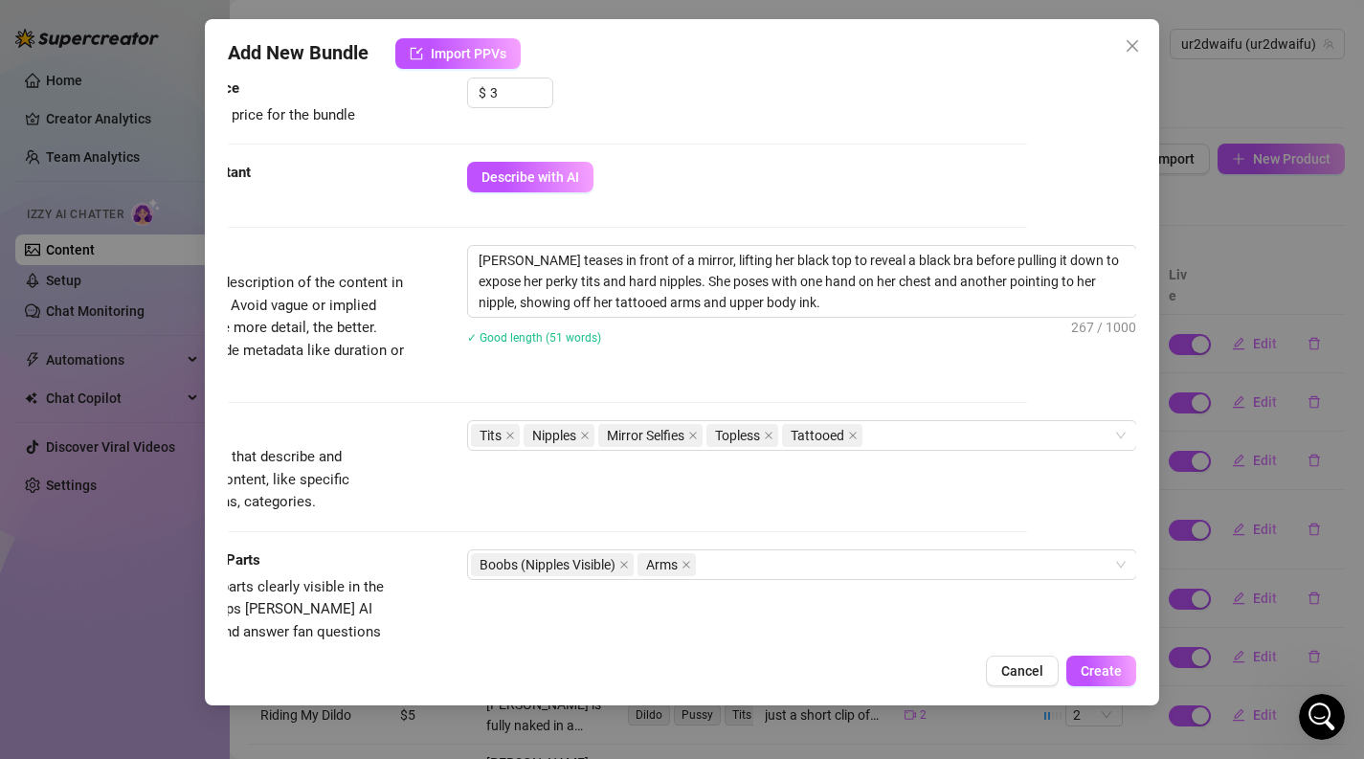
scroll to position [615, 109]
click at [1082, 663] on span "Create" at bounding box center [1100, 670] width 41 height 15
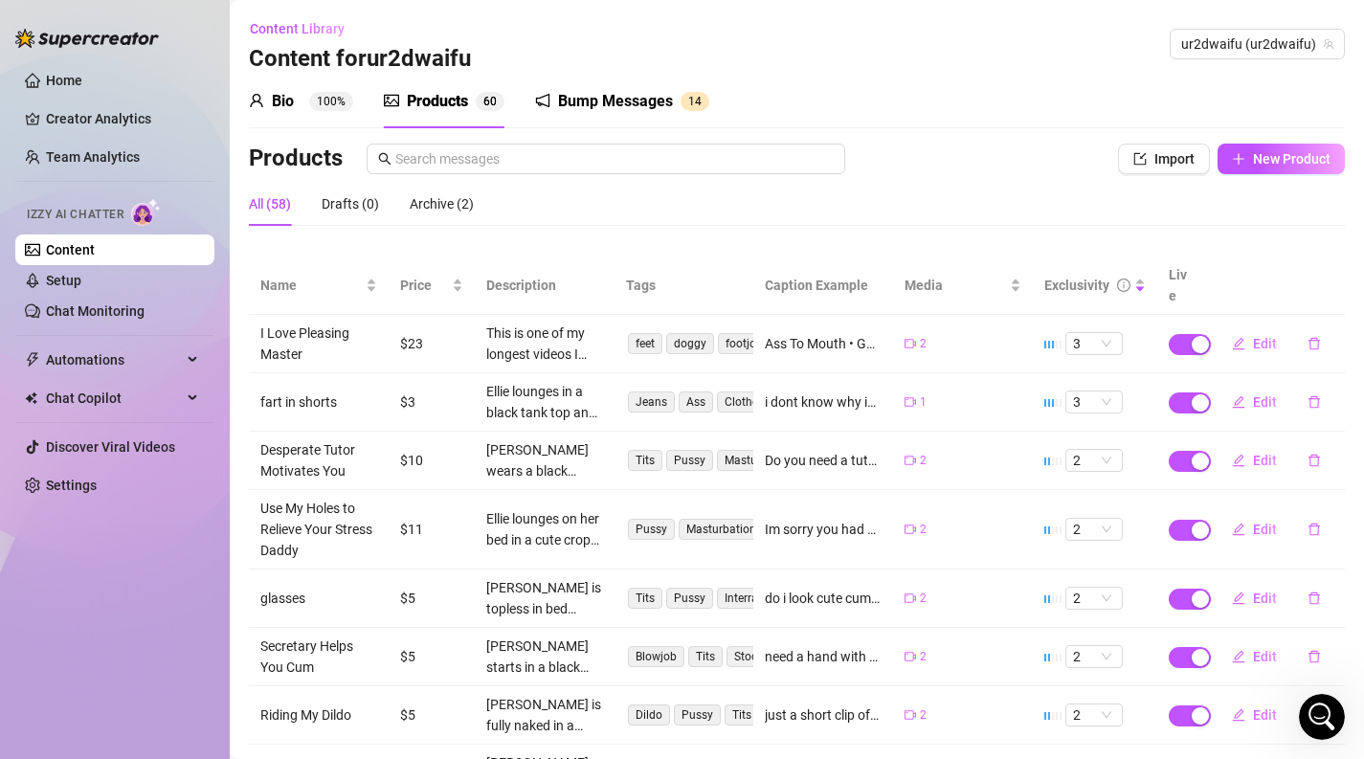
click at [652, 100] on div "Bump Messages" at bounding box center [615, 101] width 115 height 23
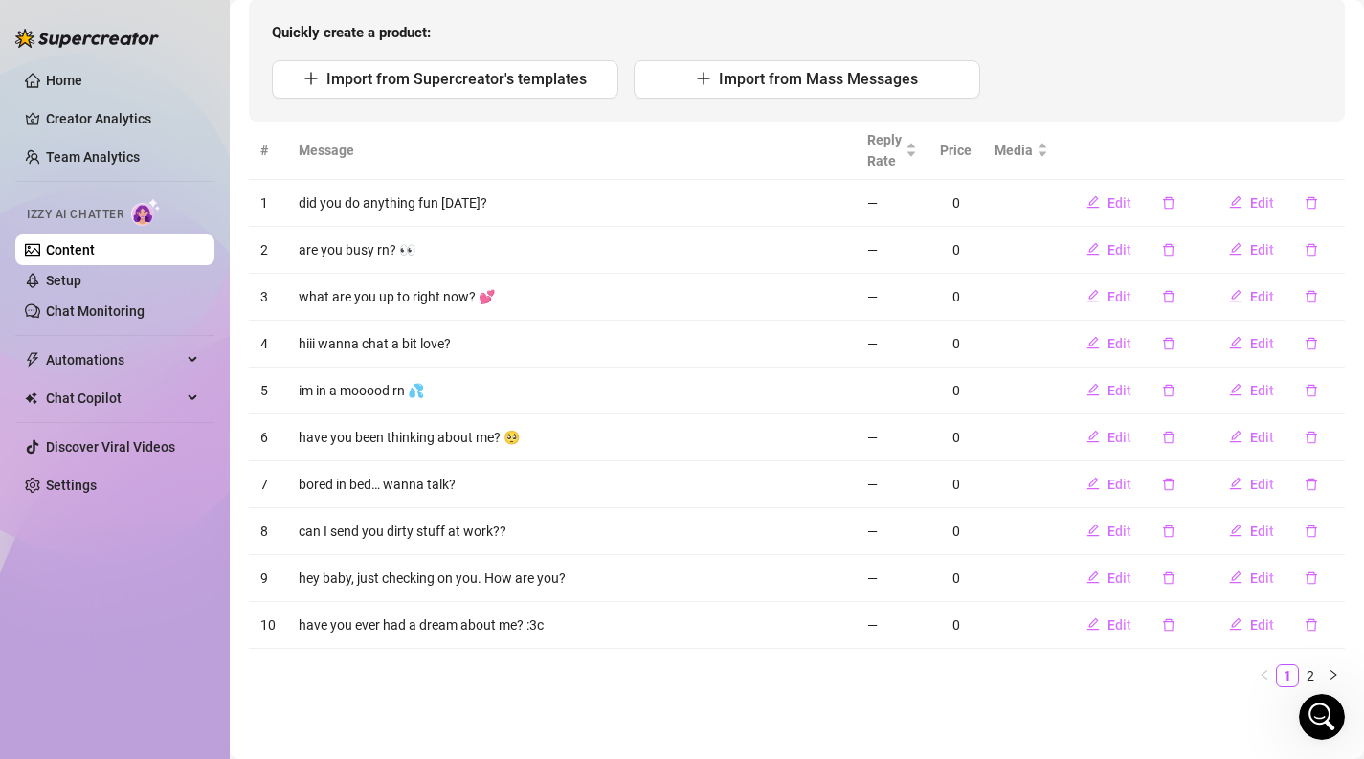
scroll to position [0, 0]
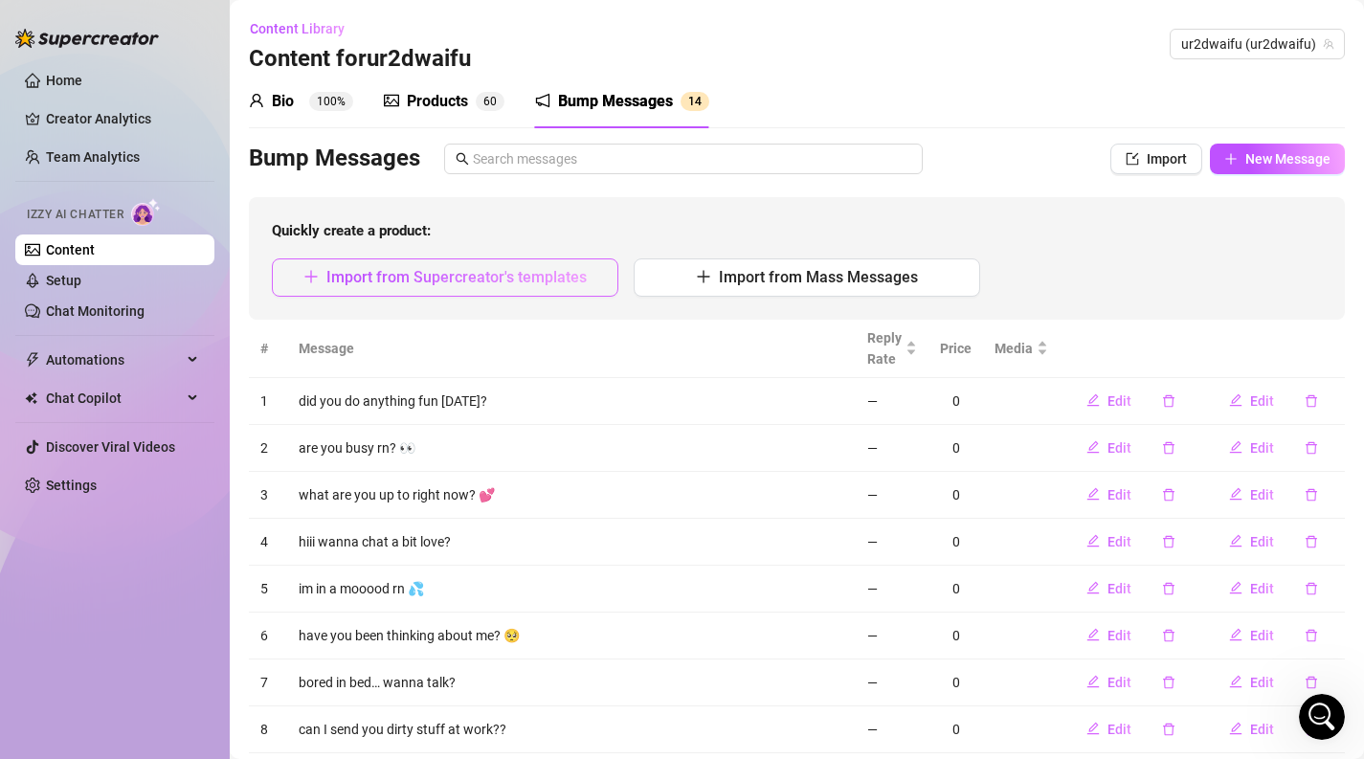
click at [419, 276] on span "Import from Supercreator's templates" at bounding box center [456, 277] width 260 height 18
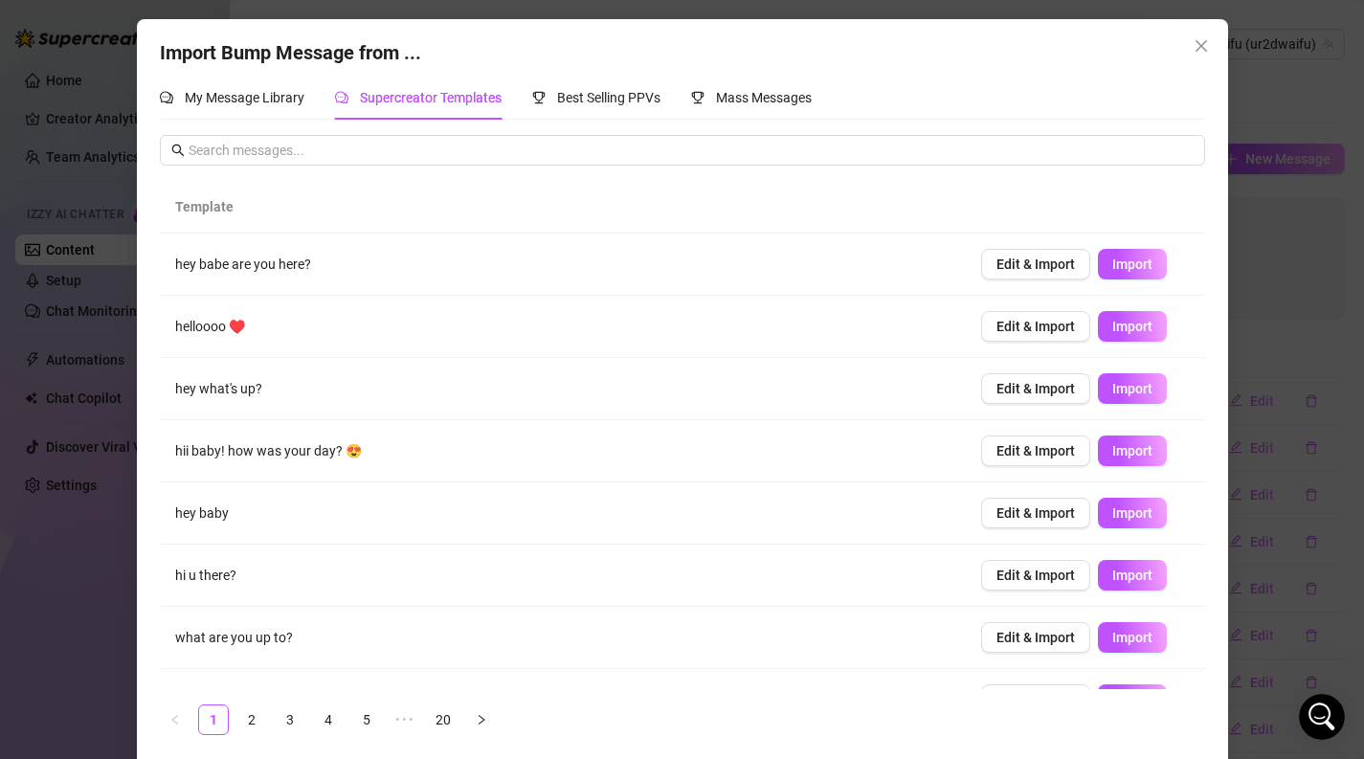
scroll to position [167, 0]
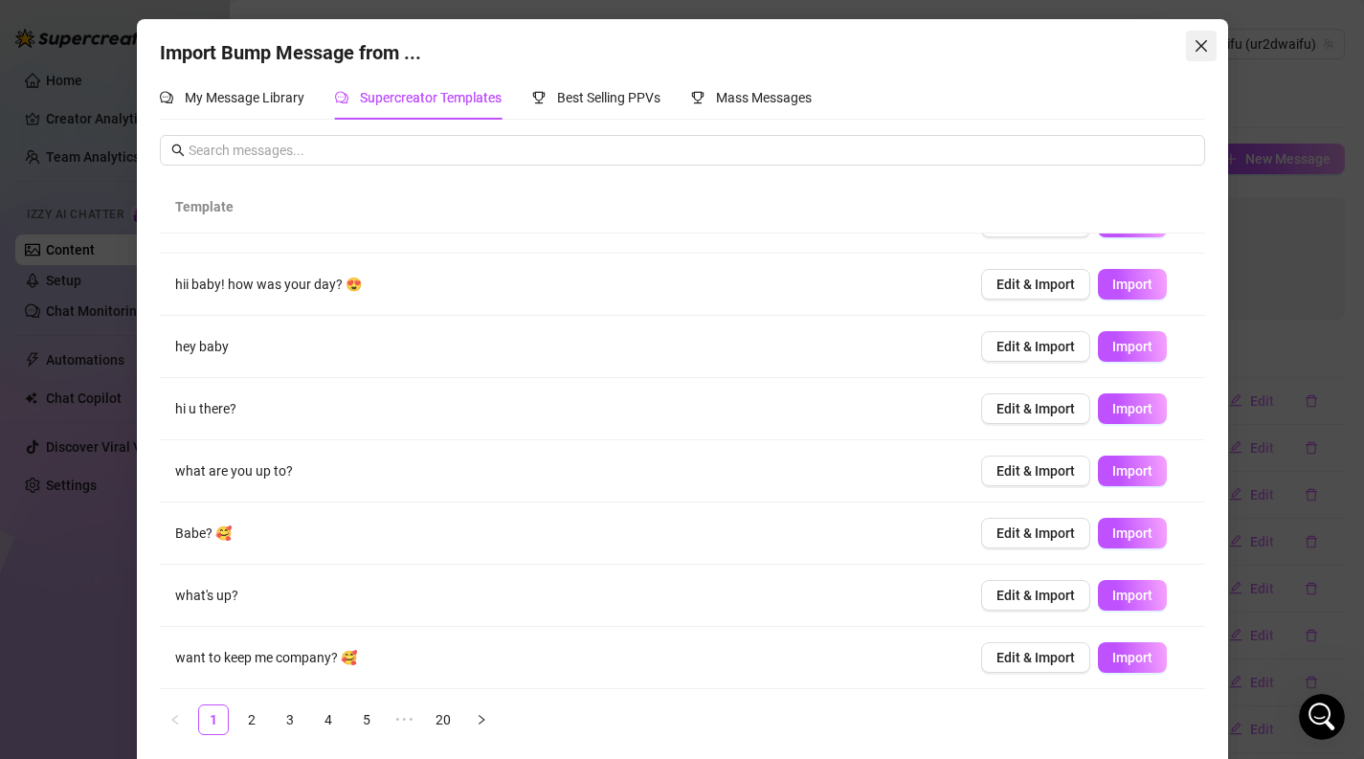
click at [1205, 40] on icon "close" at bounding box center [1199, 45] width 11 height 11
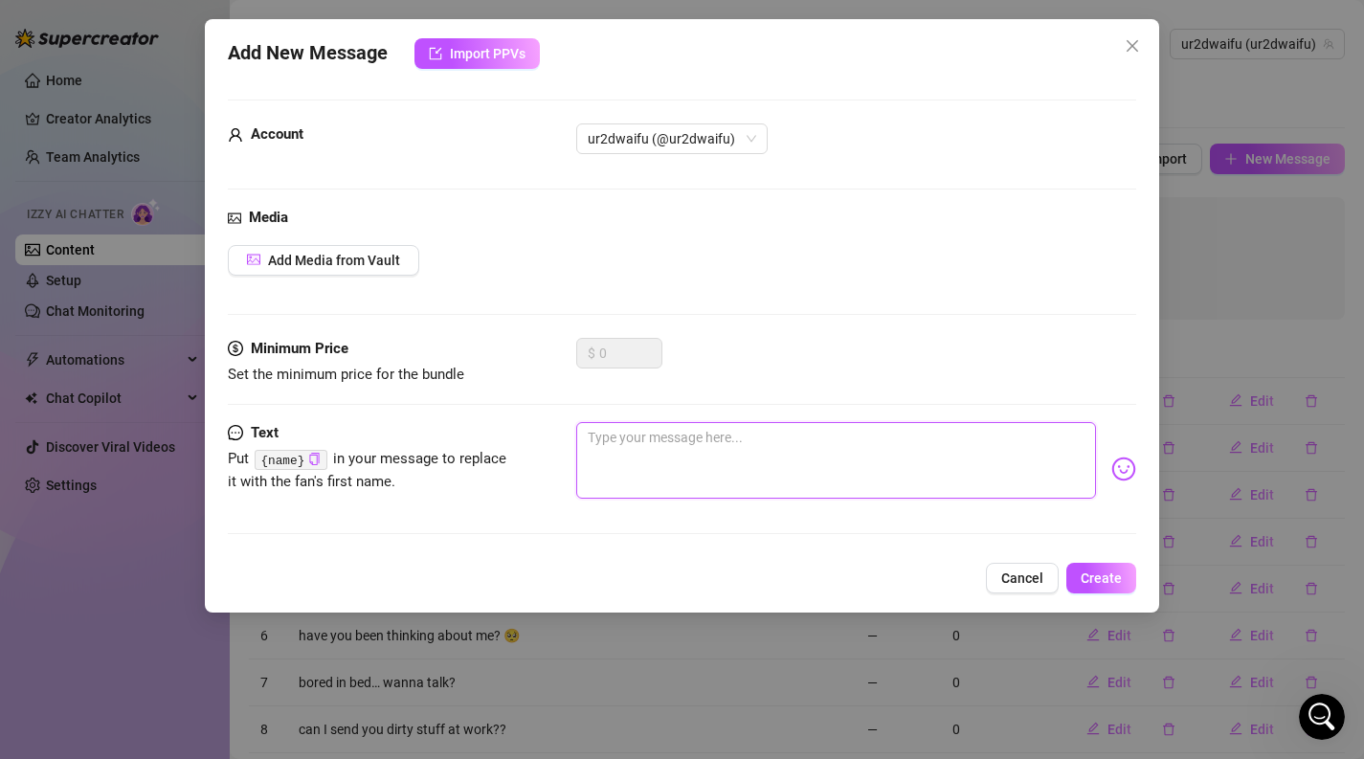
click at [705, 430] on textarea at bounding box center [836, 460] width 521 height 77
click at [1128, 470] on img at bounding box center [1123, 469] width 25 height 25
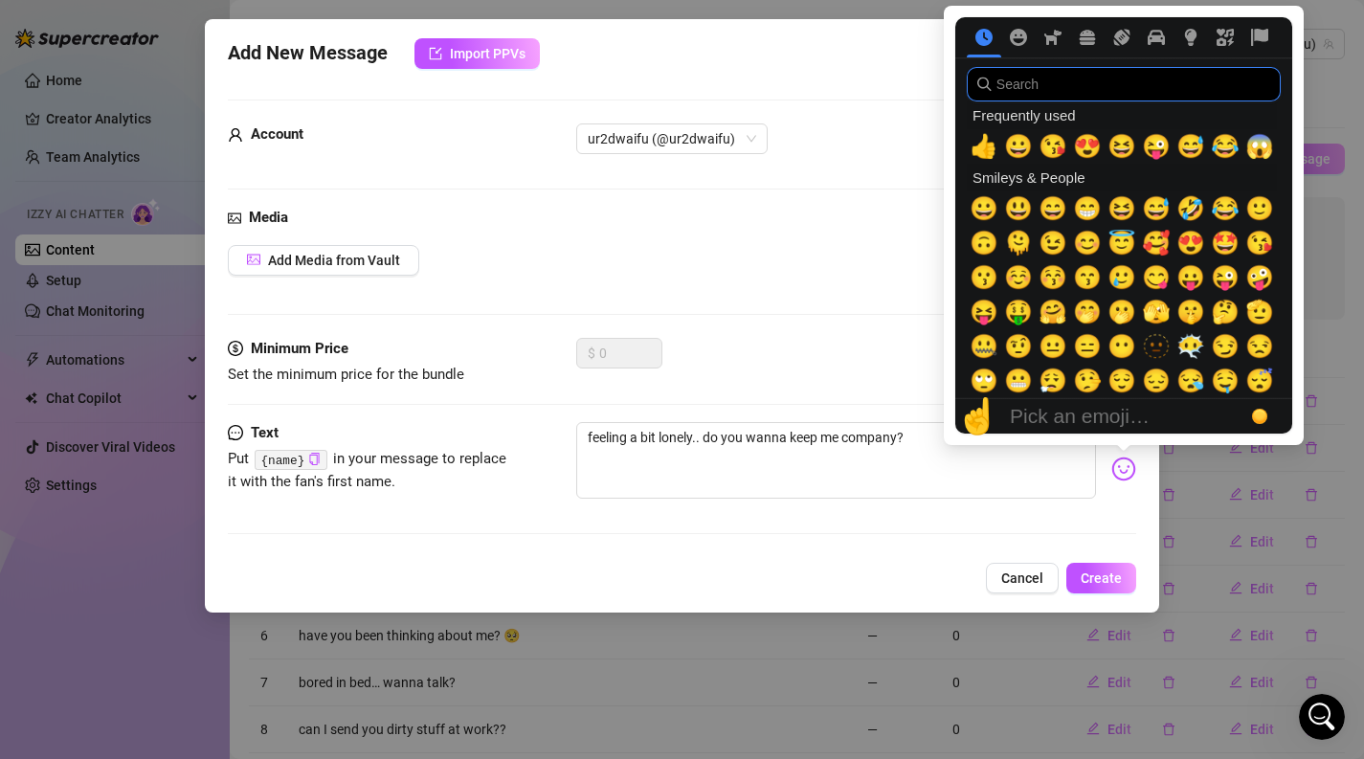
click at [1148, 78] on input "search" at bounding box center [1124, 84] width 314 height 34
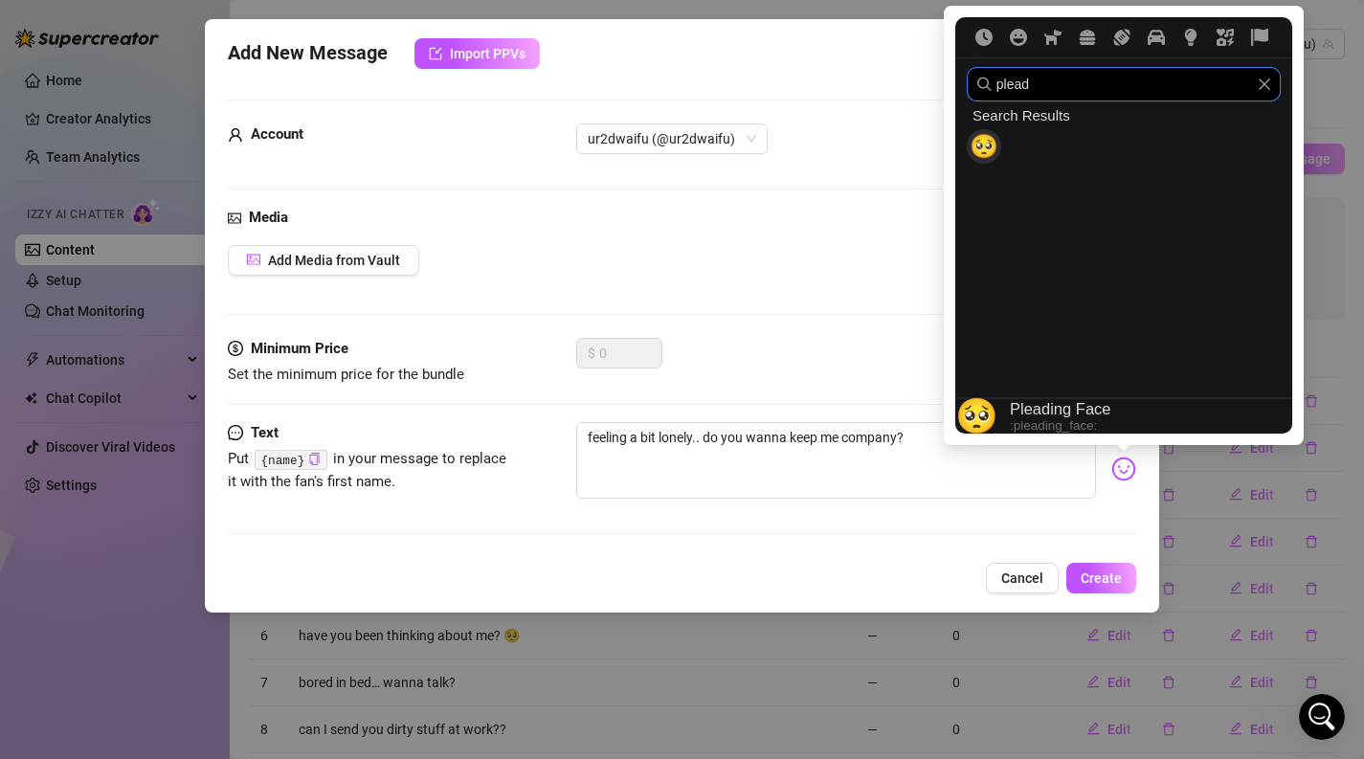
click at [985, 143] on span "🥺" at bounding box center [983, 146] width 29 height 27
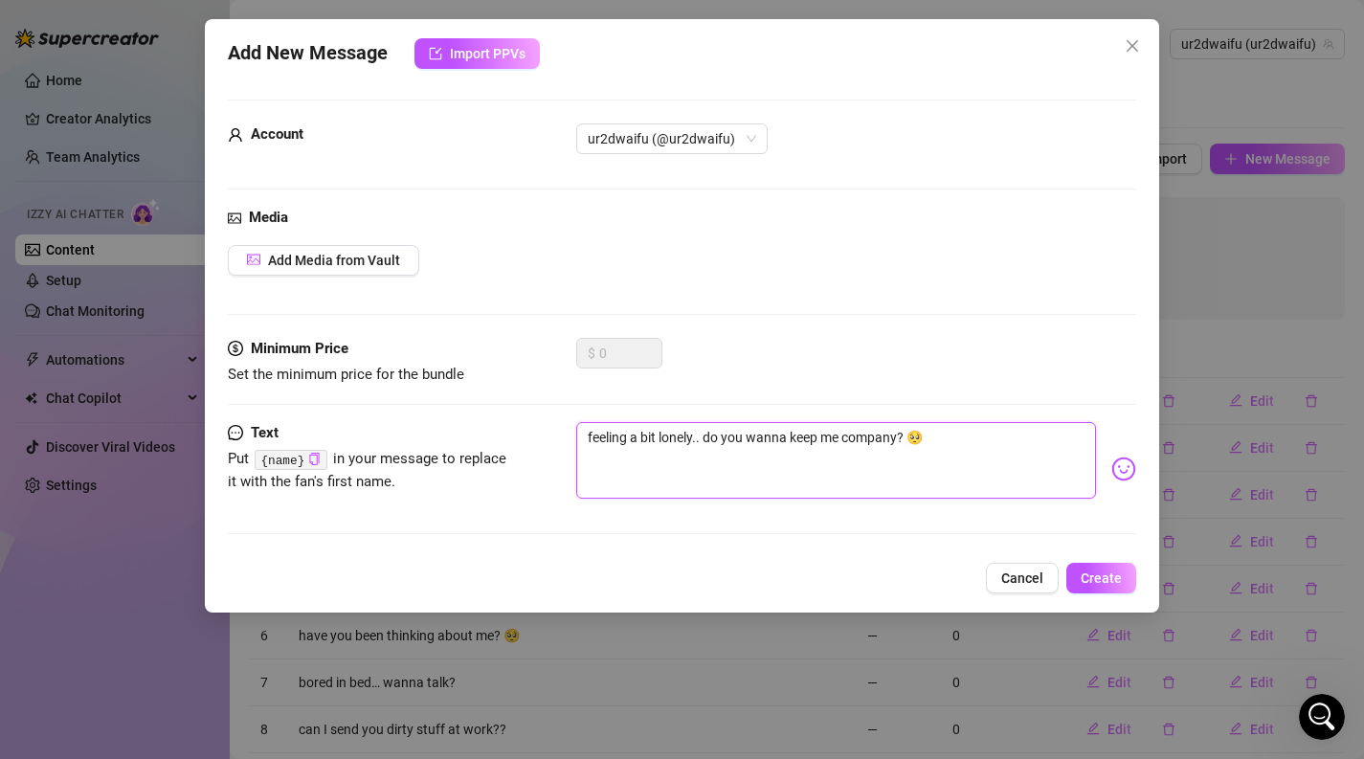
click at [874, 476] on textarea "feeling a bit lonely.. do you wanna keep me company? 🥺" at bounding box center [836, 460] width 521 height 77
click at [1092, 570] on span "Create" at bounding box center [1100, 577] width 41 height 15
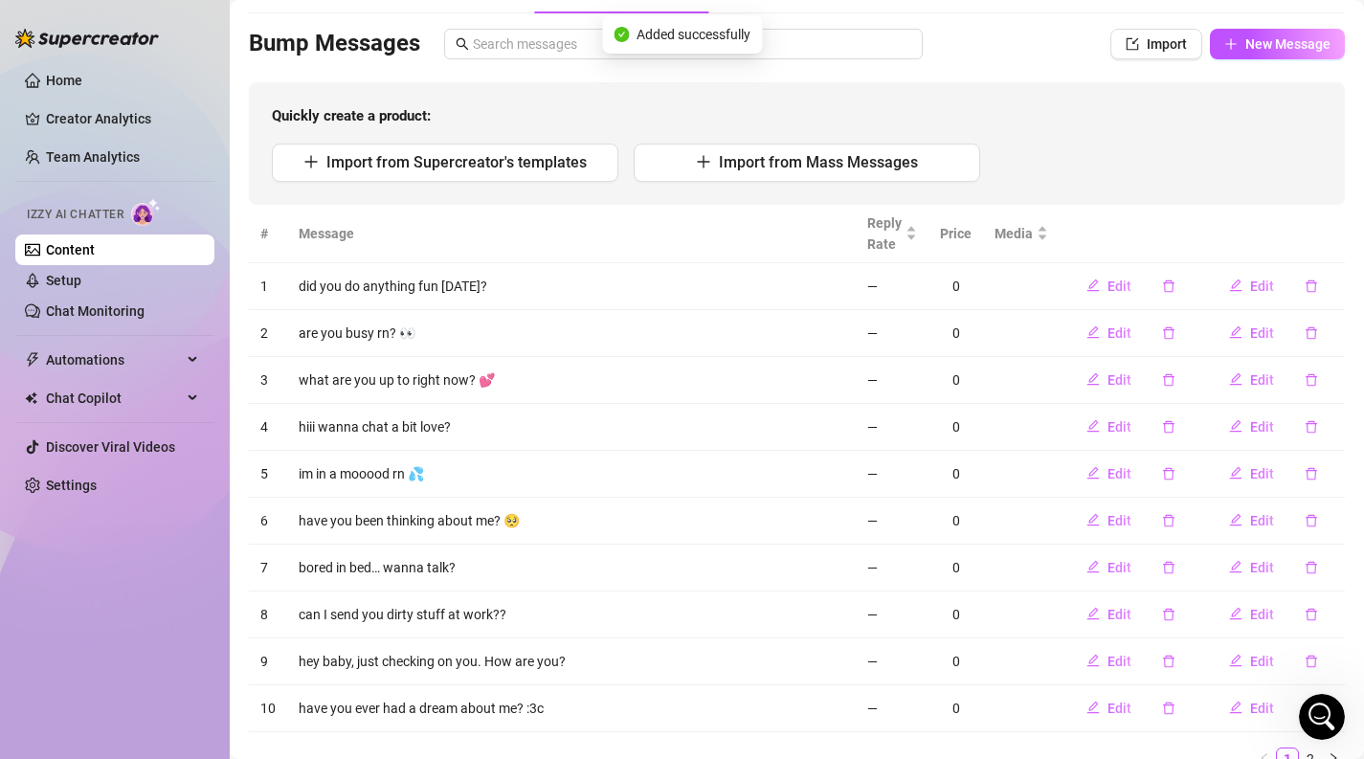
scroll to position [198, 0]
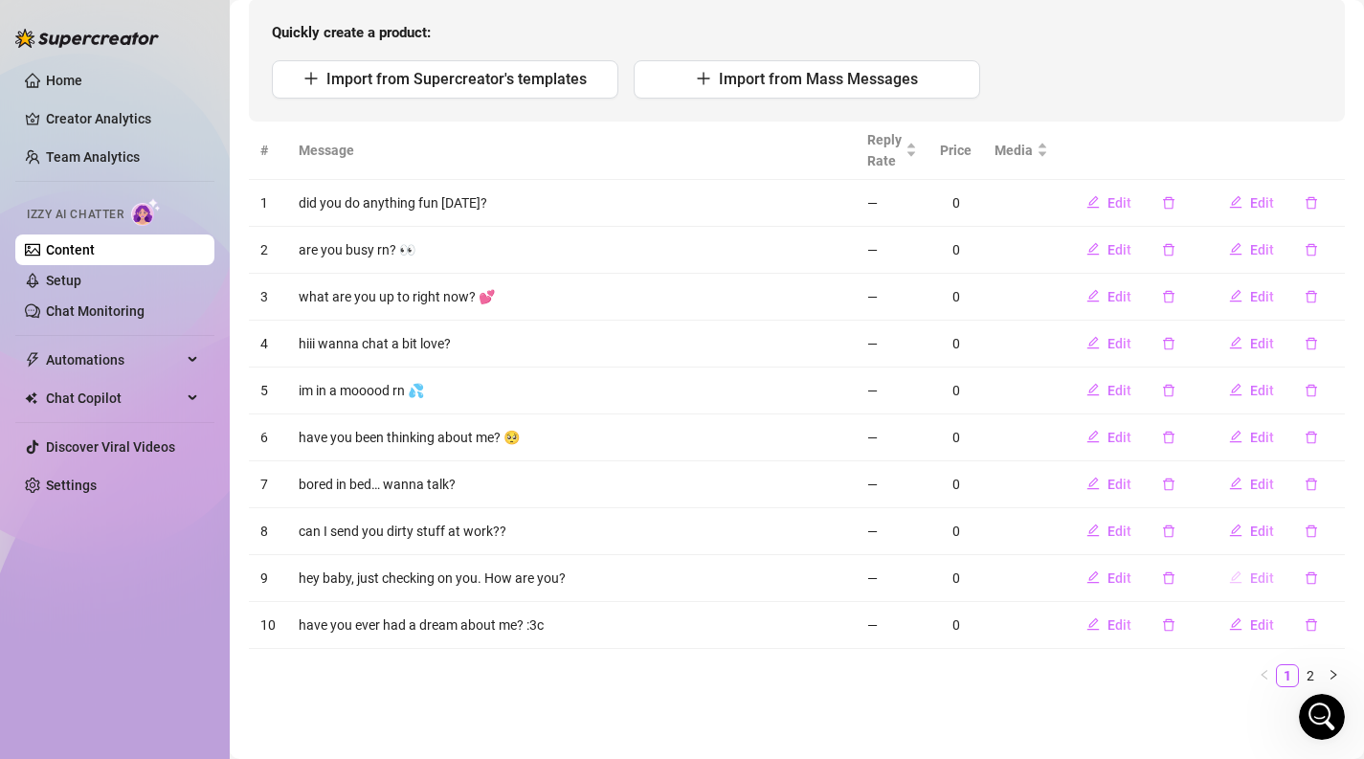
click at [1248, 584] on button "Edit" at bounding box center [1252, 578] width 76 height 31
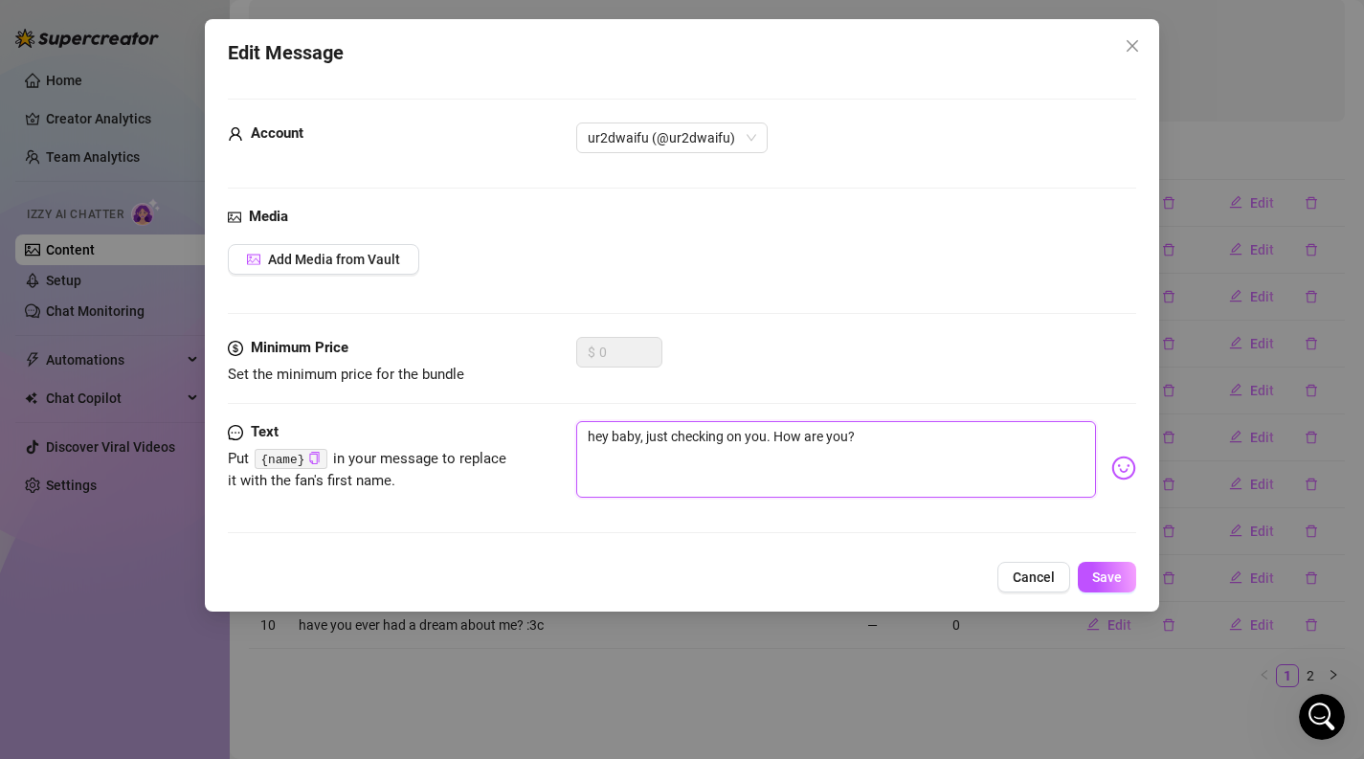
click at [787, 434] on textarea "hey baby, just checking on you. How are you?" at bounding box center [836, 459] width 521 height 77
click at [1090, 565] on button "Save" at bounding box center [1107, 577] width 58 height 31
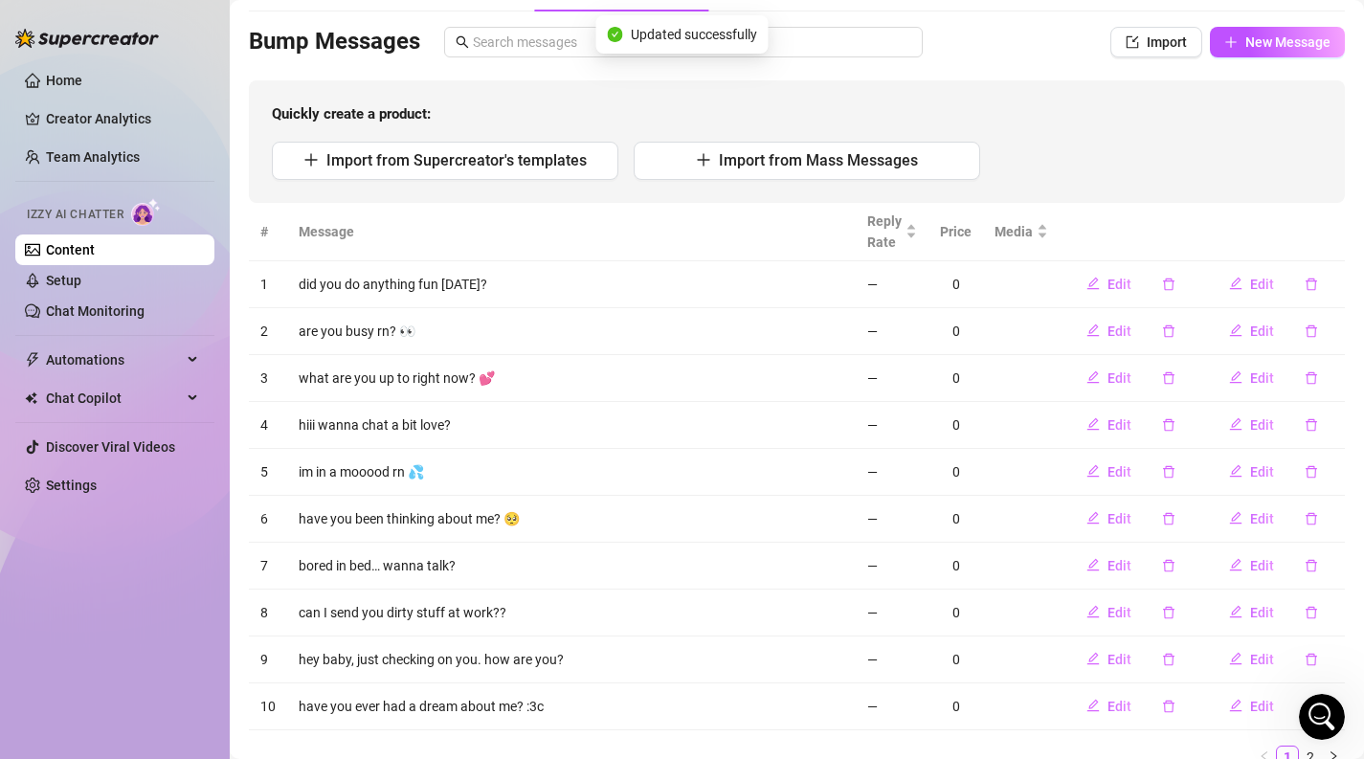
scroll to position [0, 0]
